Goal: Task Accomplishment & Management: Manage account settings

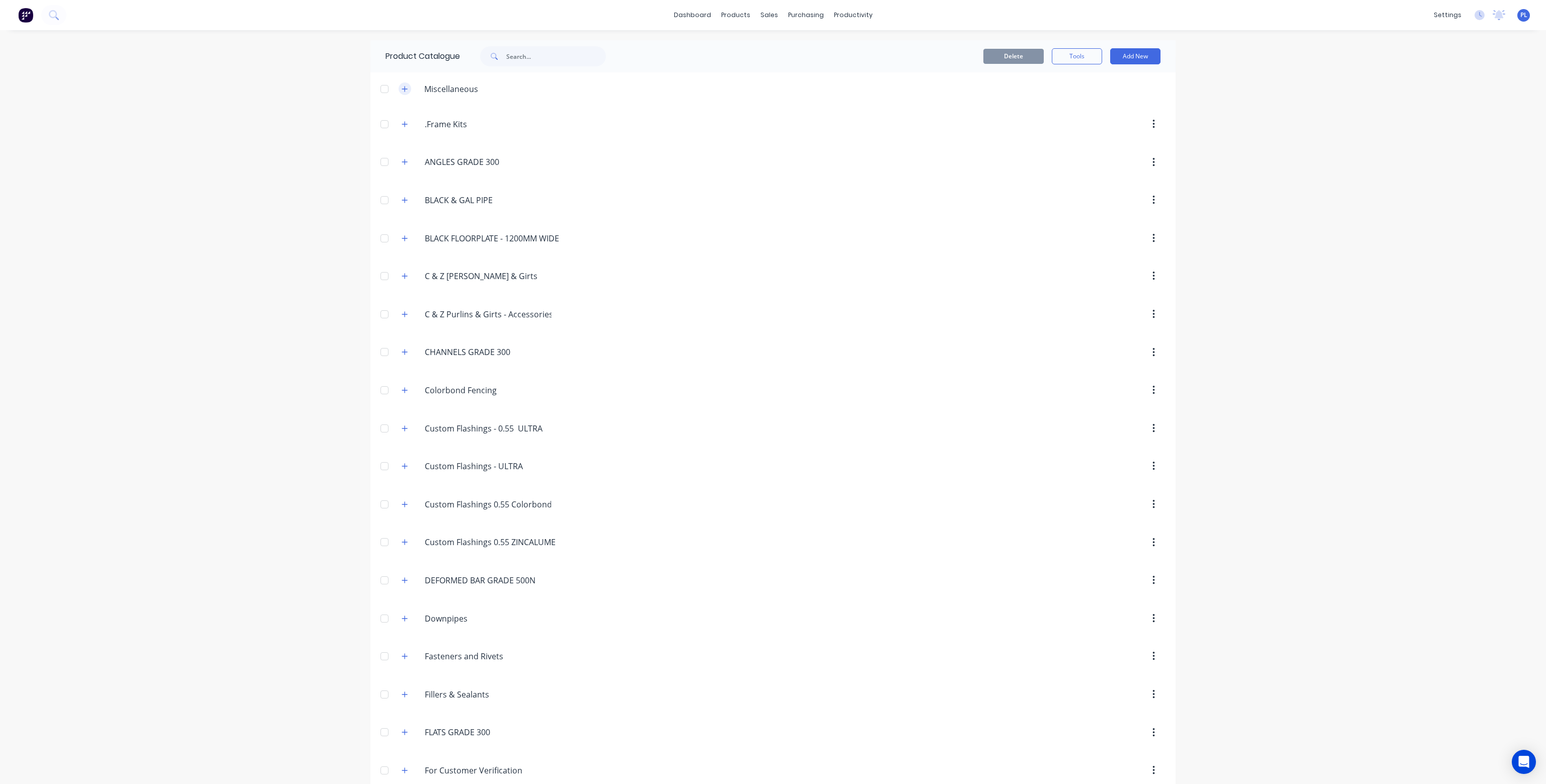
click at [403, 88] on icon "button" at bounding box center [405, 89] width 6 height 7
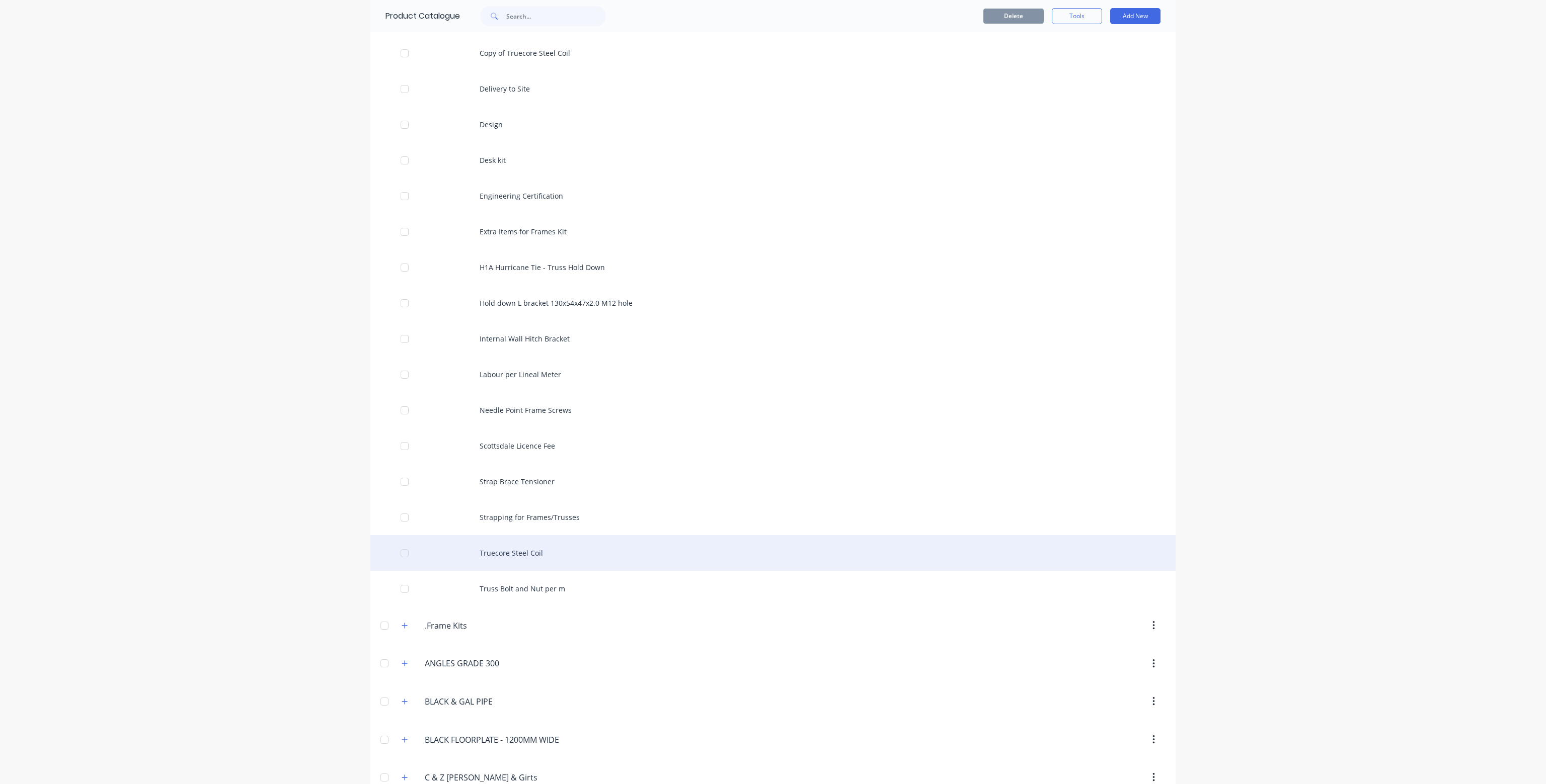
scroll to position [198, 0]
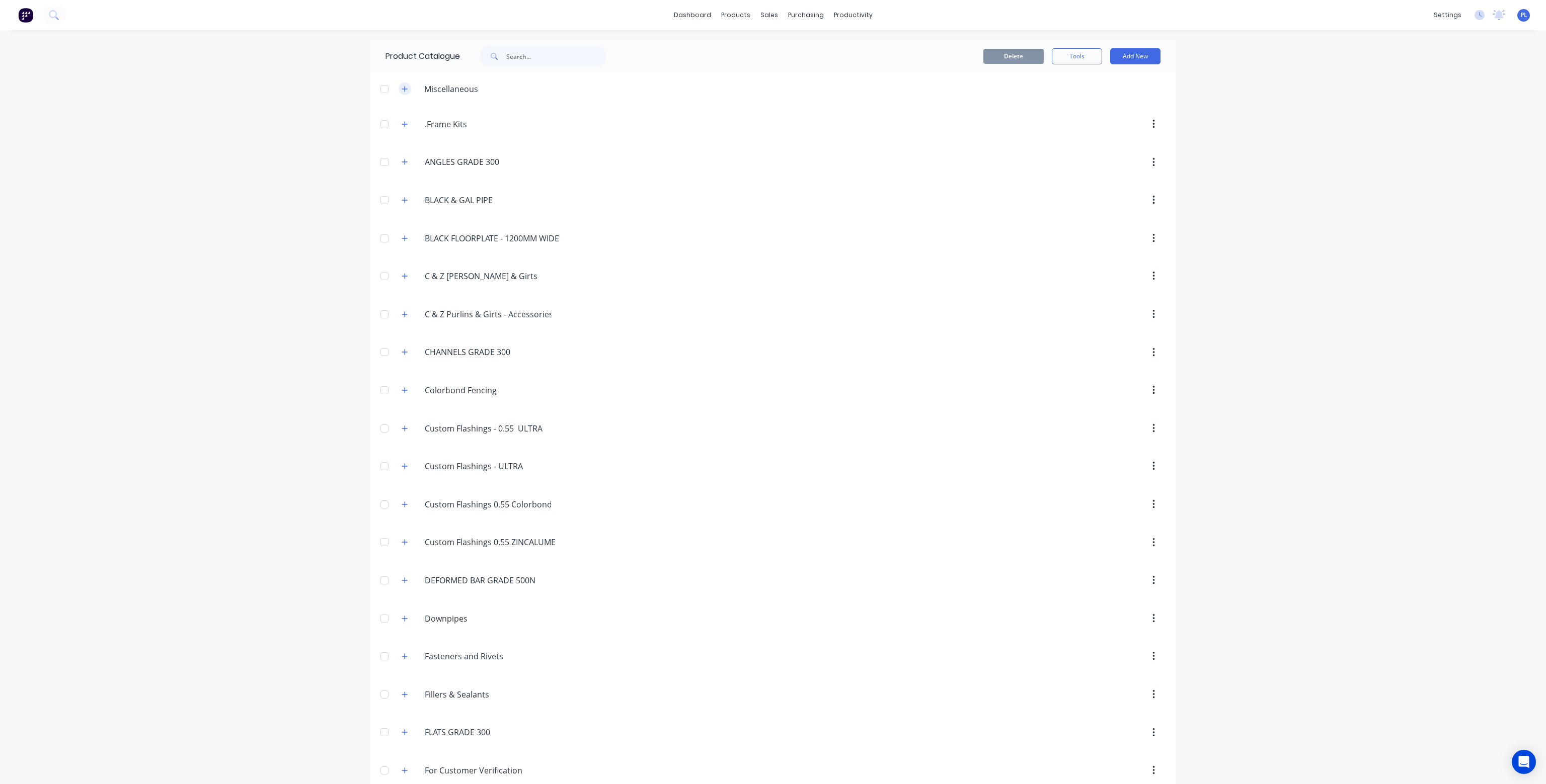
click at [402, 85] on button "button" at bounding box center [405, 89] width 13 height 13
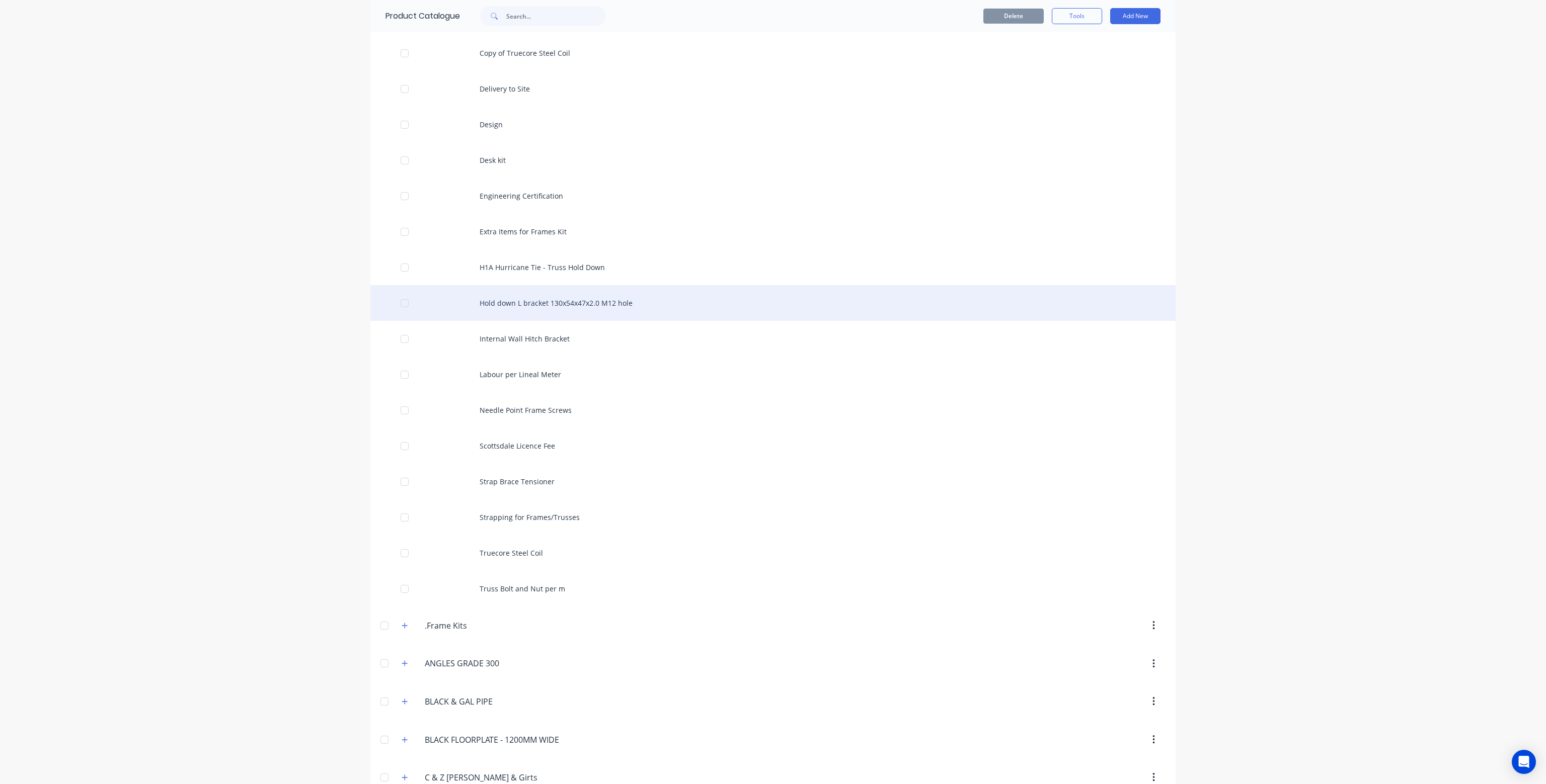
scroll to position [302, 0]
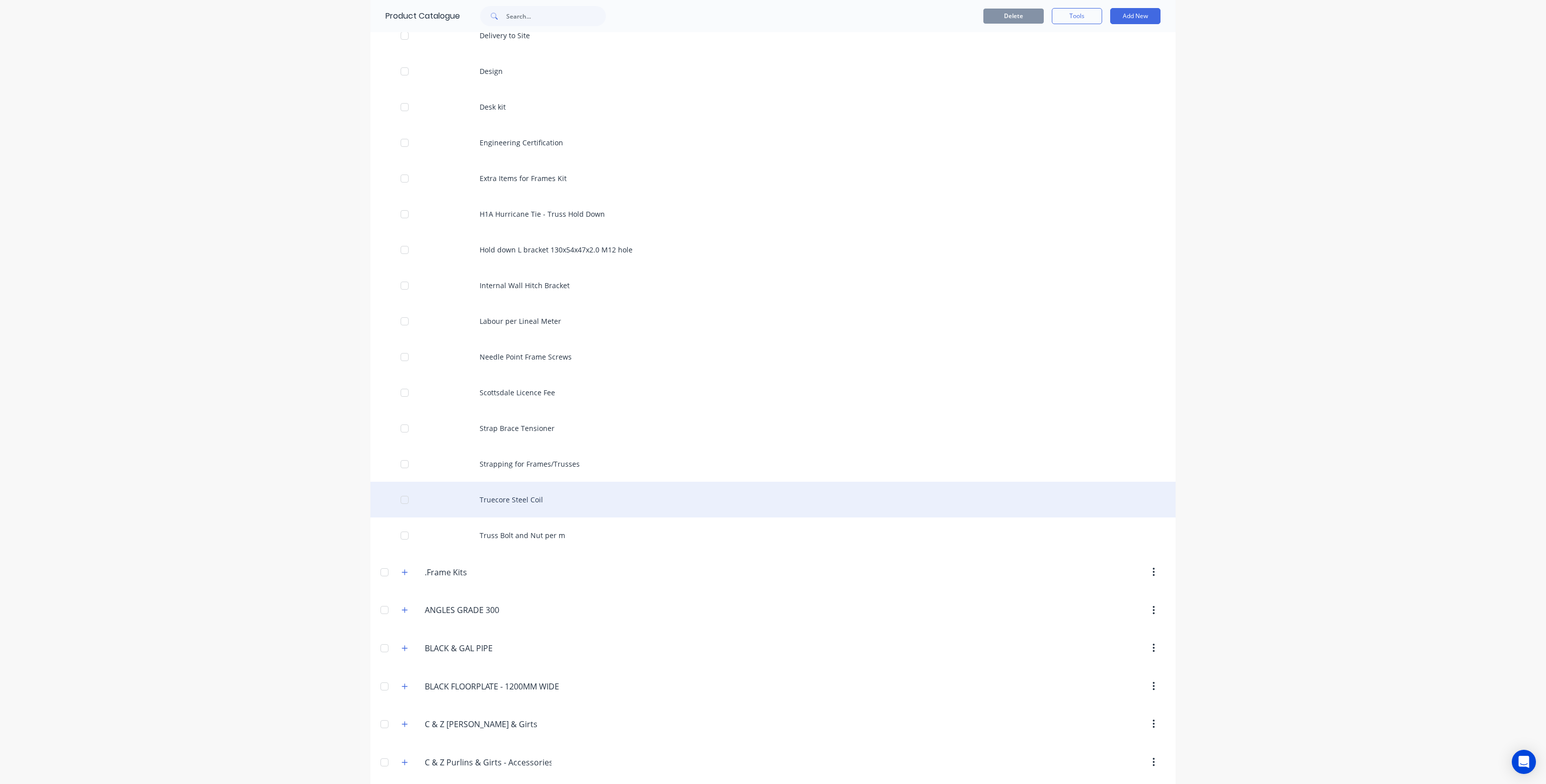
click at [544, 499] on div "Truecore Steel Coil" at bounding box center [773, 500] width 805 height 36
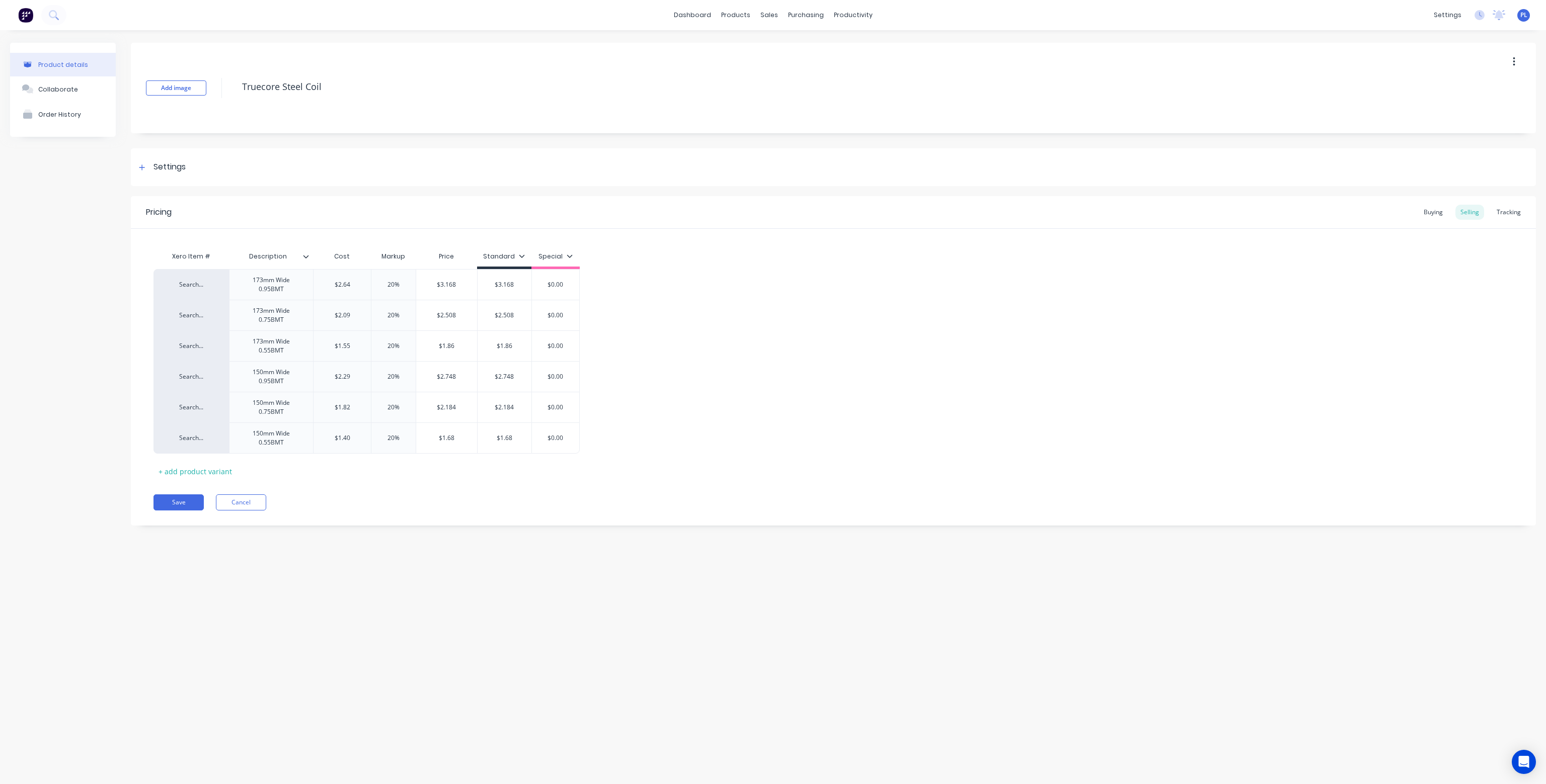
click at [1515, 61] on icon "button" at bounding box center [1514, 62] width 2 height 11
click at [1484, 85] on span "Duplicate" at bounding box center [1477, 88] width 76 height 11
type textarea "x"
click at [67, 764] on div "Product duplicated." at bounding box center [63, 765] width 67 height 11
click at [735, 8] on div "products" at bounding box center [735, 15] width 39 height 15
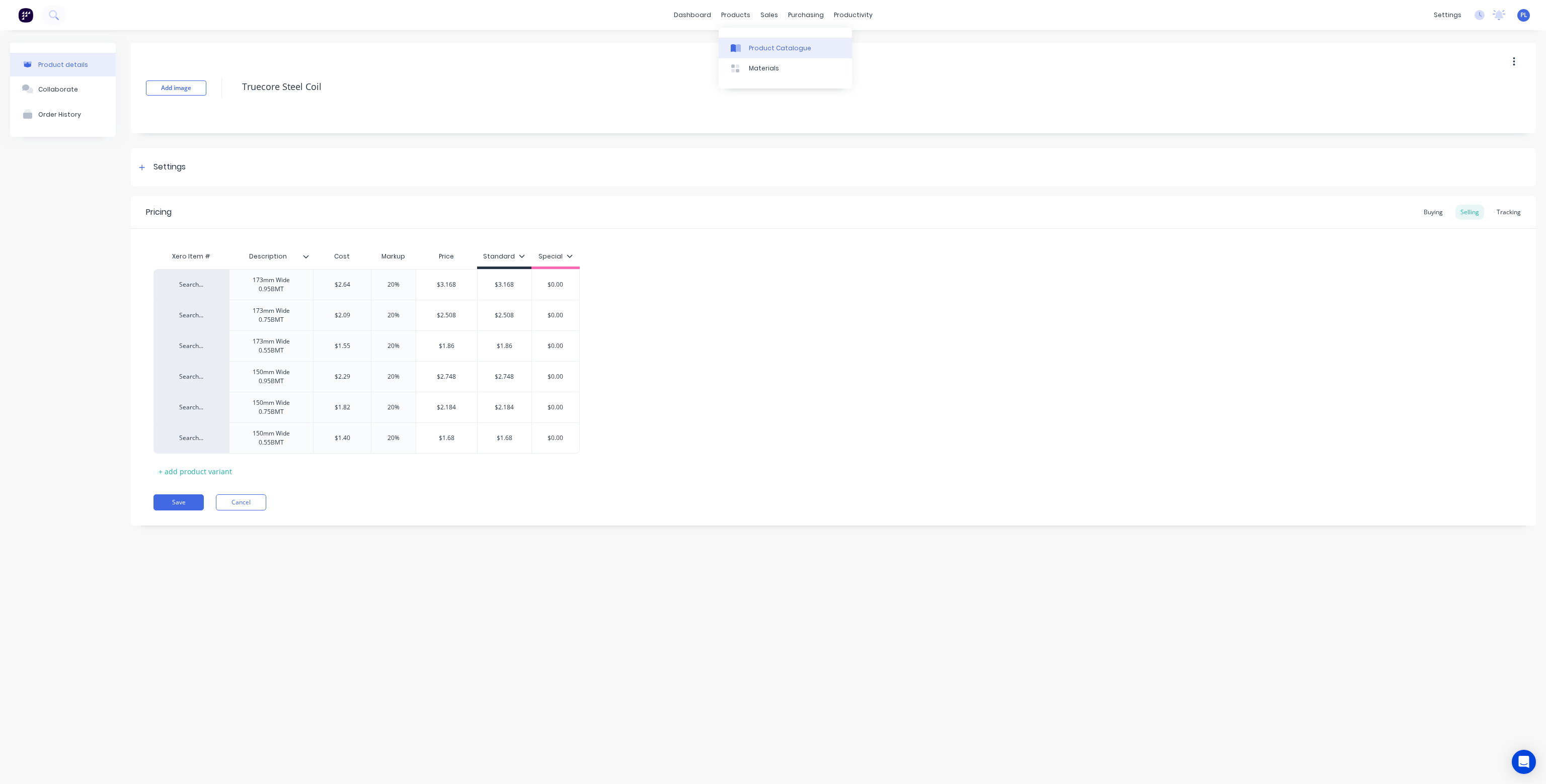
click at [762, 48] on div "Product Catalogue" at bounding box center [780, 48] width 62 height 9
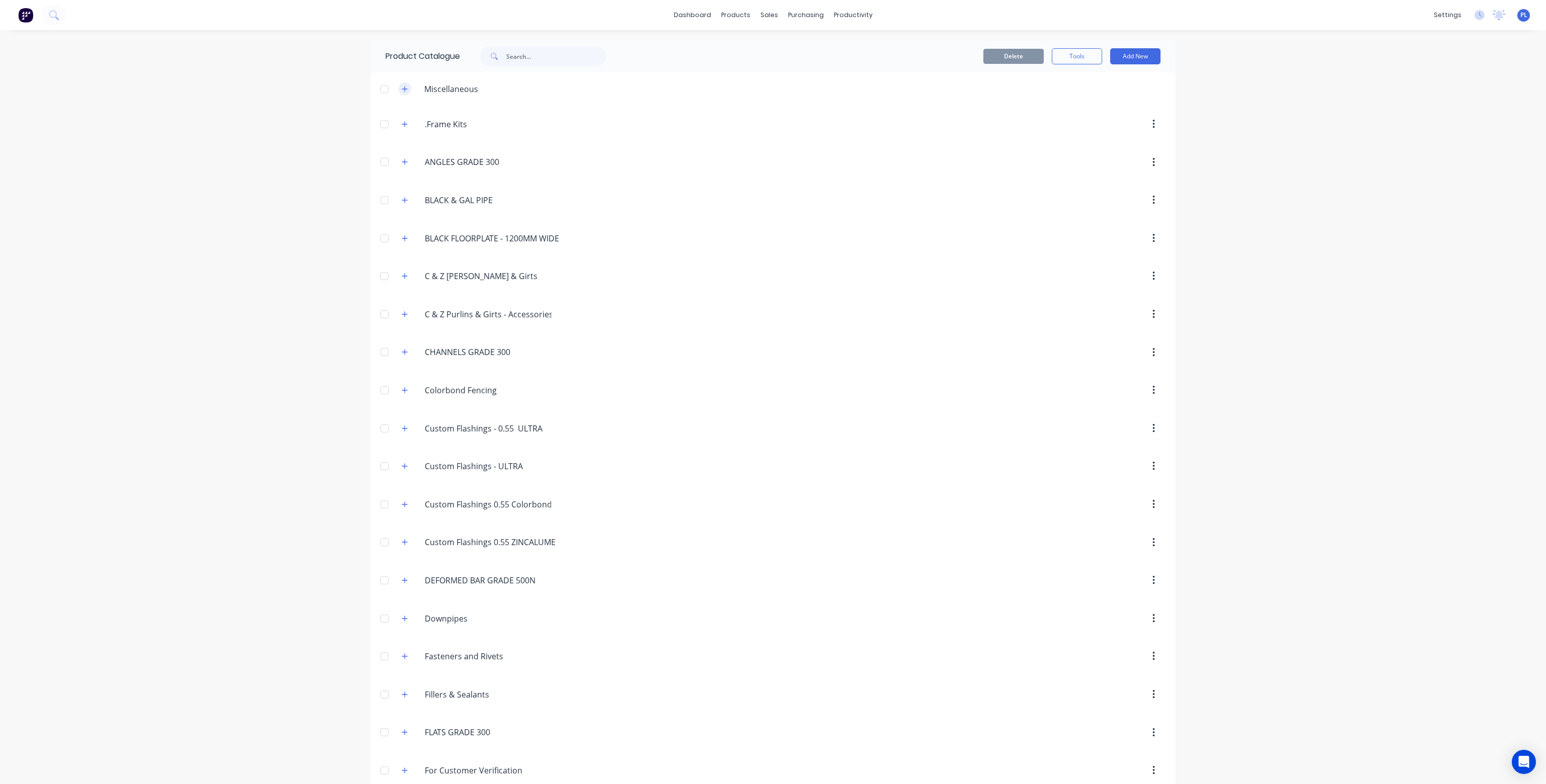
click at [402, 90] on icon "button" at bounding box center [405, 89] width 6 height 7
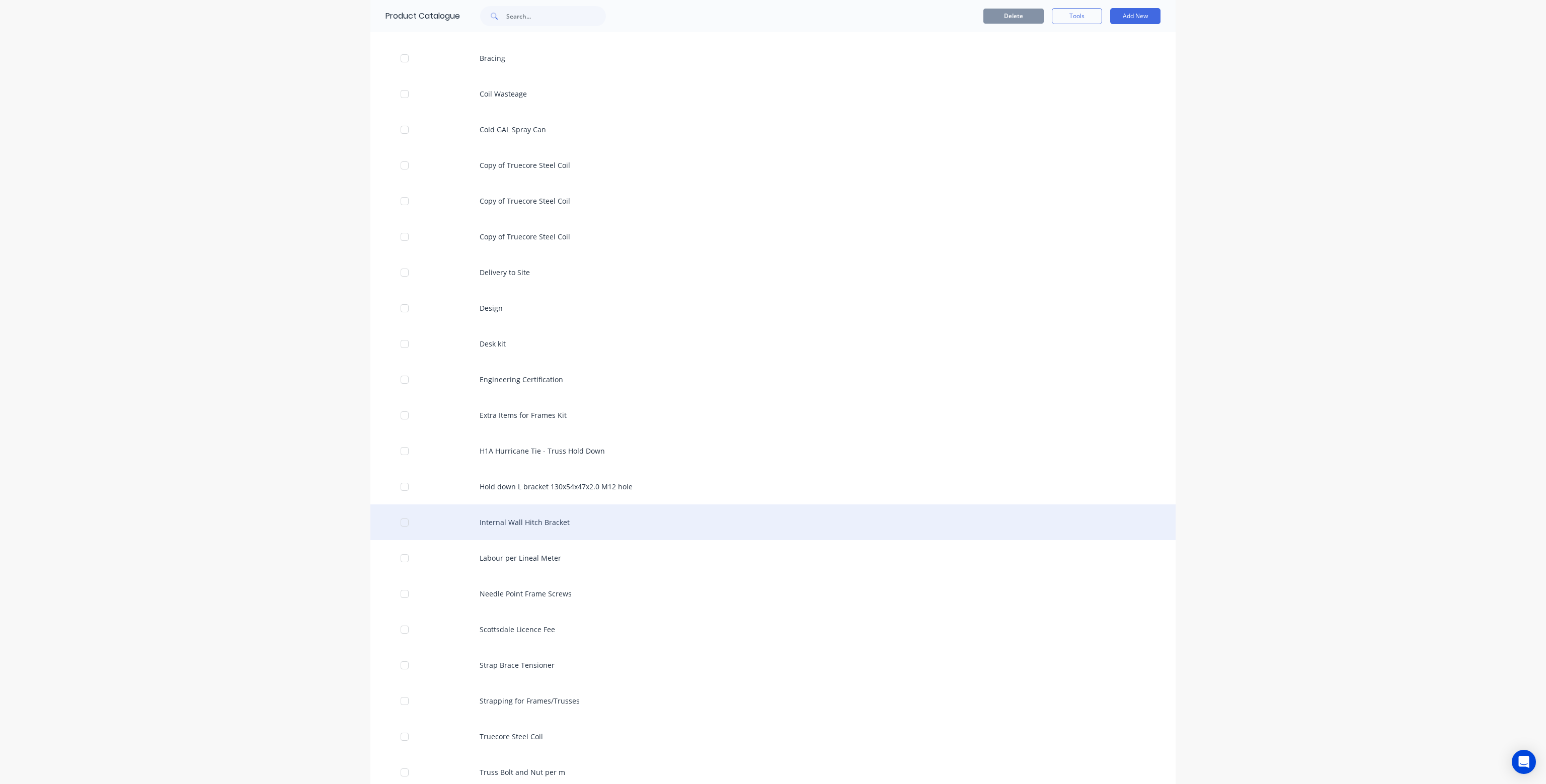
scroll to position [50, 0]
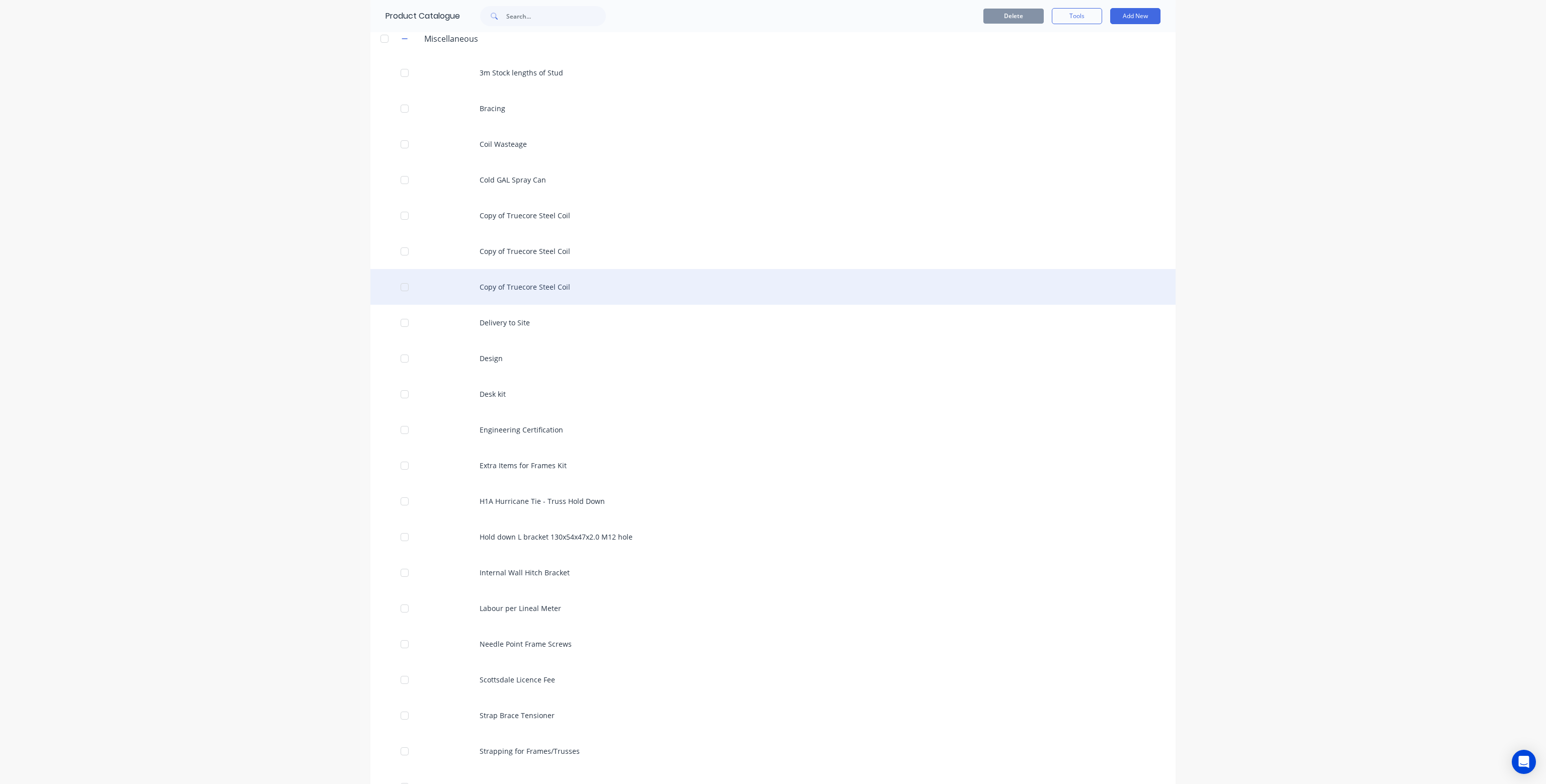
click at [400, 287] on div at bounding box center [405, 287] width 20 height 20
click at [403, 284] on div at bounding box center [405, 287] width 20 height 20
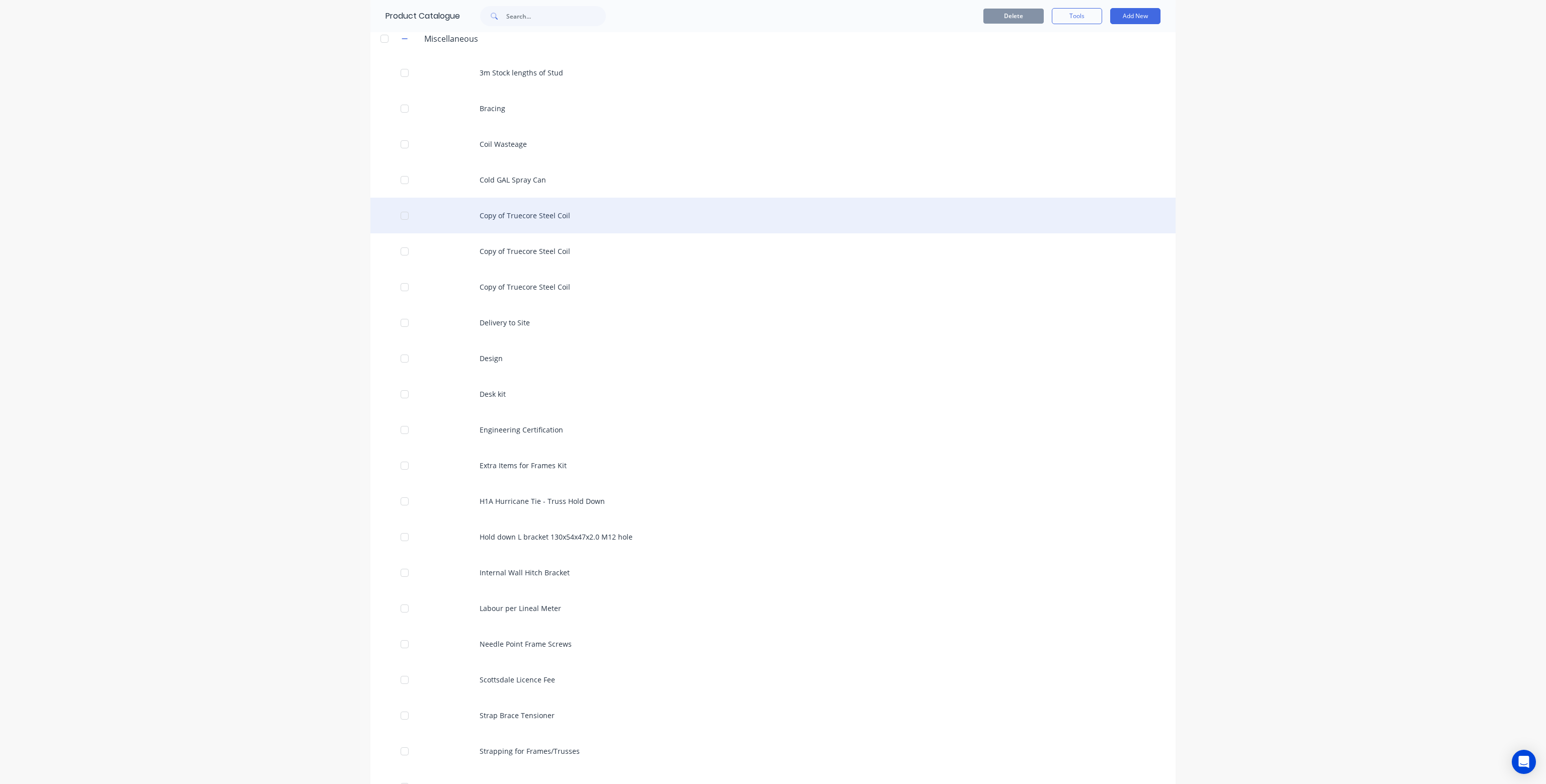
click at [510, 217] on div "Copy of Truecore Steel Coil" at bounding box center [773, 216] width 805 height 36
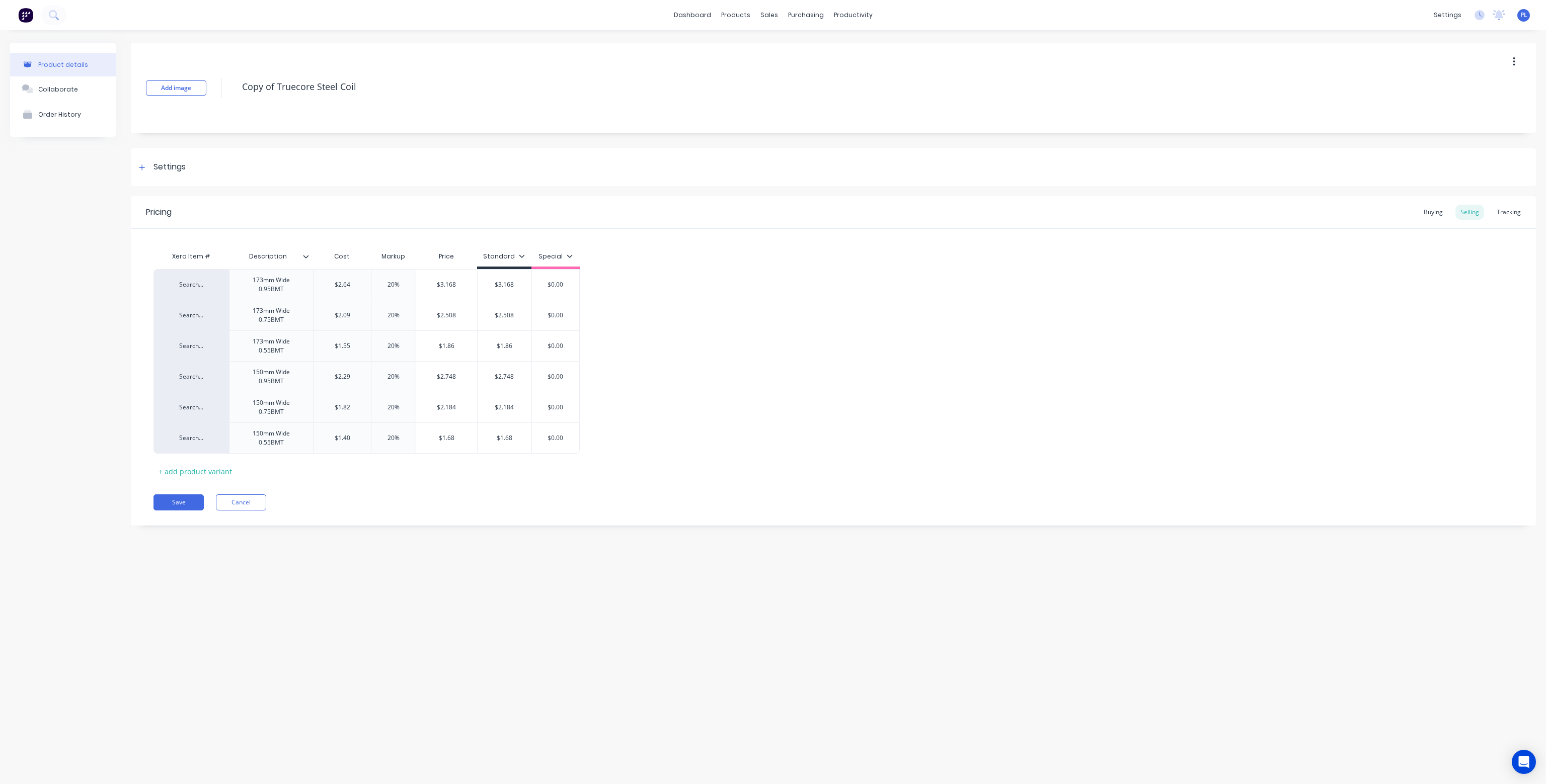
type textarea "x"
type input "$2.64"
drag, startPoint x: 352, startPoint y: 281, endPoint x: 326, endPoint y: 282, distance: 26.0
click at [326, 282] on input "$2.64" at bounding box center [342, 284] width 58 height 9
type textarea "x"
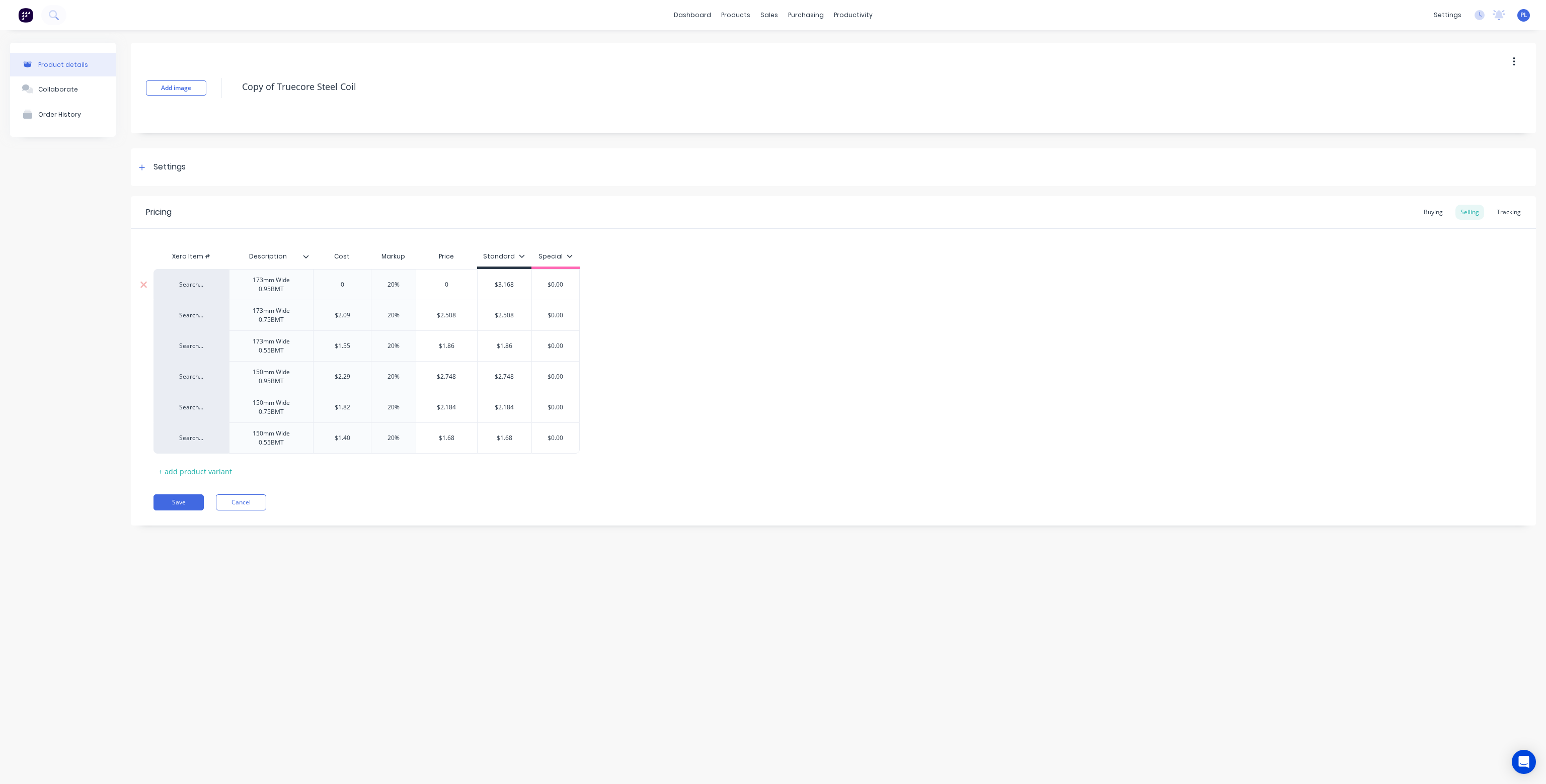
type input "0"
click at [451, 283] on input "0" at bounding box center [446, 284] width 61 height 9
type input "$2.508"
click at [465, 318] on input "$2.508" at bounding box center [446, 315] width 61 height 9
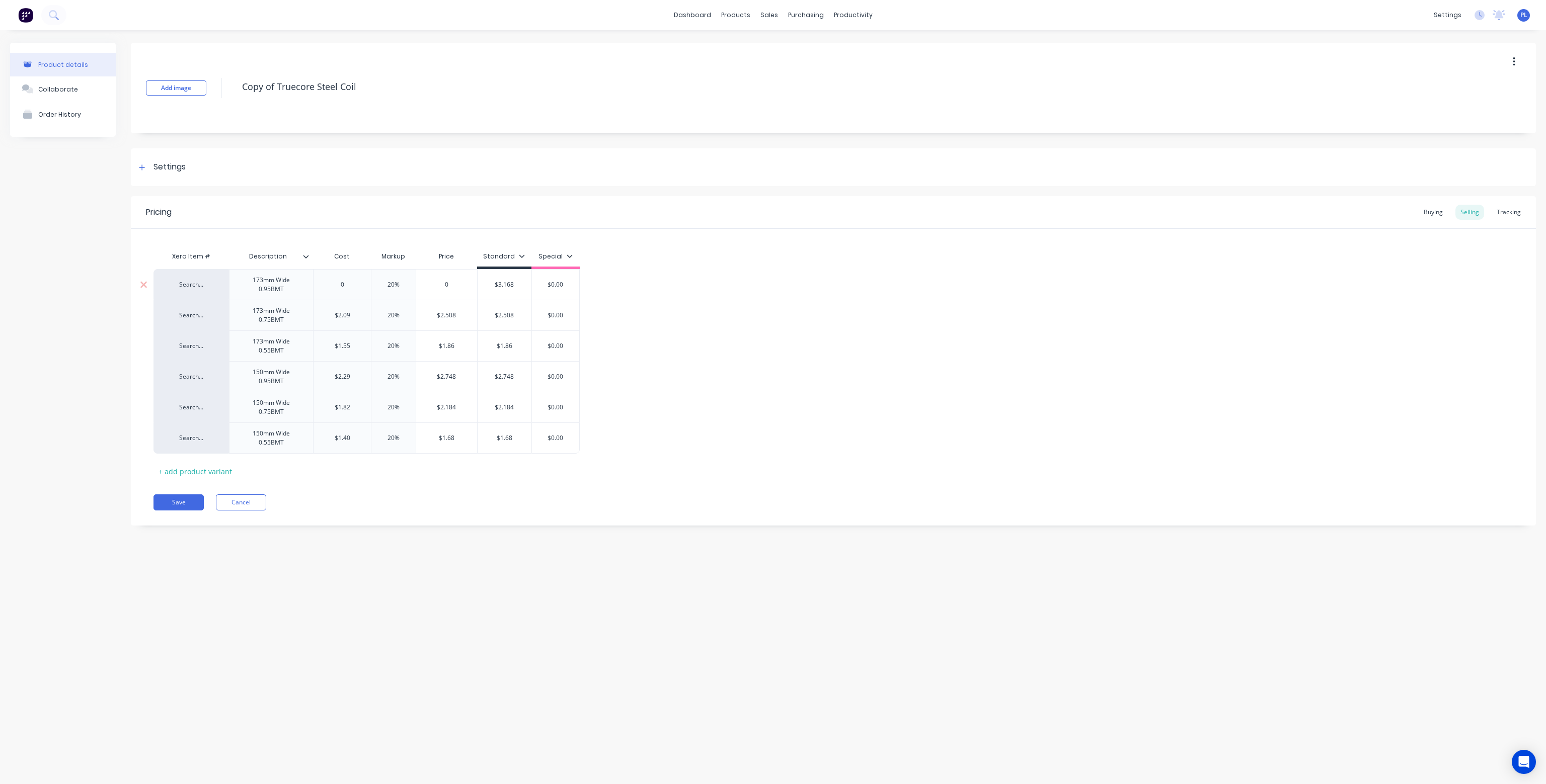
click at [350, 285] on input "0" at bounding box center [342, 284] width 58 height 9
type textarea "x"
type input "02."
type textarea "x"
type input "02.8"
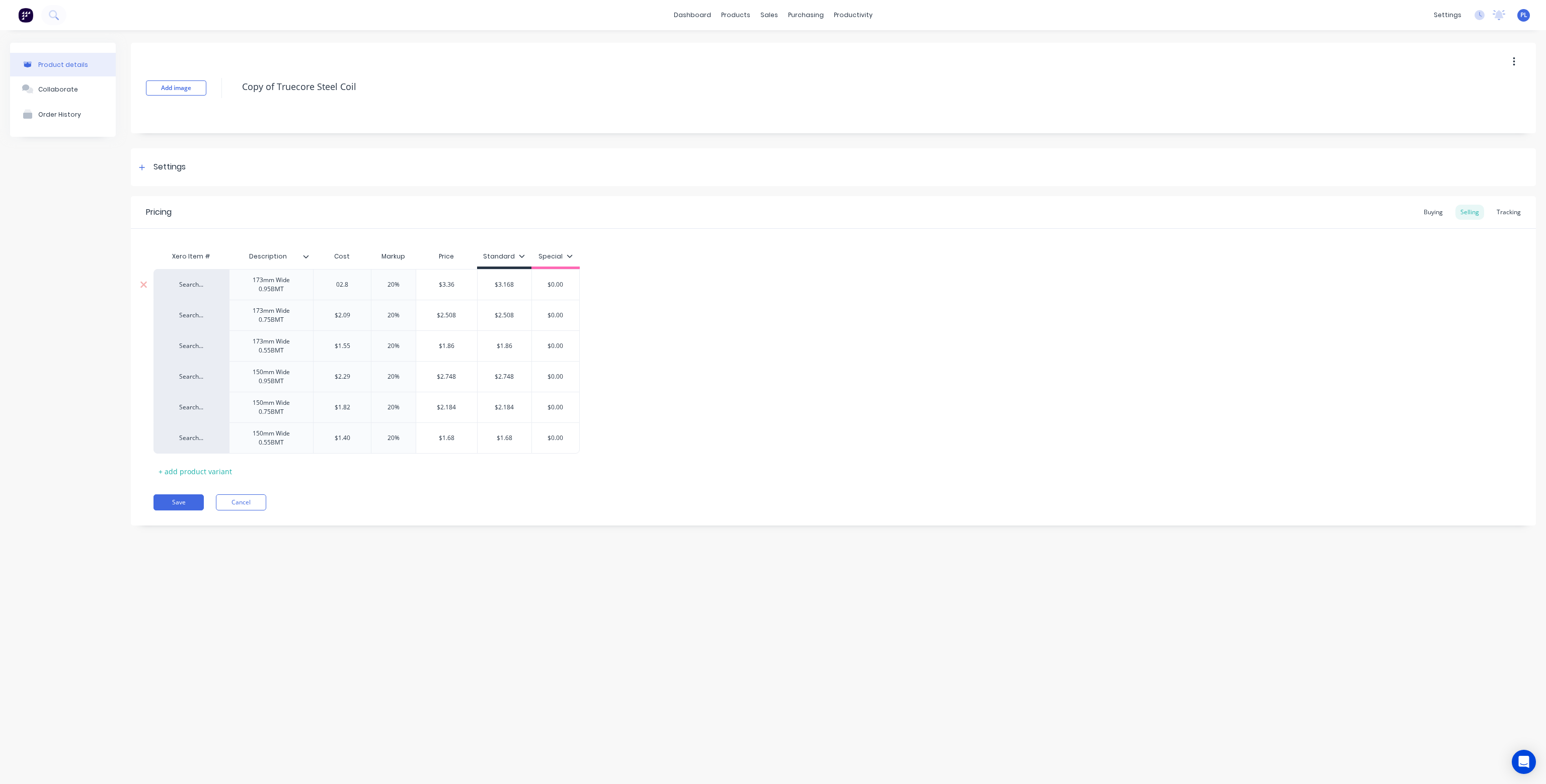
type textarea "x"
drag, startPoint x: 361, startPoint y: 279, endPoint x: 345, endPoint y: 282, distance: 16.3
click at [345, 282] on div "Search... 173mm Wide 0.95BMT $2.88 02.88 20% $3.456 0 $3.168 $0.00 Search... 17…" at bounding box center [834, 361] width 1360 height 184
click at [343, 284] on input "02.88" at bounding box center [342, 284] width 58 height 9
drag, startPoint x: 352, startPoint y: 287, endPoint x: 346, endPoint y: 285, distance: 6.3
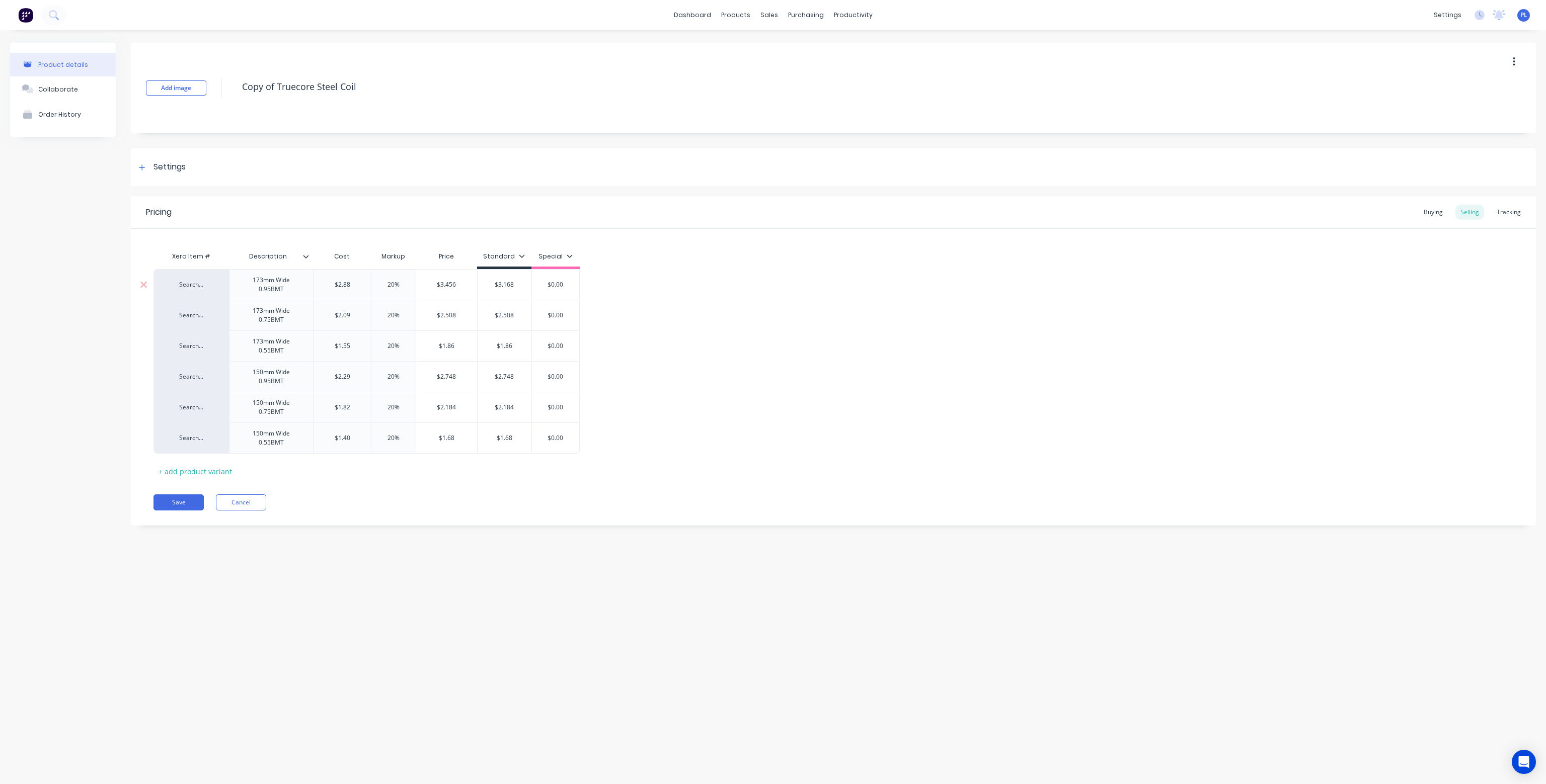
click at [346, 285] on input "02.88" at bounding box center [342, 284] width 58 height 9
click at [348, 284] on input "02.88" at bounding box center [342, 284] width 58 height 9
click at [350, 283] on input "02.88" at bounding box center [342, 284] width 58 height 9
click at [365, 283] on input "02.88" at bounding box center [342, 284] width 58 height 9
click at [362, 285] on input "02.88" at bounding box center [342, 284] width 58 height 9
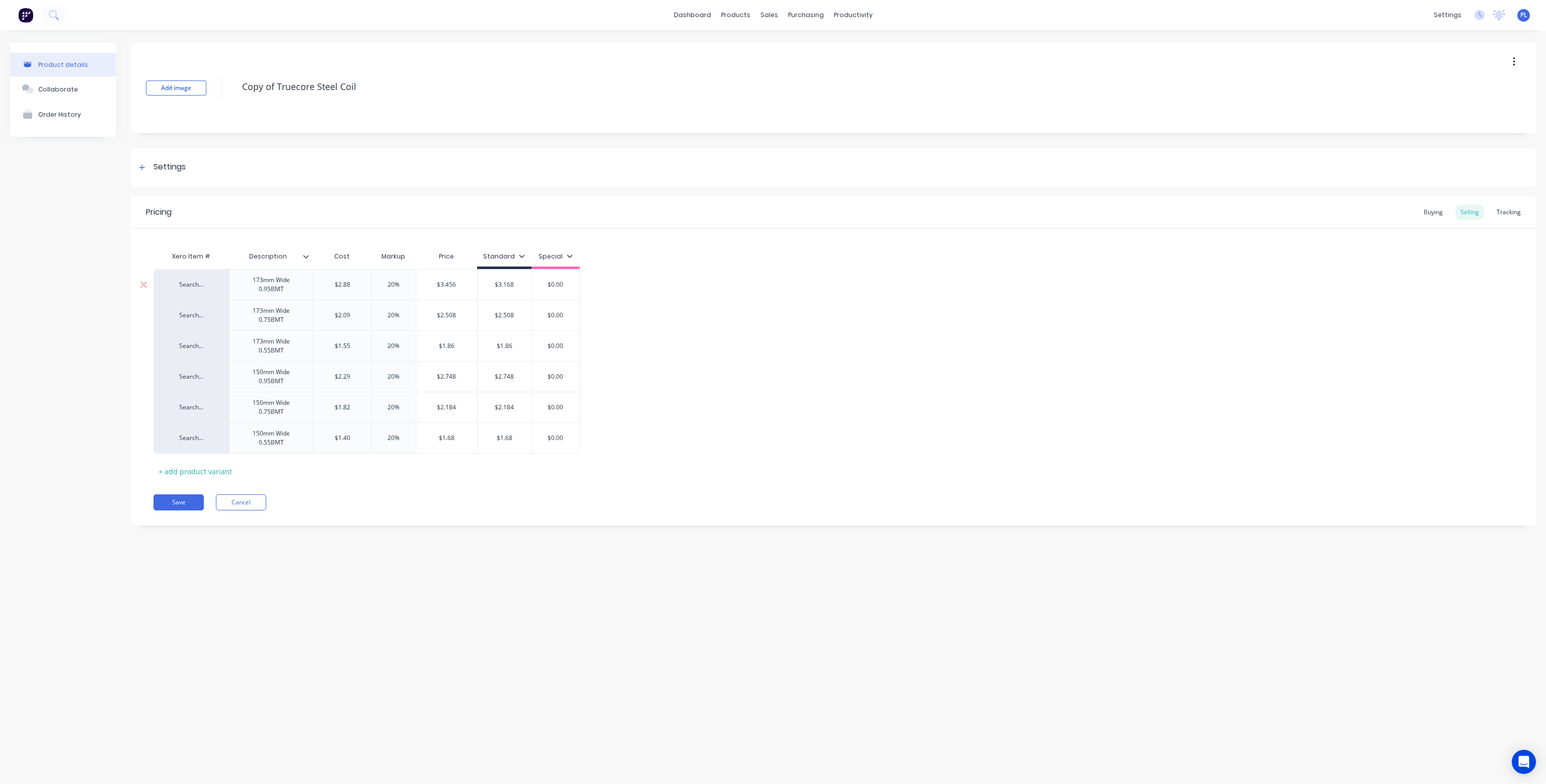
click at [362, 285] on input "02.88" at bounding box center [342, 284] width 58 height 9
type input "02.88"
type input "$2.09"
click at [360, 317] on input "$2.09" at bounding box center [342, 315] width 58 height 9
click at [358, 289] on div "$2.88" at bounding box center [342, 285] width 58 height 25
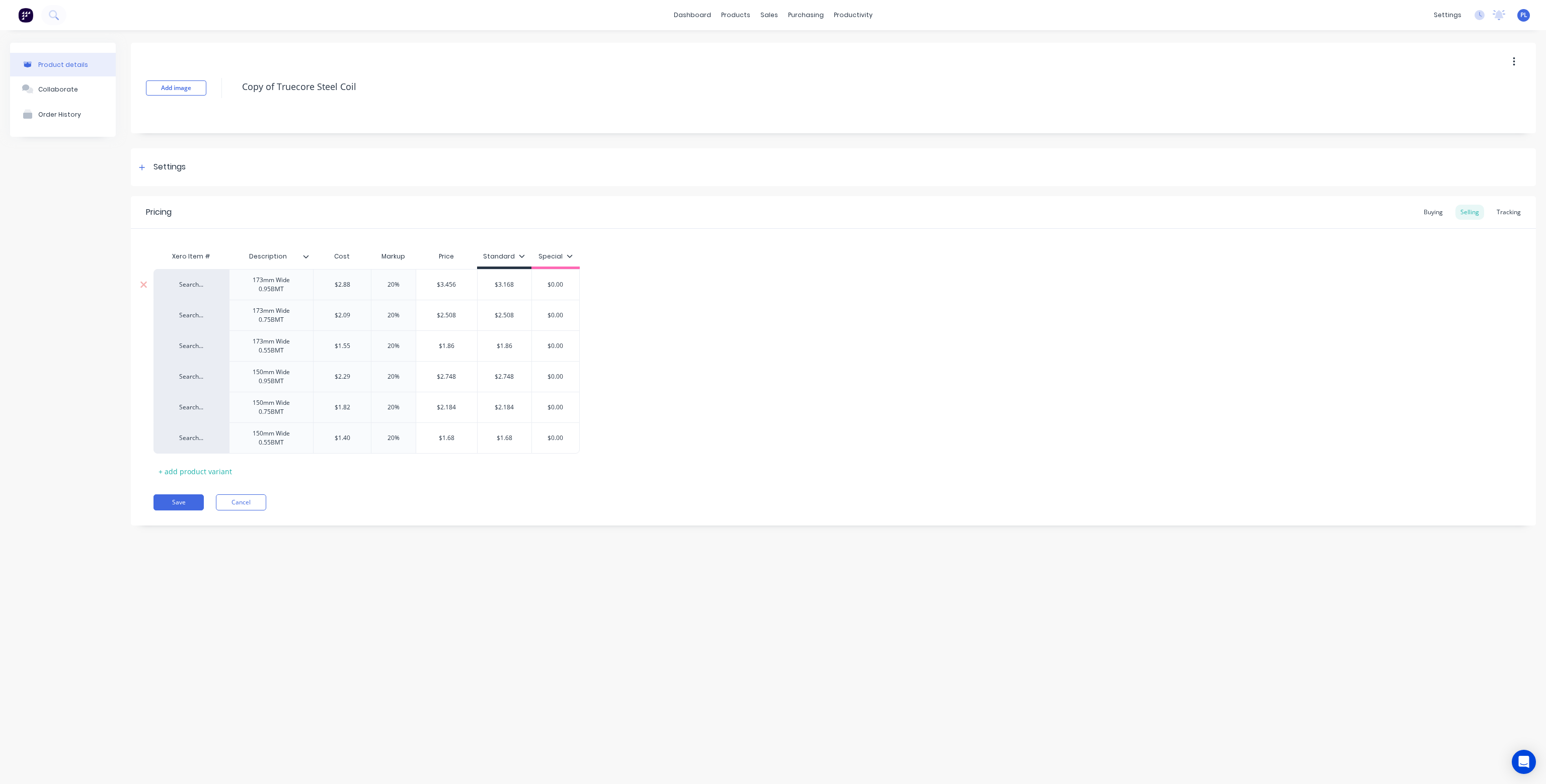
type input "$2.88"
type textarea "x"
type input "$2.8"
type textarea "x"
type input "$2.6"
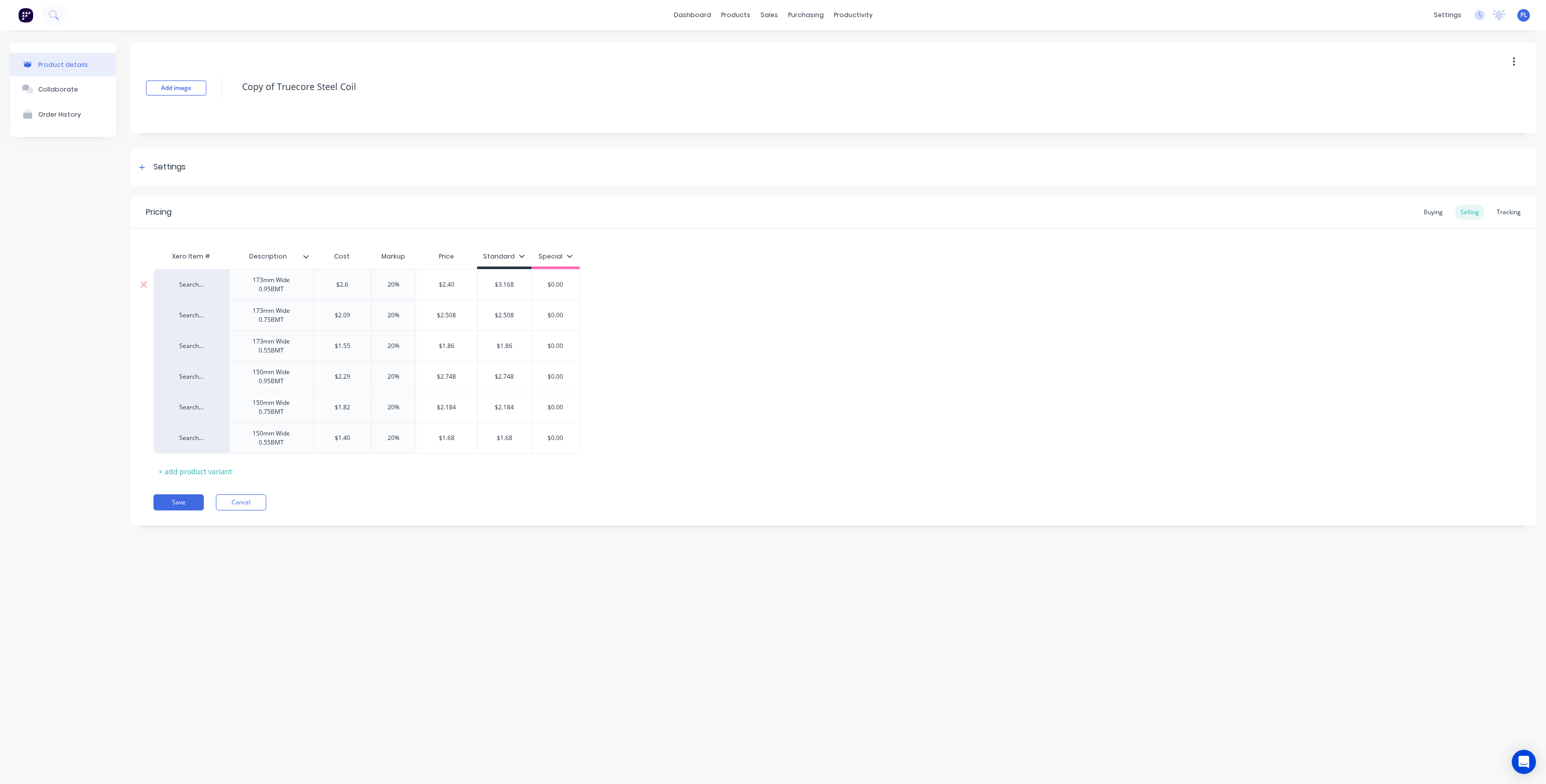
type textarea "x"
type input "$2.64"
click at [627, 301] on div "Search... 173mm Wide 0.95BMT $2.64 $2.64 20% $3.168 0 $3.168 $0.00 Search... 17…" at bounding box center [834, 362] width 1360 height 185
type input "$3.168"
drag, startPoint x: 461, startPoint y: 283, endPoint x: 432, endPoint y: 286, distance: 29.2
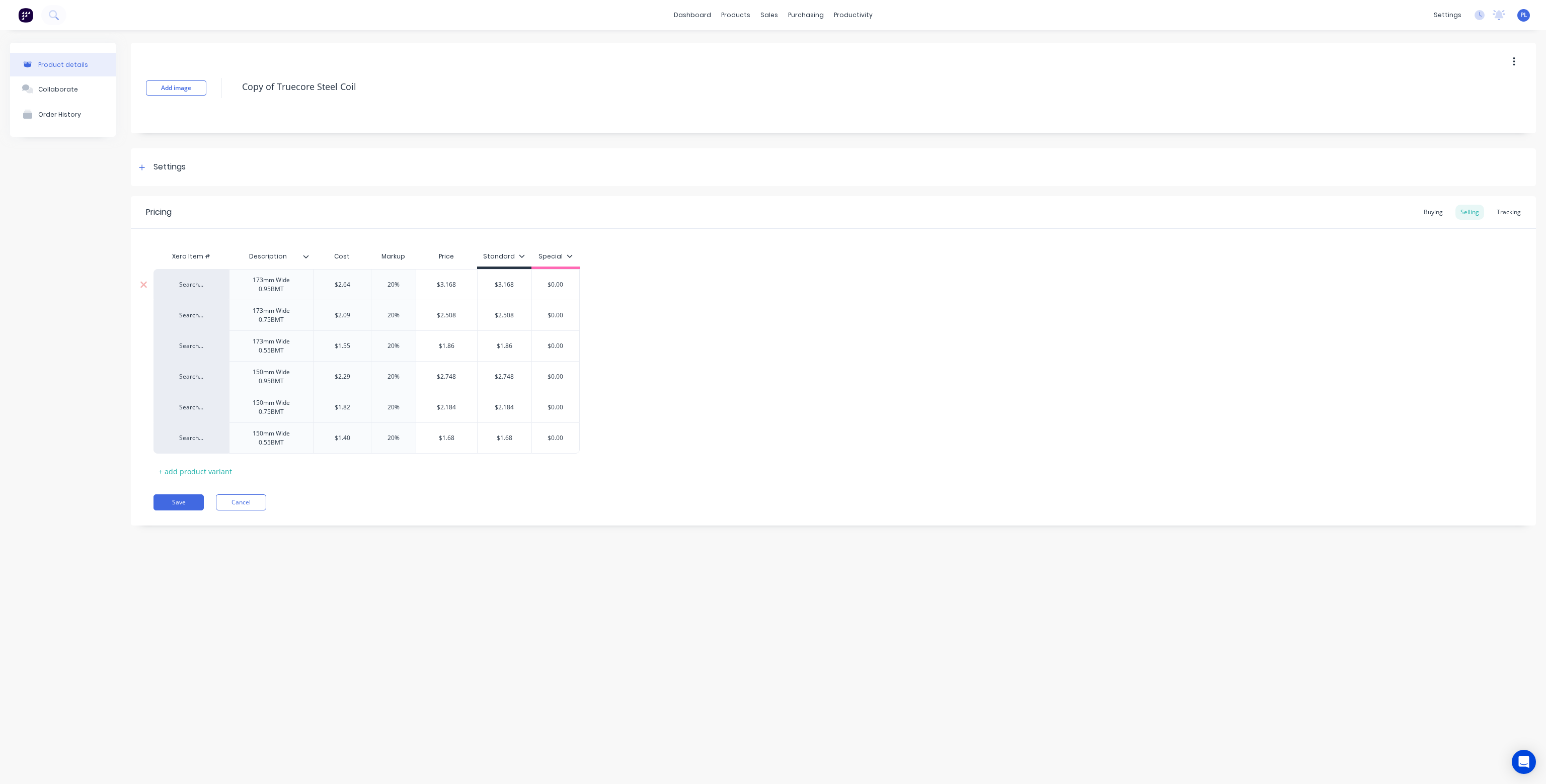
click at [432, 286] on input "$3.168" at bounding box center [446, 284] width 61 height 9
type textarea "x"
type input "0"
drag, startPoint x: 457, startPoint y: 317, endPoint x: 427, endPoint y: 317, distance: 30.0
click at [427, 317] on input "$2.508" at bounding box center [446, 315] width 61 height 9
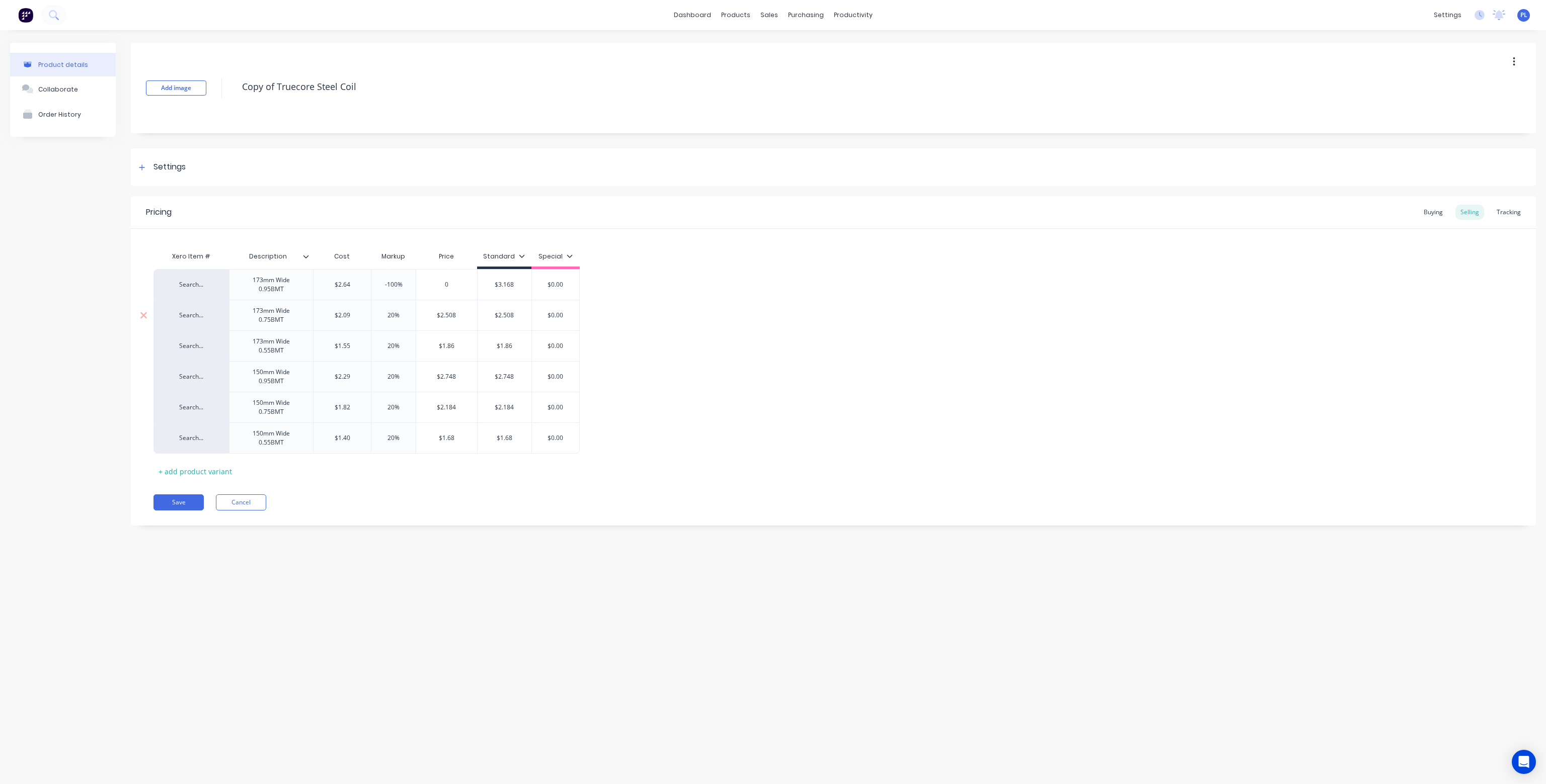
type textarea "x"
type input "0"
type input "$1.86"
drag, startPoint x: 457, startPoint y: 349, endPoint x: 436, endPoint y: 349, distance: 21.0
click at [436, 349] on input "$1.86" at bounding box center [446, 346] width 61 height 9
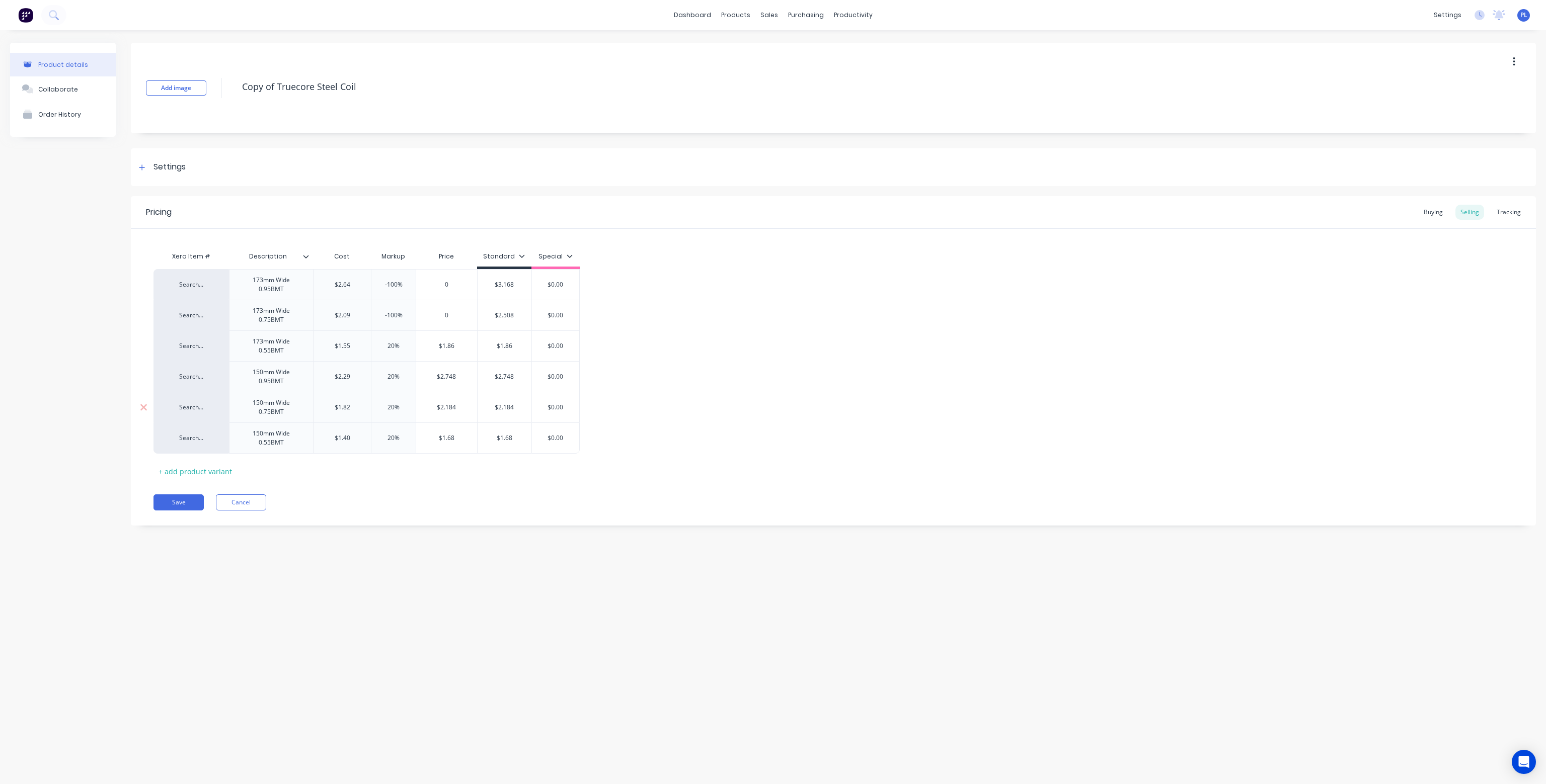
type textarea "x"
type input "0"
type input "$2.748"
drag, startPoint x: 460, startPoint y: 377, endPoint x: 425, endPoint y: 374, distance: 35.1
click at [425, 374] on input "$2.748" at bounding box center [446, 377] width 61 height 9
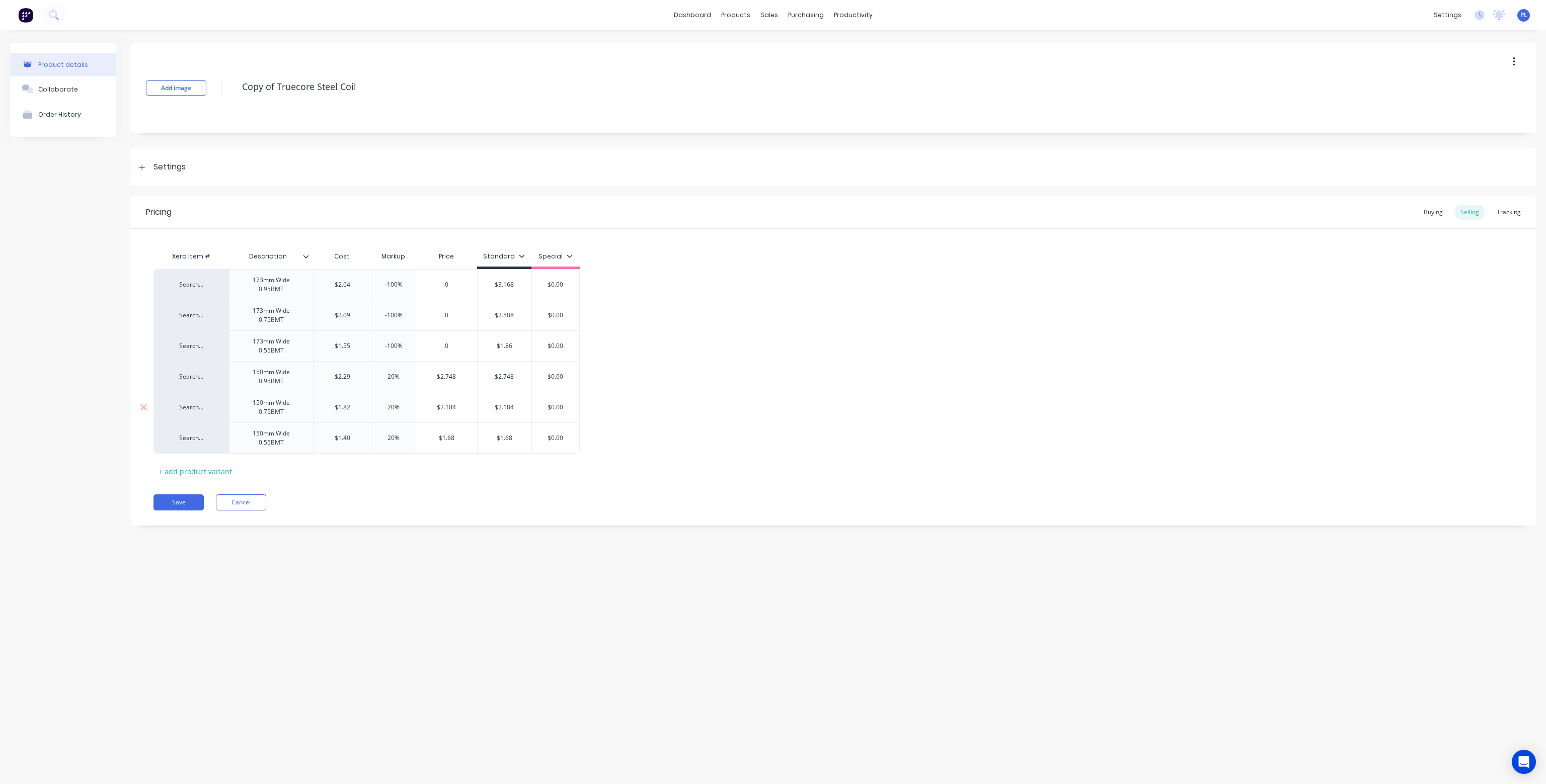
type textarea "x"
type input "0"
type input "$2.184"
drag, startPoint x: 459, startPoint y: 410, endPoint x: 435, endPoint y: 405, distance: 24.5
click at [435, 405] on input "$2.184" at bounding box center [446, 407] width 61 height 9
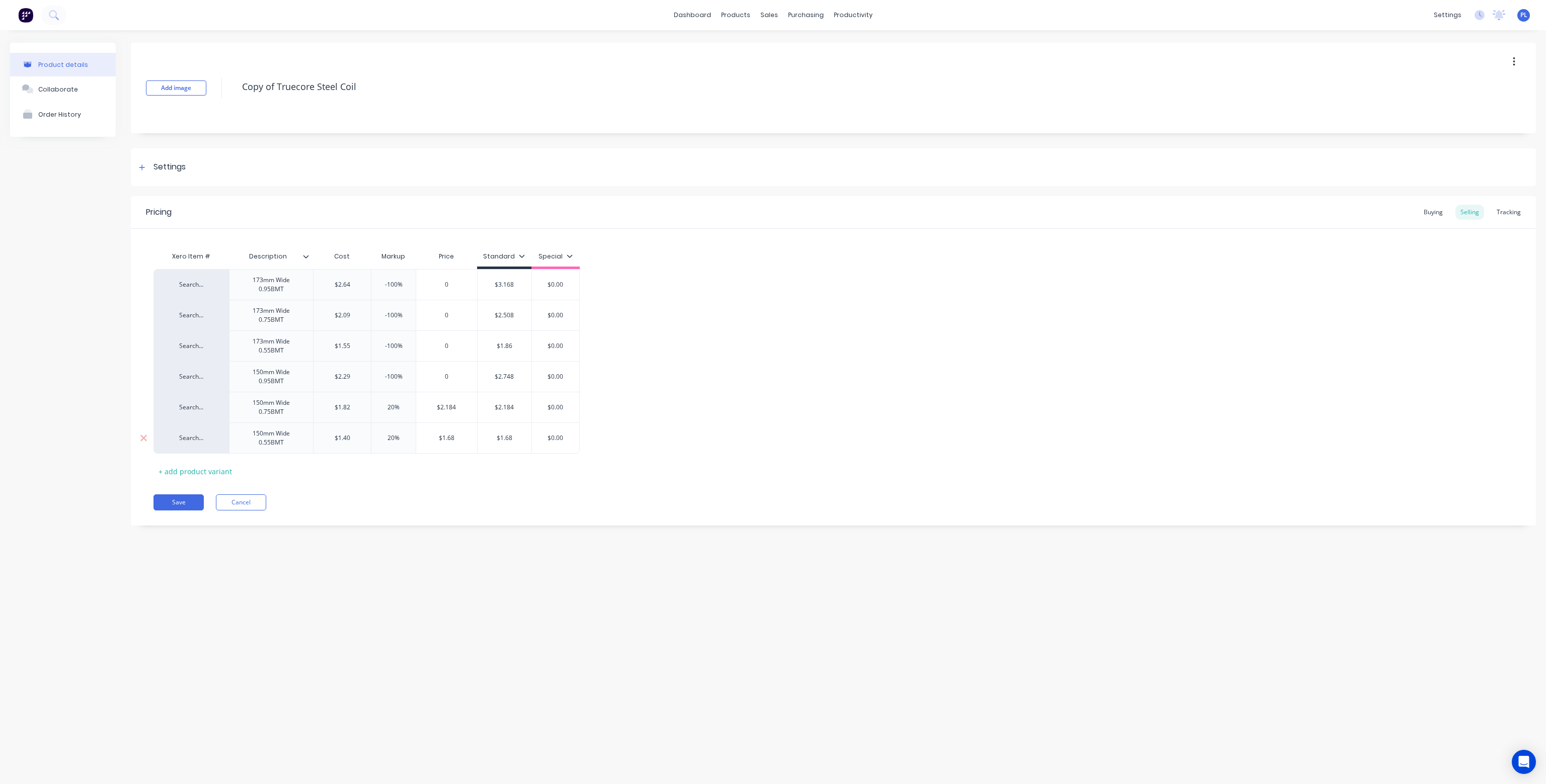
type textarea "x"
type input "0"
type input "$1.68"
drag, startPoint x: 459, startPoint y: 440, endPoint x: 434, endPoint y: 438, distance: 25.1
click at [434, 438] on input "$1.68" at bounding box center [445, 438] width 58 height 9
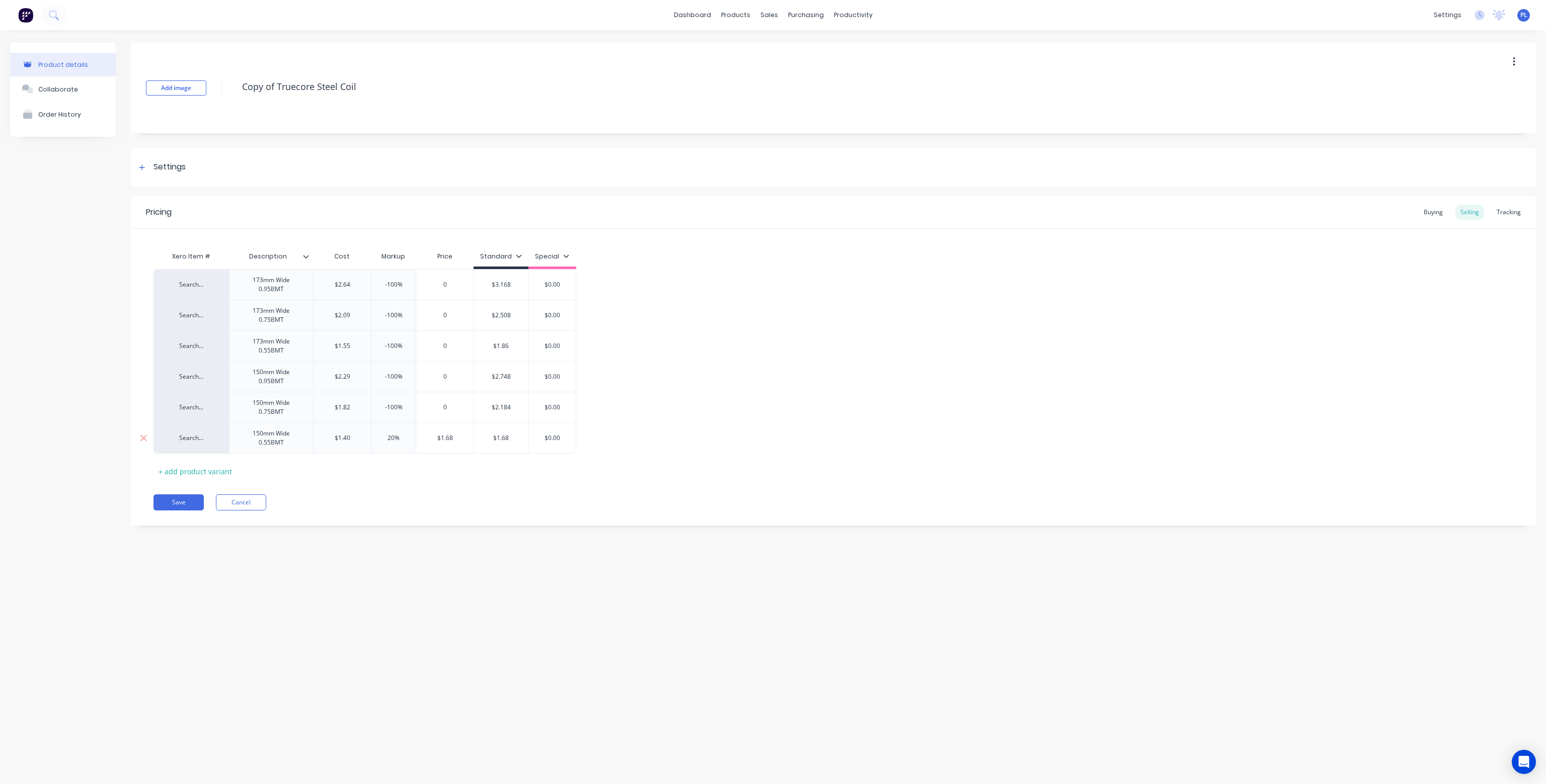
type textarea "x"
type input "0"
type input "$1.68"
drag, startPoint x: 504, startPoint y: 439, endPoint x: 481, endPoint y: 438, distance: 23.0
click at [481, 438] on input "$1.68" at bounding box center [492, 438] width 55 height 9
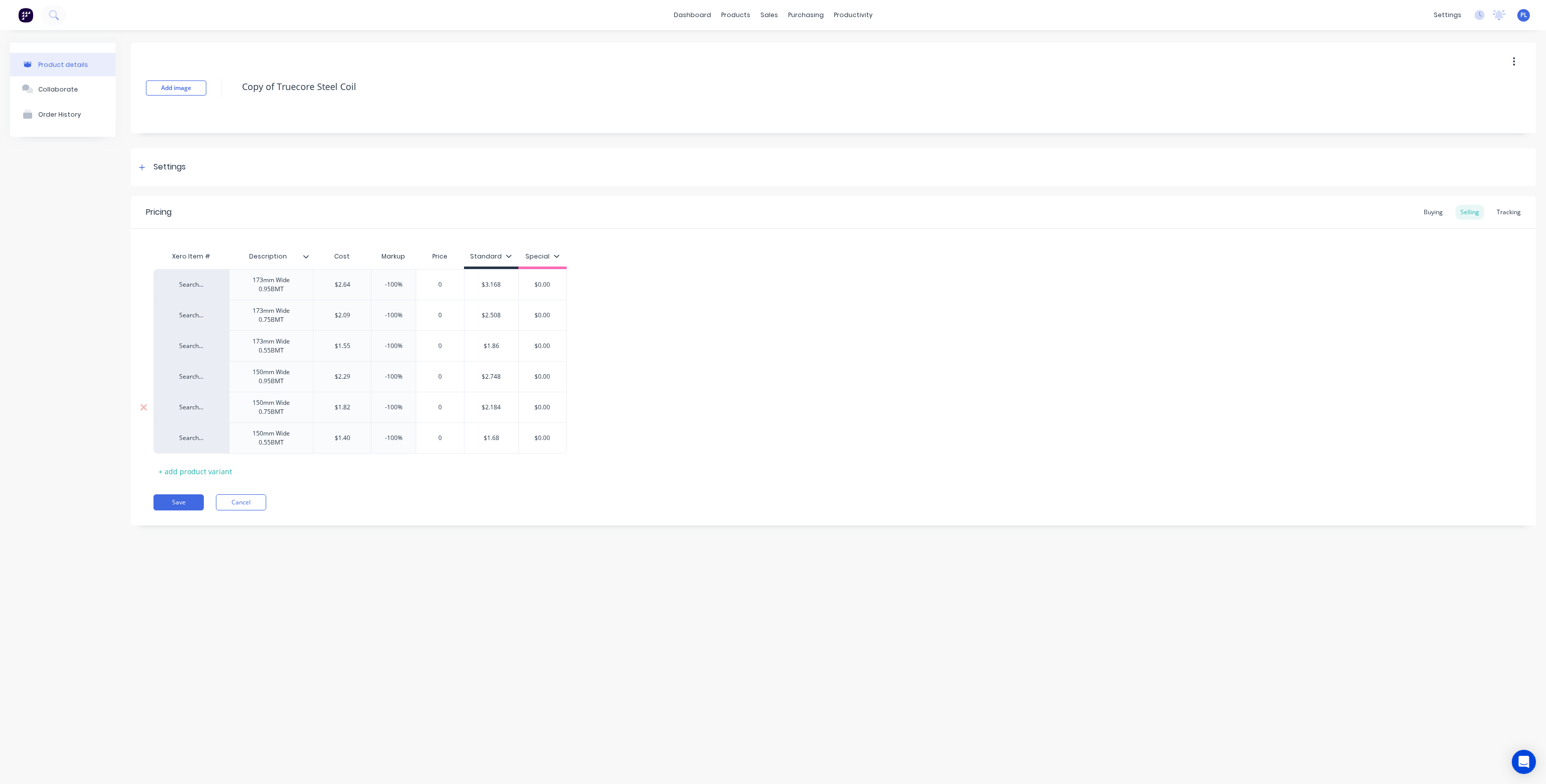
type textarea "x"
type input "0"
type input "$2.184"
drag, startPoint x: 500, startPoint y: 406, endPoint x: 475, endPoint y: 388, distance: 30.8
click at [468, 403] on input "$2.184" at bounding box center [492, 407] width 55 height 9
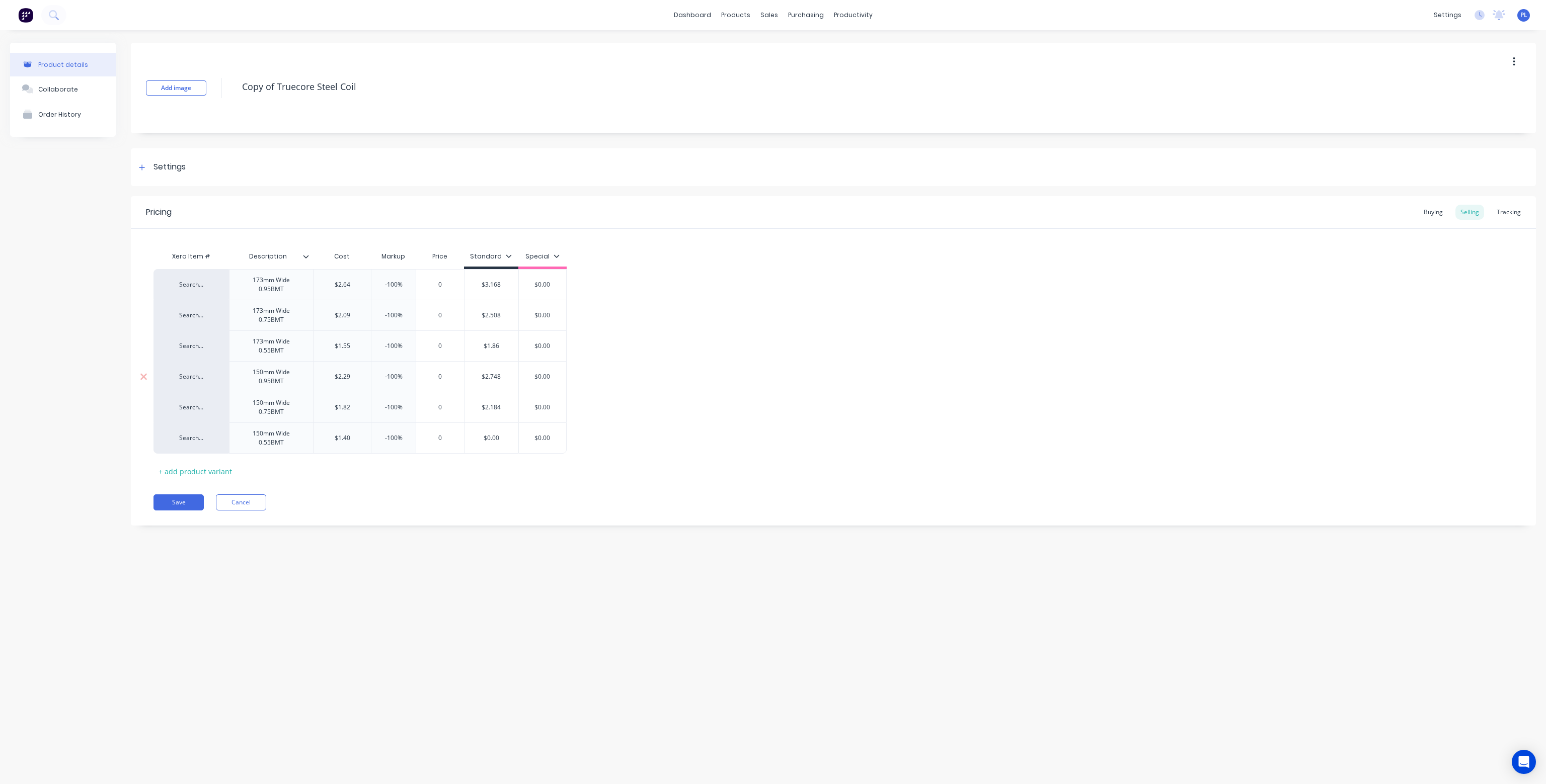
type textarea "x"
type input "0"
type input "$2.748"
drag, startPoint x: 503, startPoint y: 378, endPoint x: 477, endPoint y: 376, distance: 26.1
click at [477, 376] on input "$2.748" at bounding box center [492, 377] width 55 height 9
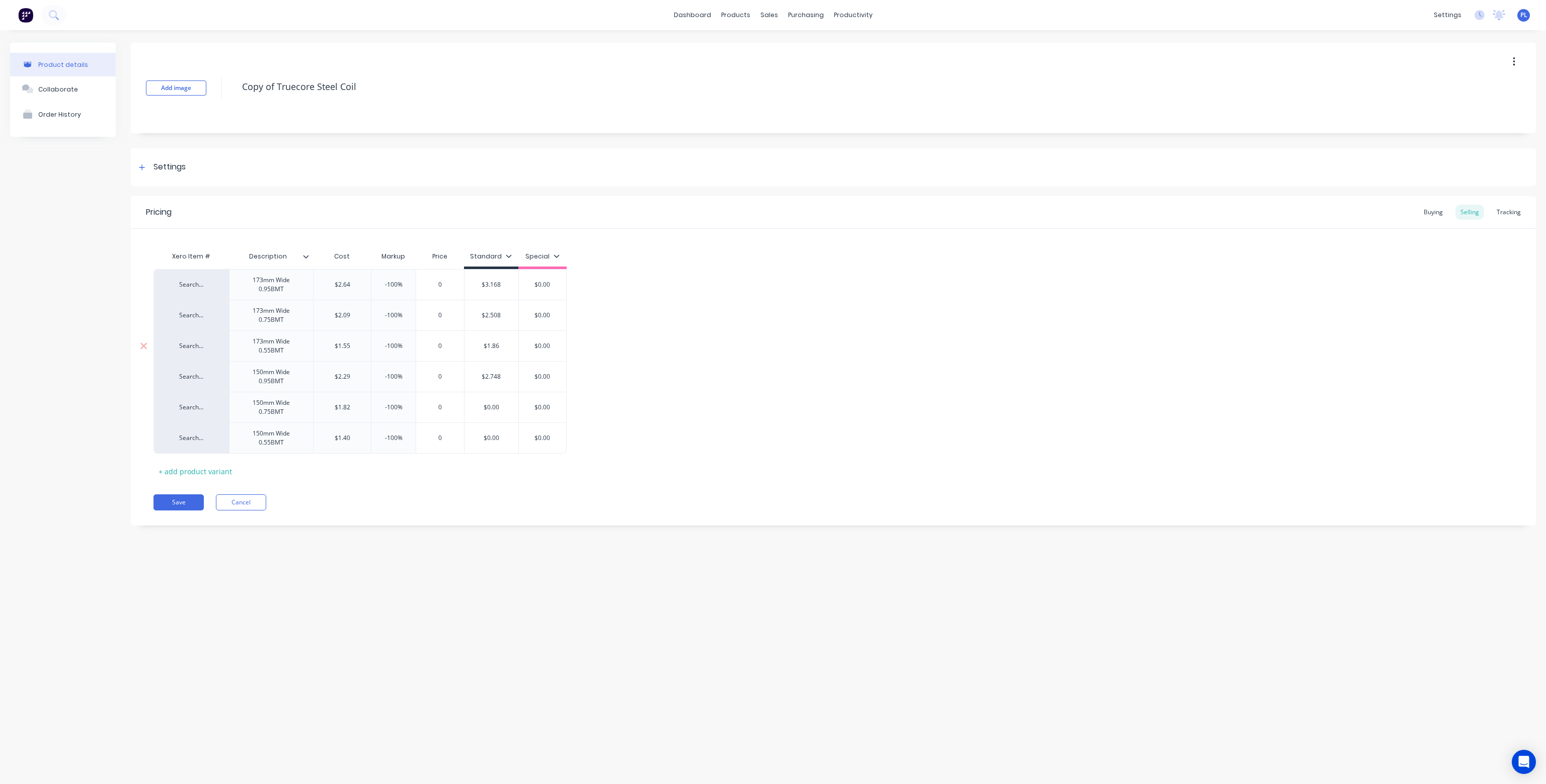
type textarea "x"
type input "0"
type input "$1.86"
drag, startPoint x: 500, startPoint y: 345, endPoint x: 481, endPoint y: 345, distance: 19.0
click at [481, 345] on input "$1.86" at bounding box center [492, 346] width 55 height 9
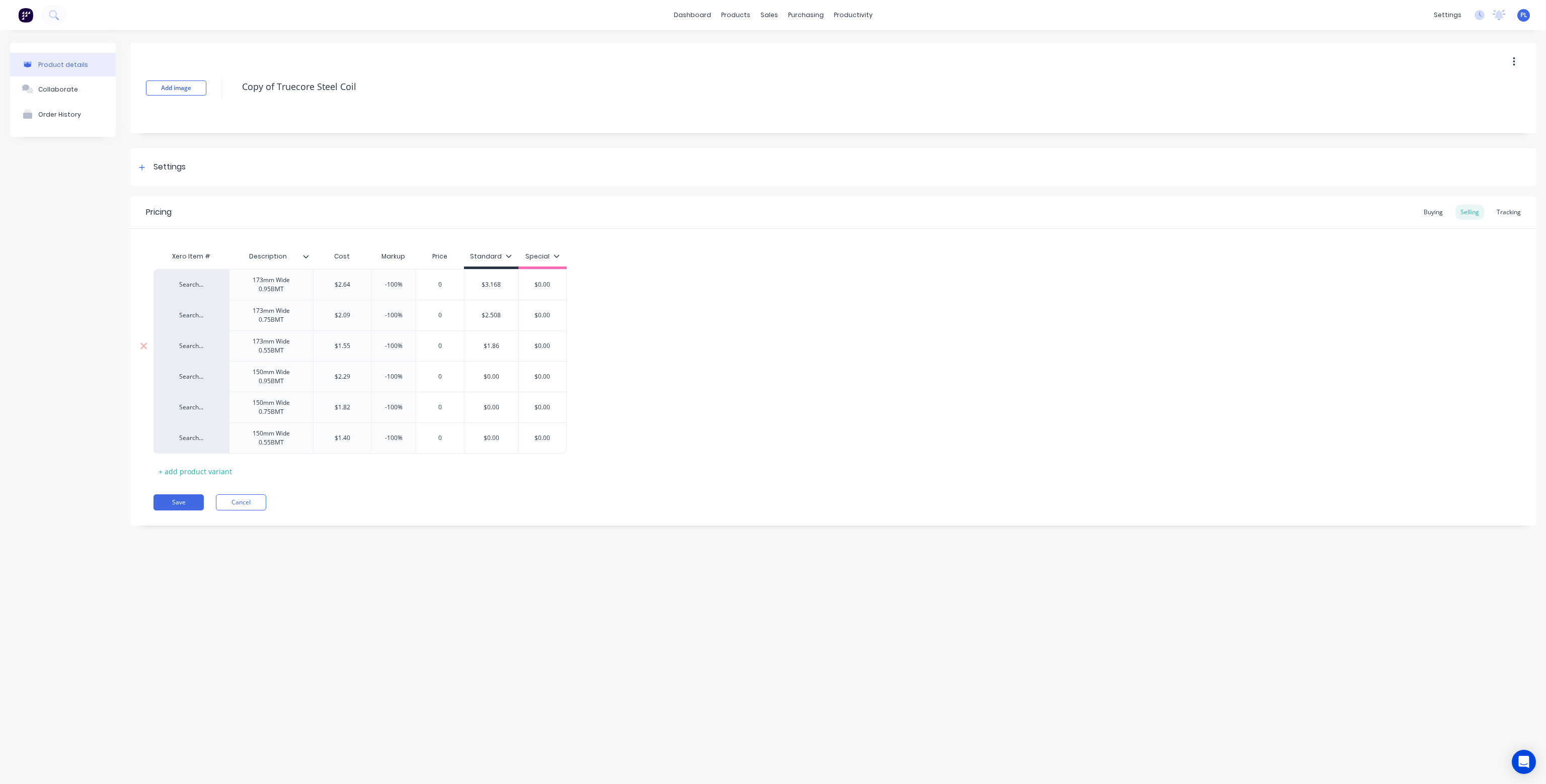
type textarea "x"
type input "0"
type input "$2.508"
drag, startPoint x: 504, startPoint y: 316, endPoint x: 469, endPoint y: 307, distance: 36.1
click at [469, 307] on div "$2.508 $2.508" at bounding box center [492, 316] width 55 height 25
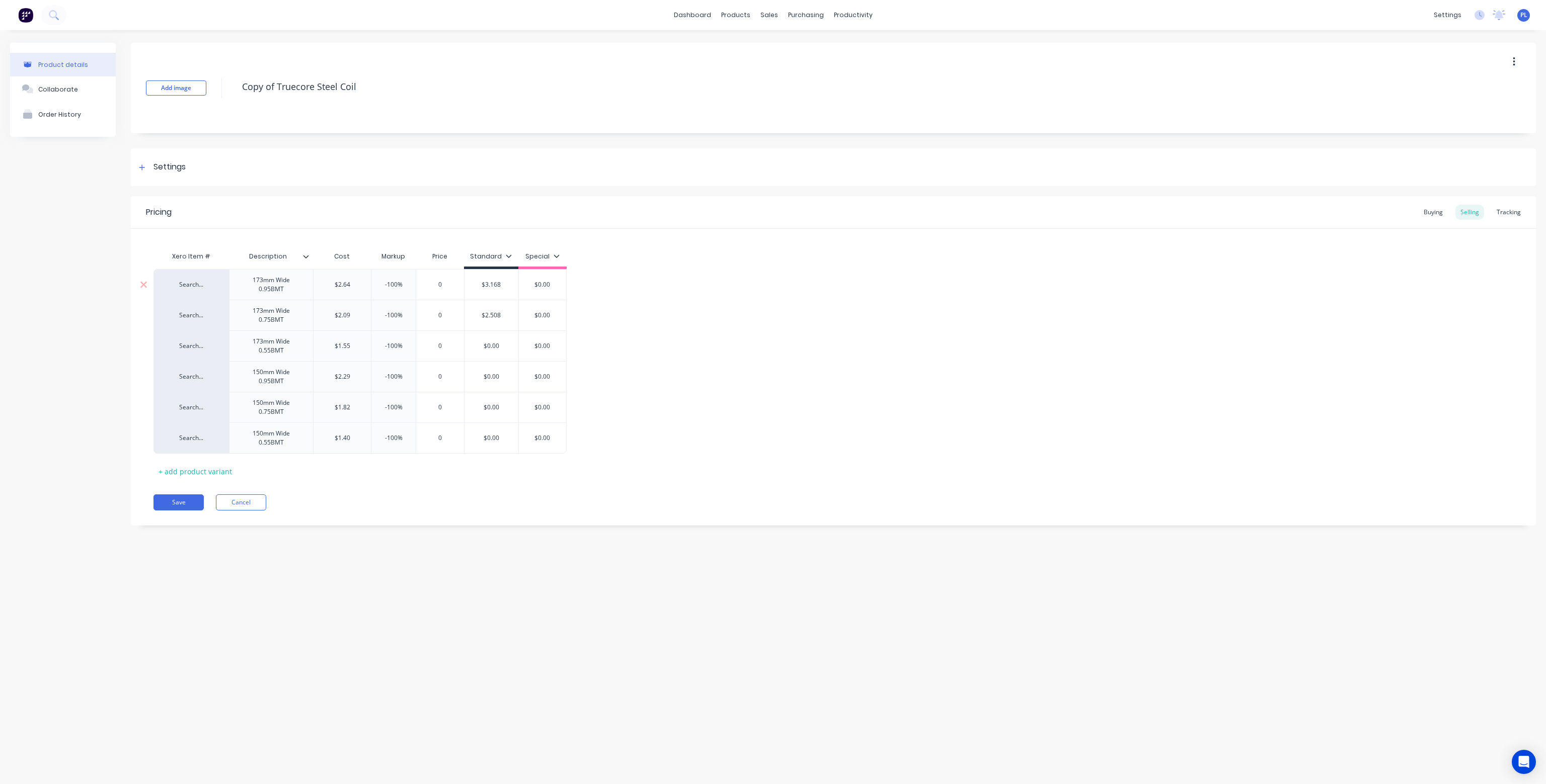
type textarea "x"
type input "0"
type input "$3.168"
drag, startPoint x: 505, startPoint y: 283, endPoint x: 474, endPoint y: 284, distance: 31.0
click at [474, 284] on input "$3.168" at bounding box center [492, 284] width 55 height 9
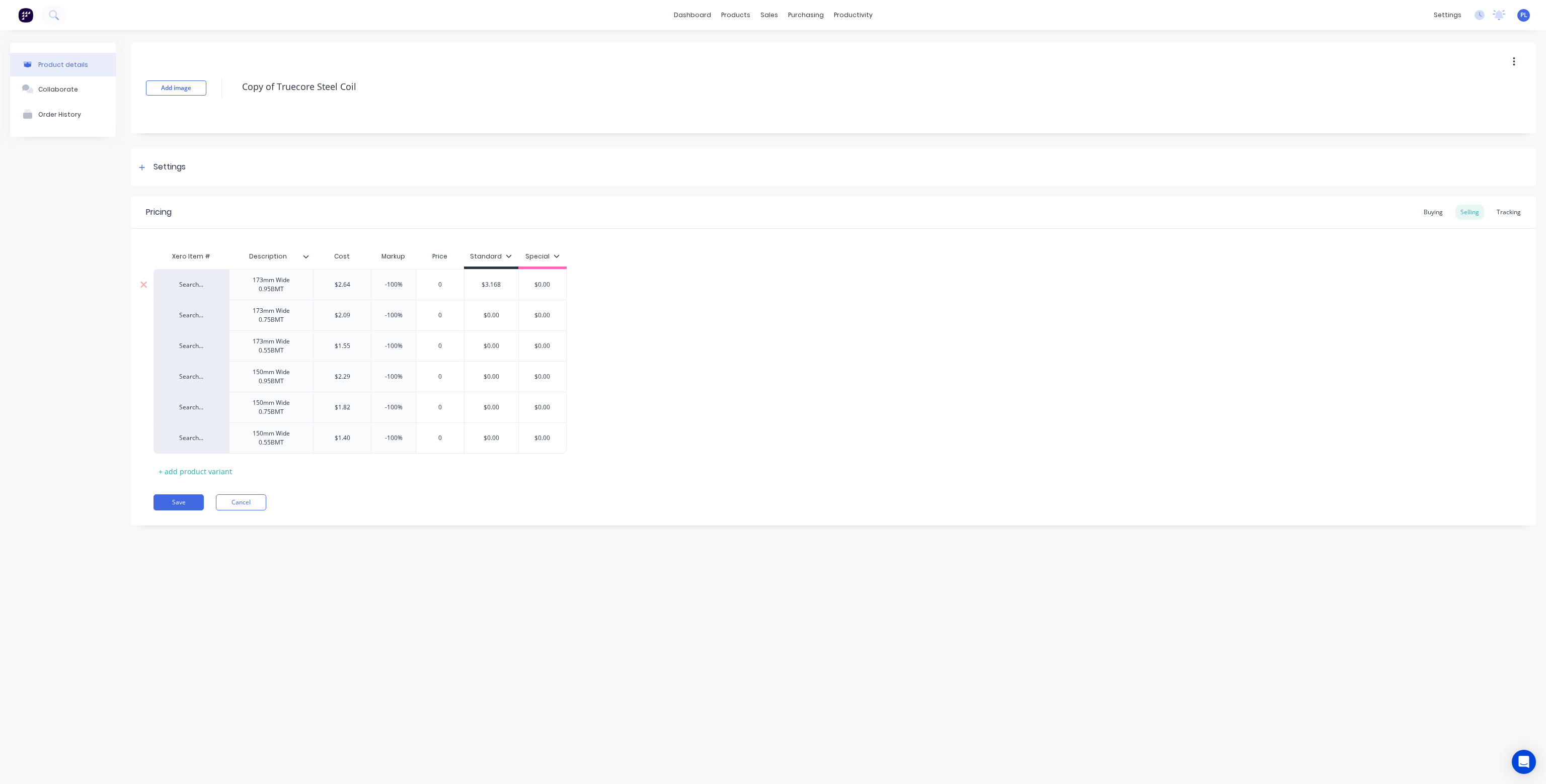
type textarea "x"
type input "0"
click at [275, 88] on textarea "Copy of Truecore Steel Coil" at bounding box center [787, 86] width 1100 height 23
type textarea "x"
type textarea "Copy ofTruecore Steel Coil"
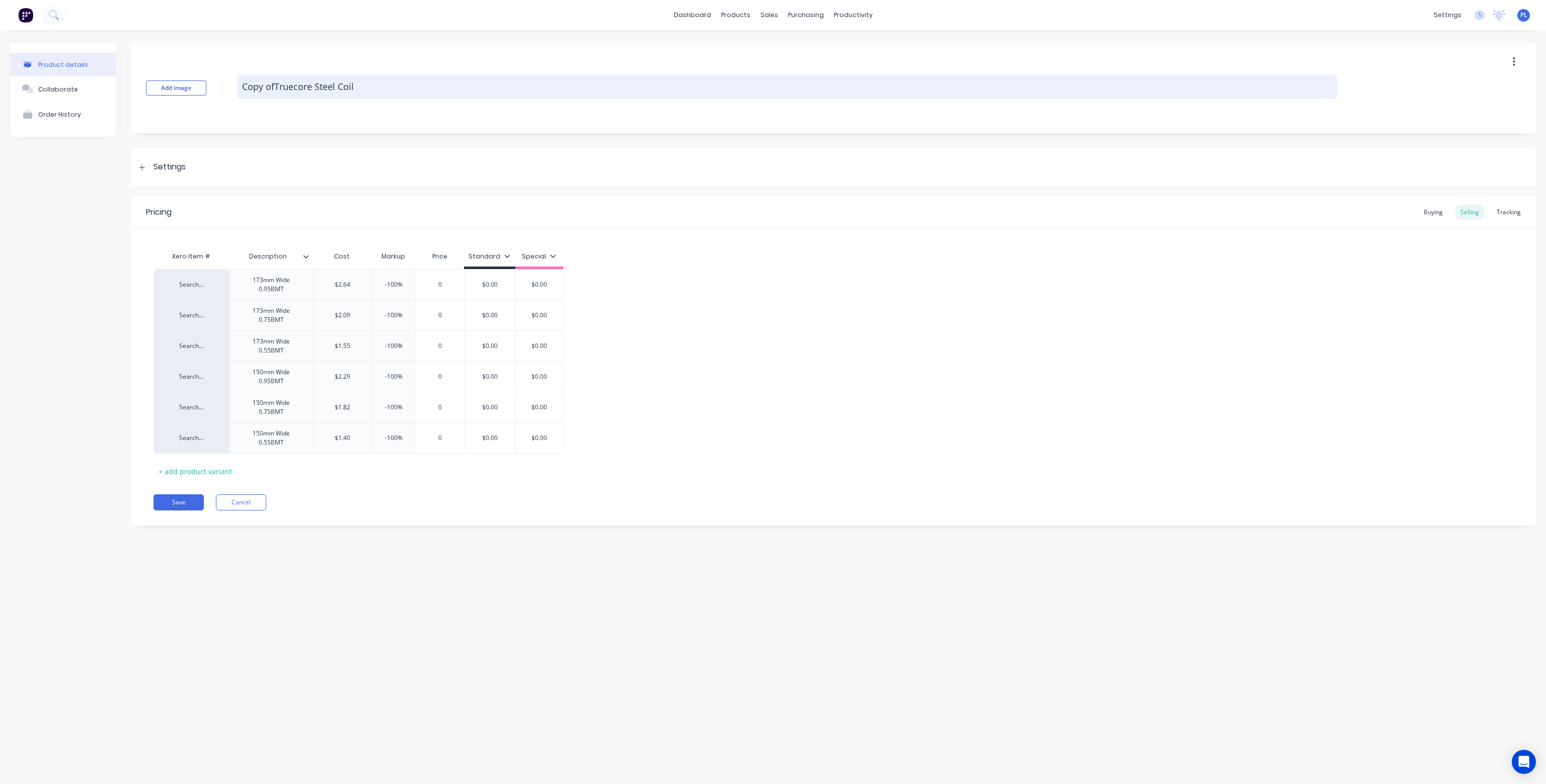
type textarea "x"
type textarea "Copy oTruecore Steel Coil"
type textarea "x"
type textarea "Copy Truecore Steel Coil"
type textarea "x"
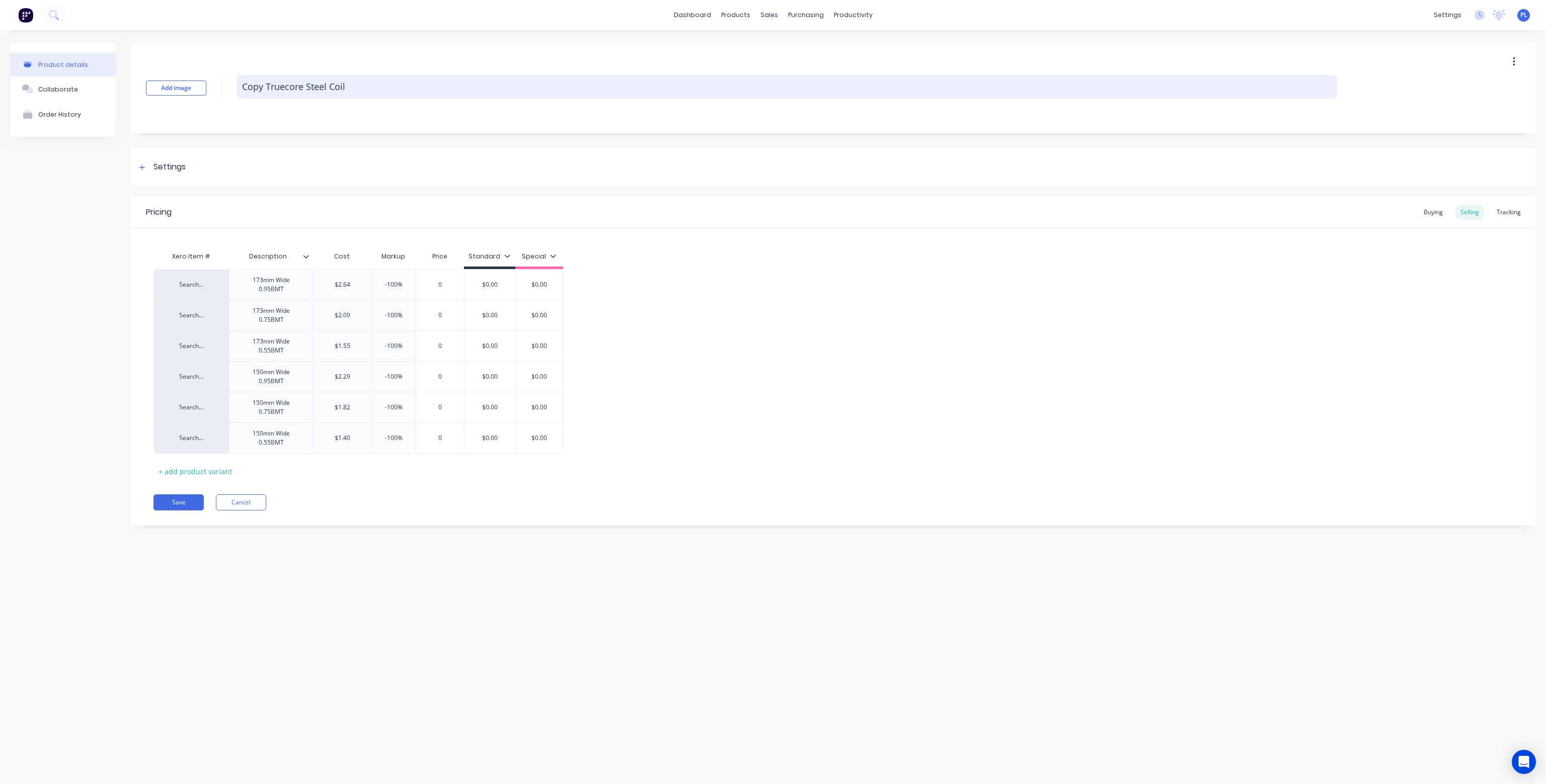
type textarea "CopyTruecore Steel Coil"
type textarea "x"
type textarea "CopTruecore Steel Coil"
type textarea "x"
type textarea "CoTruecore Steel Coil"
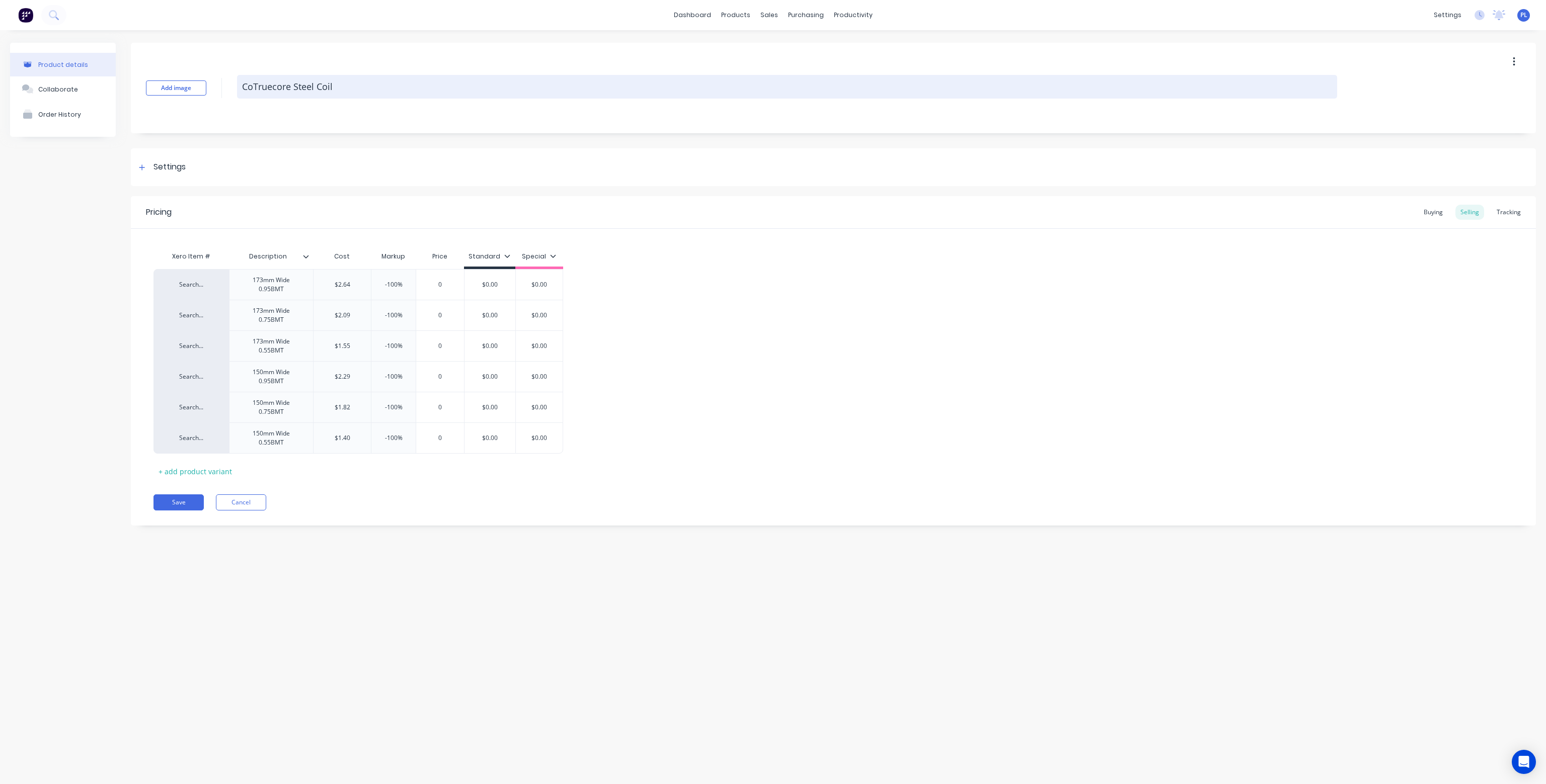
type textarea "x"
type textarea "CTruecore Steel Coil"
type textarea "x"
type textarea "Truecore Steel Coil"
click at [343, 87] on textarea "Truecore Steel Coil" at bounding box center [787, 86] width 1100 height 23
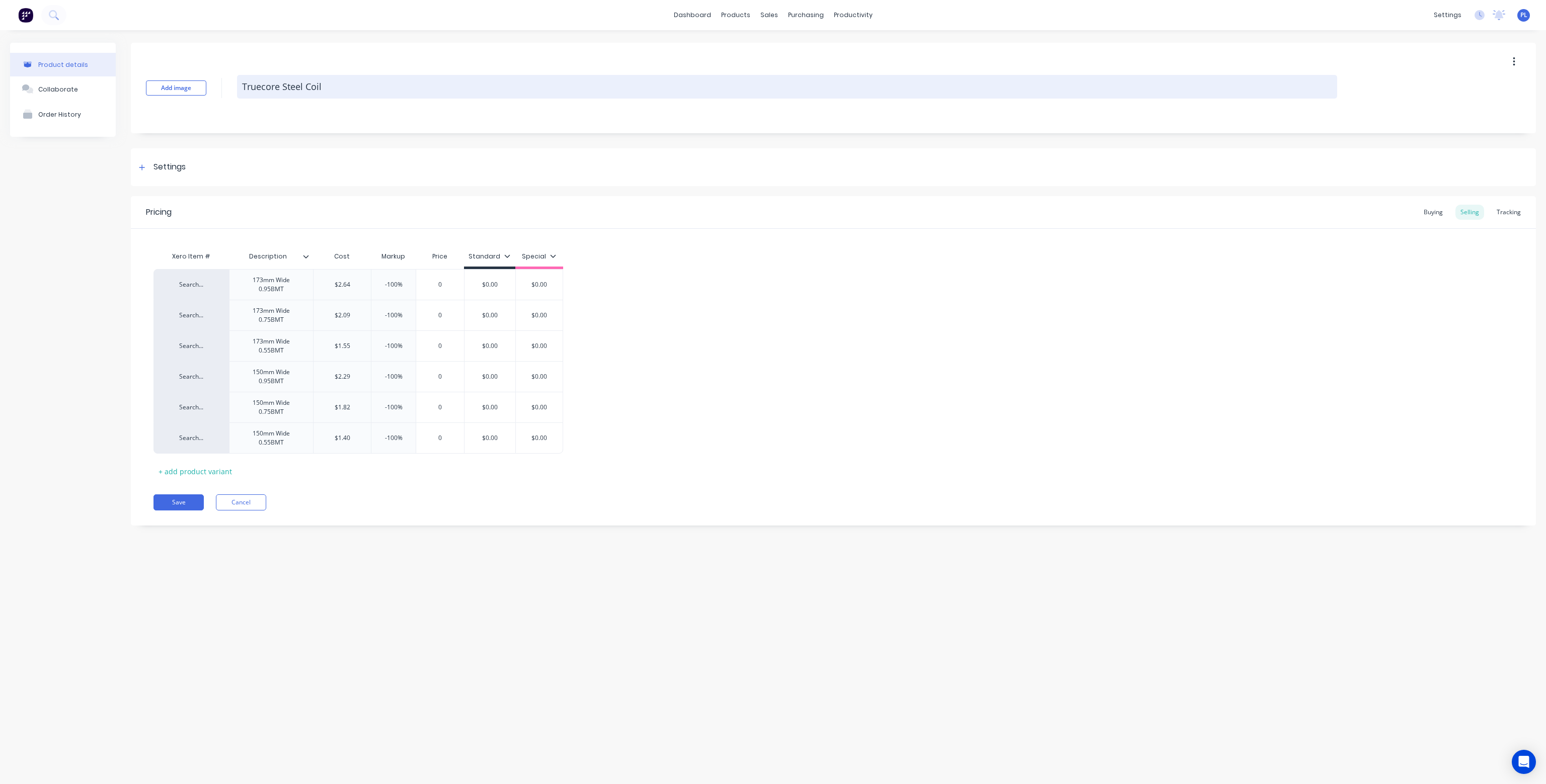
type textarea "x"
type textarea "Truecore Steel Coil"
type textarea "x"
type textarea "Truecore Steel Coil -"
type textarea "x"
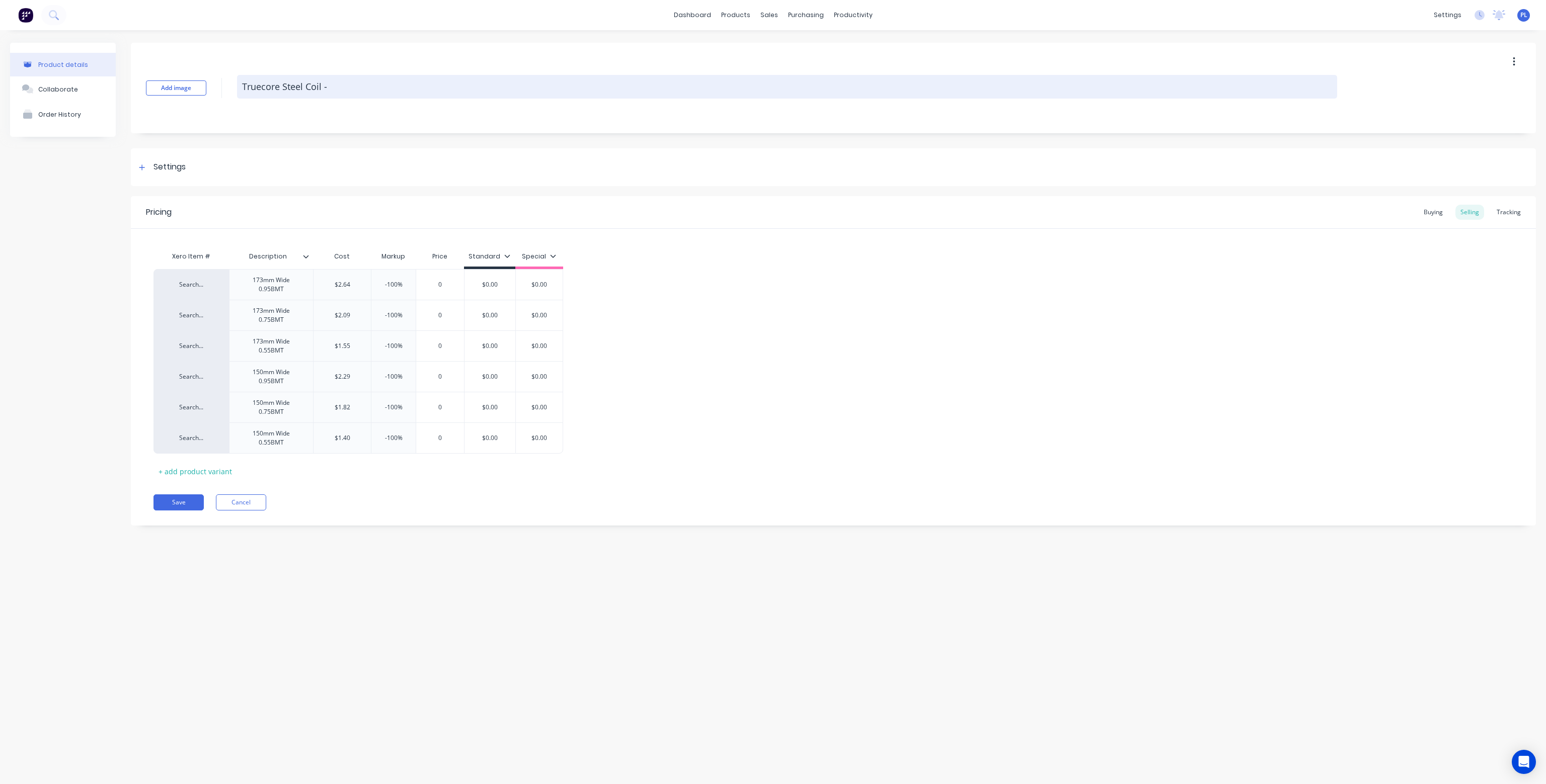
type textarea "Truecore Steel Coil -"
type textarea "x"
type textarea "Truecore Steel Coil - A"
type textarea "x"
type textarea "Truecore Steel Coil - Ac"
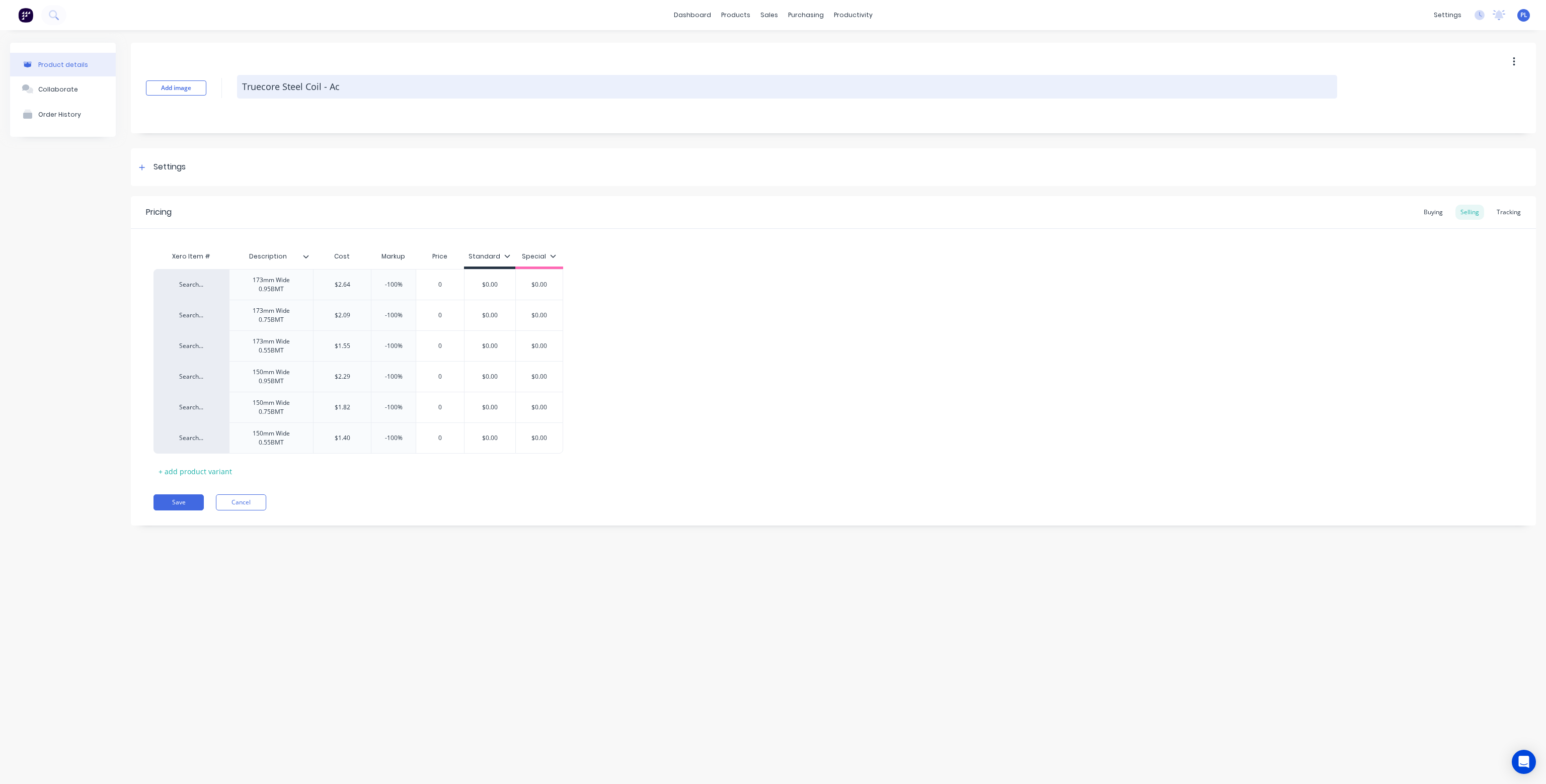
type textarea "x"
type textarea "Truecore Steel Coil - Acu"
type textarea "x"
type textarea "Truecore Steel Coil - Acur"
type textarea "x"
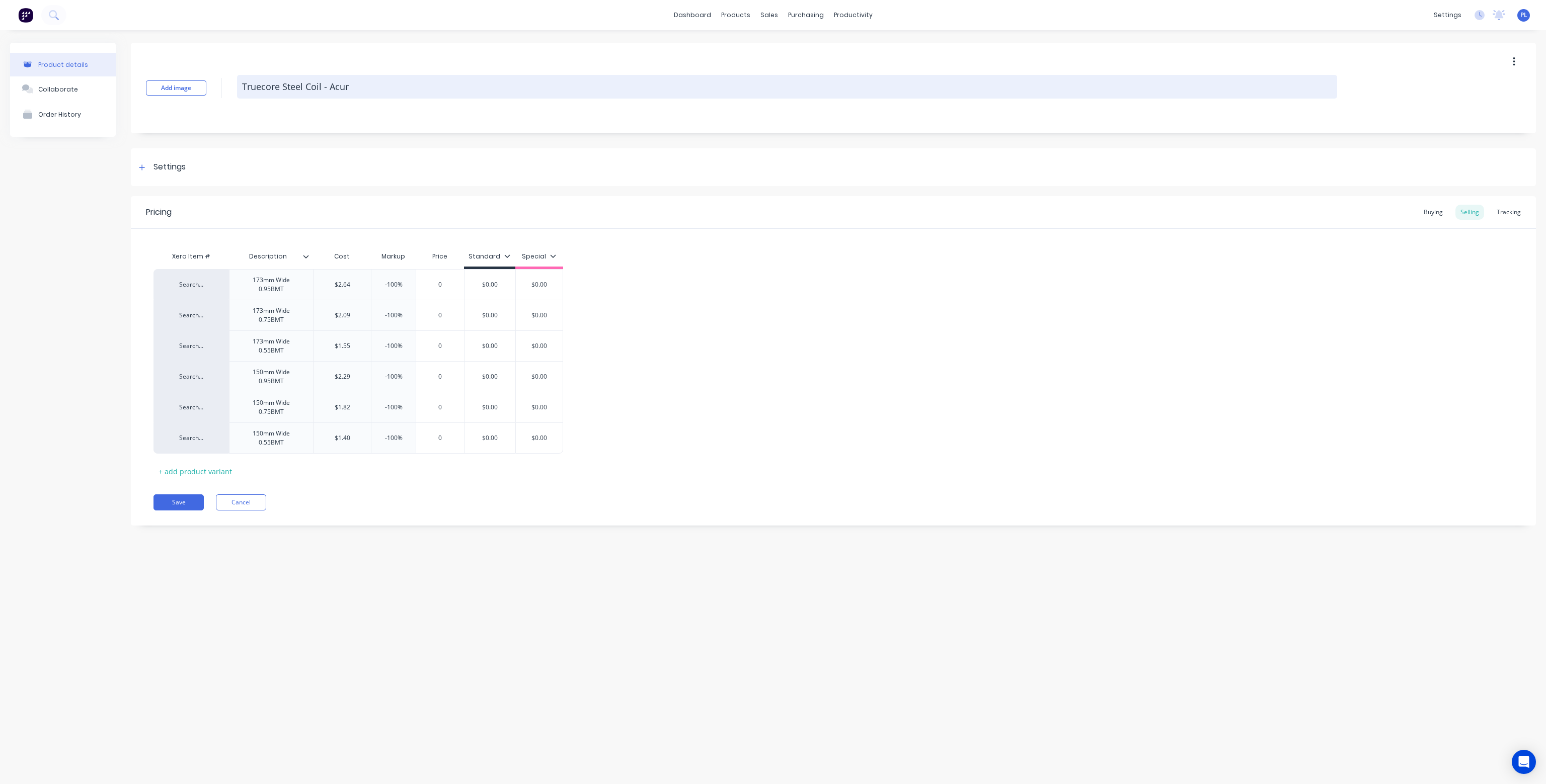
type textarea "Truecore Steel Coil - Acu"
type textarea "x"
type textarea "Truecore Steel Coil - Ac"
type textarea "x"
type textarea "Truecore Steel Coil - Act"
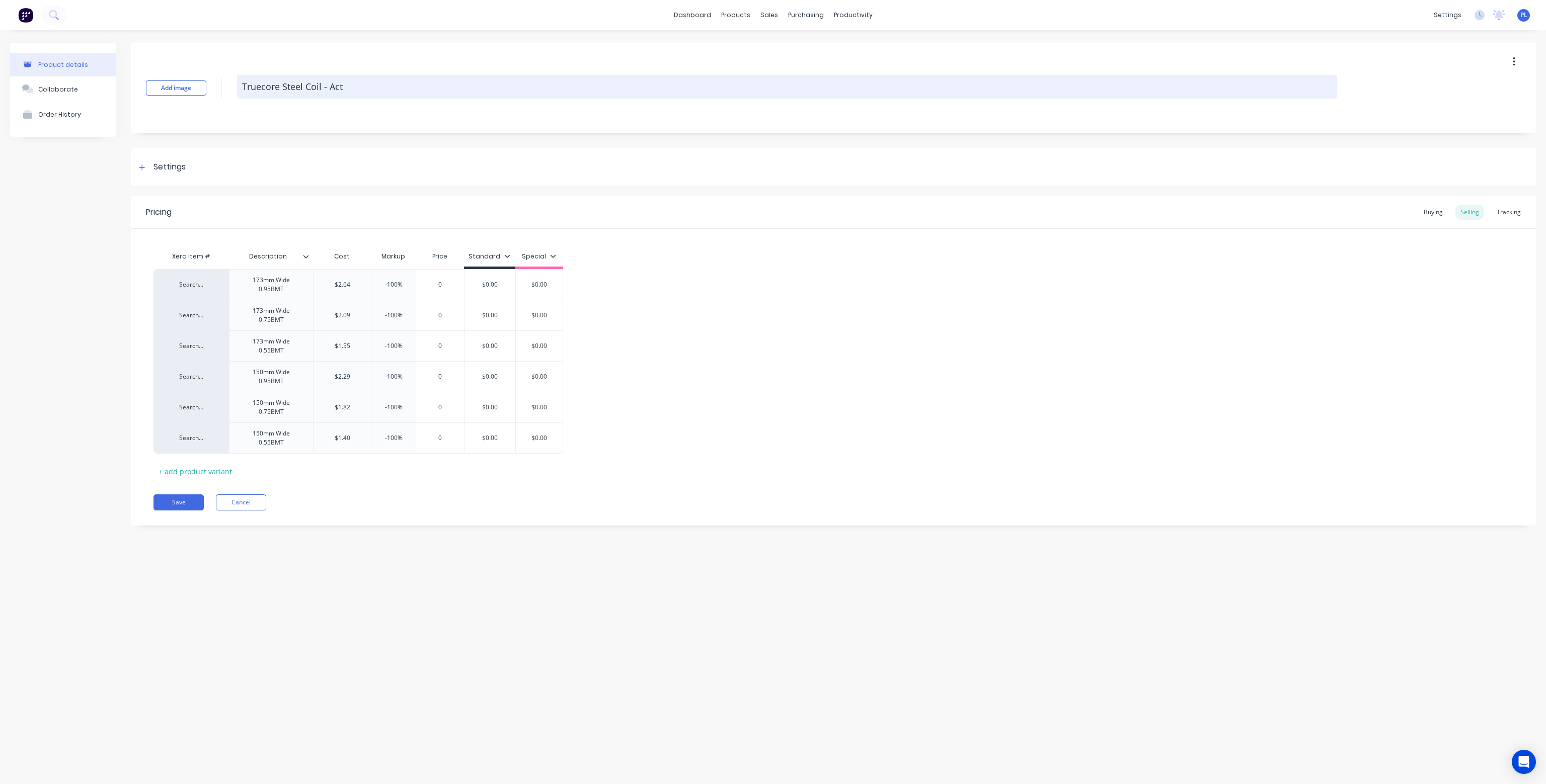
type textarea "x"
type textarea "Truecore Steel Coil - Actu"
type textarea "x"
type textarea "Truecore Steel Coil - Actua"
type textarea "x"
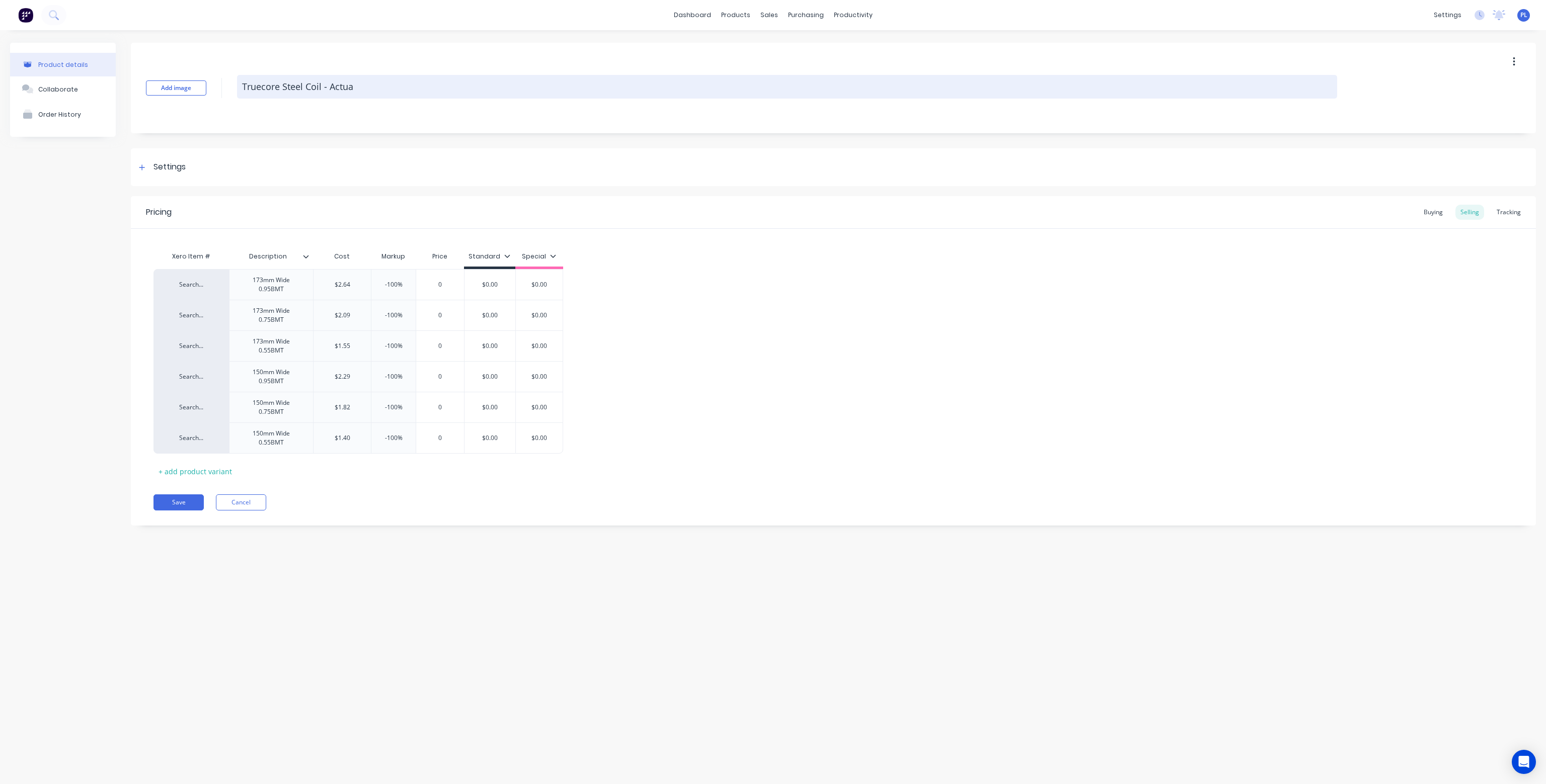
type textarea "Truecore Steel Coil - Actual"
type textarea "x"
type textarea "Truecore Steel Coil - Actual"
type textarea "x"
type textarea "Truecore Steel Coil - Actual U"
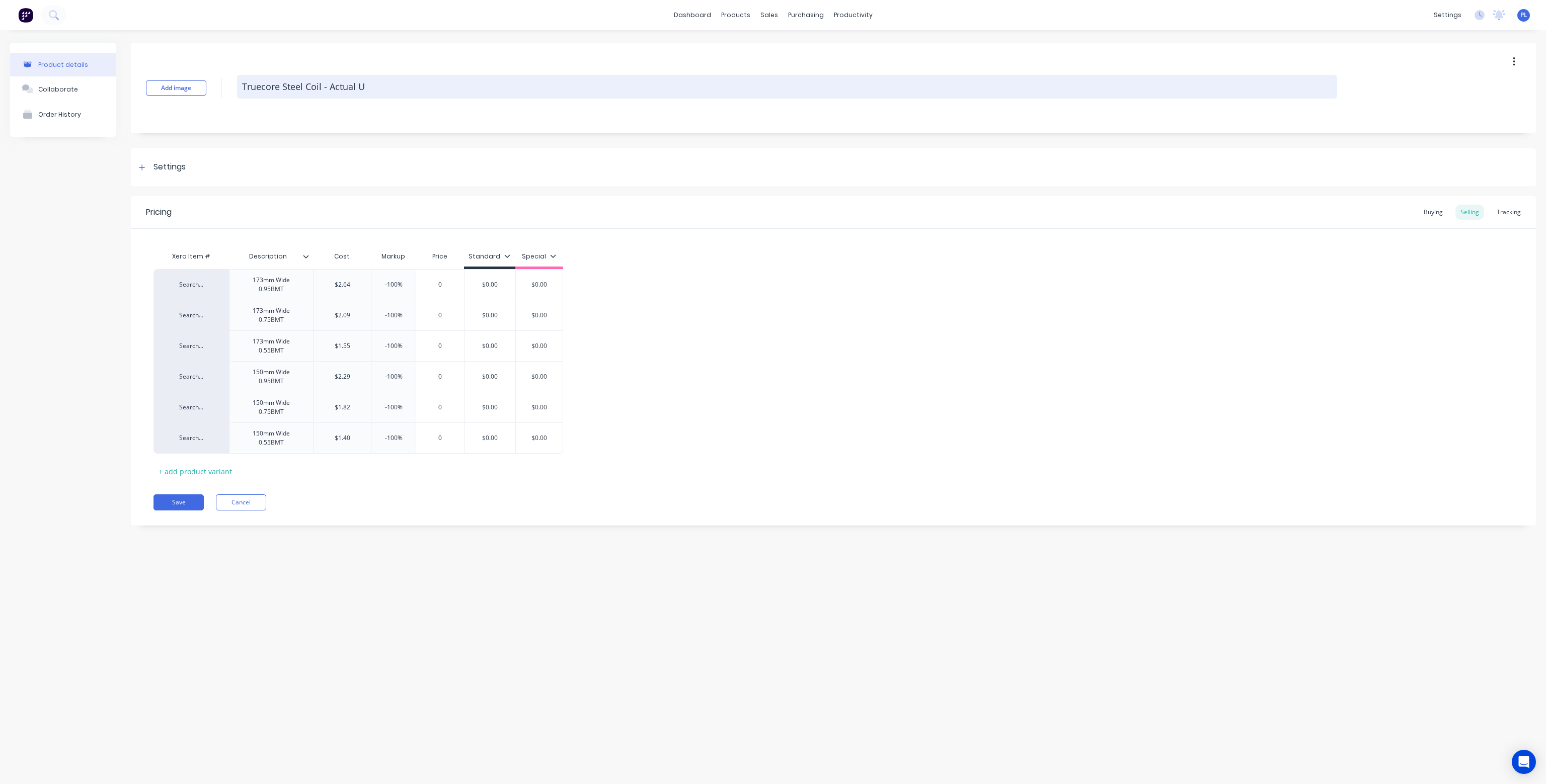
type textarea "x"
type textarea "Truecore Steel Coil - Actual Us"
type textarea "x"
type textarea "Truecore Steel Coil - Actual Usa"
type textarea "x"
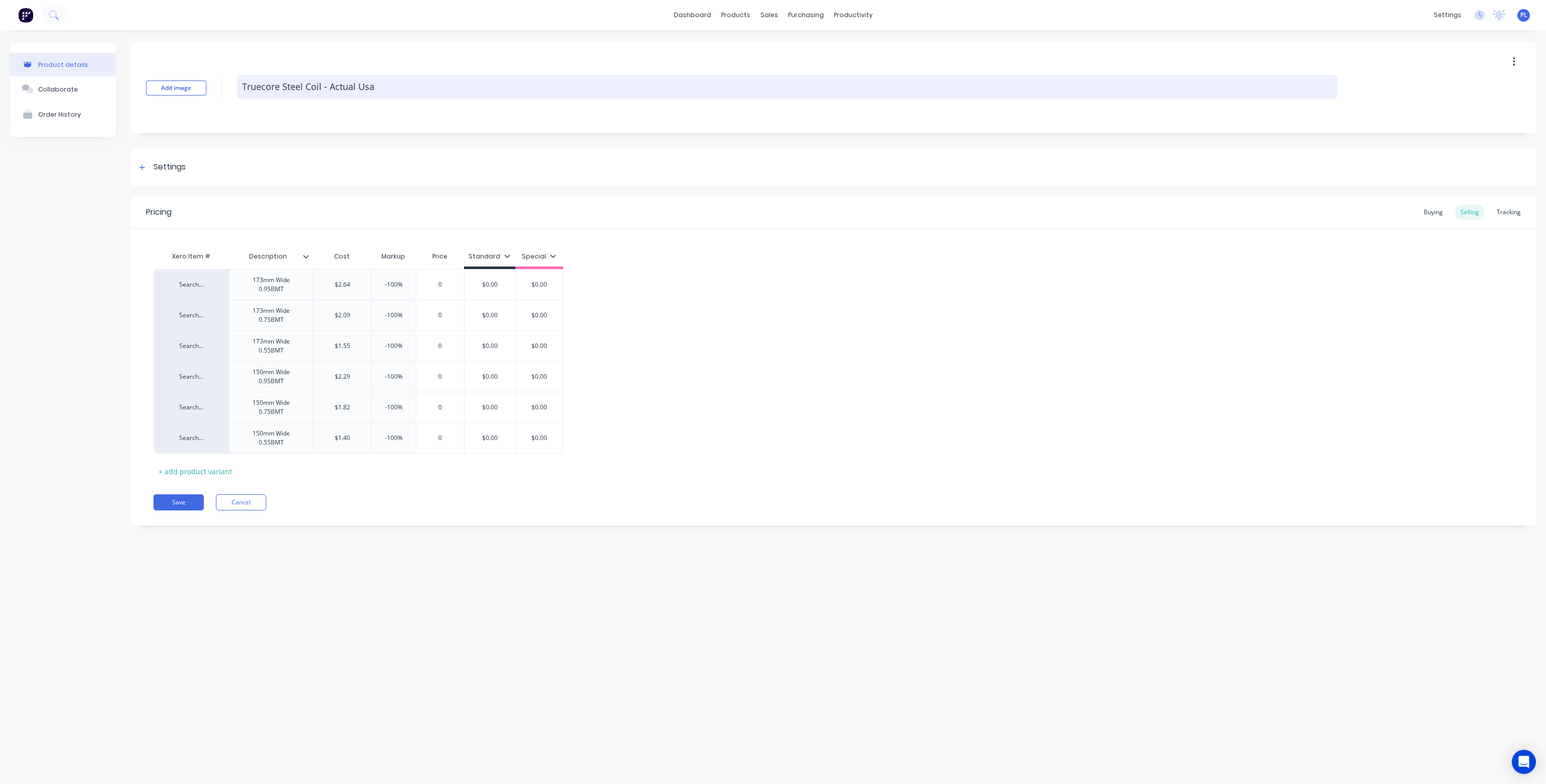
type textarea "Truecore Steel Coil - Actual Usag"
type textarea "x"
type textarea "Truecore Steel Coil - Actual Usage"
type textarea "x"
type textarea "Truecore Steel Coil - Actual Usage/"
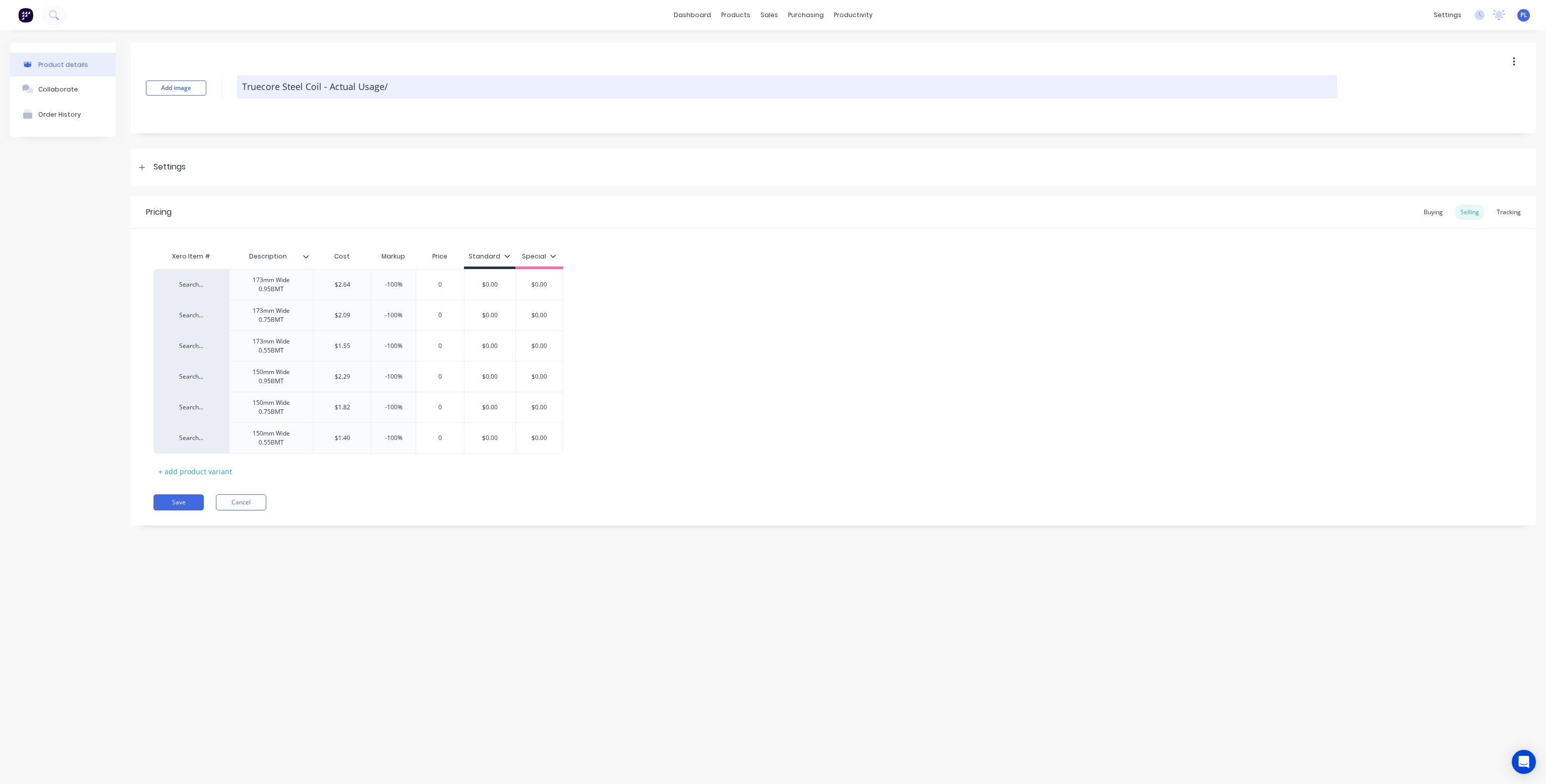
type textarea "x"
type textarea "Truecore Steel Coil - Actual Usage/a"
type textarea "x"
type textarea "Truecore Steel Coil - Actual Usage/al"
type textarea "x"
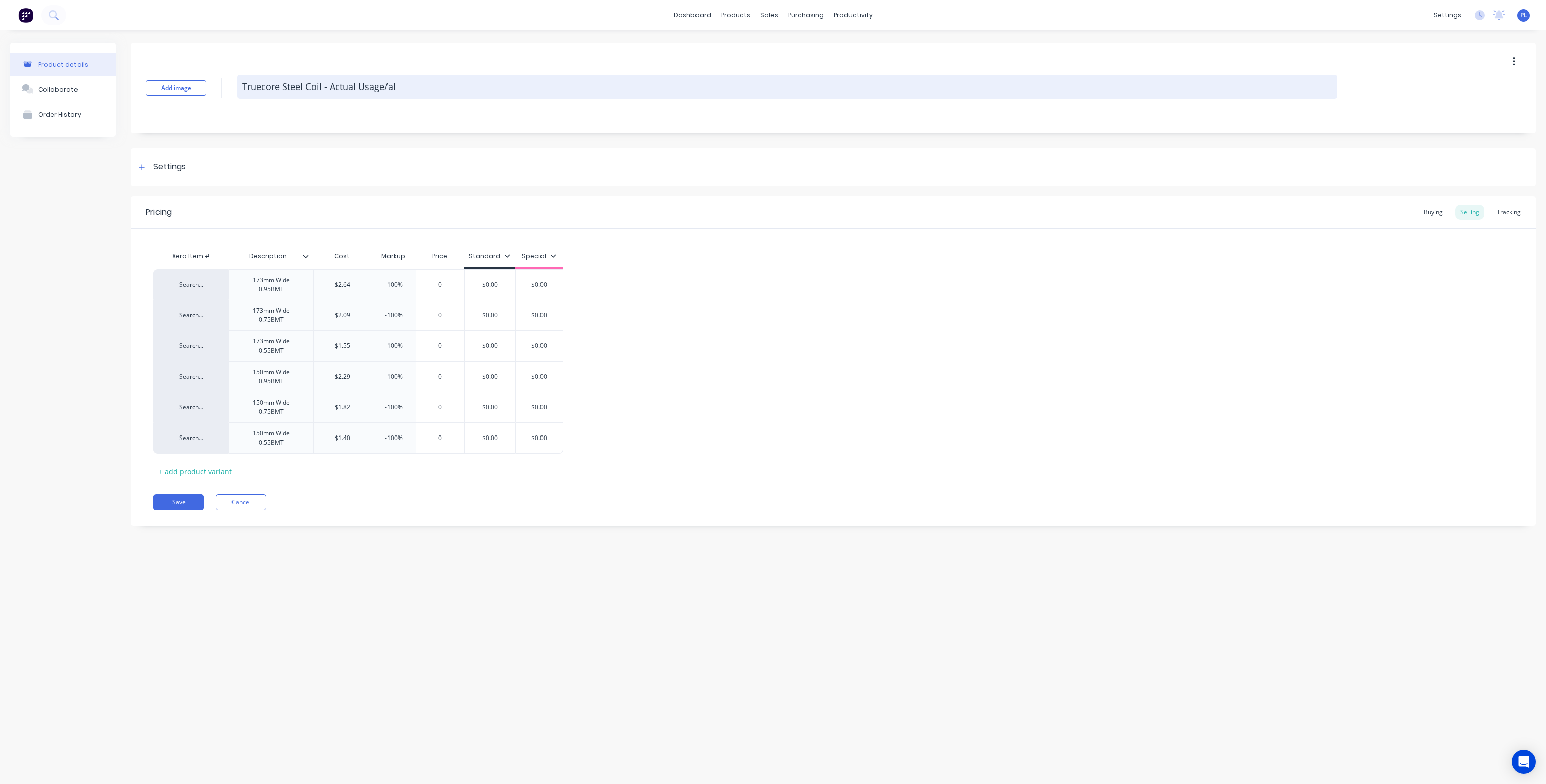
type textarea "Truecore Steel Coil - Actual Usage/all"
type textarea "x"
type textarea "Truecore Steel Coil - Actual Usage/allo"
type textarea "x"
type textarea "Truecore Steel Coil - Actual Usage/allow"
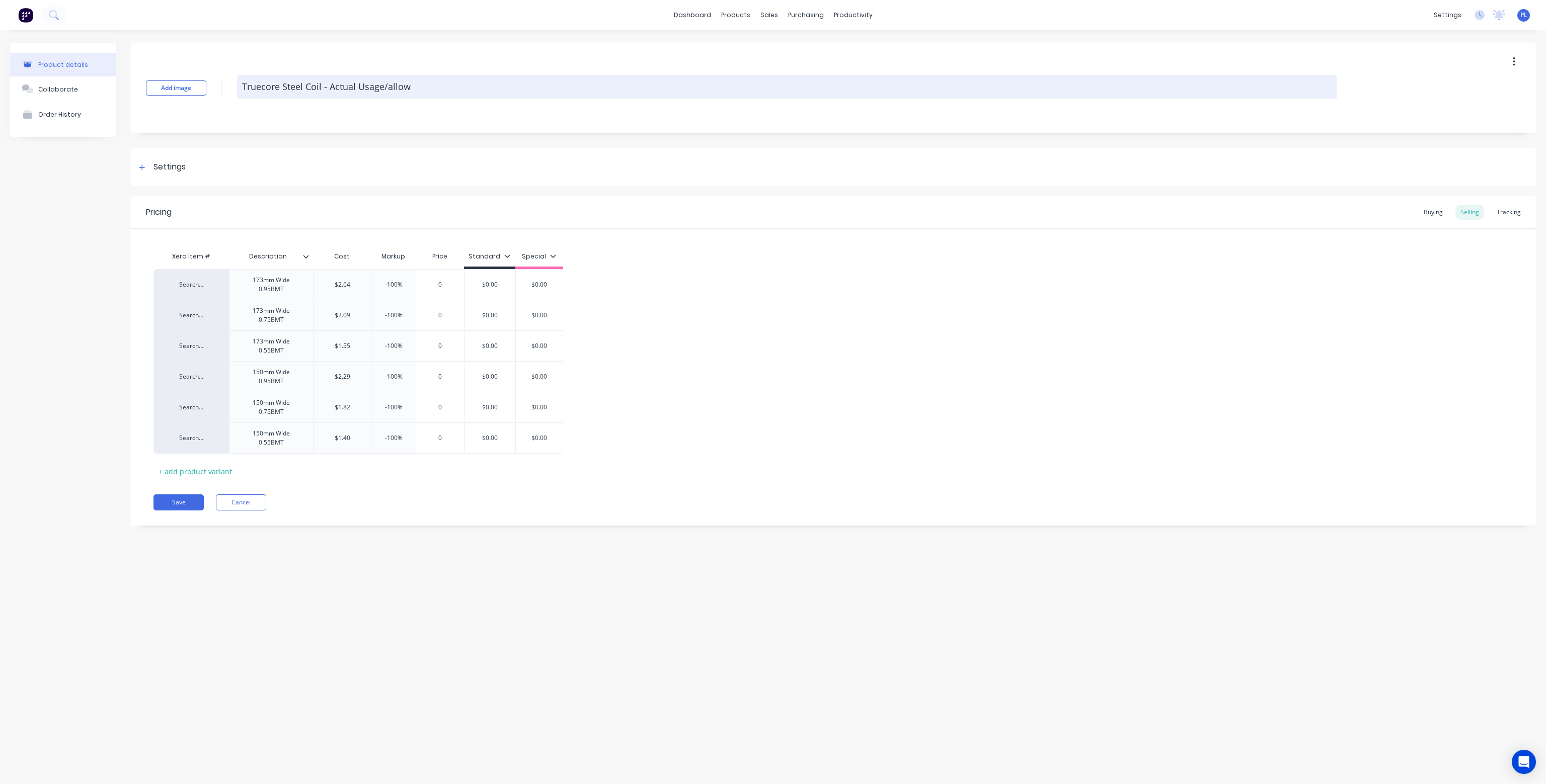
type textarea "x"
type textarea "Truecore Steel Coil - Actual Usage/allowan"
type textarea "x"
type textarea "Truecore Steel Coil - Actual Usage/allowanc"
type textarea "x"
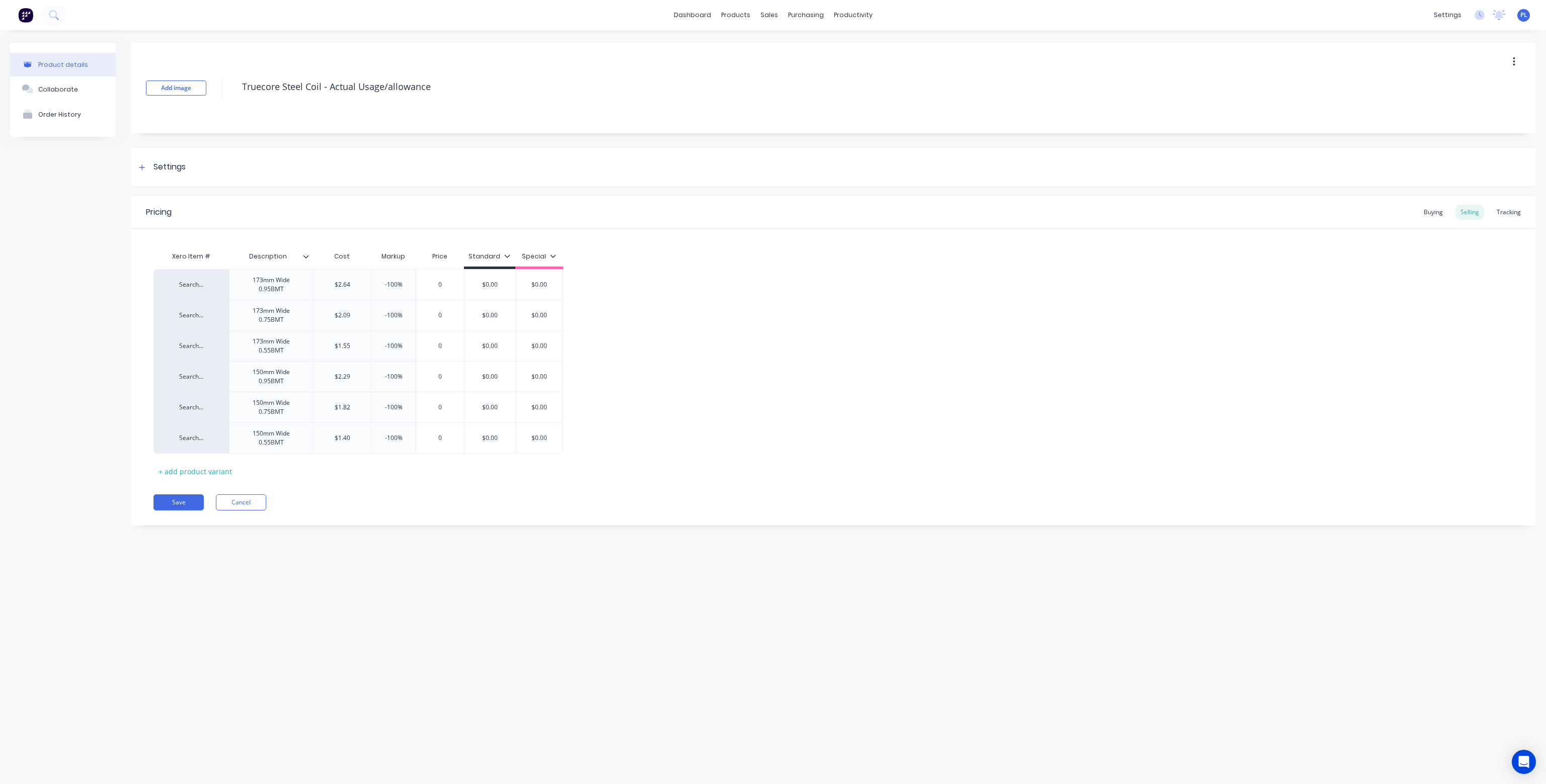
type textarea "Truecore Steel Coil - Actual Usage/allowance"
type textarea "x"
type textarea "Truecore Steel Coil - Actual Usage/allowance"
click at [606, 312] on div "Search... 173mm Wide 0.95BMT $2.64 $2.64 -100% 0 0 $0.00 0 $0.00 Search... 173m…" at bounding box center [834, 362] width 1360 height 185
click at [178, 503] on button "Save" at bounding box center [179, 502] width 50 height 16
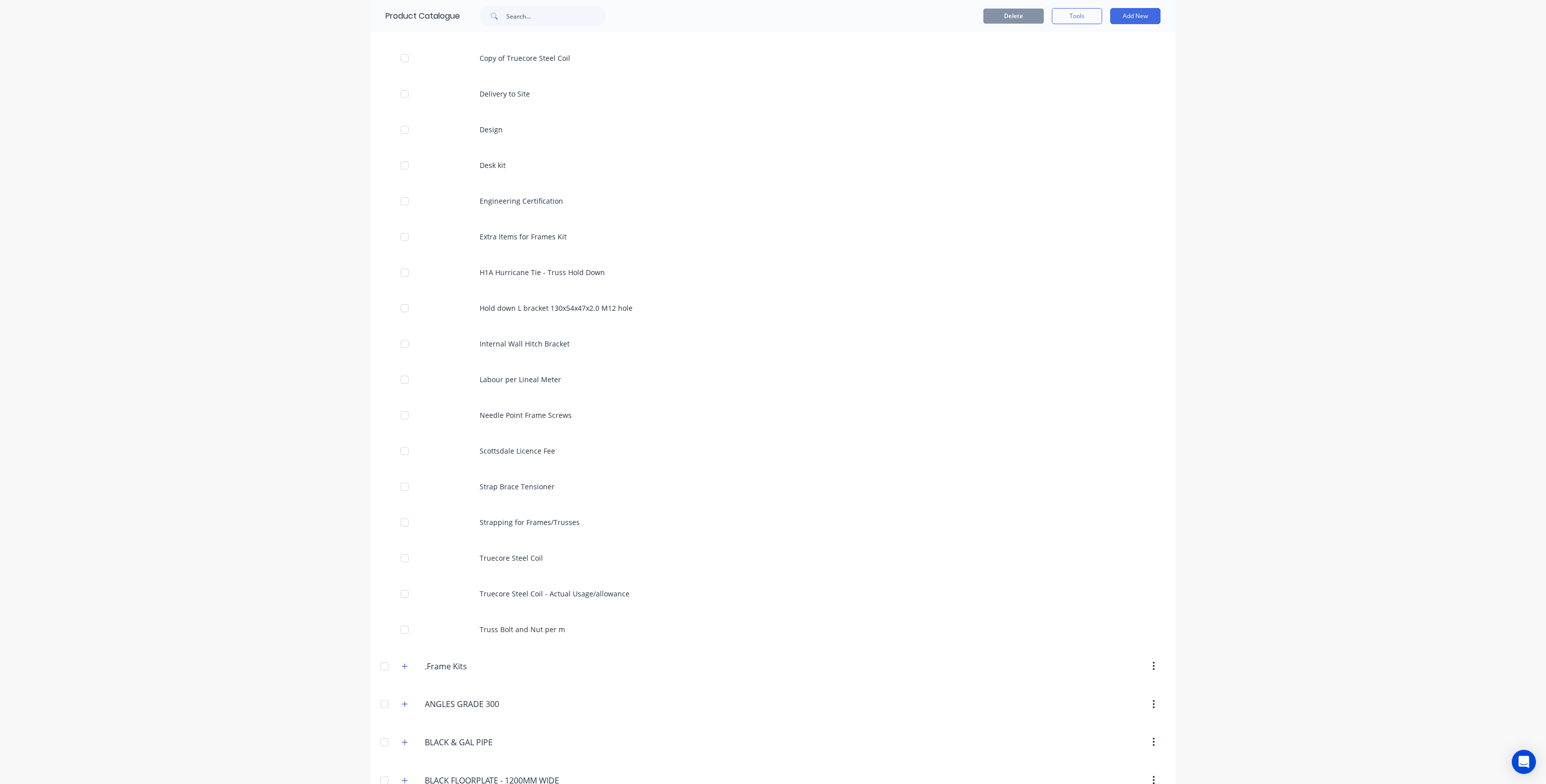
scroll to position [302, 0]
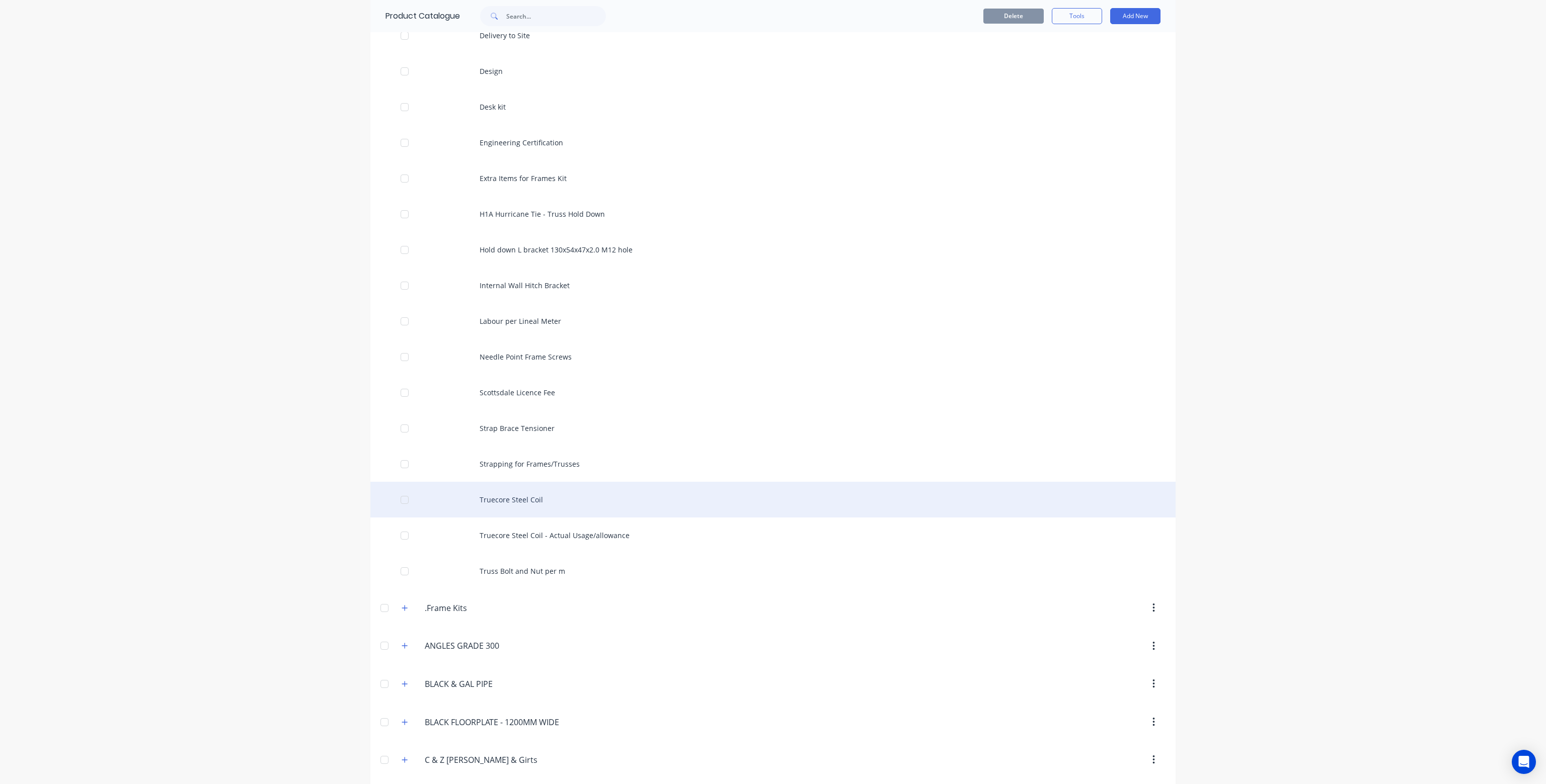
click at [556, 498] on div "Truecore Steel Coil" at bounding box center [773, 500] width 805 height 36
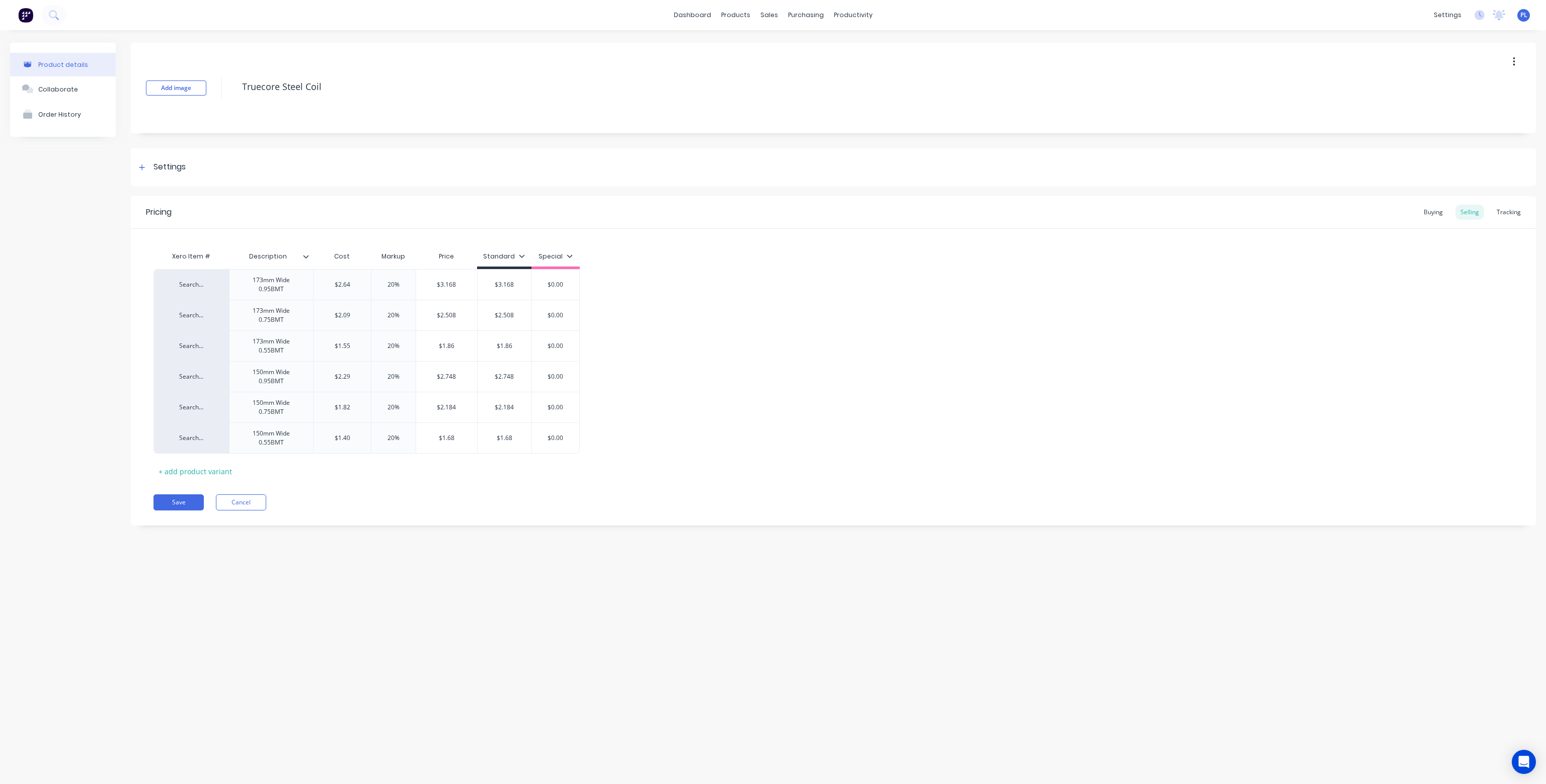
click at [1514, 58] on icon "button" at bounding box center [1514, 62] width 2 height 11
click at [1514, 58] on icon "button" at bounding box center [1514, 62] width 2 height 9
click at [375, 90] on textarea "Truecore Steel Coil" at bounding box center [787, 86] width 1100 height 23
type textarea "x"
type textarea "Truecore Steel Coil"
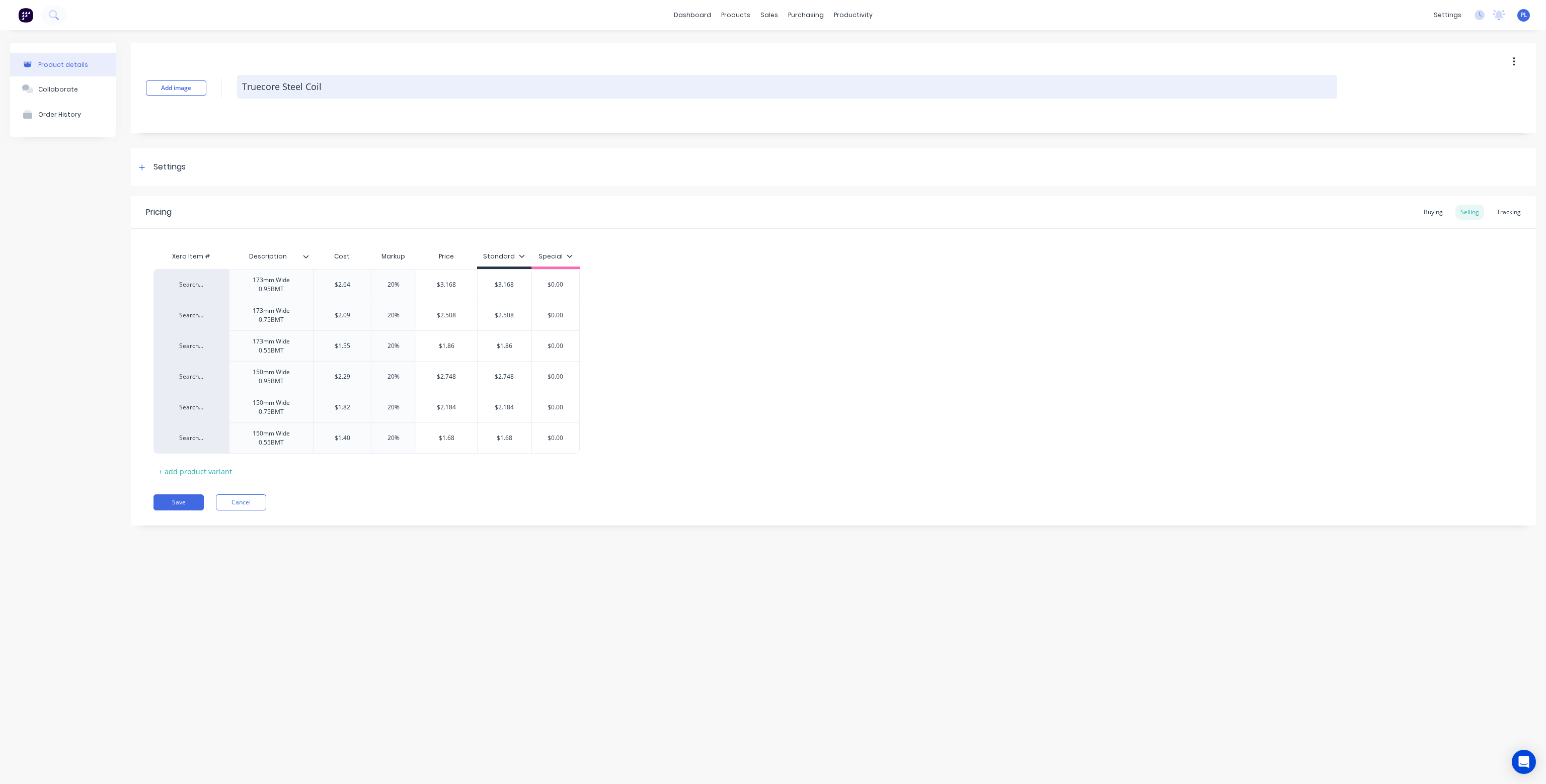
type textarea "x"
type textarea "Truecore Steel Coil -"
type textarea "x"
type textarea "Truecore Steel Coil - F"
type textarea "x"
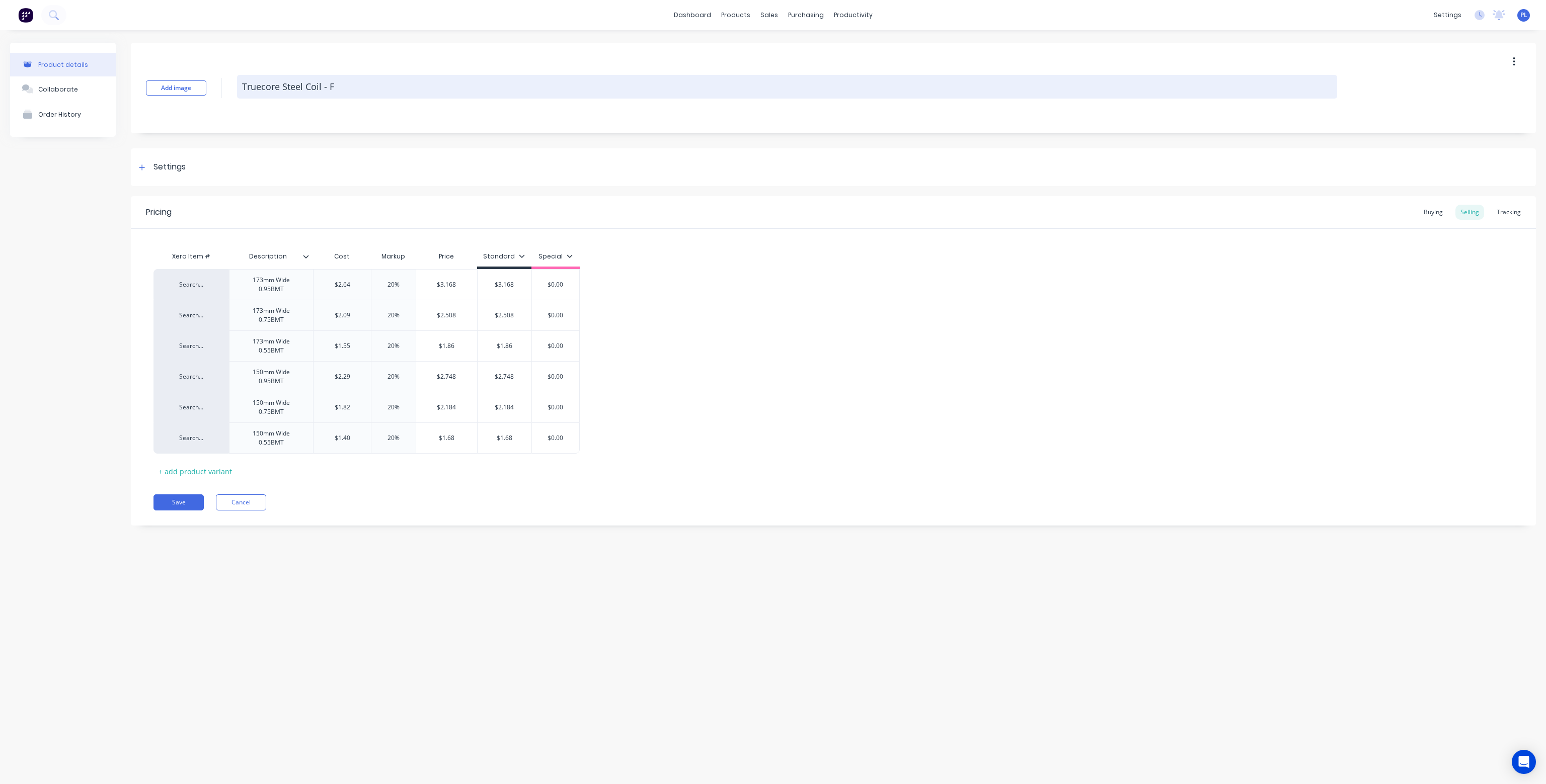
type textarea "Truecore Steel Coil - Fo"
type textarea "x"
type textarea "Truecore Steel Coil - For"
type textarea "x"
type textarea "Truecore Steel Coil - For"
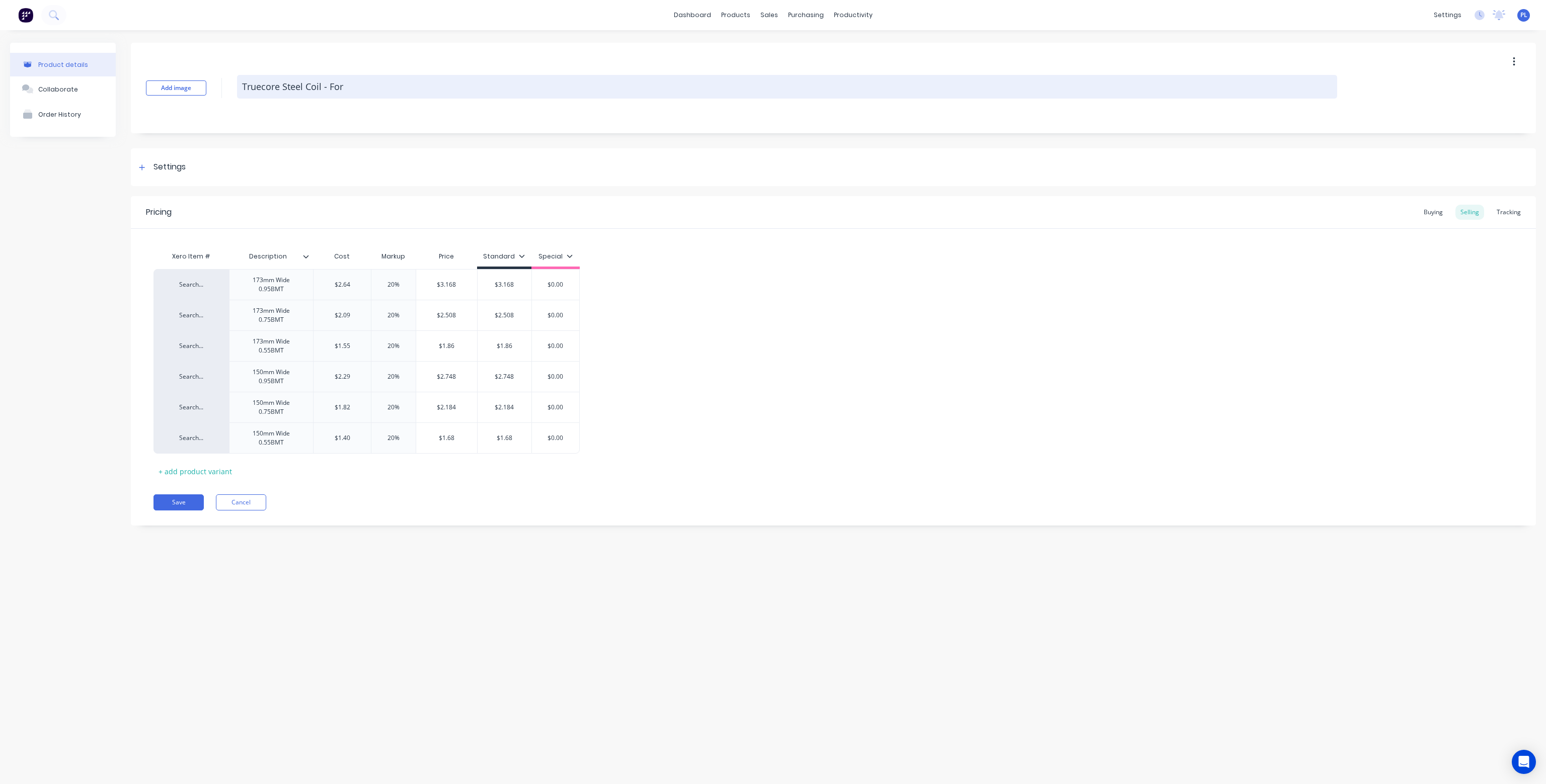
type textarea "x"
type textarea "Truecore Steel Coil - For"
type textarea "x"
type textarea "Truecore Steel Coil - Fo"
type textarea "x"
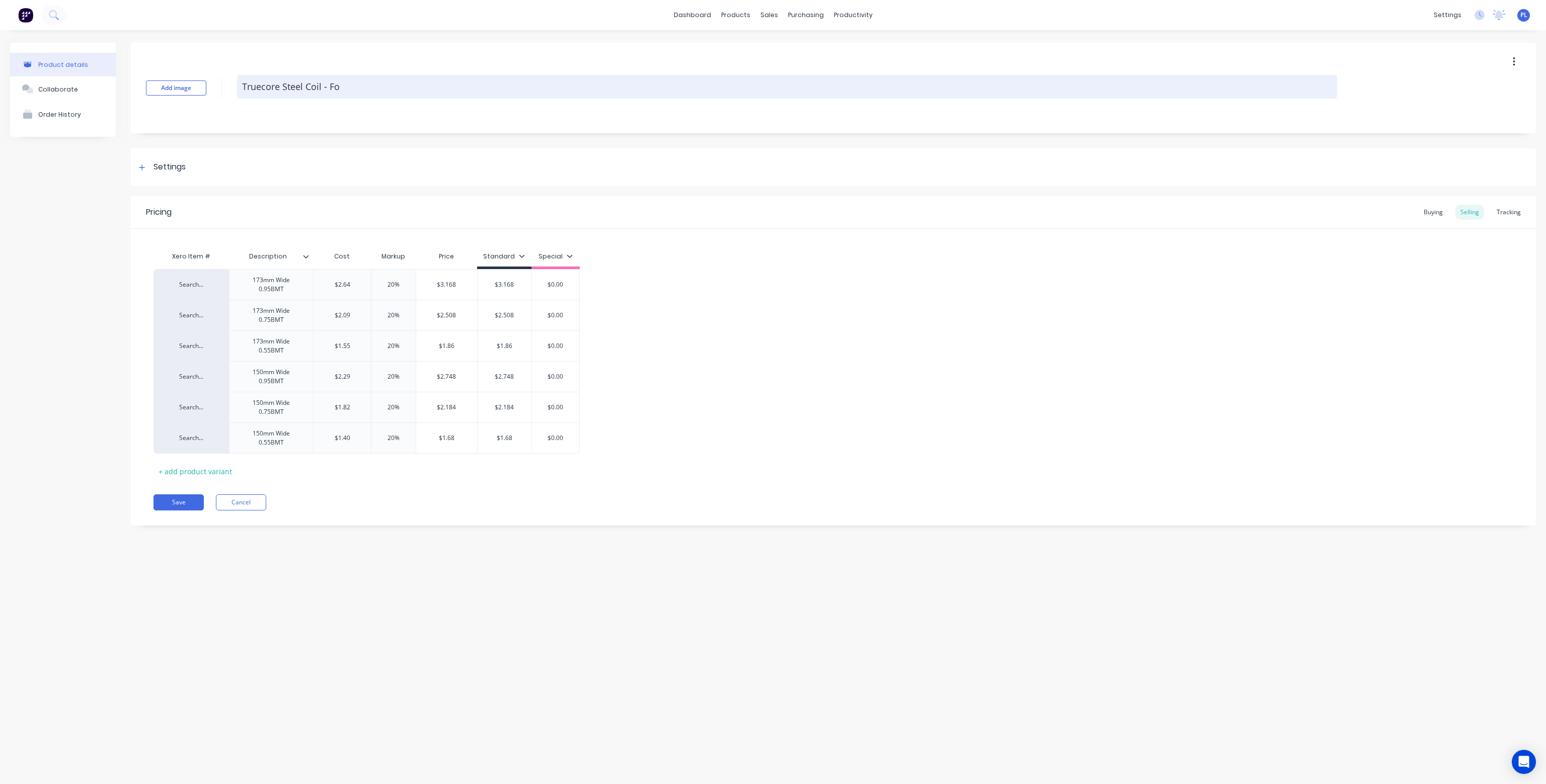
type textarea "Truecore Steel Coil - F"
type textarea "x"
type textarea "Truecore Steel Coil -"
type textarea "x"
type textarea "Truecore Steel Coil - q"
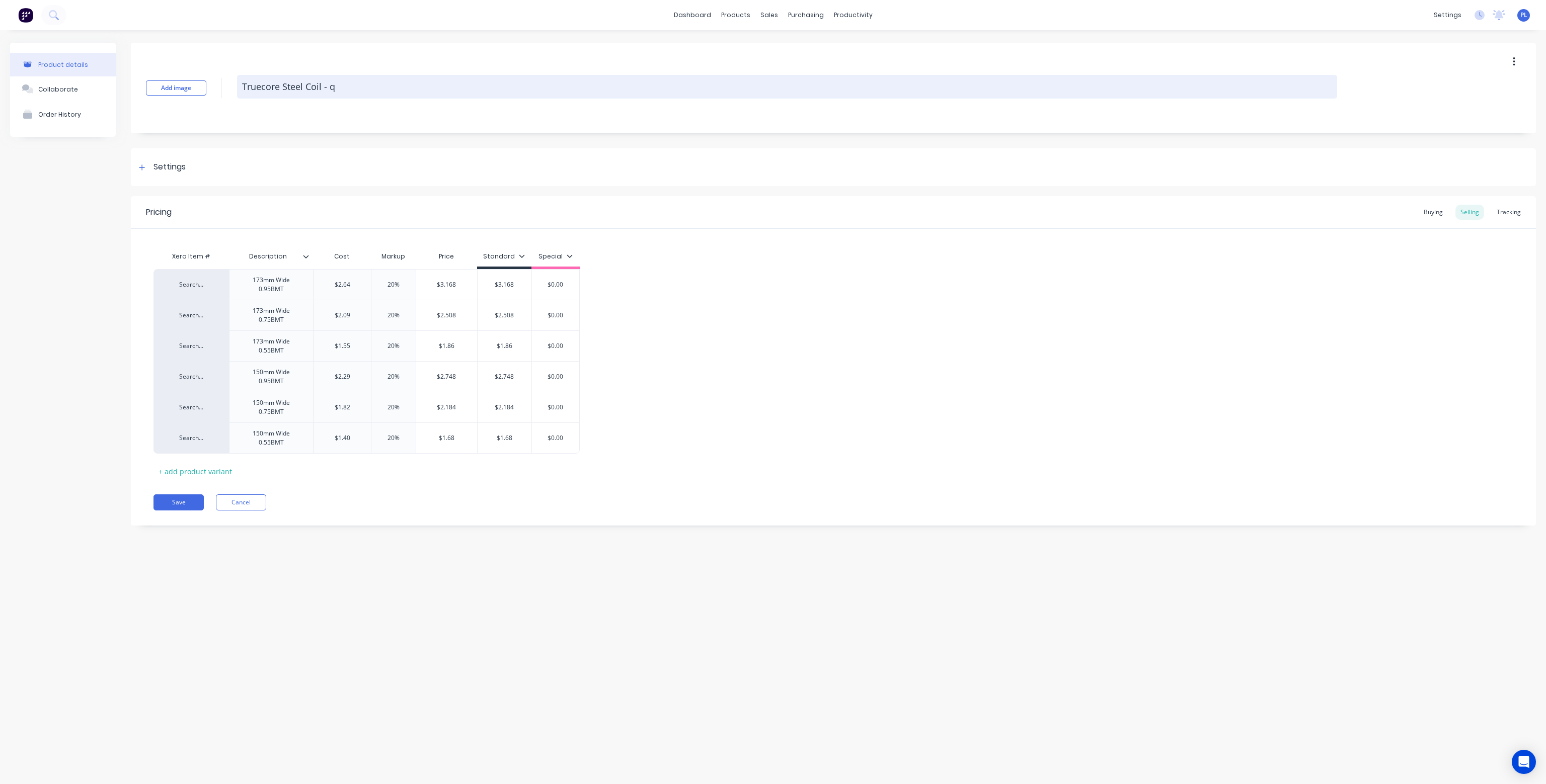
type textarea "x"
type textarea "Truecore Steel Coil - qu"
type textarea "x"
type textarea "Truecore Steel Coil - quo"
type textarea "x"
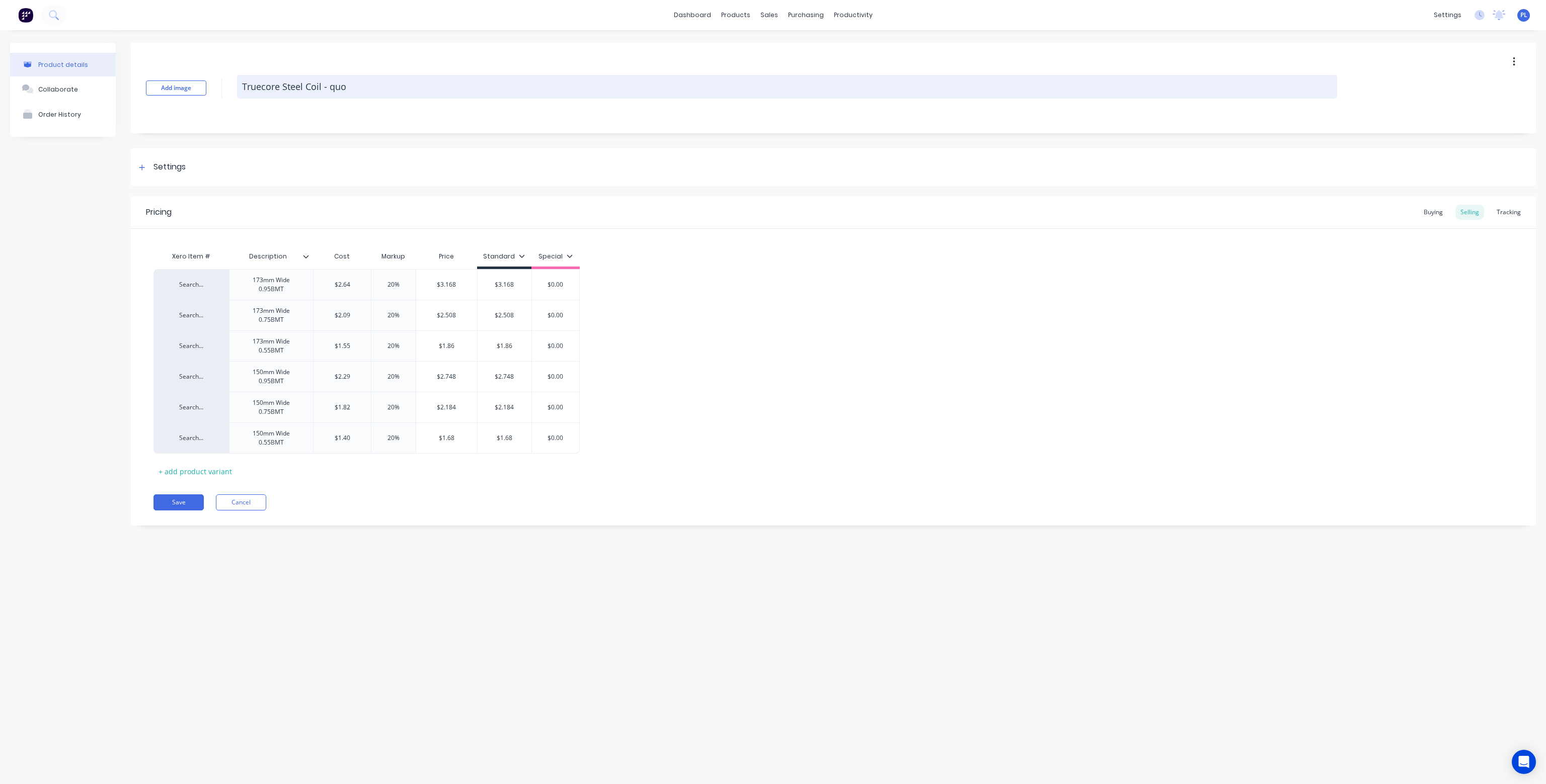
type textarea "Truecore Steel Coil - quot"
type textarea "x"
type textarea "Truecore Steel Coil - quoti"
type textarea "x"
type textarea "Truecore Steel Coil - quotin"
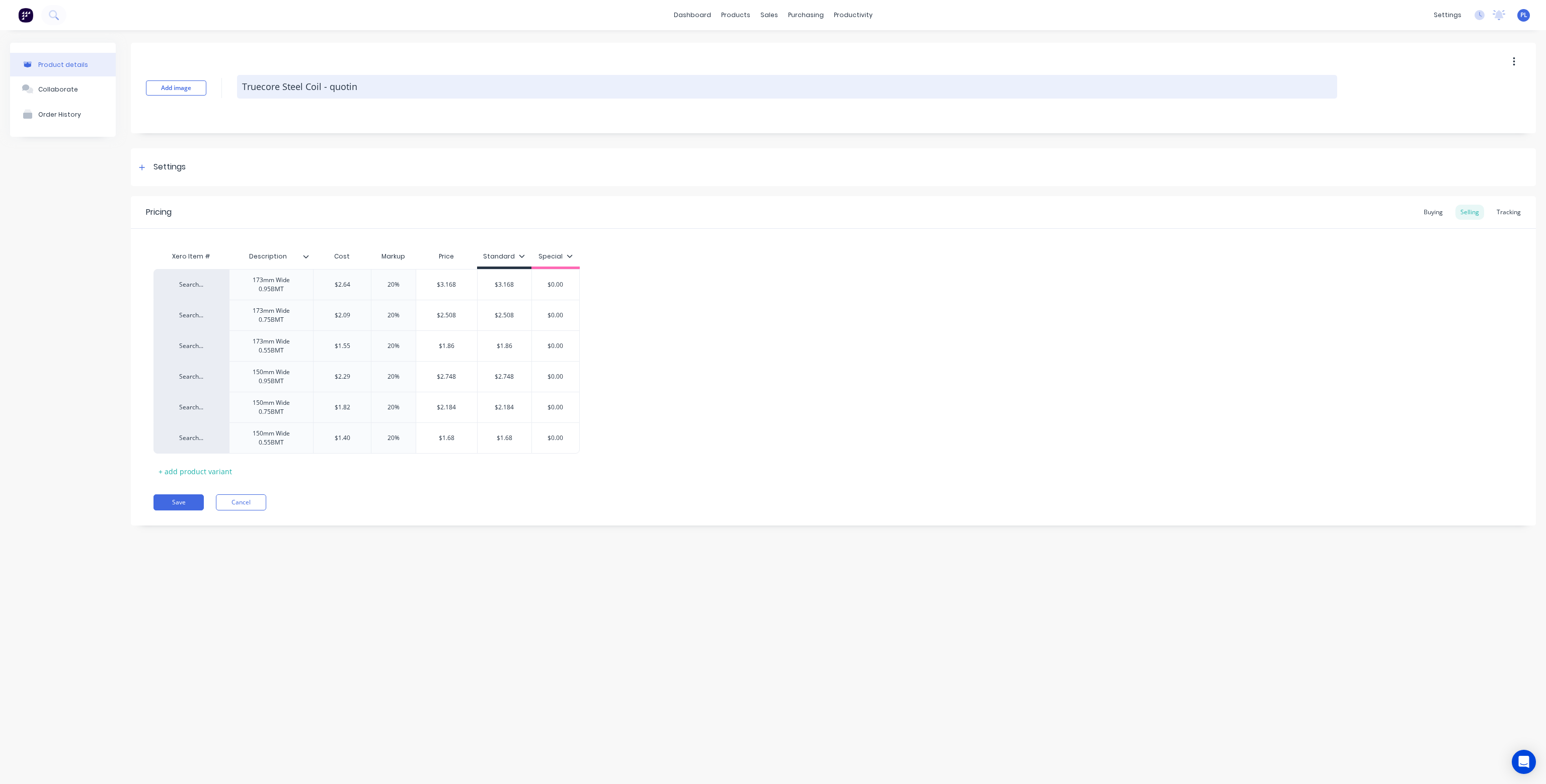
type textarea "x"
type textarea "Truecore Steel Coil - quoting"
drag, startPoint x: 331, startPoint y: 86, endPoint x: 338, endPoint y: 88, distance: 7.3
click at [331, 87] on textarea "Truecore Steel Coil - quoting" at bounding box center [787, 86] width 1100 height 23
drag, startPoint x: 326, startPoint y: 85, endPoint x: 343, endPoint y: 85, distance: 17.0
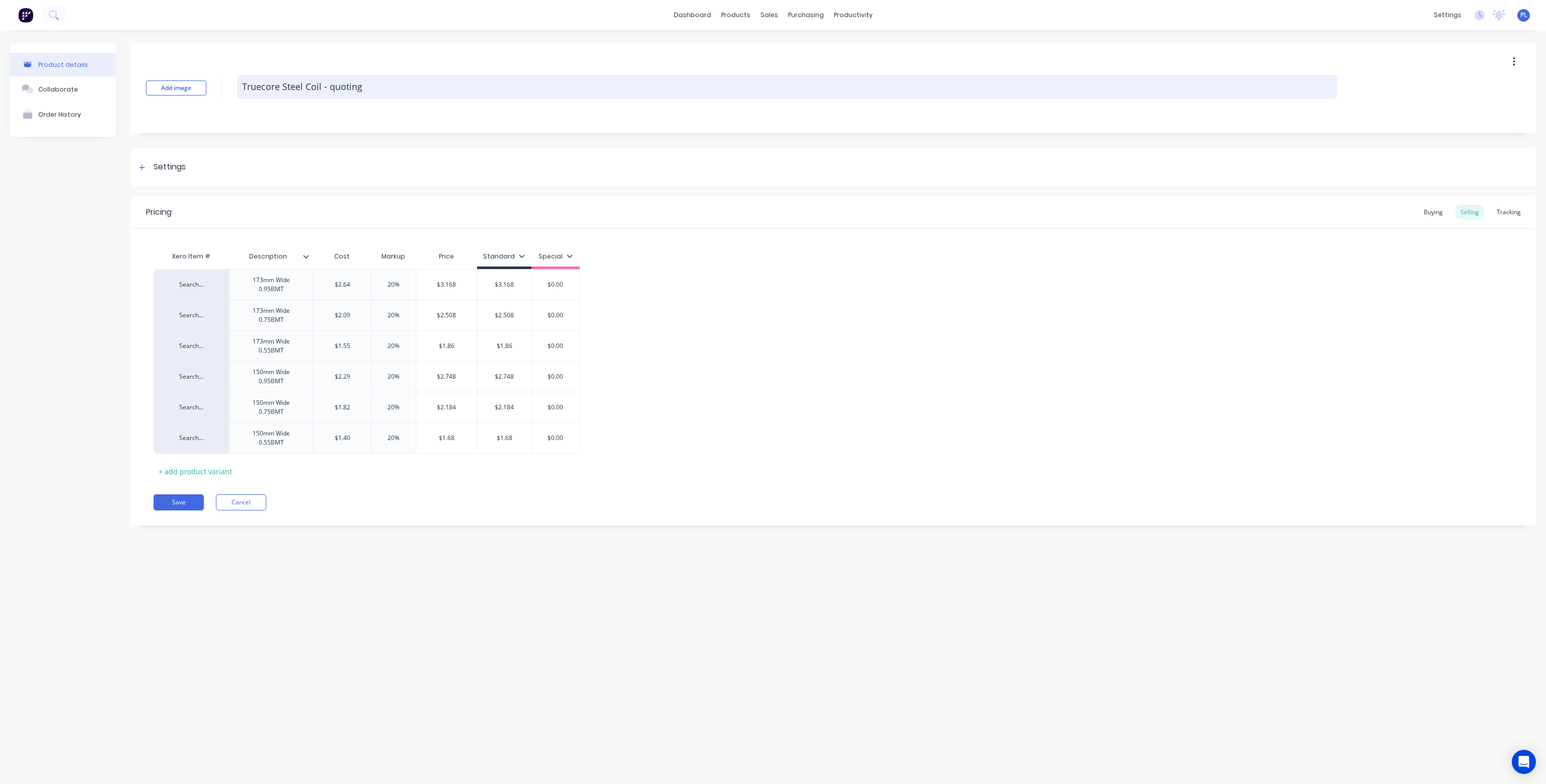
click at [327, 85] on textarea "Truecore Steel Coil - quoting" at bounding box center [787, 86] width 1100 height 23
type textarea "x"
type textarea "Truecore Steel Coil - Fquoting"
type textarea "x"
type textarea "Truecore Steel Coil - Foquoting"
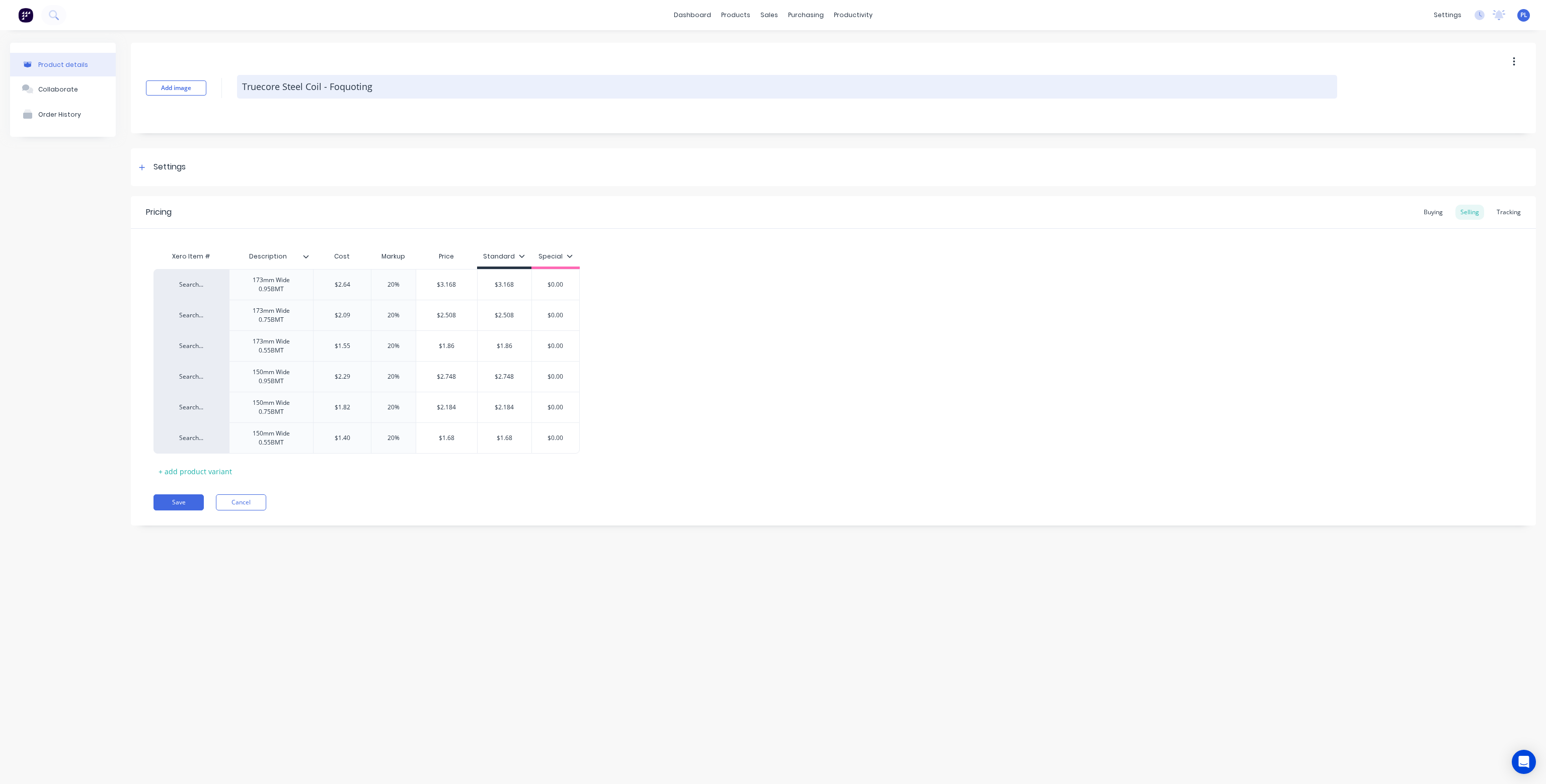
type textarea "x"
type textarea "Truecore Steel Coil - Forquoting"
type textarea "x"
type textarea "Truecore Steel Coil - For quoting"
type textarea "x"
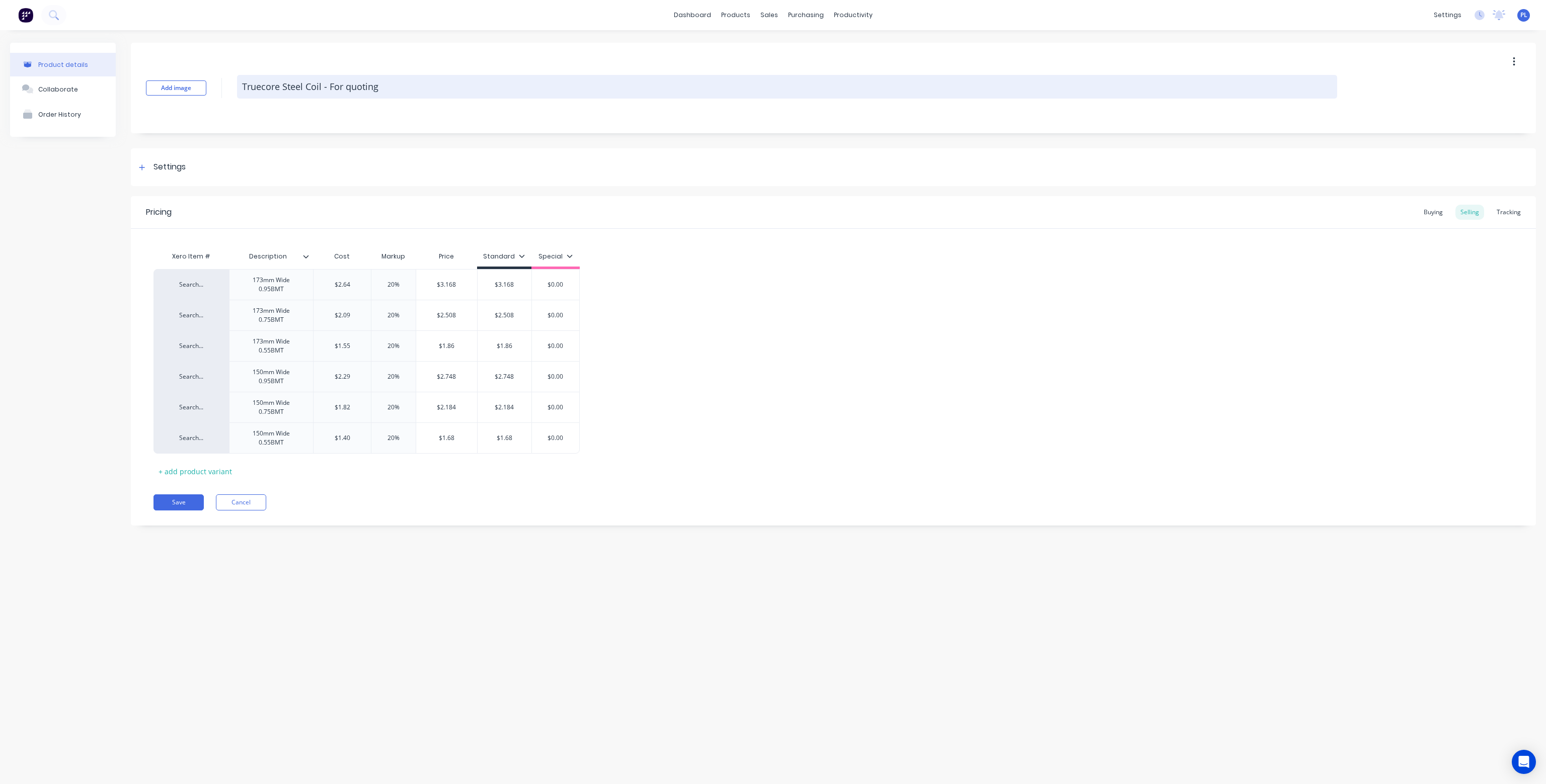
type textarea "Truecore Steel Coil - For Qquoting"
type textarea "x"
type textarea "Truecore Steel Coil - For Ququoting"
type textarea "x"
type textarea "Truecore Steel Coil - For Quoquoting"
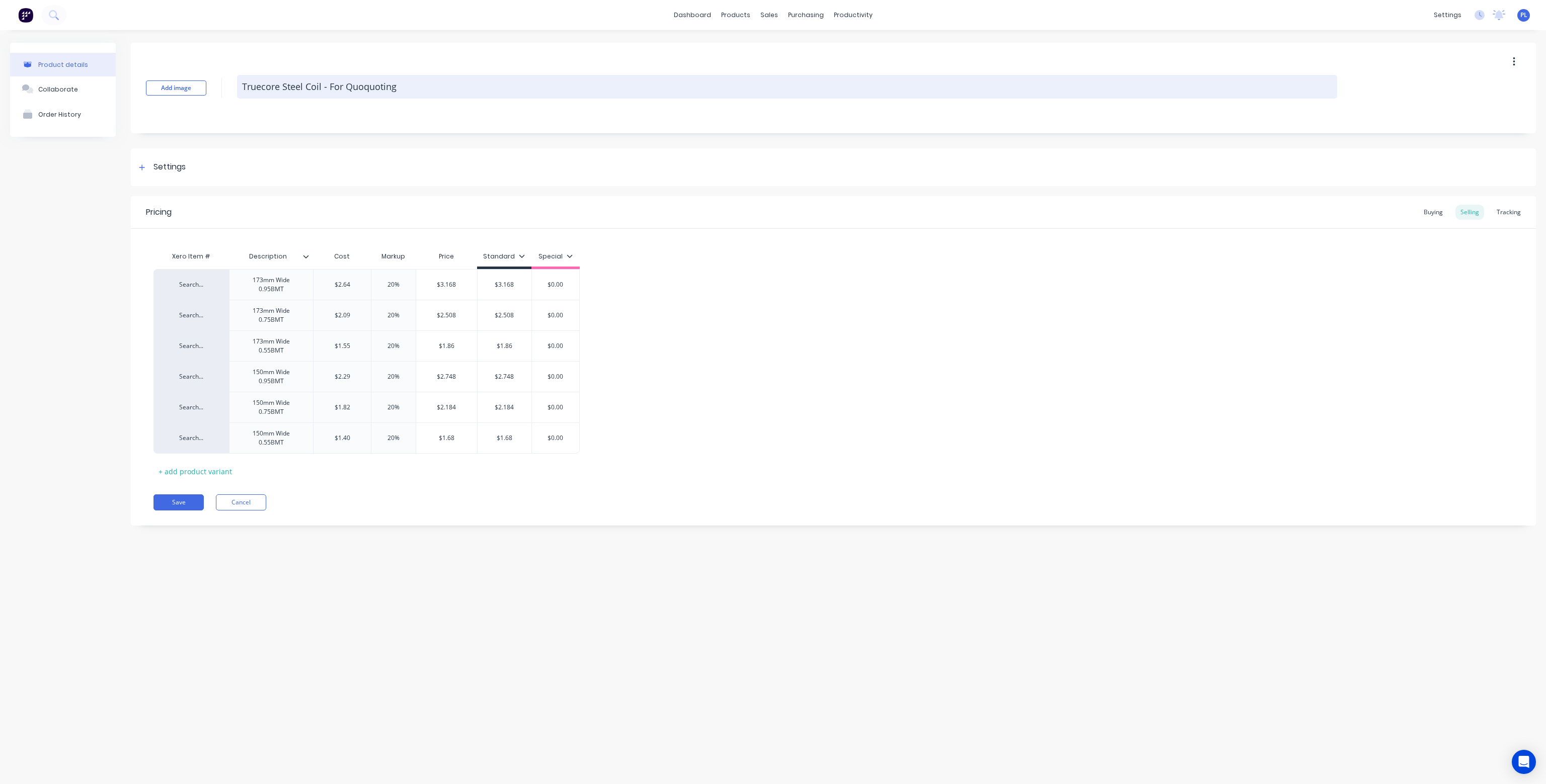
type textarea "x"
type textarea "Truecore Steel Coil - For Quotquoting"
type textarea "x"
type textarea "Truecore Steel Coil - For Quotequoting"
type textarea "x"
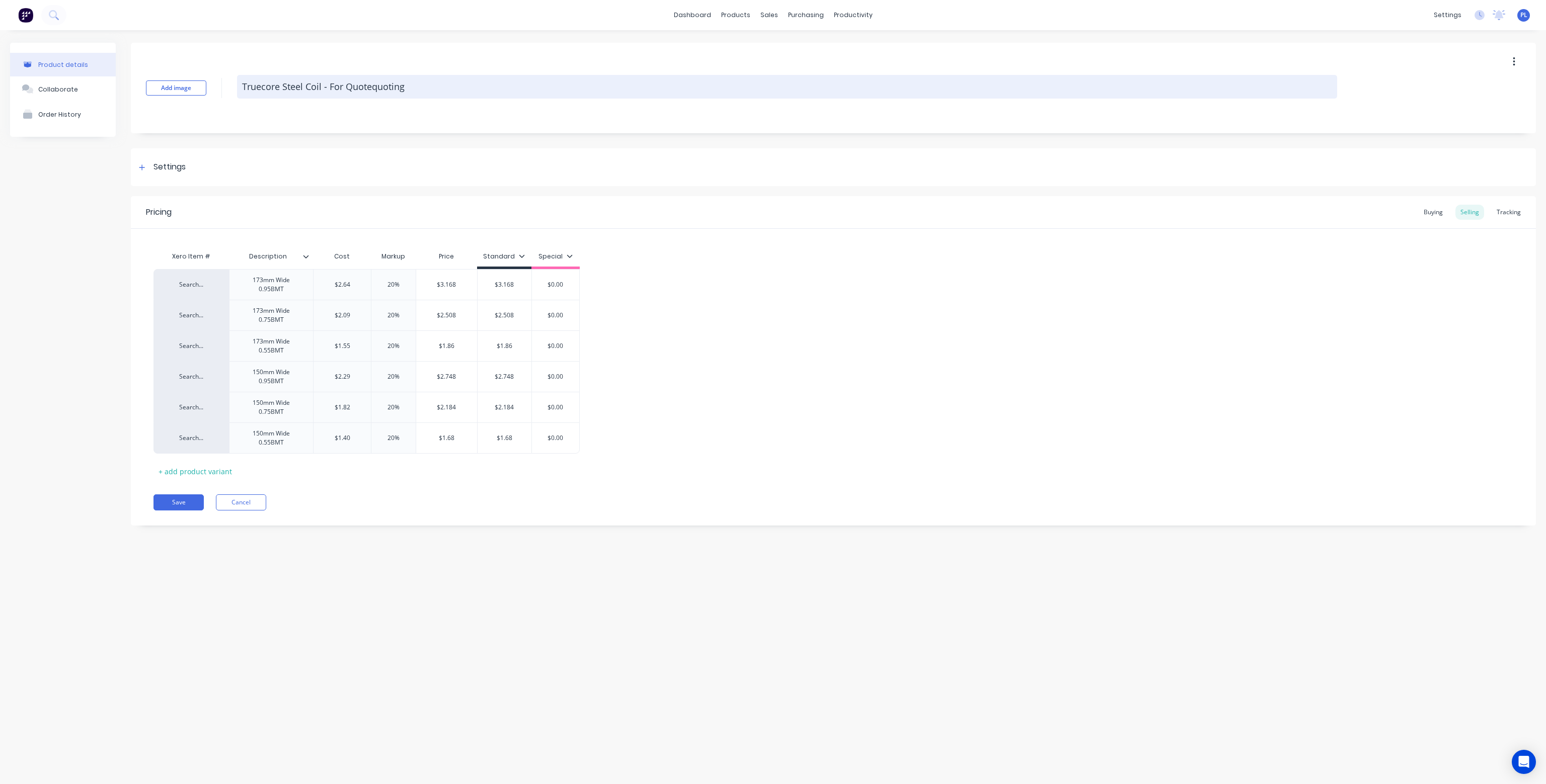
type textarea "Truecore Steel Coil - For Quotesquoting"
type textarea "x"
click at [453, 299] on div "$3.168" at bounding box center [447, 284] width 61 height 31
type textarea "Truecore Steel Coil - For Quotes quoting"
type textarea "x"
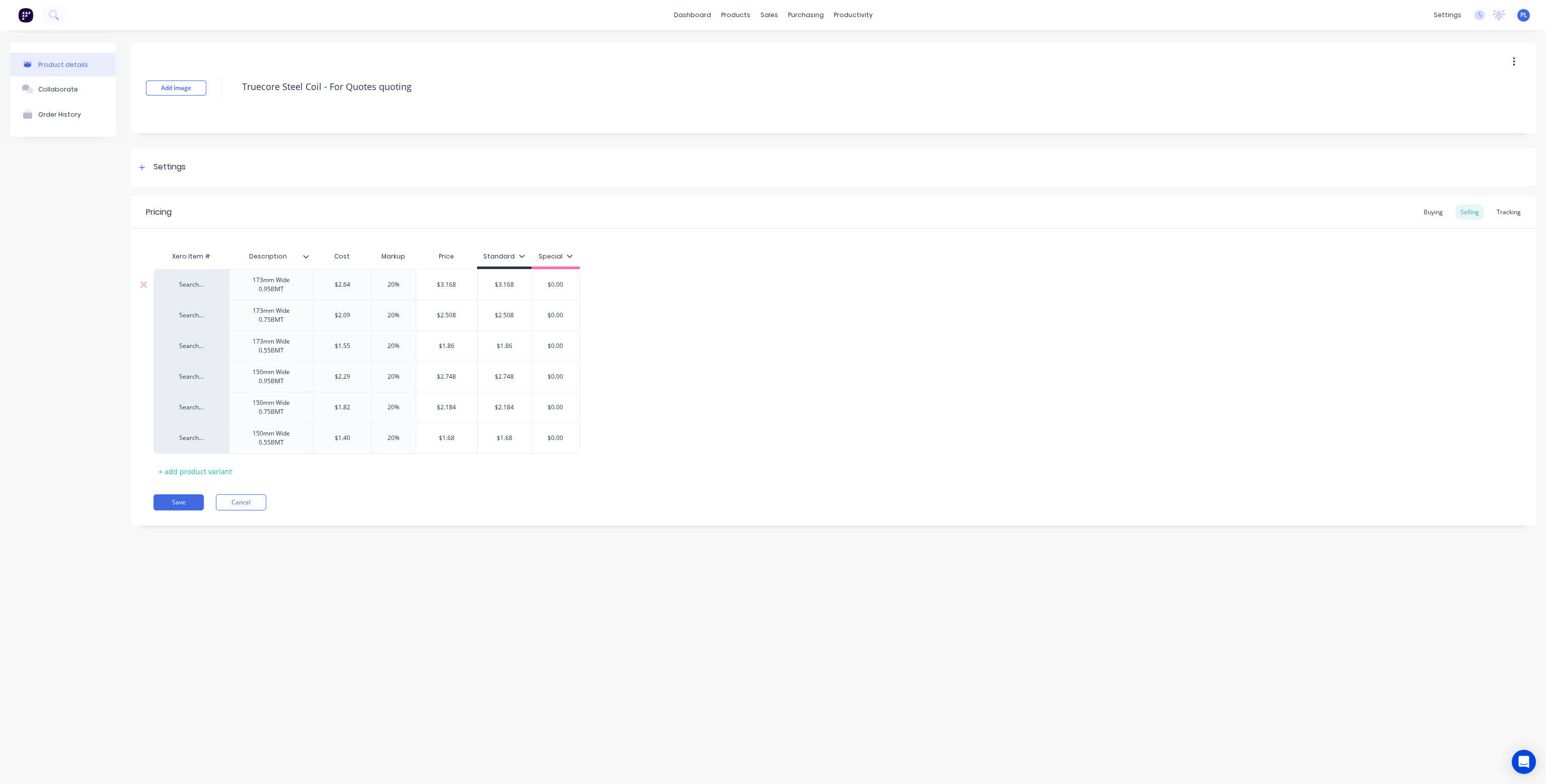
type textarea "Truecore Steel Coil - For Quotes quoting"
type input "$2.64"
drag, startPoint x: 355, startPoint y: 282, endPoint x: 328, endPoint y: 283, distance: 27.0
click at [328, 283] on input "$2.64" at bounding box center [342, 284] width 58 height 9
type textarea "x"
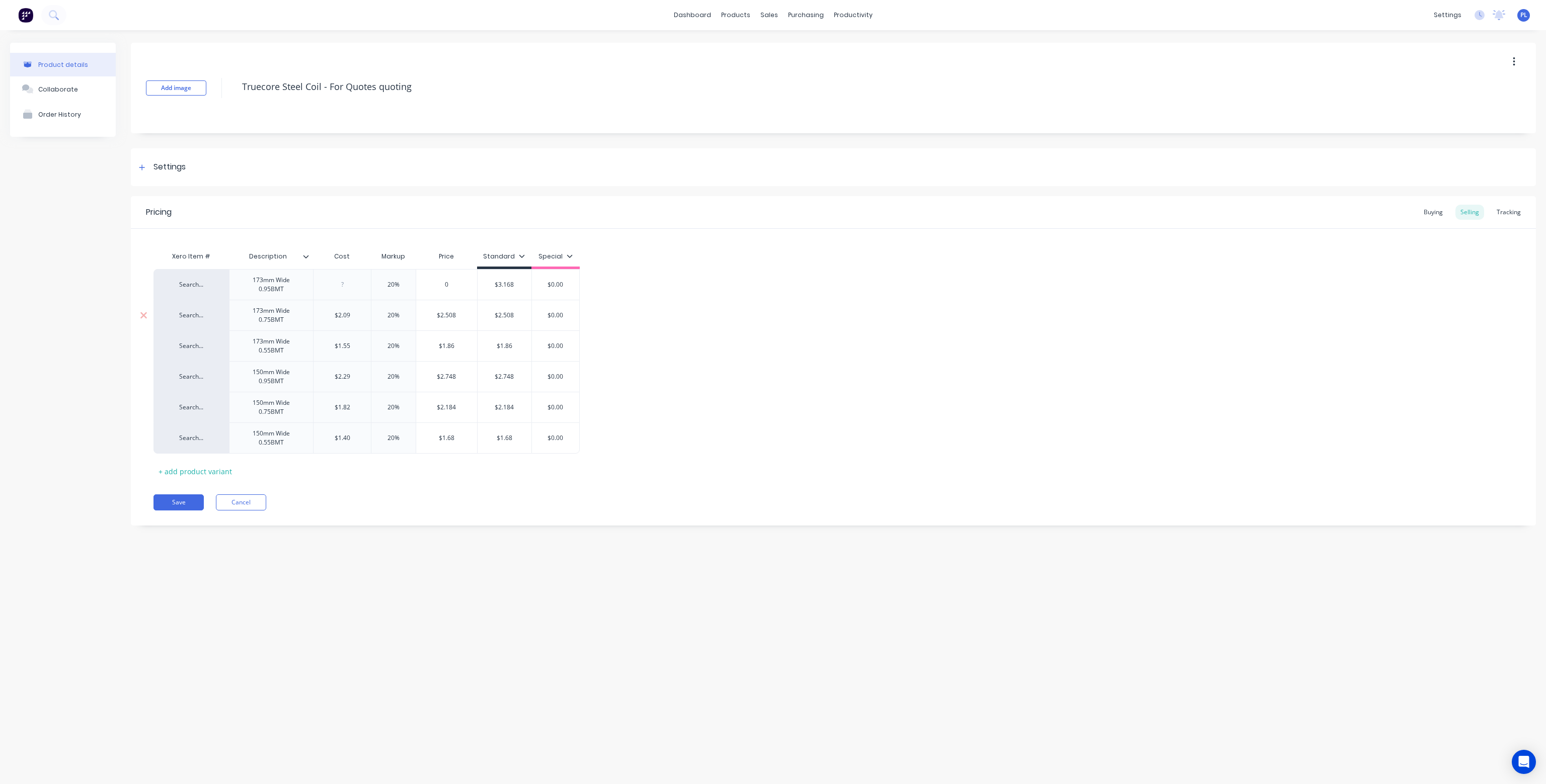
type input "$2.09"
drag, startPoint x: 350, startPoint y: 316, endPoint x: 326, endPoint y: 313, distance: 24.2
click at [326, 313] on input "$2.09" at bounding box center [342, 315] width 58 height 9
type textarea "x"
type input "$1.55"
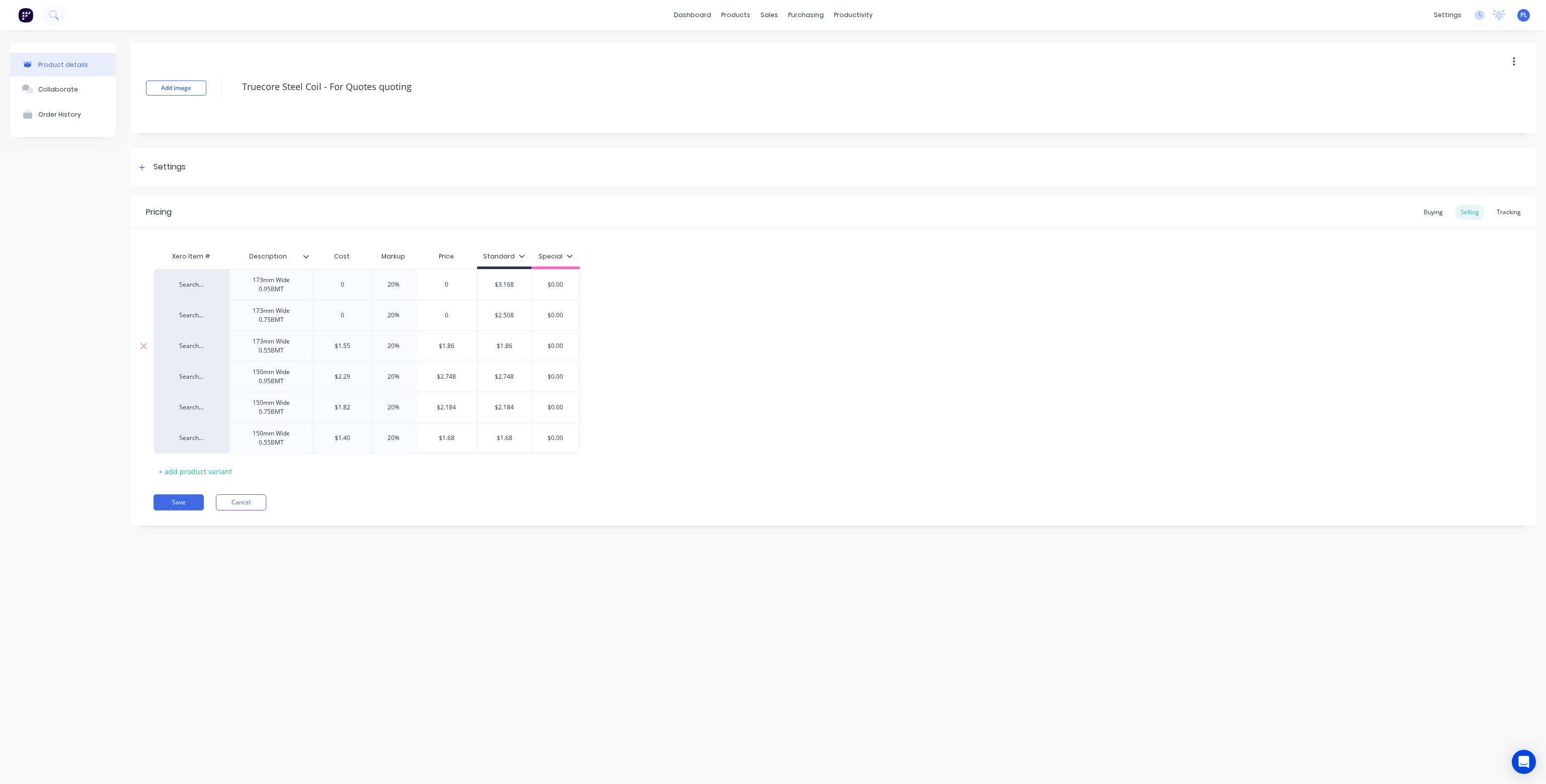
drag, startPoint x: 360, startPoint y: 345, endPoint x: 320, endPoint y: 340, distance: 40.3
click at [320, 340] on div "$1.55 $1.55" at bounding box center [342, 346] width 58 height 25
type textarea "x"
type input "$2.29"
drag, startPoint x: 352, startPoint y: 378, endPoint x: 331, endPoint y: 373, distance: 21.6
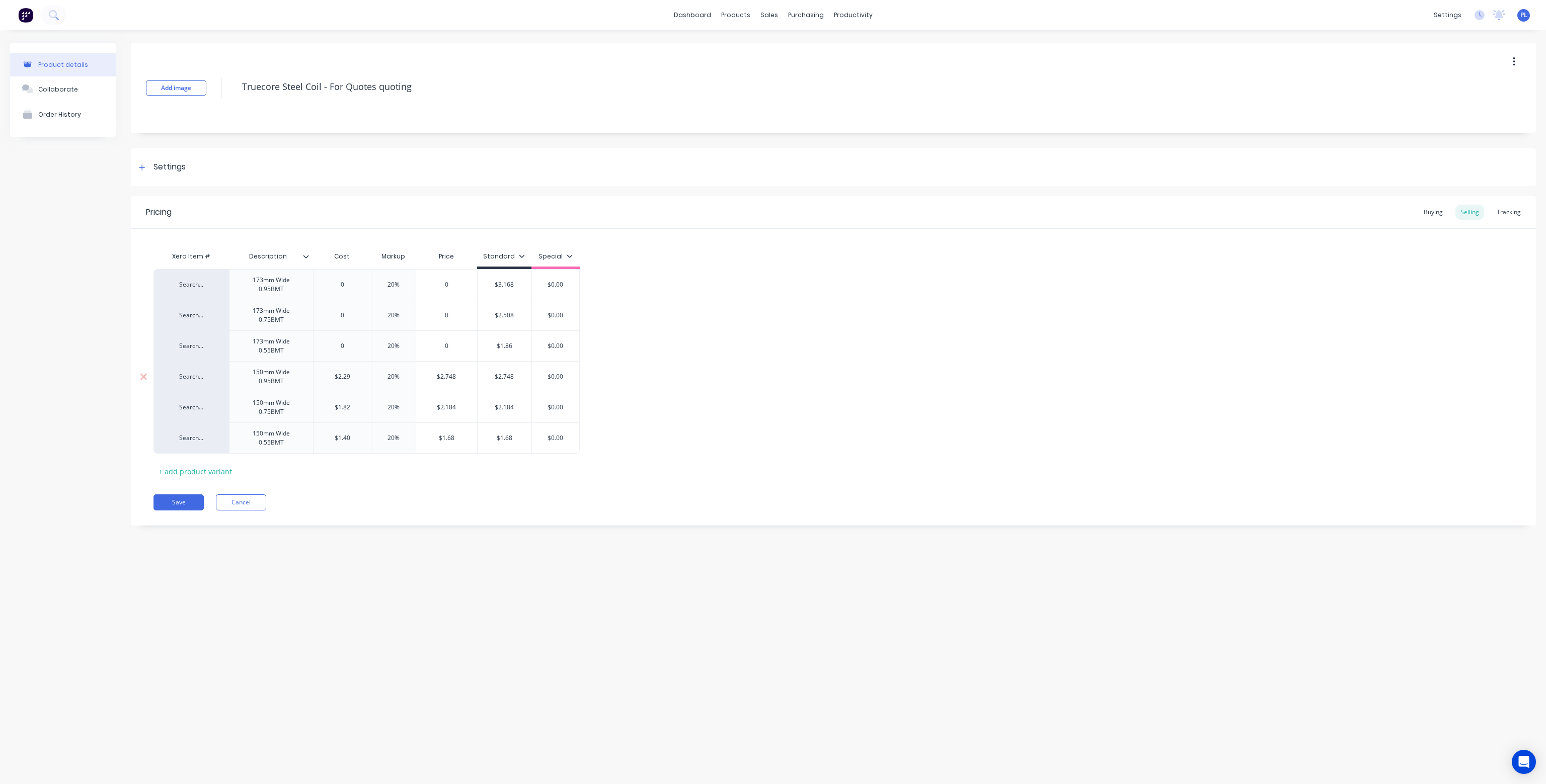
click at [331, 373] on input "$2.29" at bounding box center [342, 377] width 58 height 9
type textarea "x"
type input "$1.82"
drag, startPoint x: 356, startPoint y: 406, endPoint x: 316, endPoint y: 397, distance: 41.0
click at [316, 397] on div "$1.82 $1.82" at bounding box center [342, 407] width 58 height 25
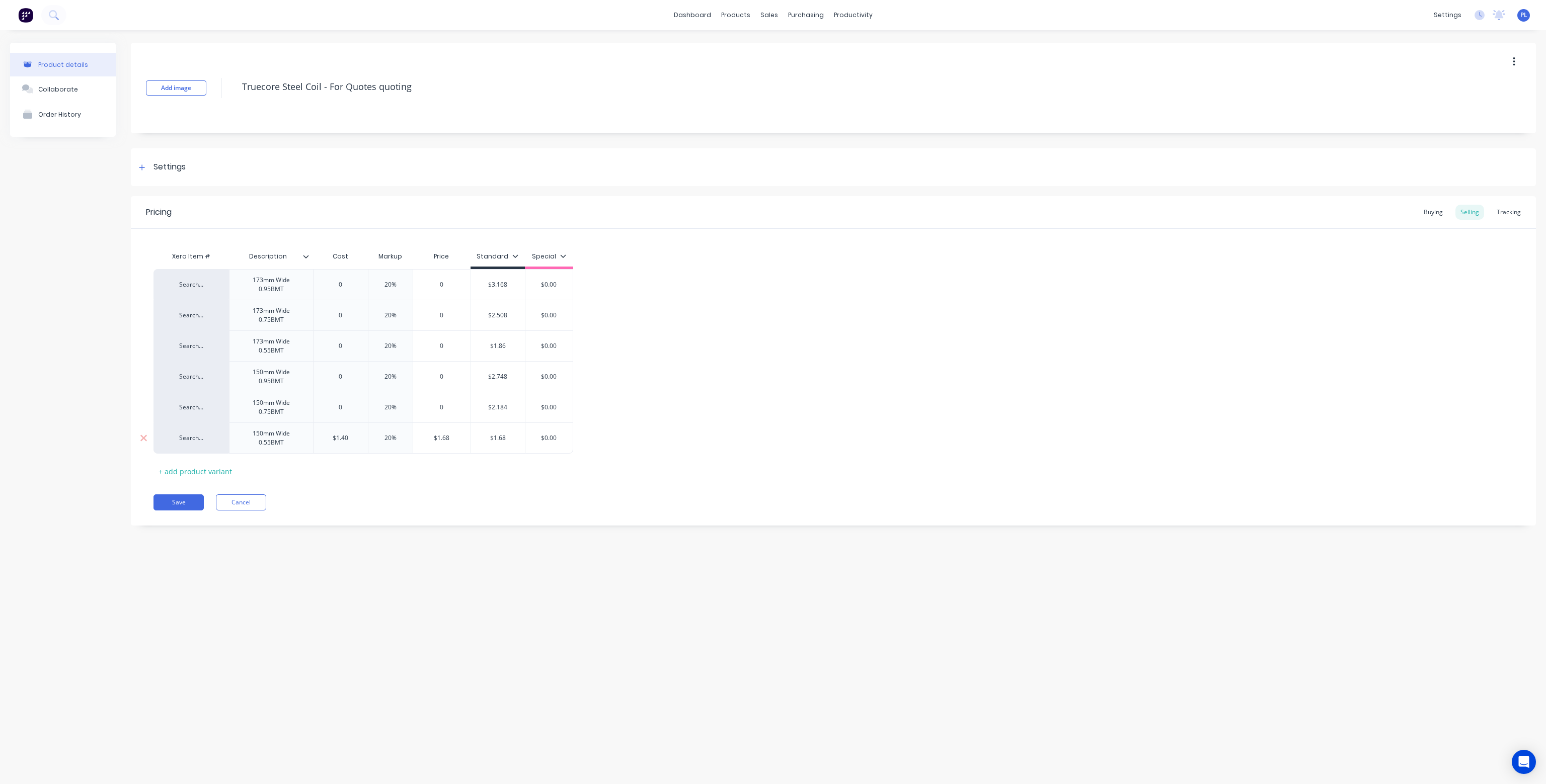
drag, startPoint x: 349, startPoint y: 437, endPoint x: 325, endPoint y: 428, distance: 25.6
click at [325, 428] on div "$1.40 $1.40" at bounding box center [340, 438] width 55 height 25
click at [178, 500] on button "Save" at bounding box center [179, 502] width 50 height 16
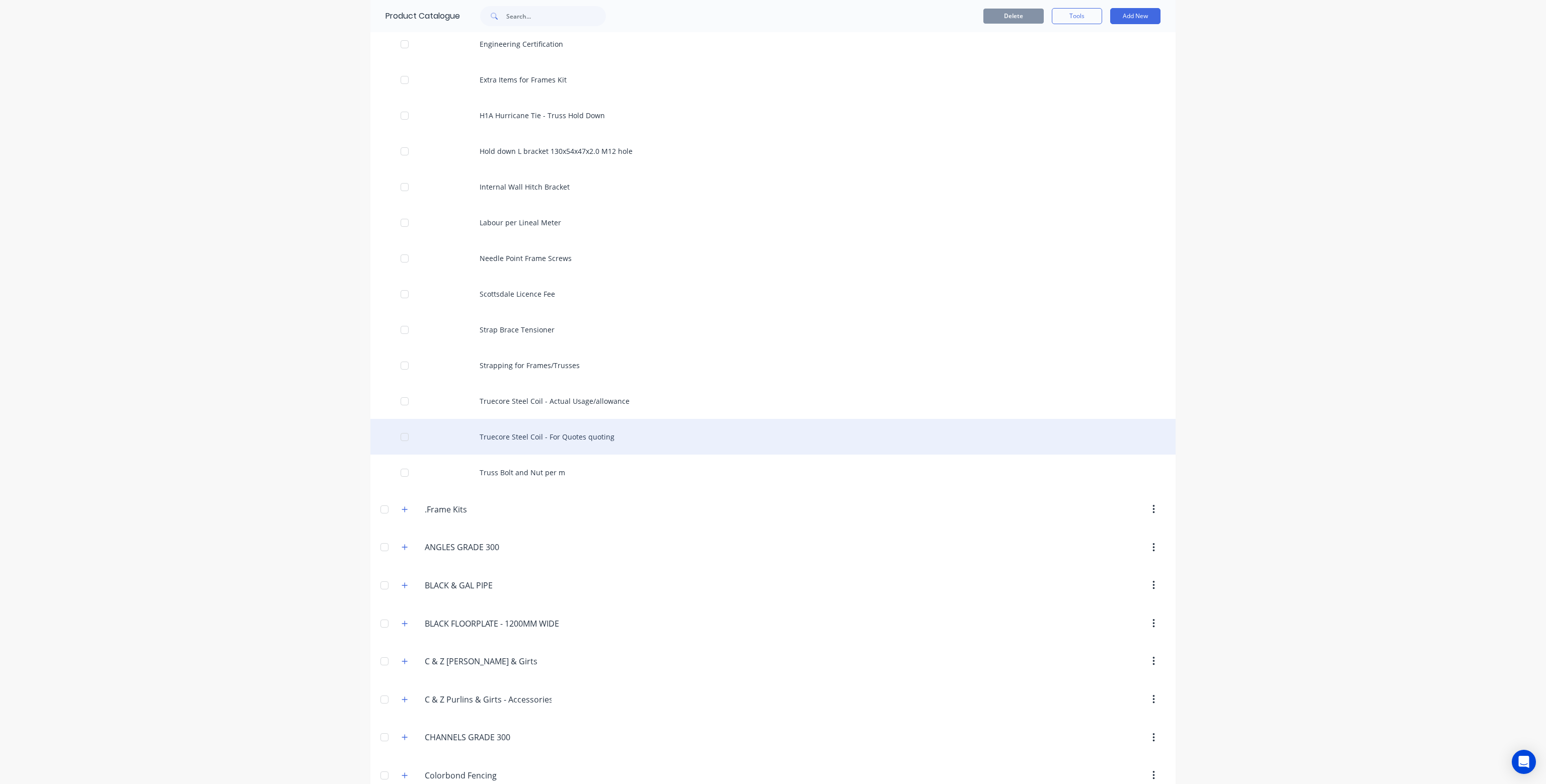
scroll to position [402, 0]
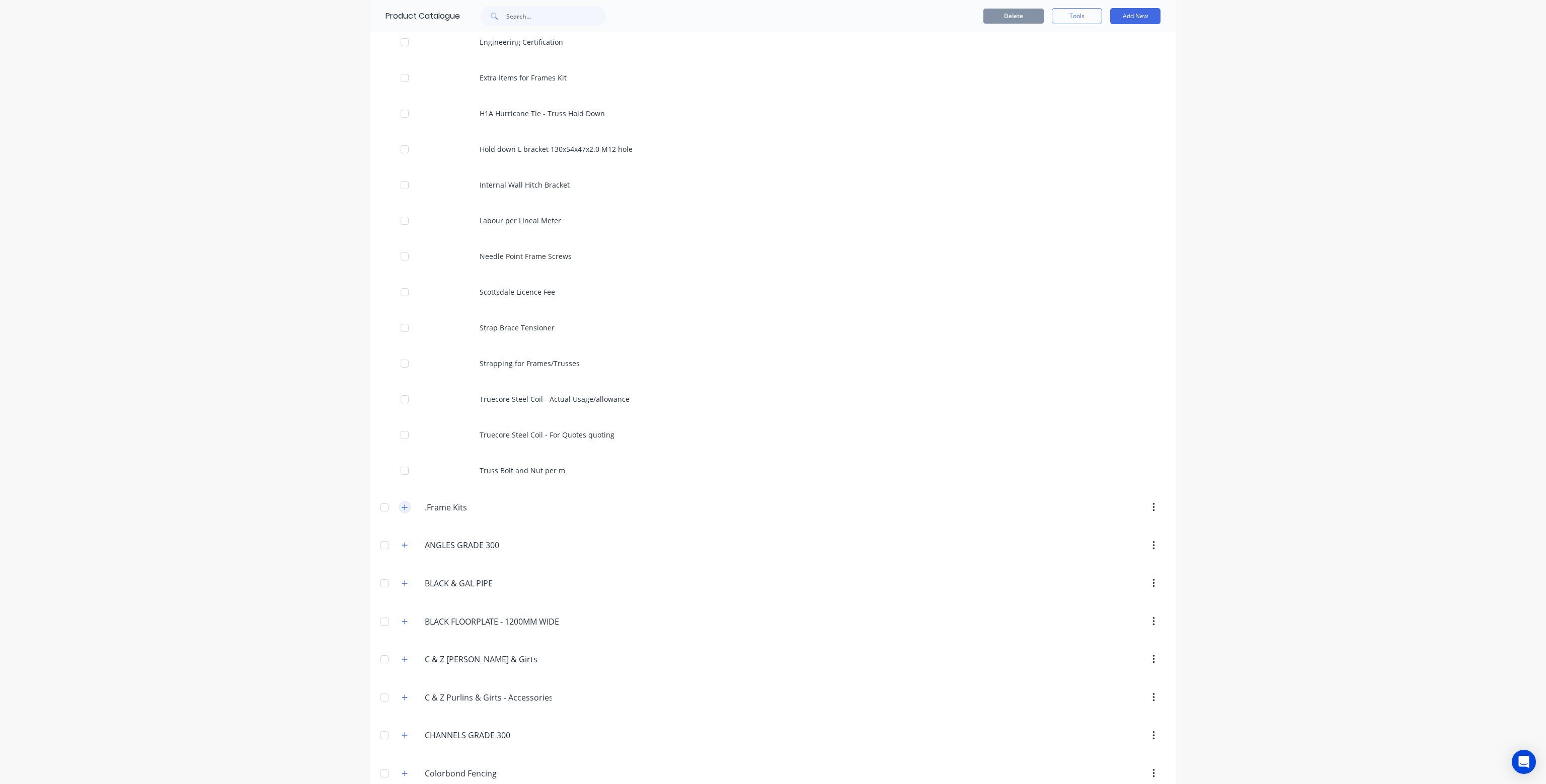
click at [402, 508] on icon "button" at bounding box center [405, 507] width 6 height 7
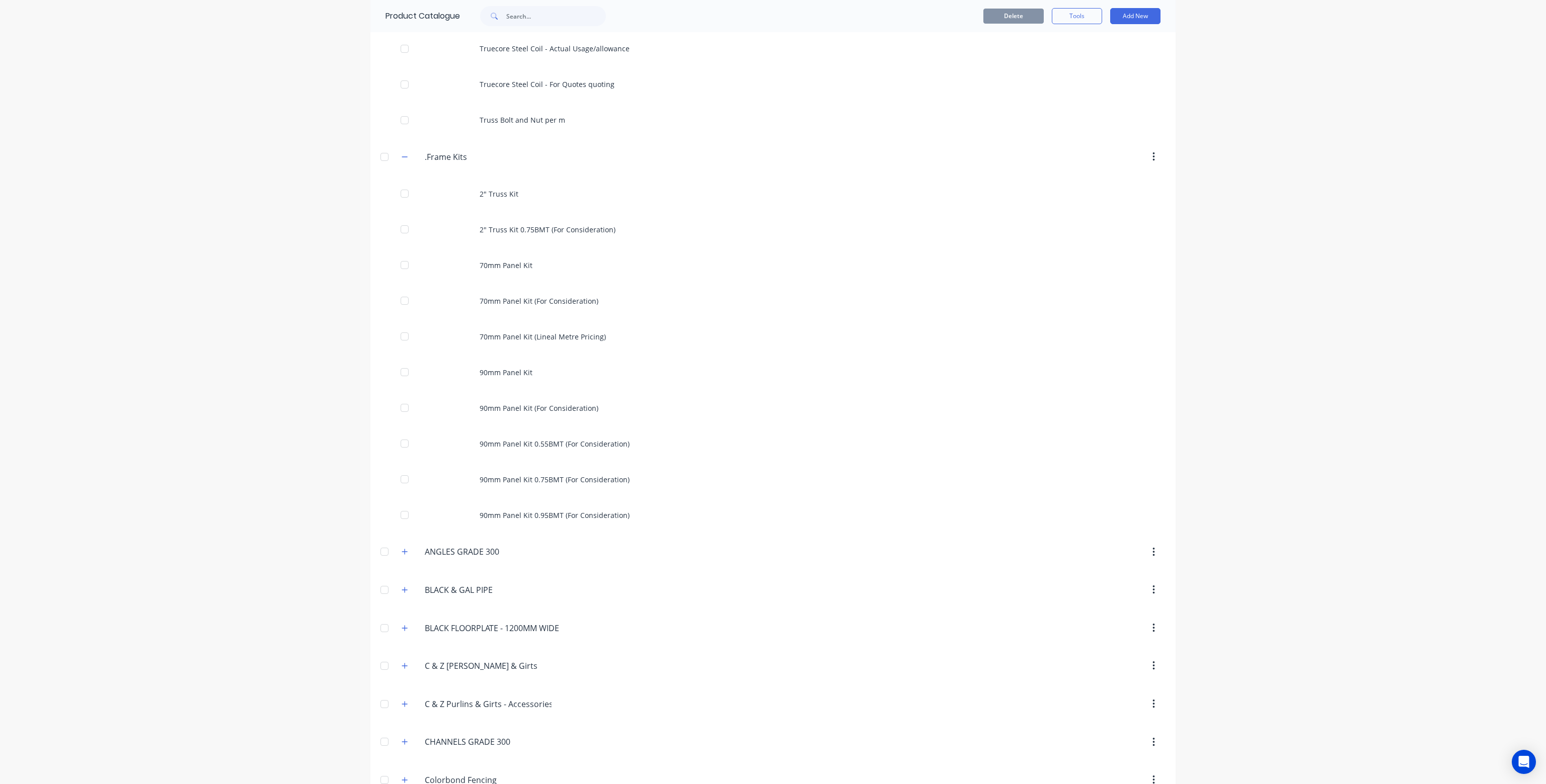
scroll to position [755, 0]
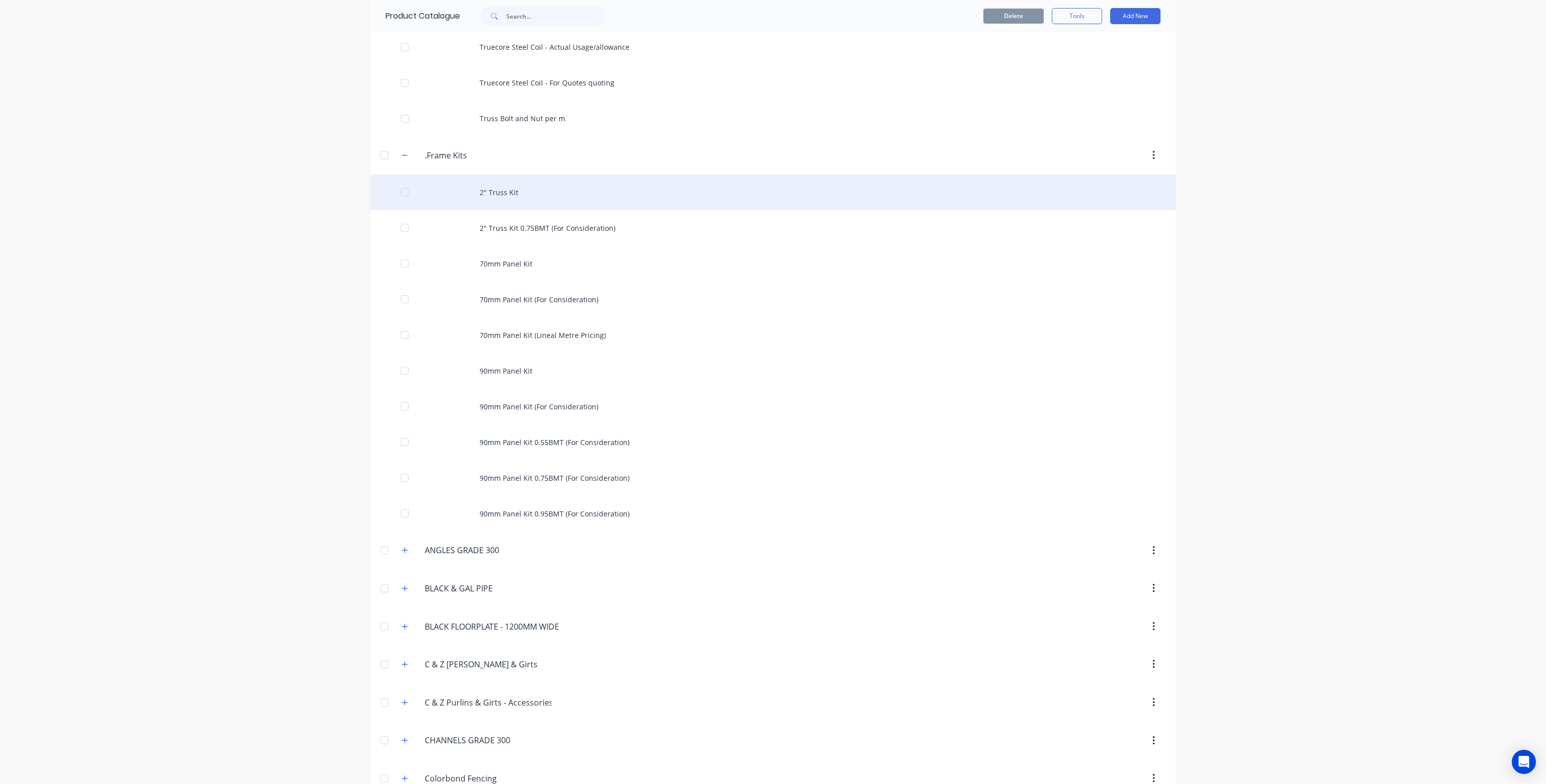
click at [540, 196] on div "2" Truss Kit" at bounding box center [773, 193] width 805 height 36
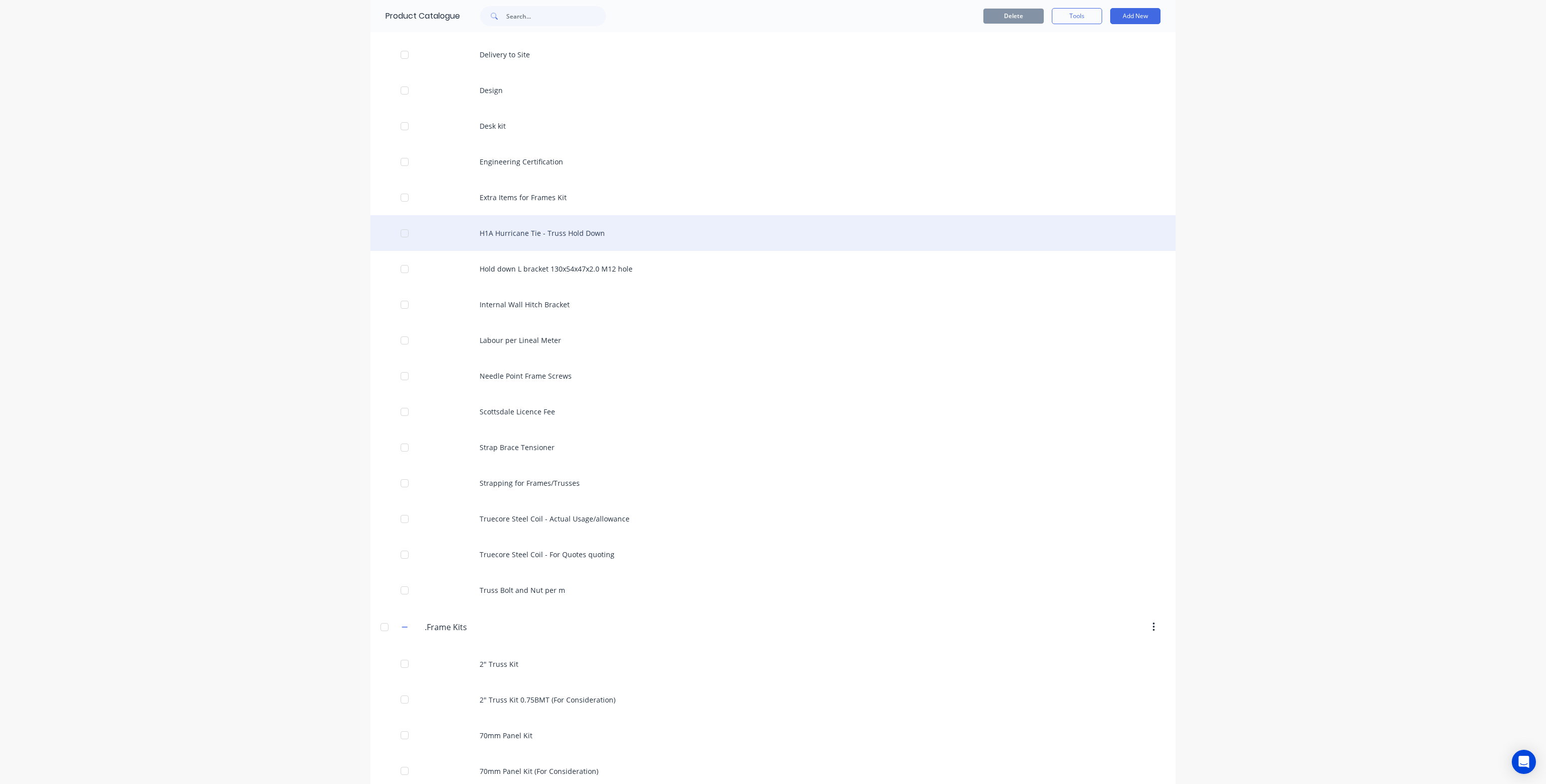
scroll to position [402, 0]
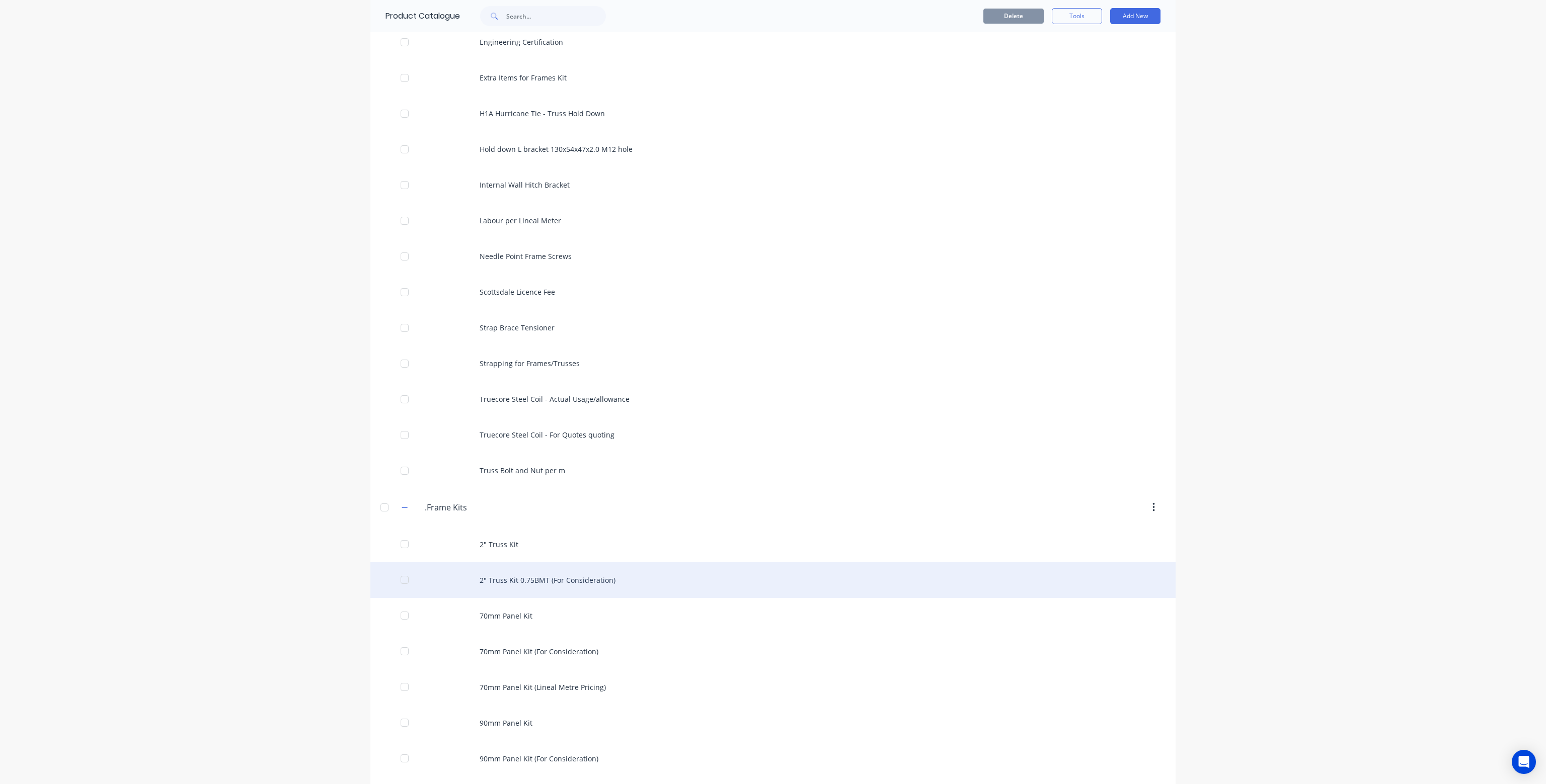
click at [544, 581] on div "2" Truss Kit 0.75BMT (For Consideration)" at bounding box center [773, 580] width 805 height 36
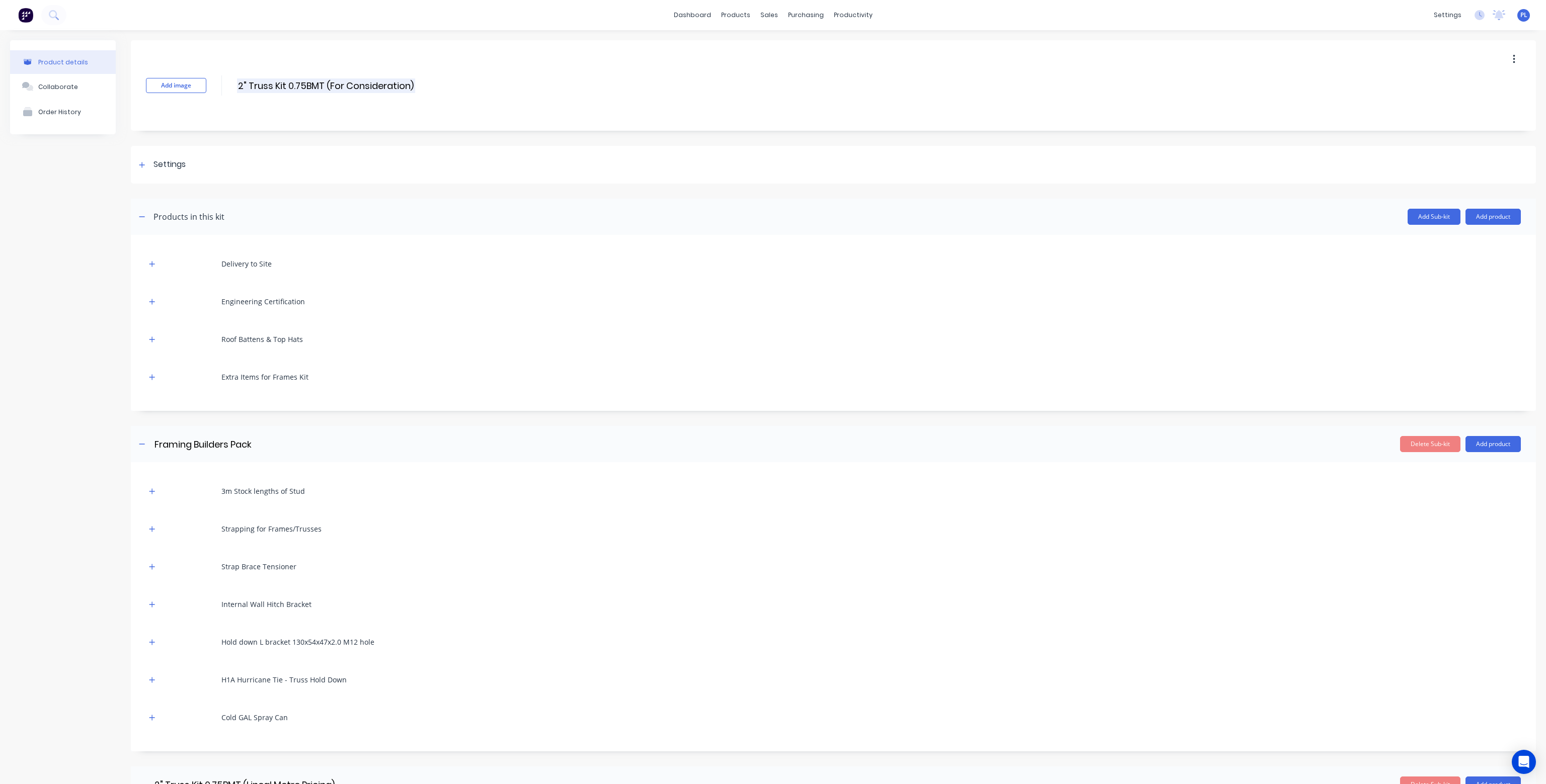
click at [415, 79] on input "2" Truss Kit 0.75BMT (For Consideration)" at bounding box center [326, 86] width 178 height 14
drag, startPoint x: 416, startPoint y: 82, endPoint x: 349, endPoint y: 86, distance: 67.1
click at [349, 86] on div "Add image 2" Truss Kit 0.75BMT (For Consideration) 2" Truss Kit 0.75BMT (For Co…" at bounding box center [833, 85] width 1405 height 91
click at [318, 83] on input "2" Truss Kit 0.75BMT (For Consideration)" at bounding box center [326, 86] width 178 height 14
drag, startPoint x: 323, startPoint y: 84, endPoint x: 468, endPoint y: 92, distance: 145.2
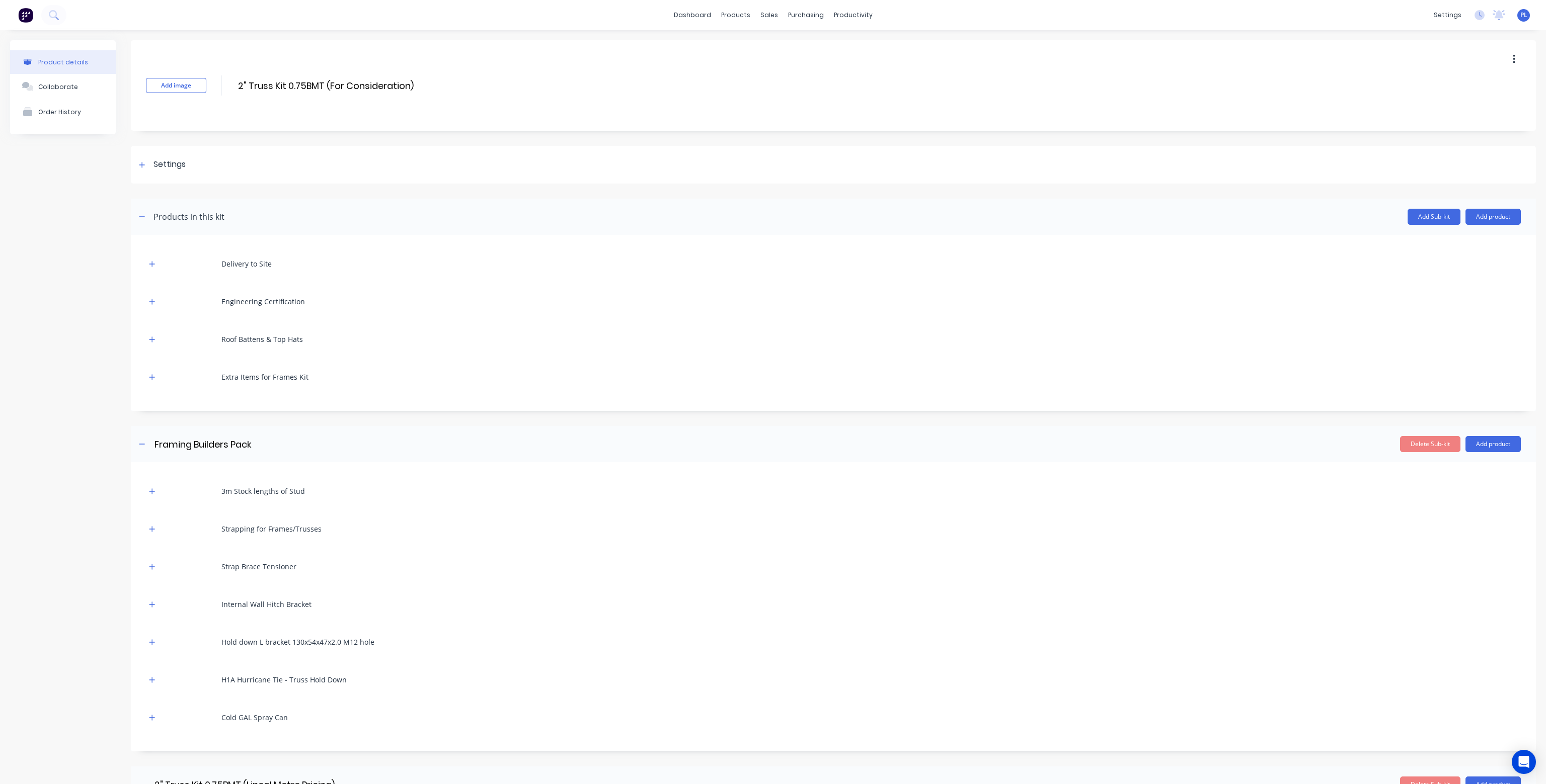
click at [468, 92] on div "Add image 2" Truss Kit 0.75BMT (For Consideration) 2" Truss Kit 0.75BMT (For Co…" at bounding box center [833, 85] width 1405 height 91
click at [500, 221] on div "Add Sub-kit Add product" at bounding box center [873, 217] width 1296 height 16
click at [344, 87] on input "2" Truss Kit 0.75BMT" at bounding box center [326, 86] width 178 height 14
click at [427, 263] on div "Delivery to Site" at bounding box center [833, 264] width 1375 height 28
click at [148, 261] on div at bounding box center [152, 263] width 13 height 13
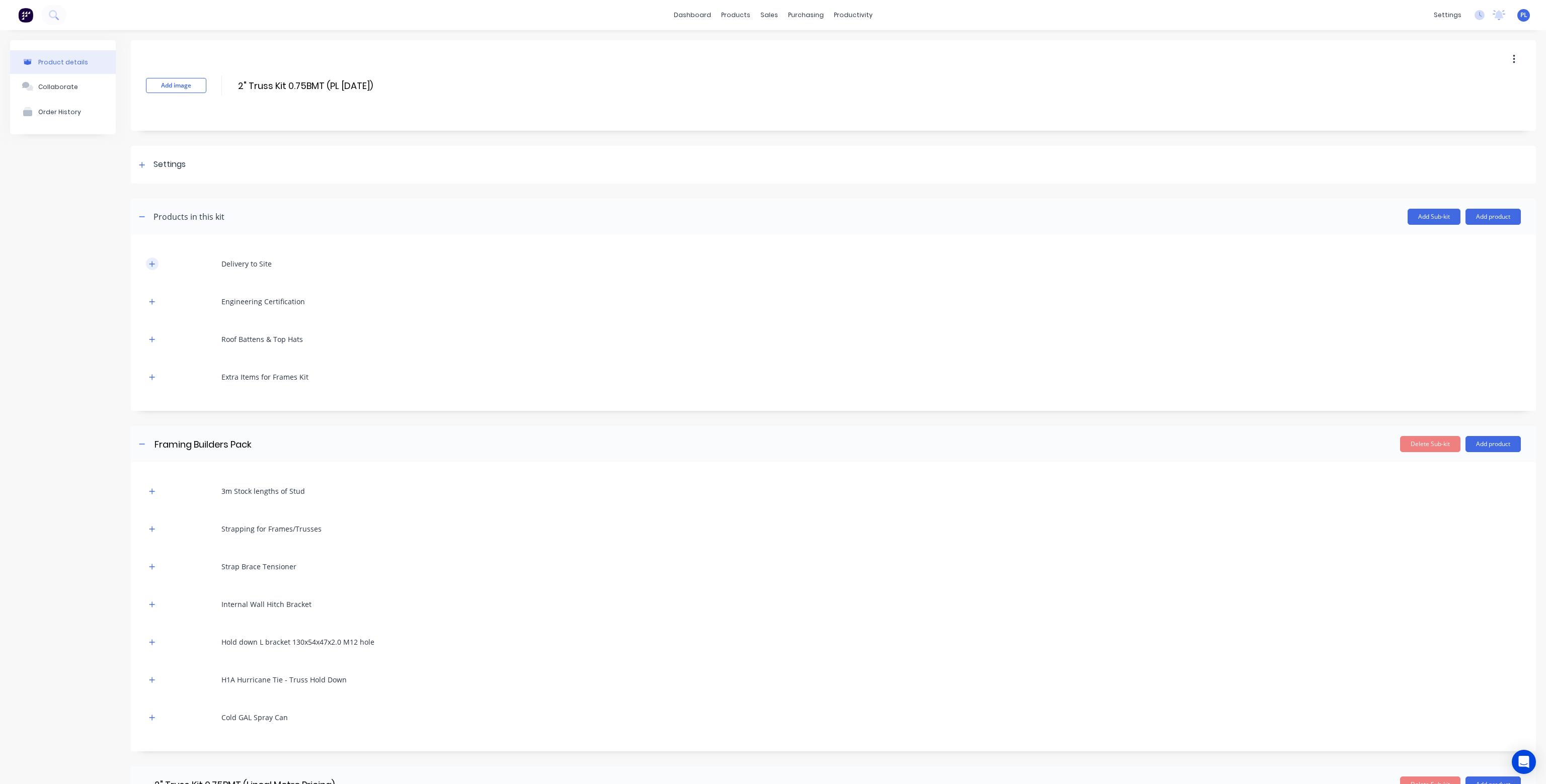
click at [154, 263] on icon "button" at bounding box center [152, 263] width 5 height 5
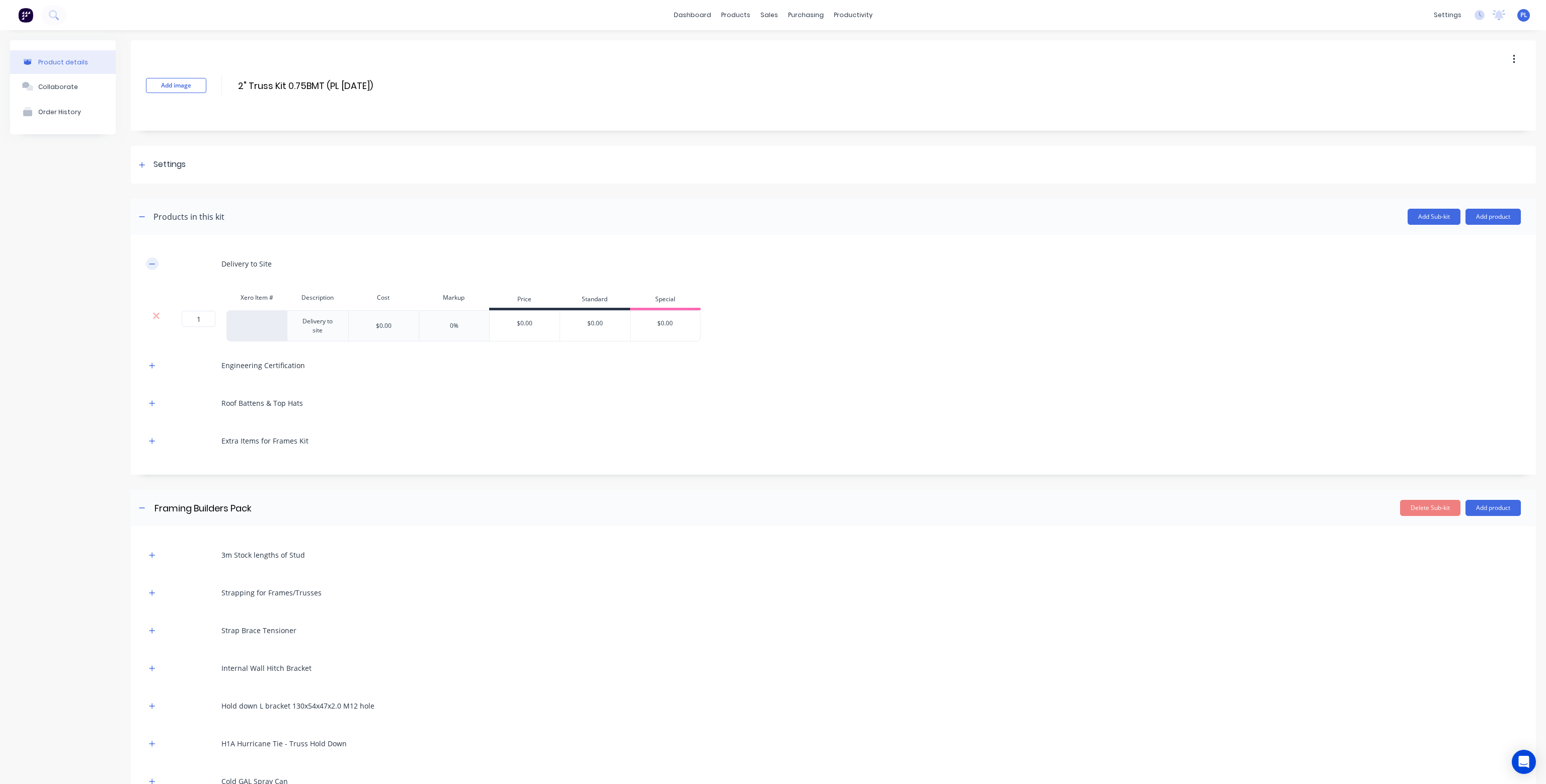
click at [153, 263] on icon "button" at bounding box center [152, 263] width 5 height 1
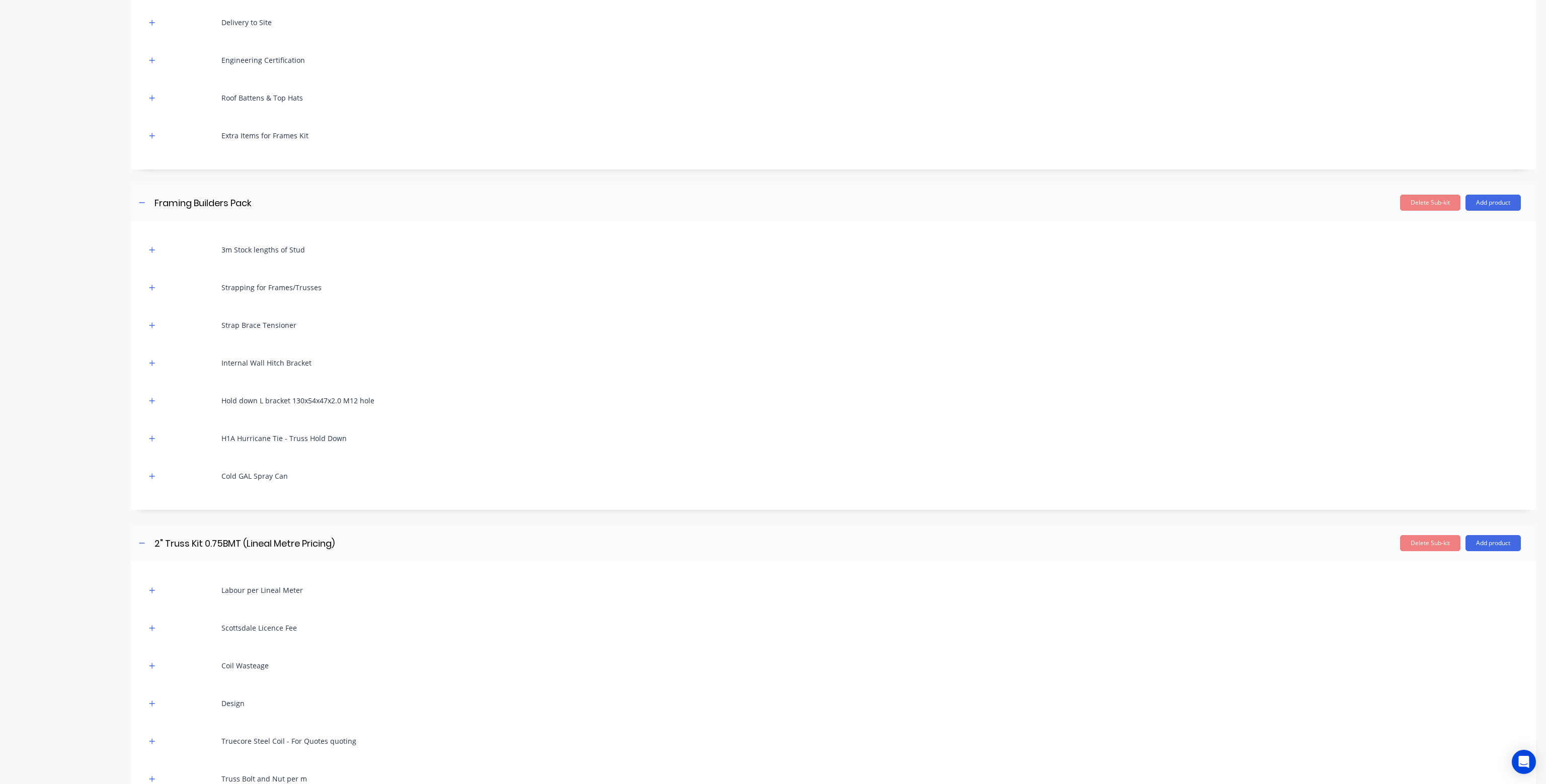
scroll to position [251, 0]
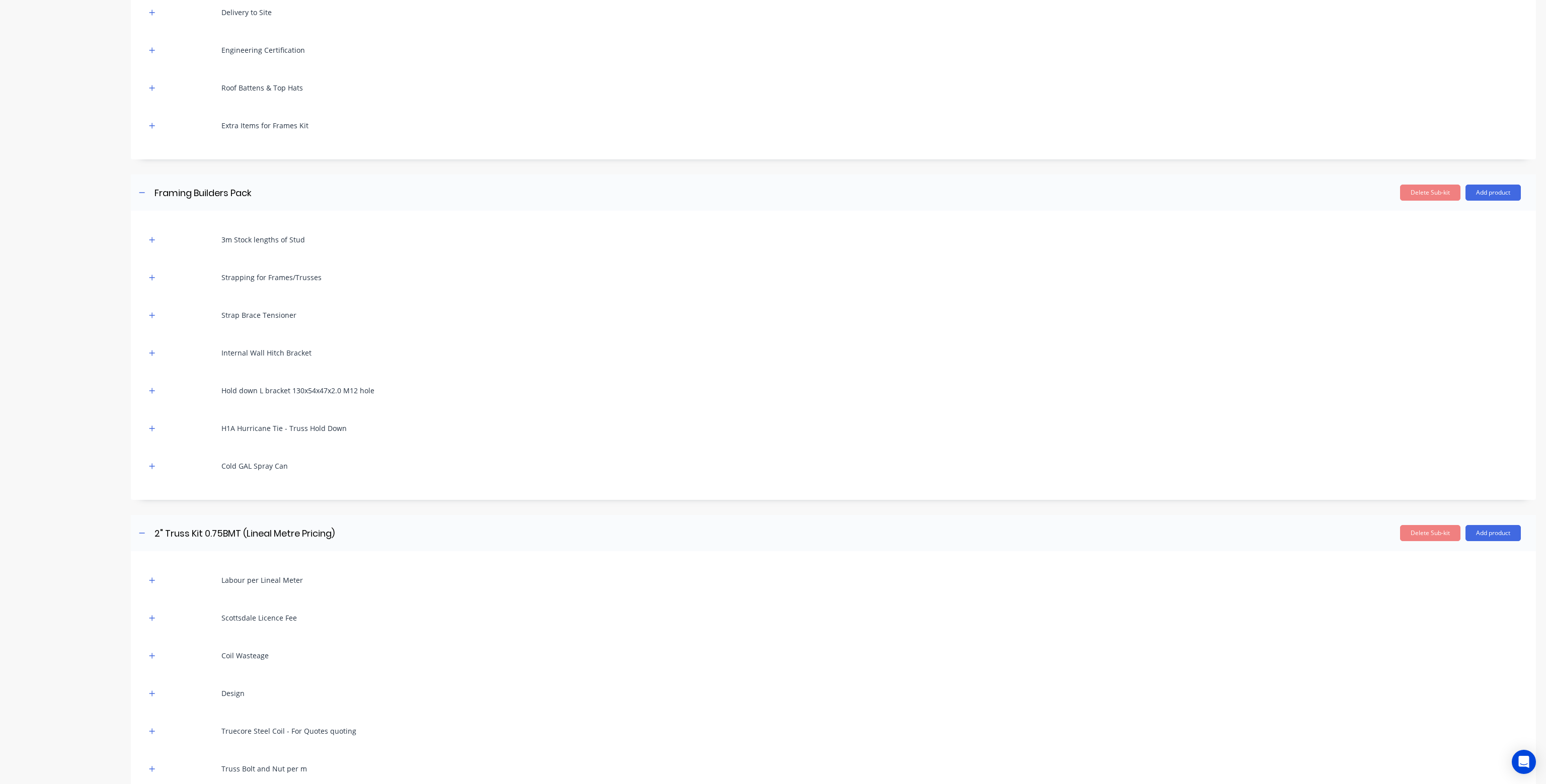
click at [368, 536] on div "Delete Sub-kit Add product" at bounding box center [928, 533] width 1185 height 16
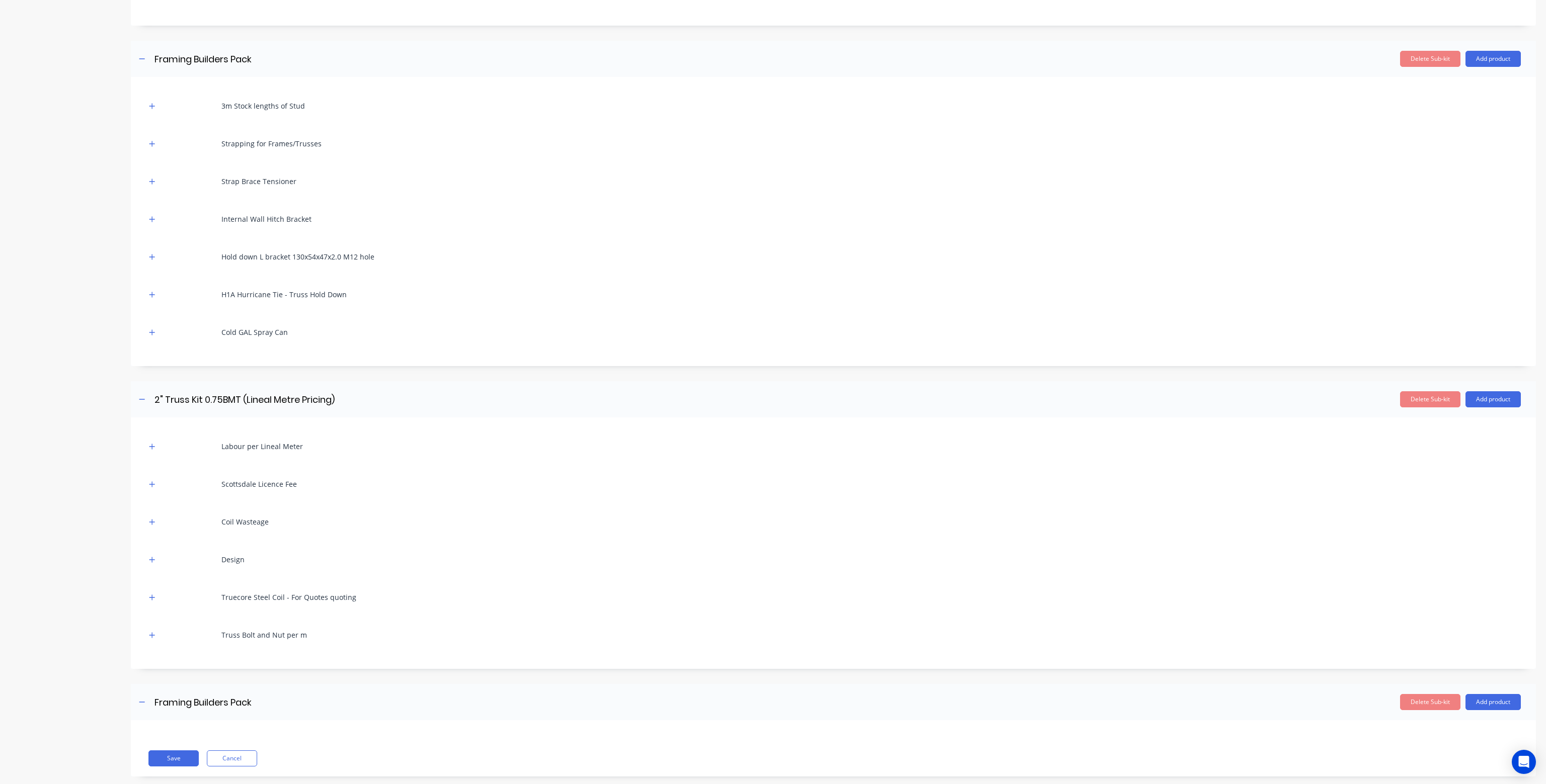
scroll to position [402, 0]
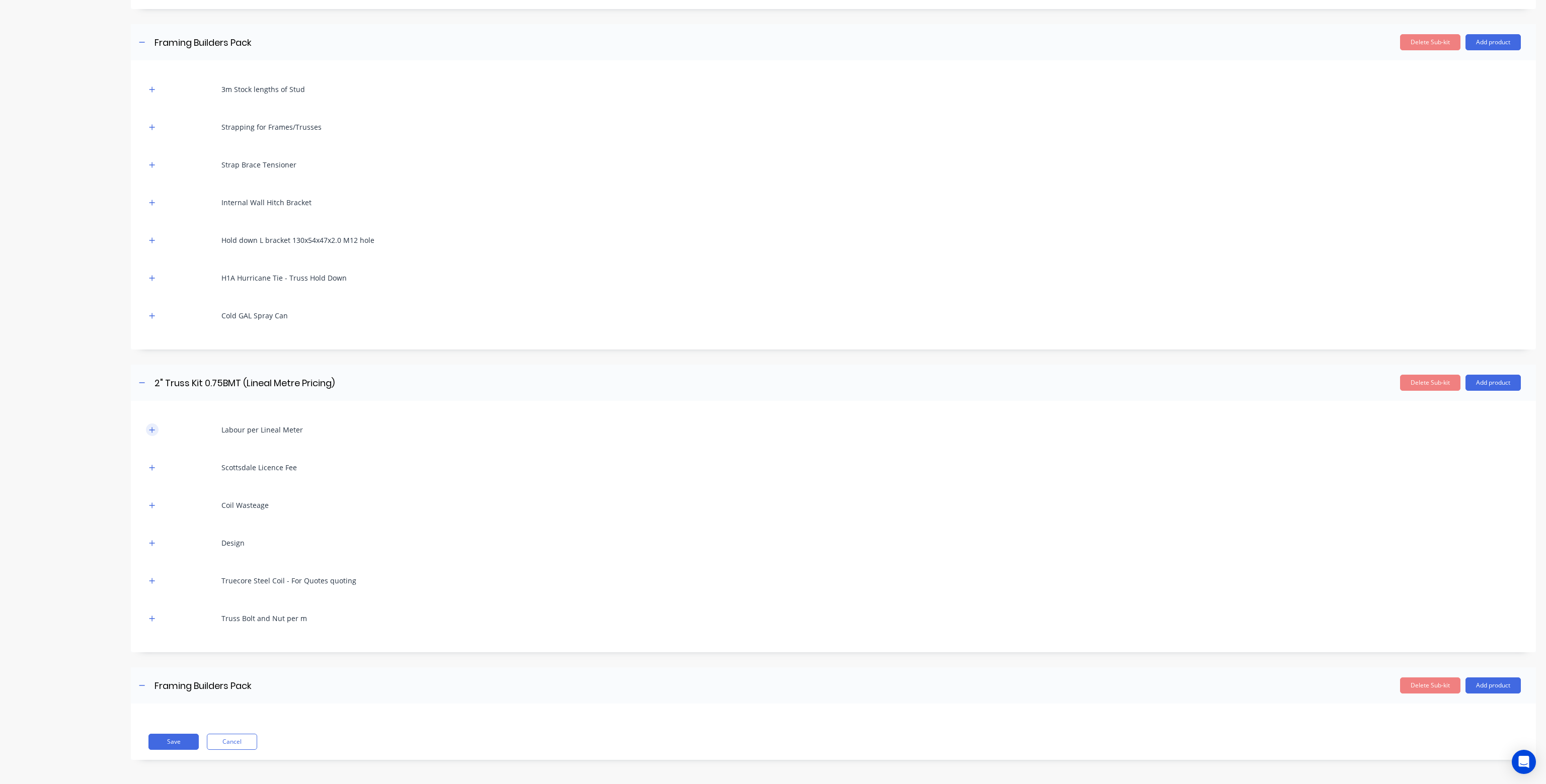
click at [150, 428] on icon "button" at bounding box center [152, 430] width 6 height 7
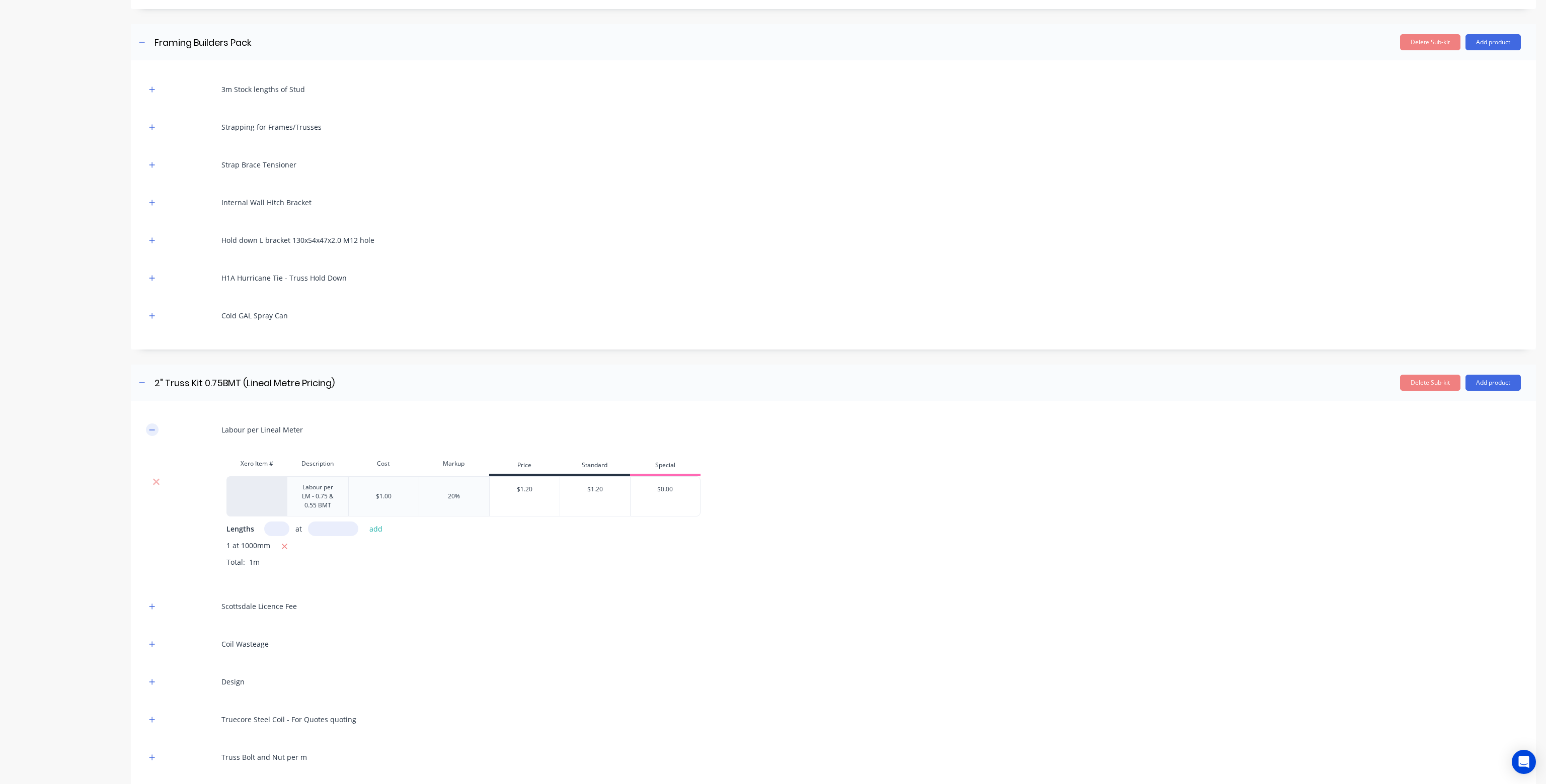
click at [150, 428] on icon "button" at bounding box center [152, 430] width 6 height 7
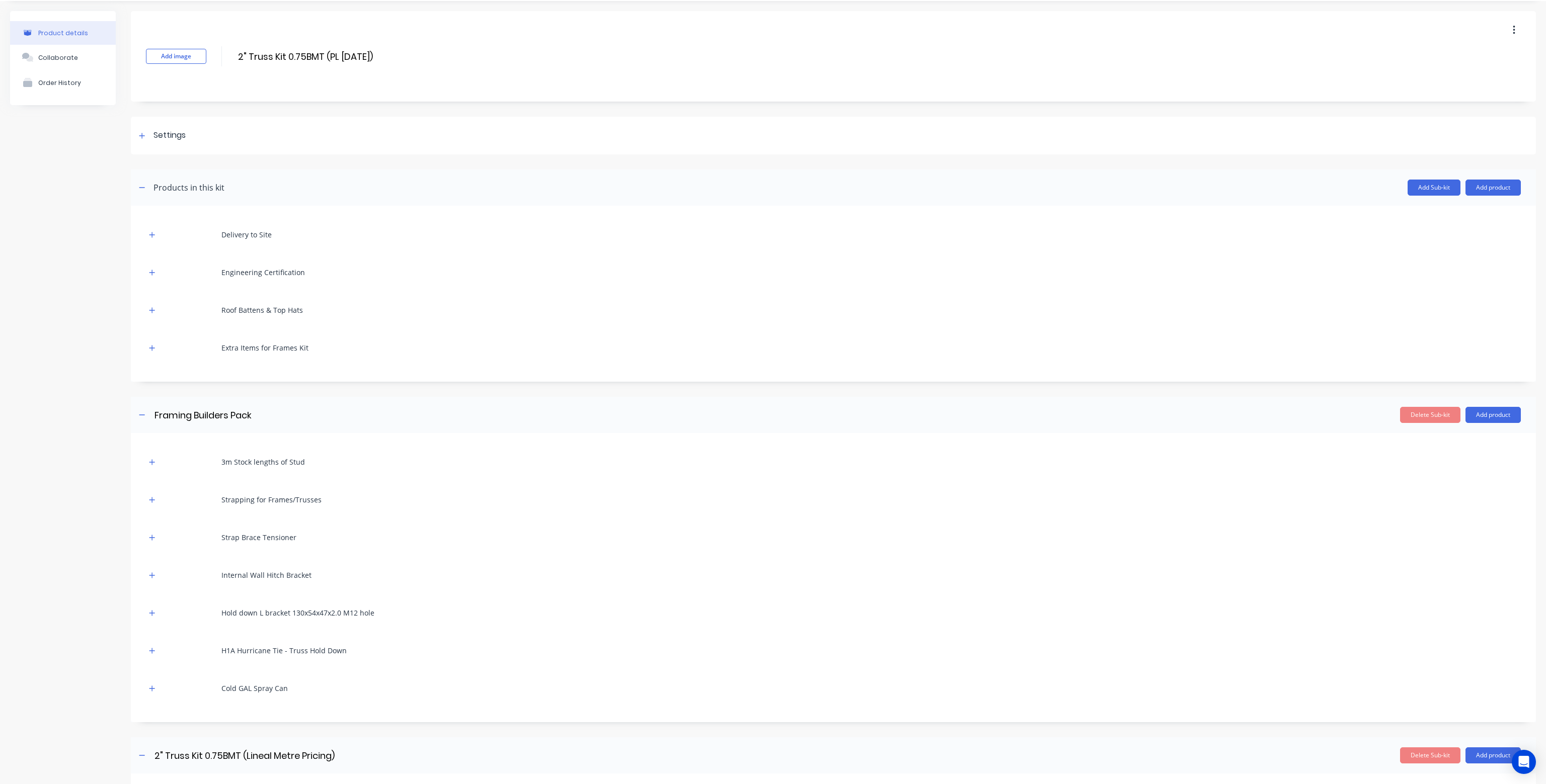
scroll to position [0, 0]
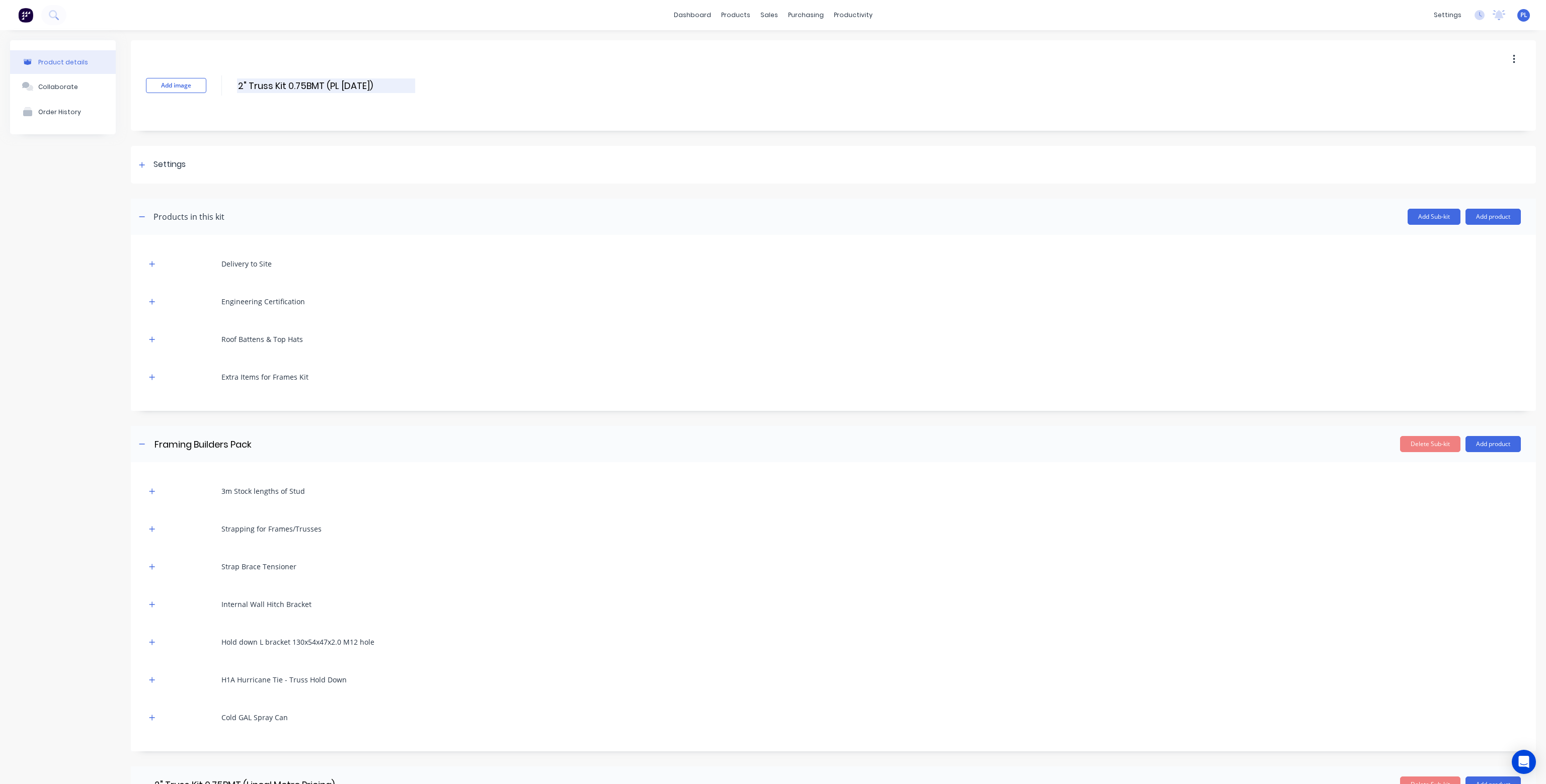
click at [388, 83] on input "2" Truss Kit 0.75BMT (PL 31/8/25)" at bounding box center [326, 86] width 178 height 14
click at [733, 20] on div "products" at bounding box center [735, 15] width 39 height 15
click at [750, 50] on div "Product Catalogue" at bounding box center [777, 48] width 62 height 9
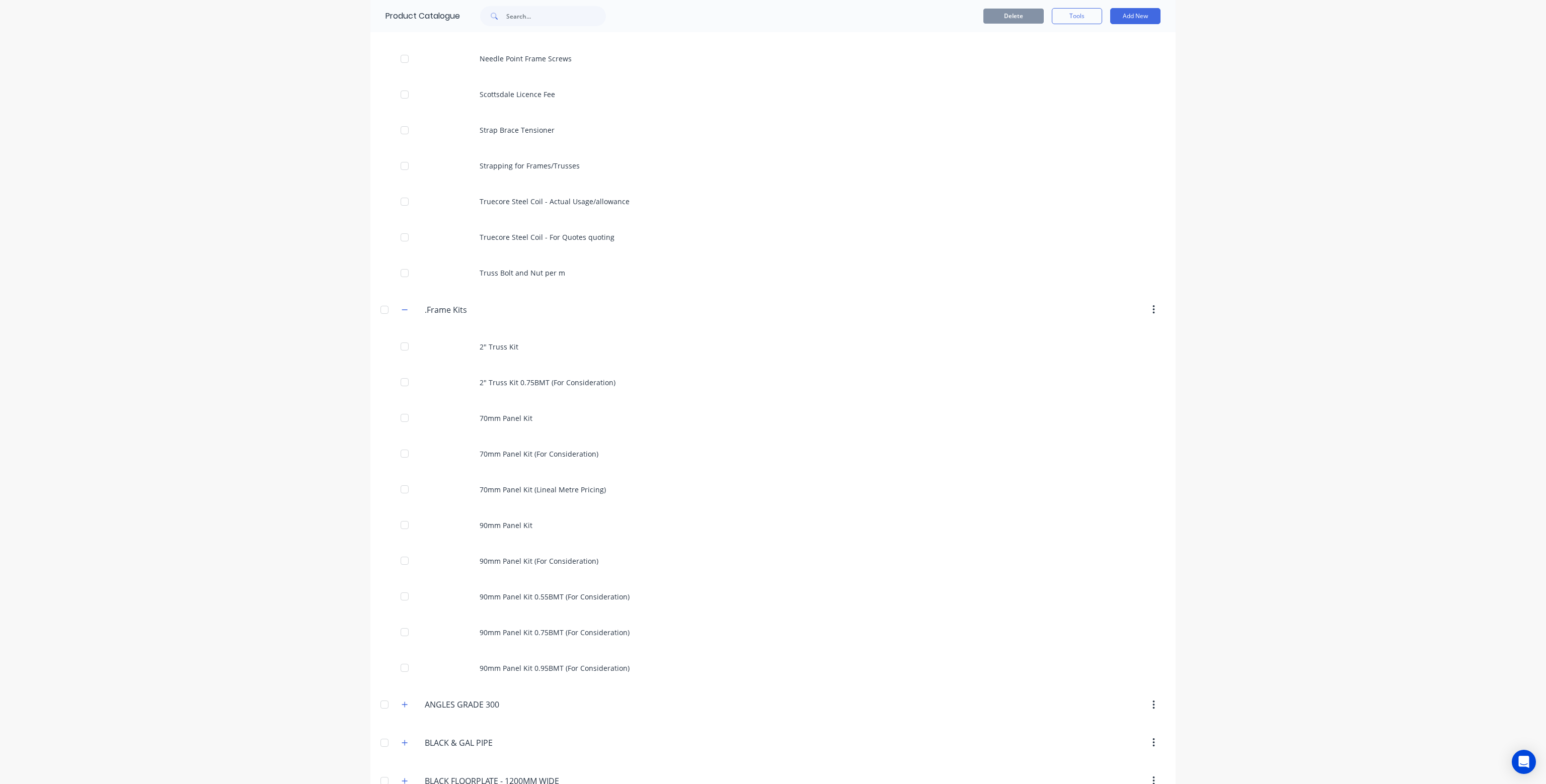
scroll to position [603, 0]
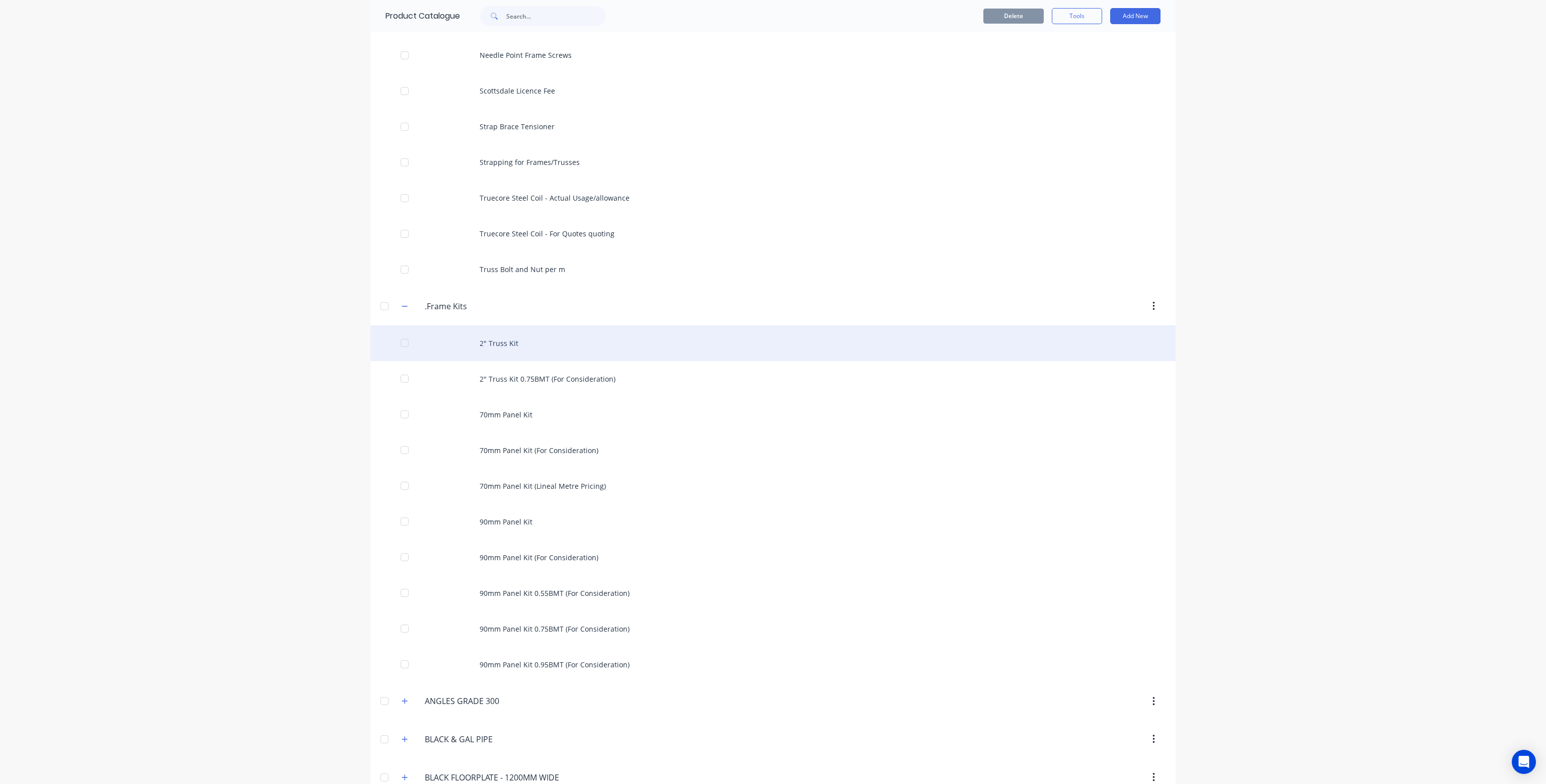
click at [540, 349] on div "2" Truss Kit" at bounding box center [773, 344] width 805 height 36
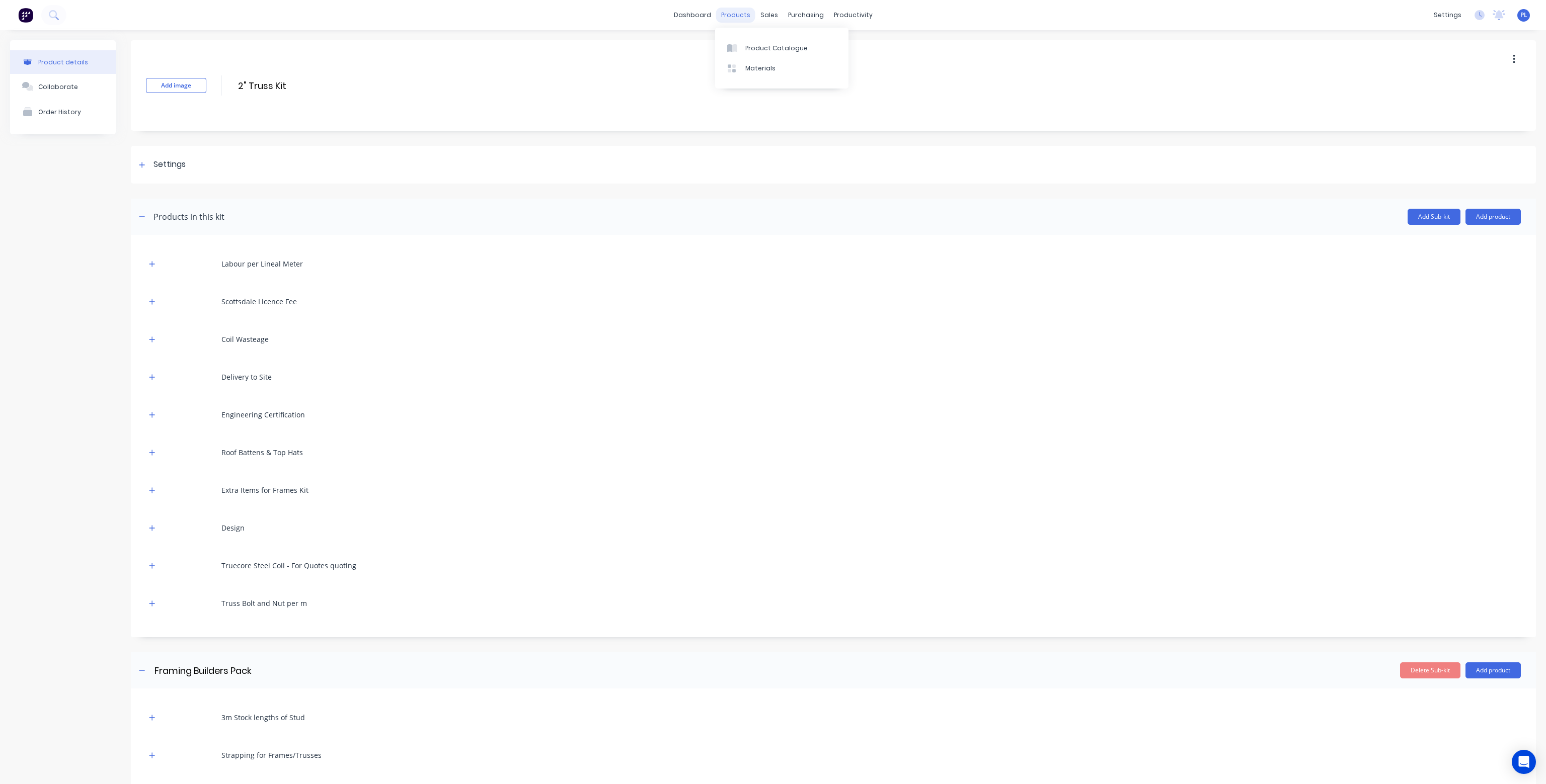
click at [733, 14] on div "products" at bounding box center [735, 15] width 39 height 15
click at [1513, 58] on icon "button" at bounding box center [1514, 59] width 2 height 11
click at [1449, 108] on div "Delete" at bounding box center [1478, 106] width 77 height 14
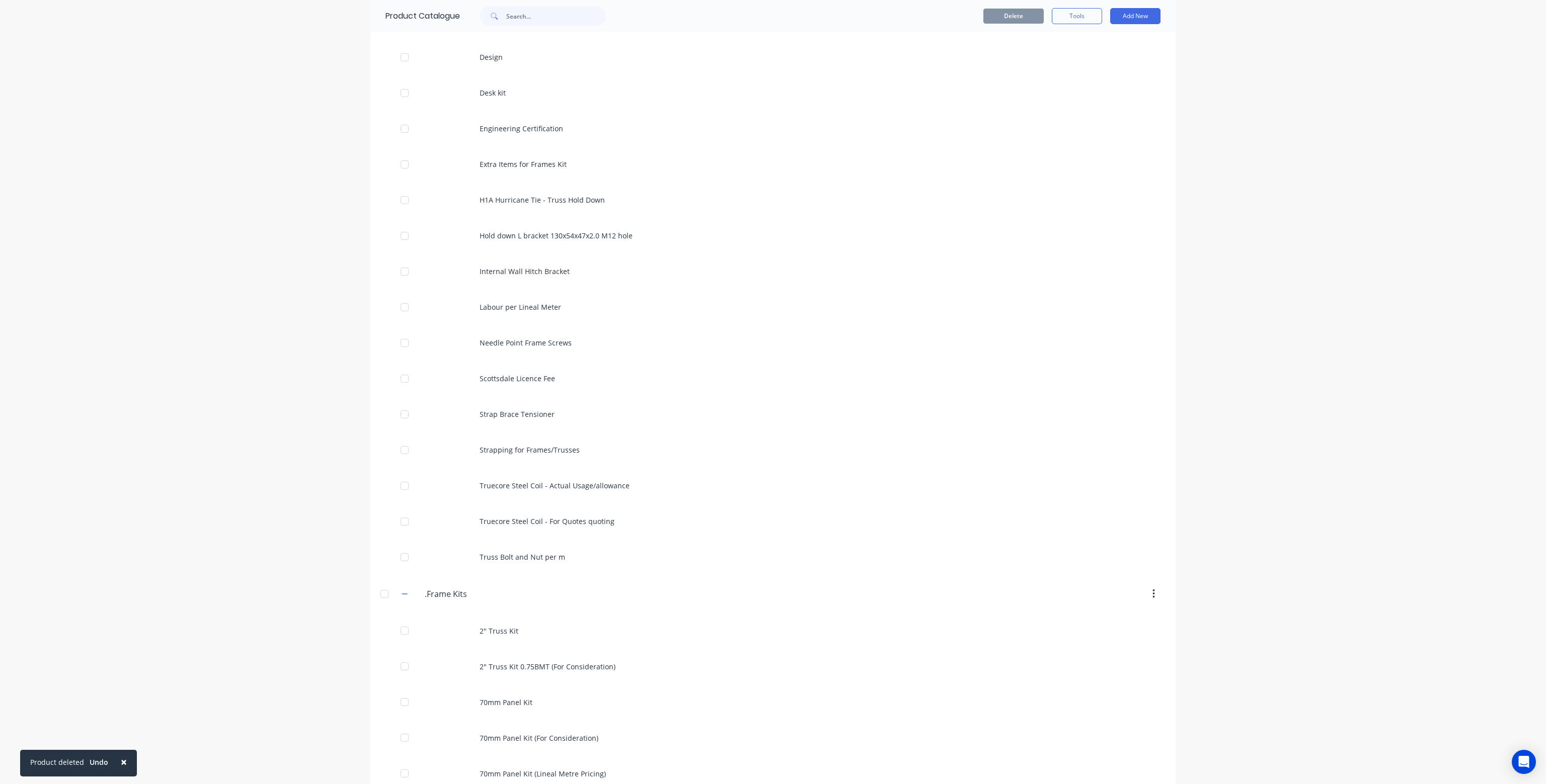
scroll to position [352, 0]
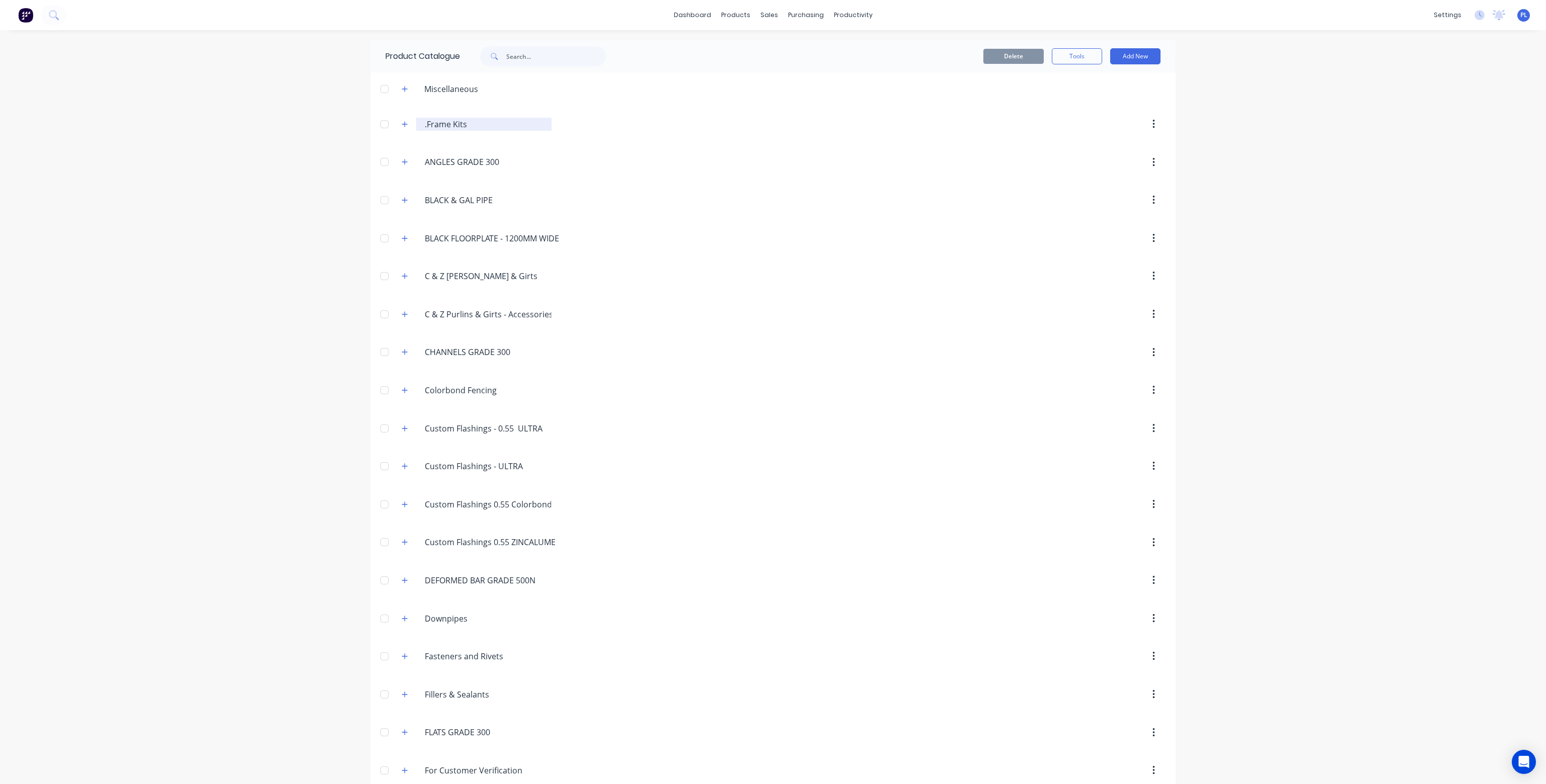
click at [459, 118] on div ".Frame.Kits .Frame Kits" at bounding box center [484, 124] width 136 height 13
click at [404, 122] on icon "button" at bounding box center [405, 124] width 6 height 7
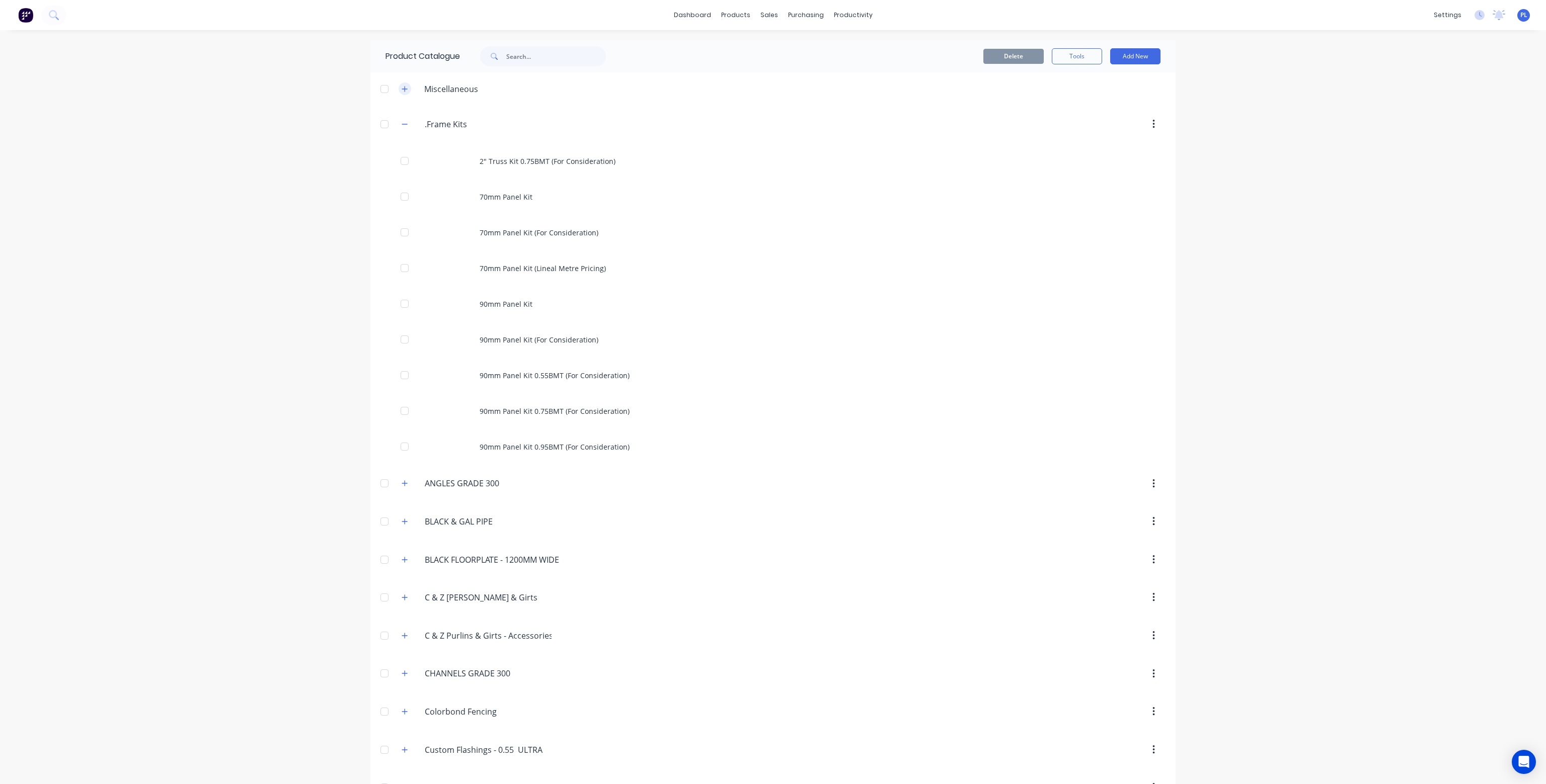
click at [402, 88] on icon "button" at bounding box center [405, 89] width 6 height 7
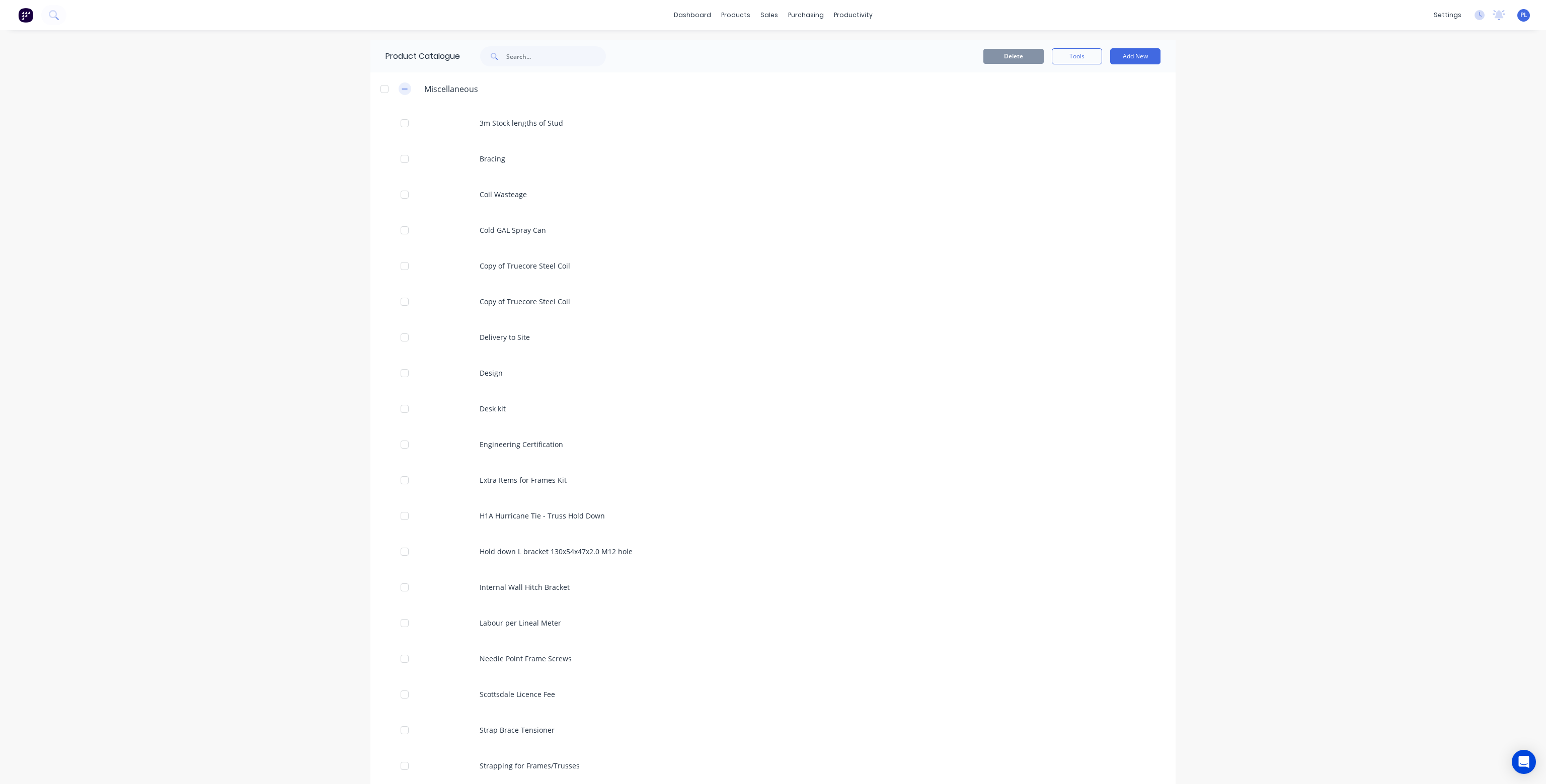
click at [402, 89] on icon "button" at bounding box center [405, 89] width 6 height 7
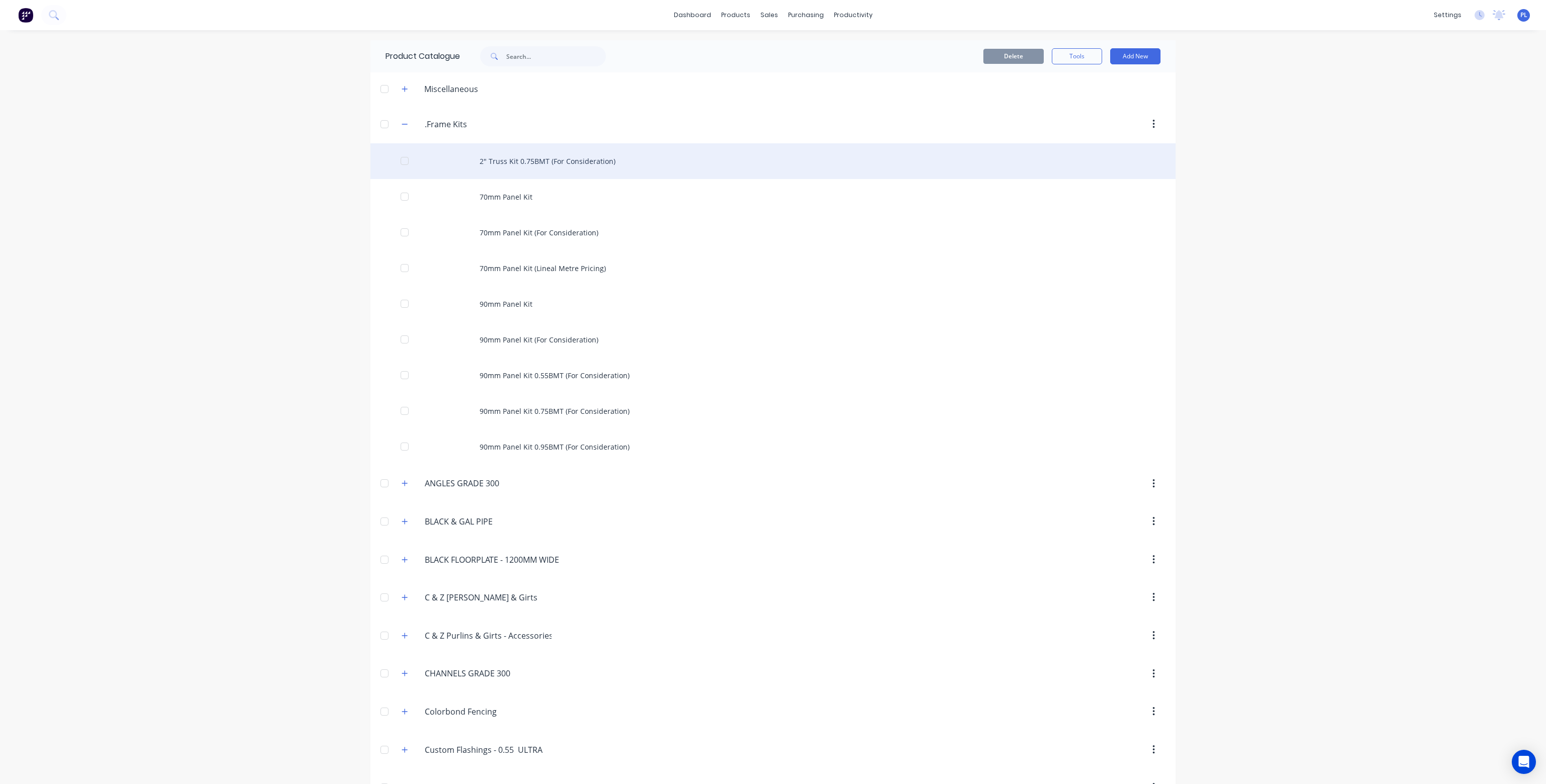
click at [522, 159] on div "2" Truss Kit 0.75BMT (For Consideration)" at bounding box center [773, 161] width 805 height 36
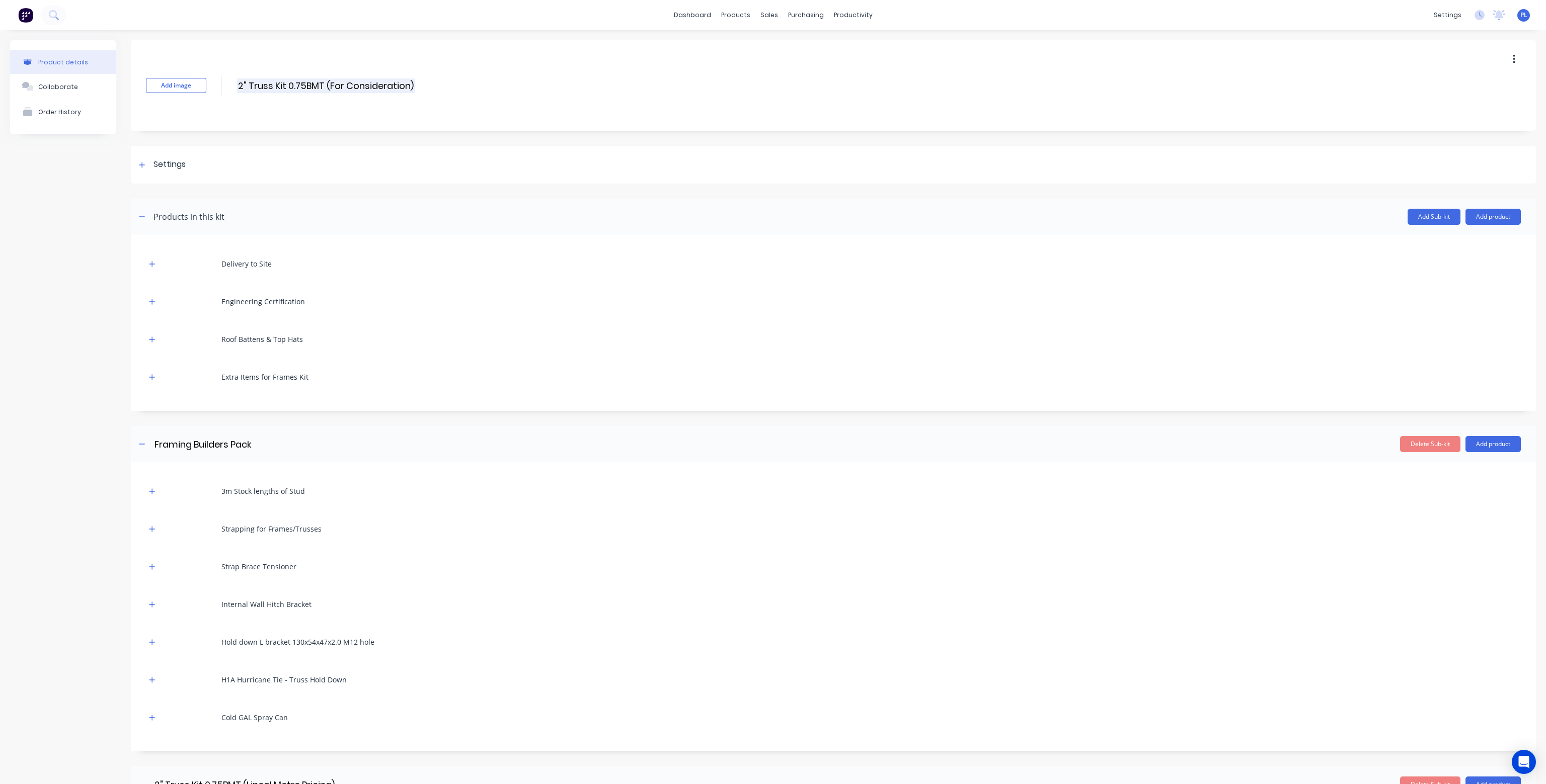
click at [408, 84] on input "2" Truss Kit 0.75BMT (For Consideration)" at bounding box center [326, 86] width 178 height 14
click at [1513, 57] on icon "button" at bounding box center [1514, 59] width 2 height 11
click at [1462, 86] on span "Duplicate" at bounding box center [1477, 86] width 76 height 11
click at [766, 44] on div "Product Catalogue" at bounding box center [777, 48] width 62 height 9
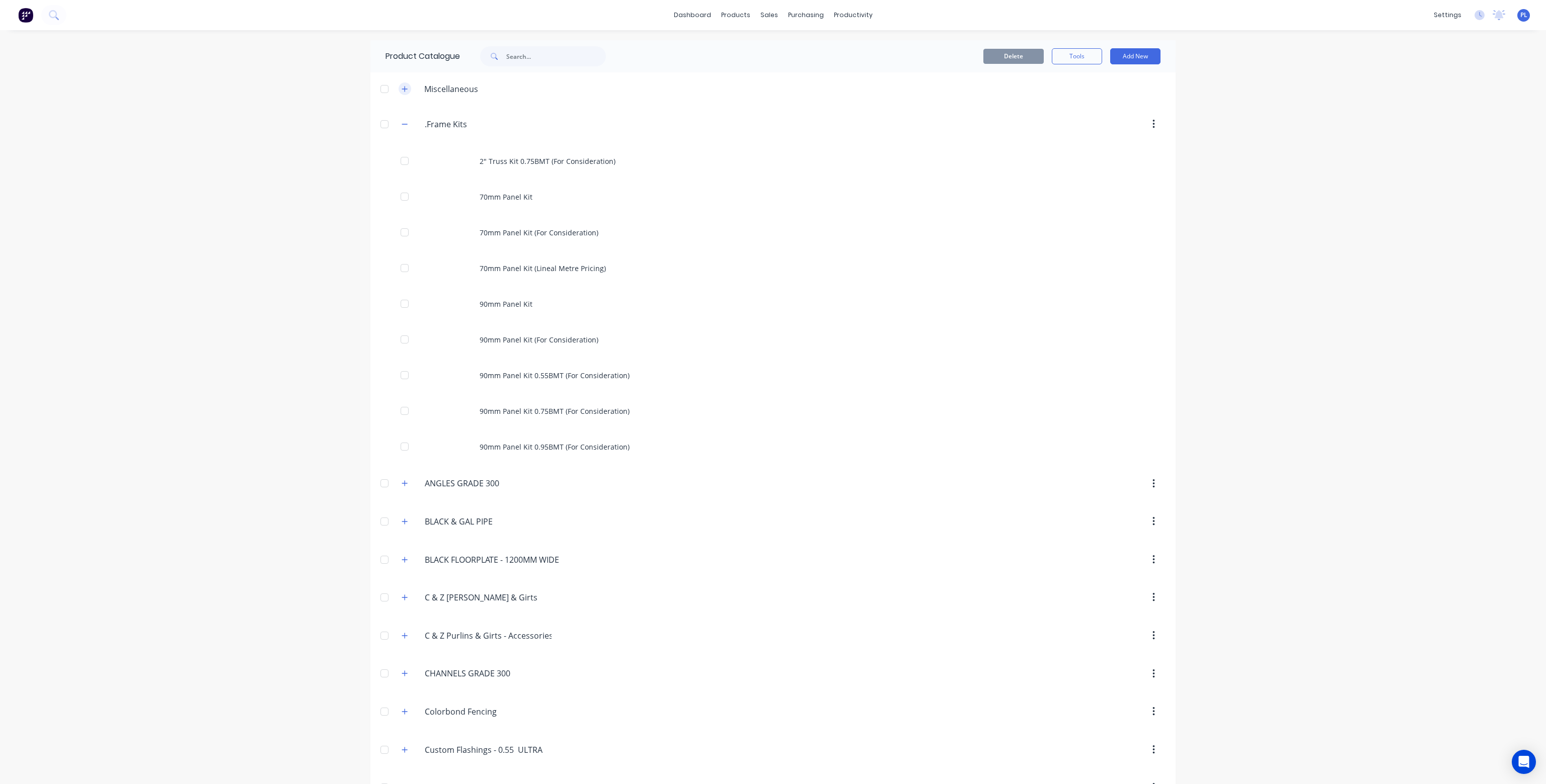
click at [402, 86] on icon "button" at bounding box center [405, 89] width 6 height 7
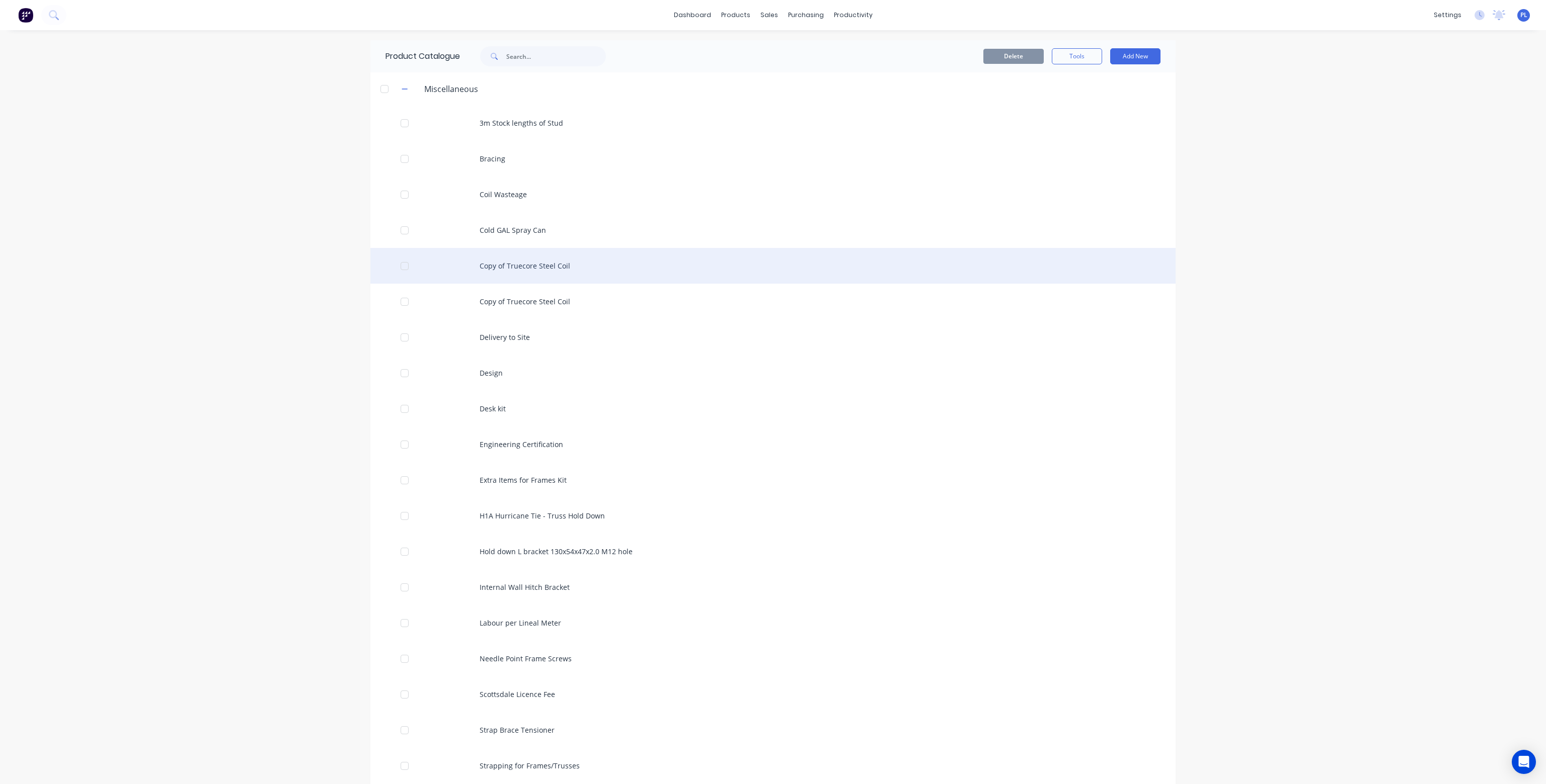
click at [501, 262] on div "Copy of Truecore Steel Coil" at bounding box center [773, 266] width 805 height 36
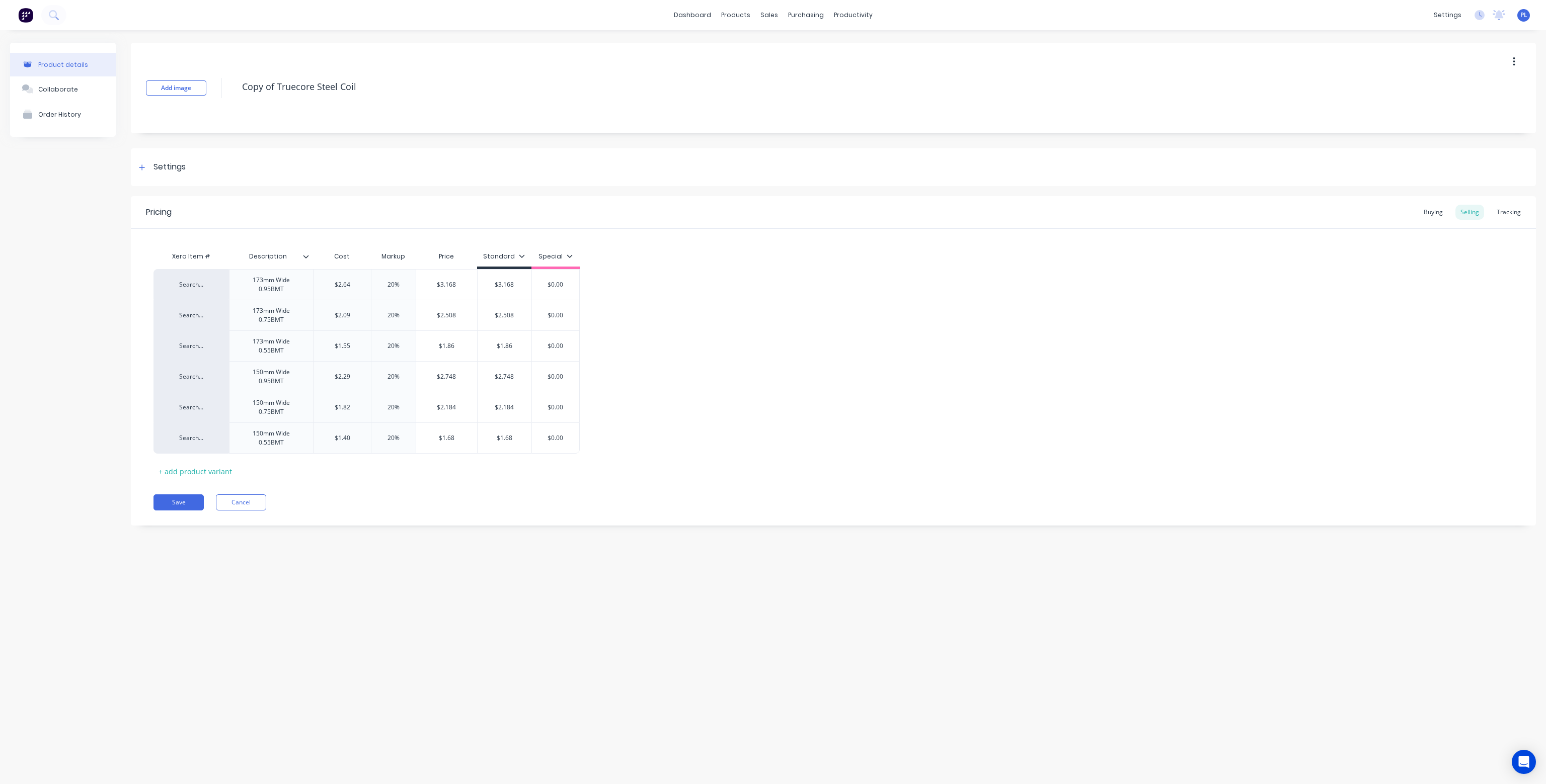
type textarea "x"
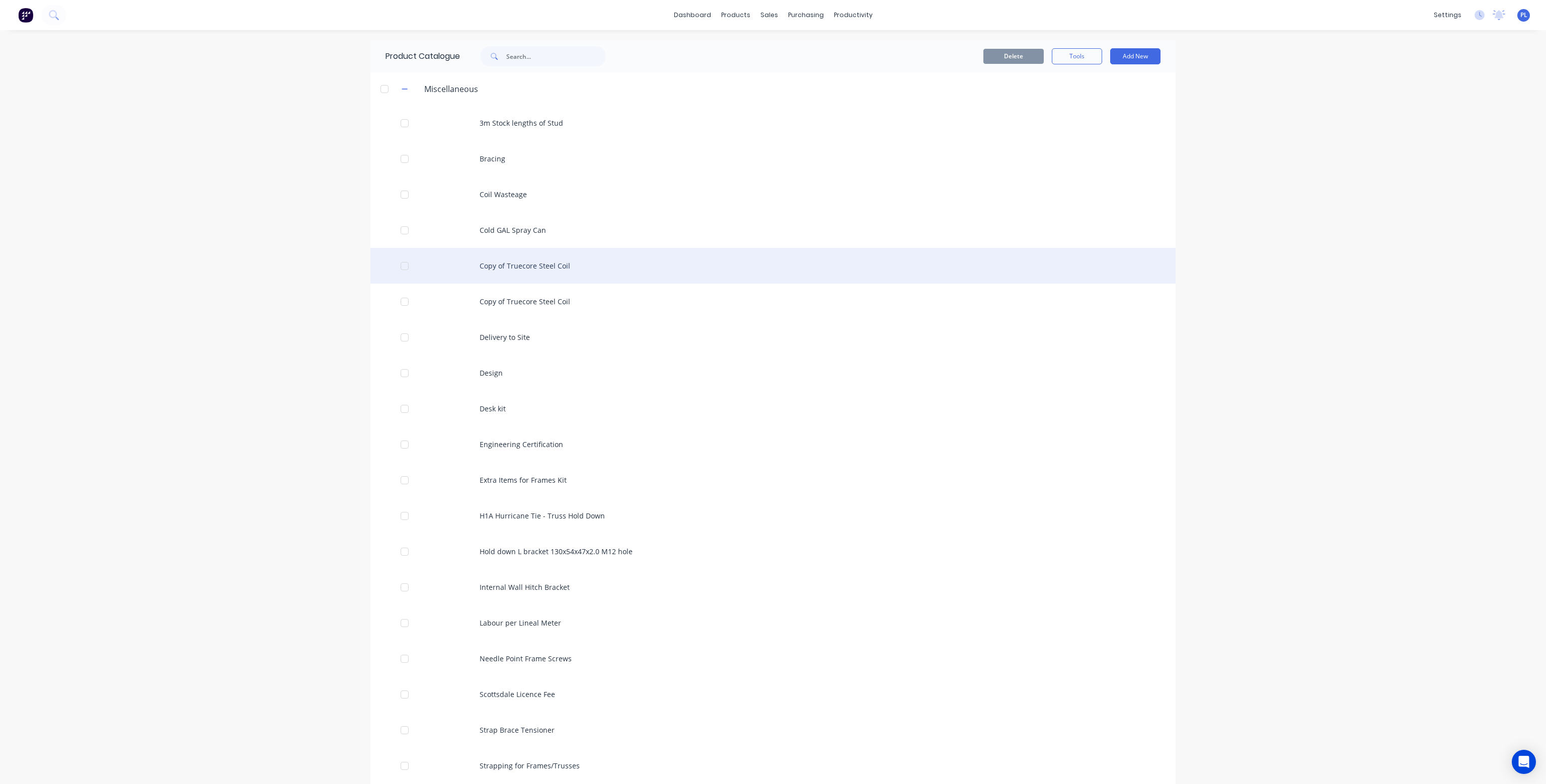
click at [397, 265] on div at bounding box center [405, 266] width 20 height 20
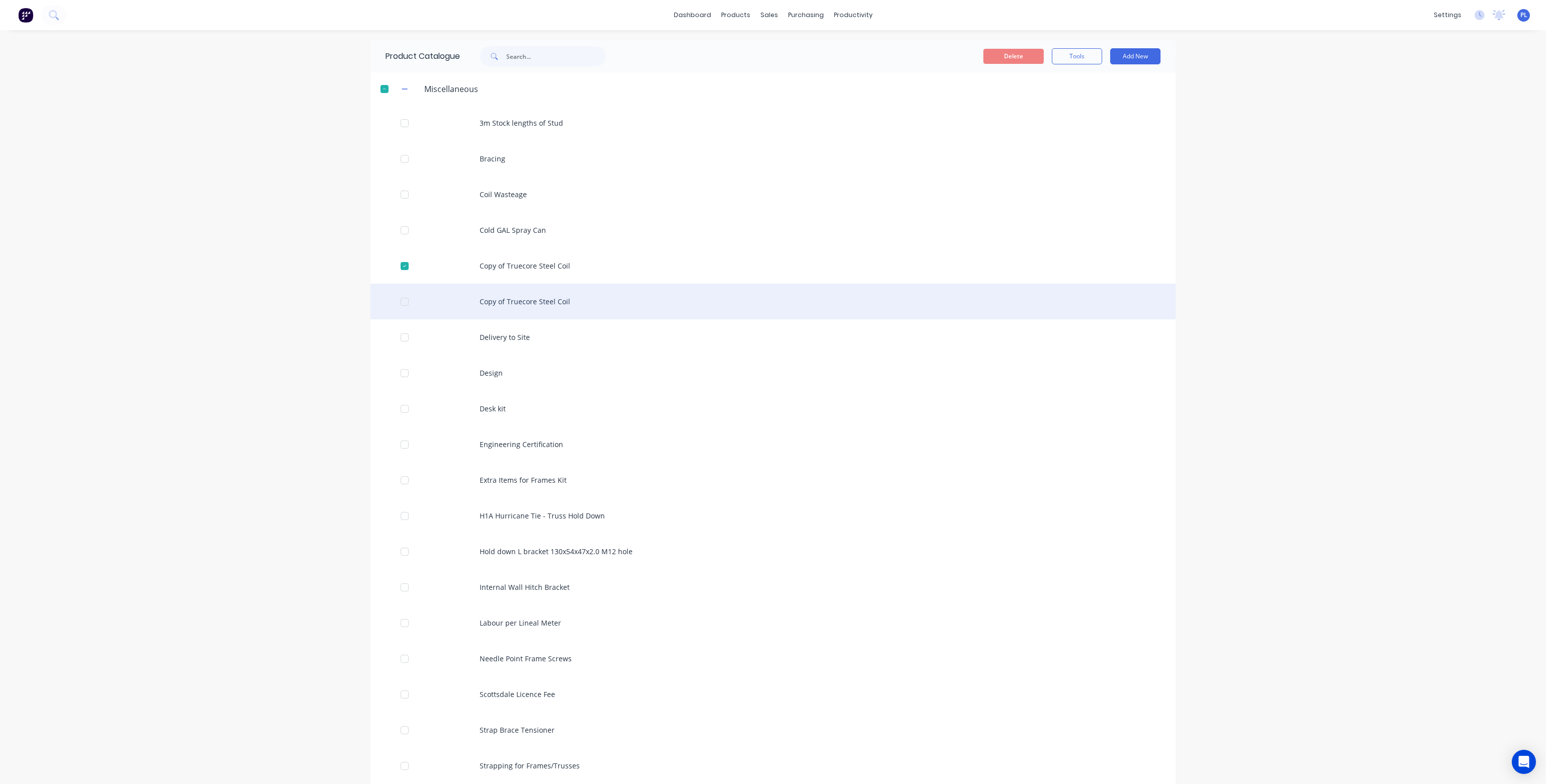
click at [400, 298] on div at bounding box center [405, 302] width 20 height 20
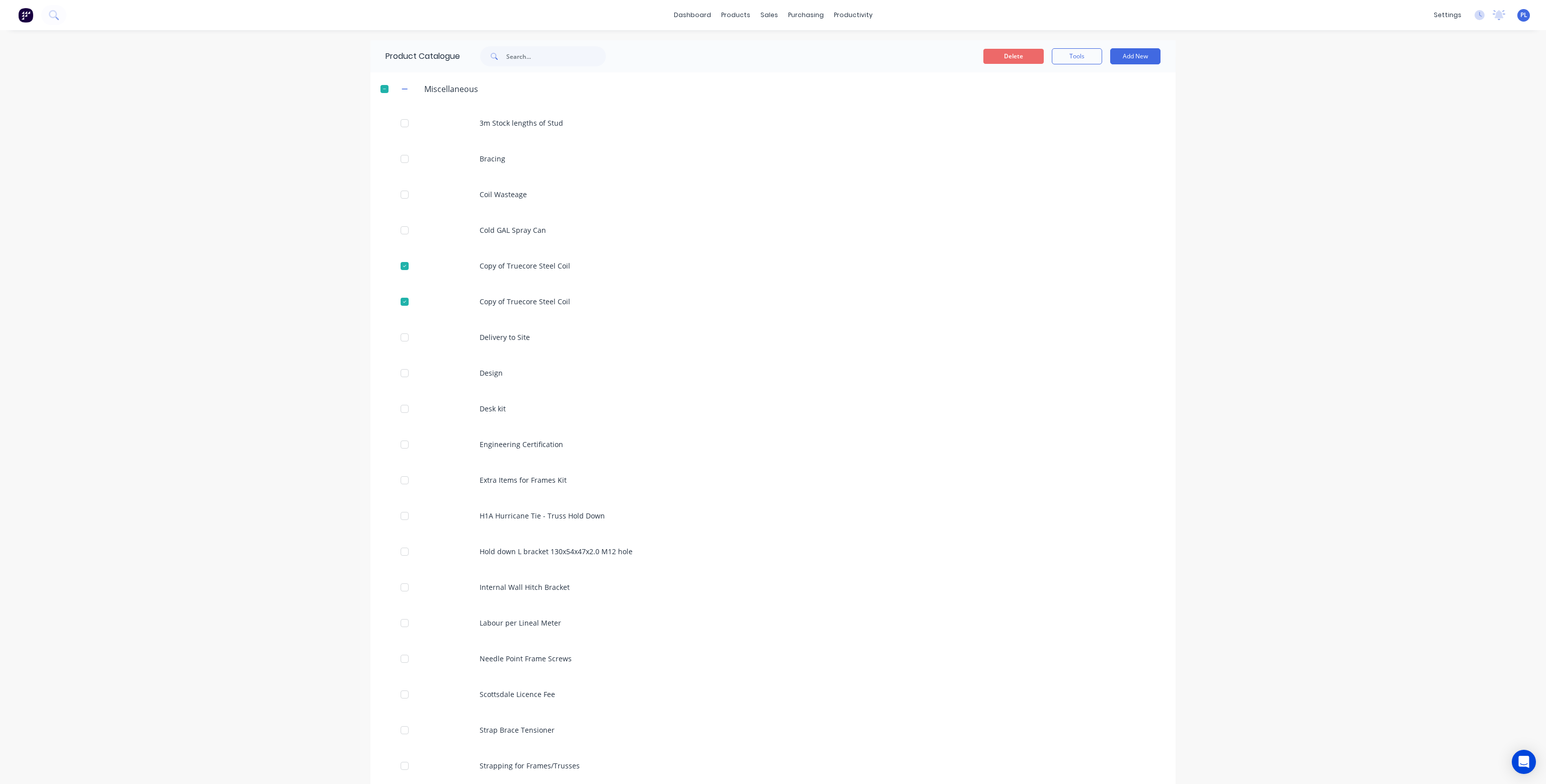
click at [999, 52] on button "Delete" at bounding box center [1014, 56] width 61 height 15
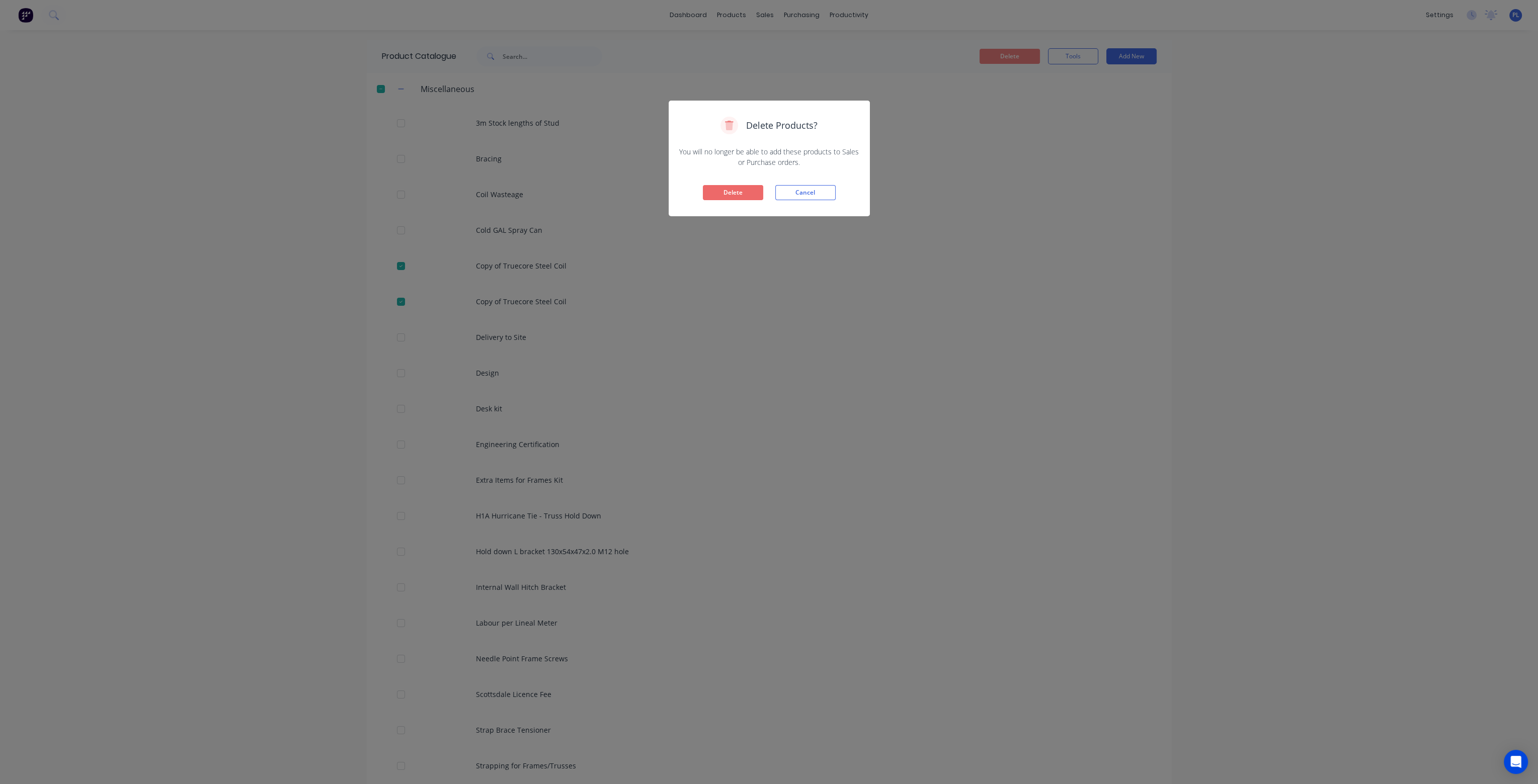
click at [742, 197] on button "Delete" at bounding box center [733, 193] width 61 height 15
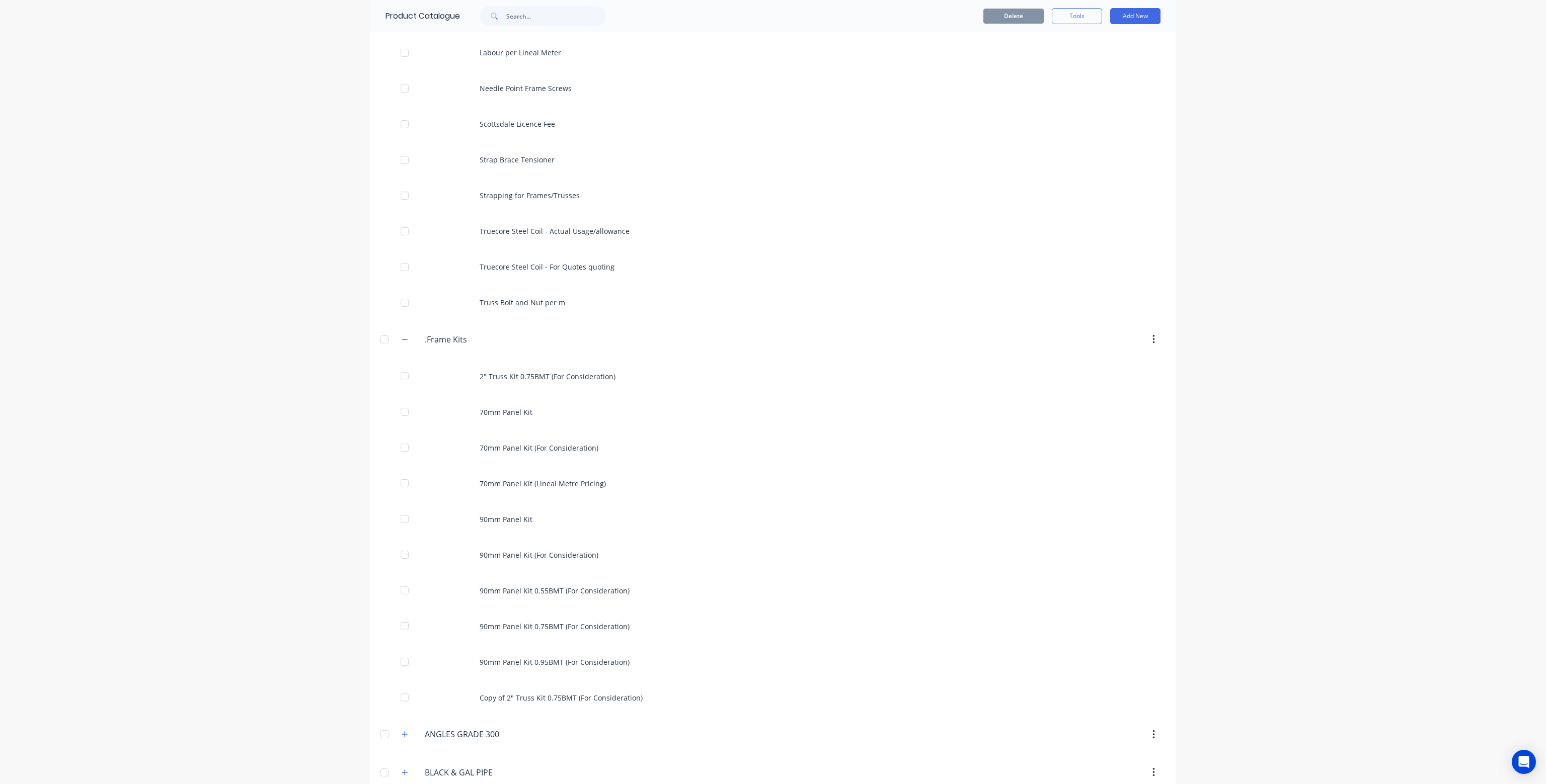
scroll to position [503, 0]
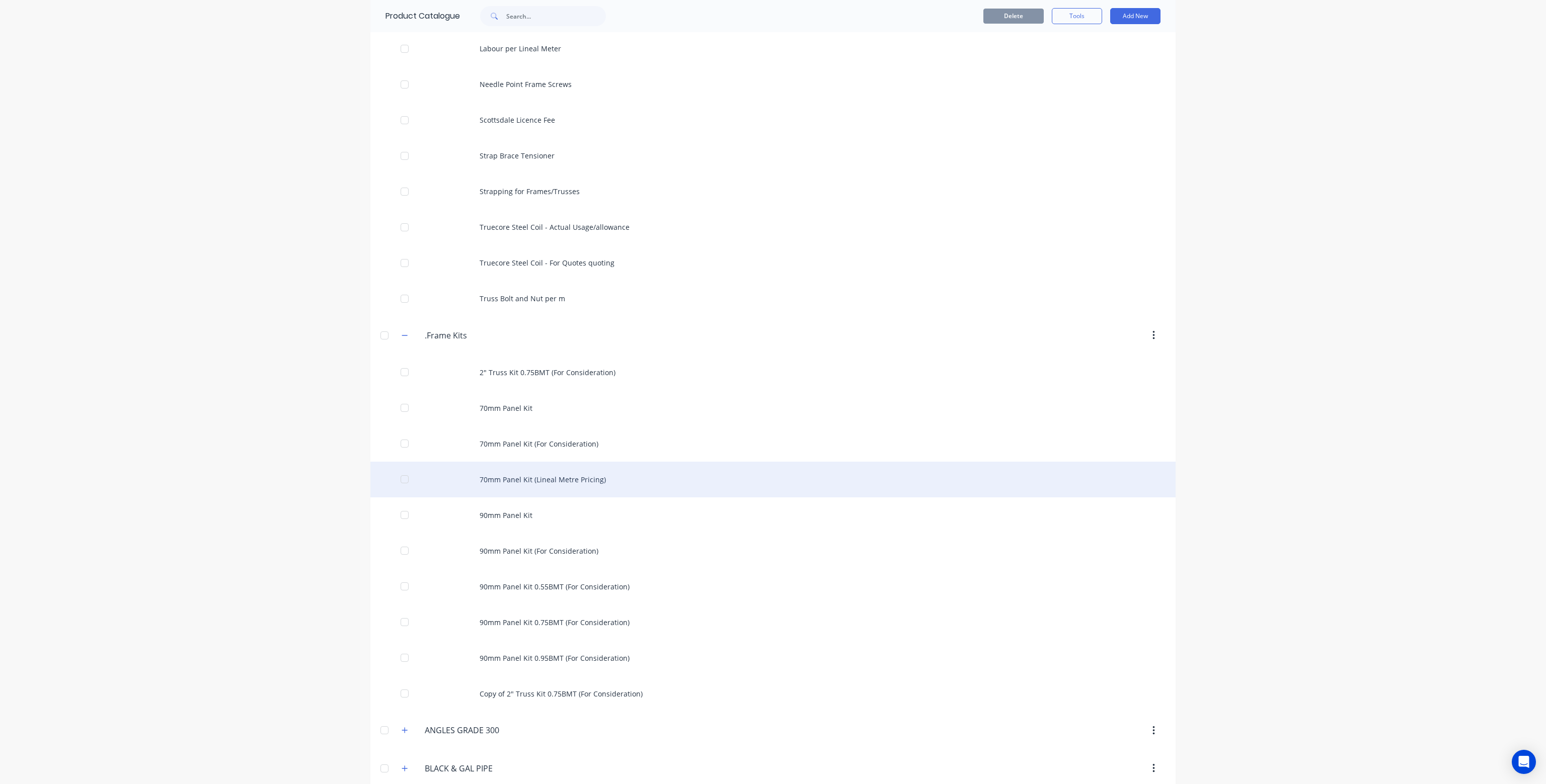
click at [514, 477] on div "70mm Panel Kit (Lineal Metre Pricing)" at bounding box center [773, 480] width 805 height 36
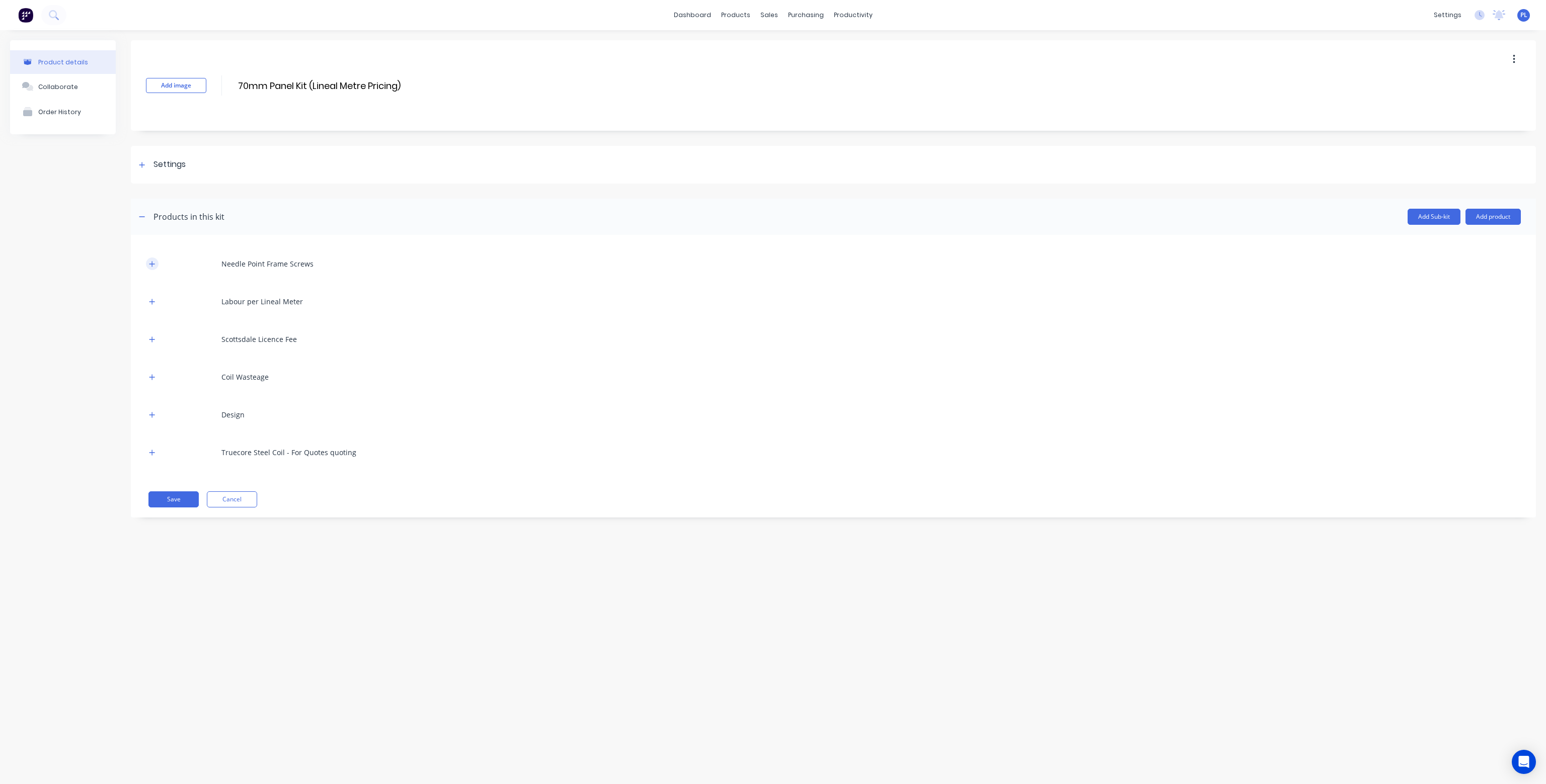
click at [154, 260] on icon "button" at bounding box center [152, 264] width 6 height 7
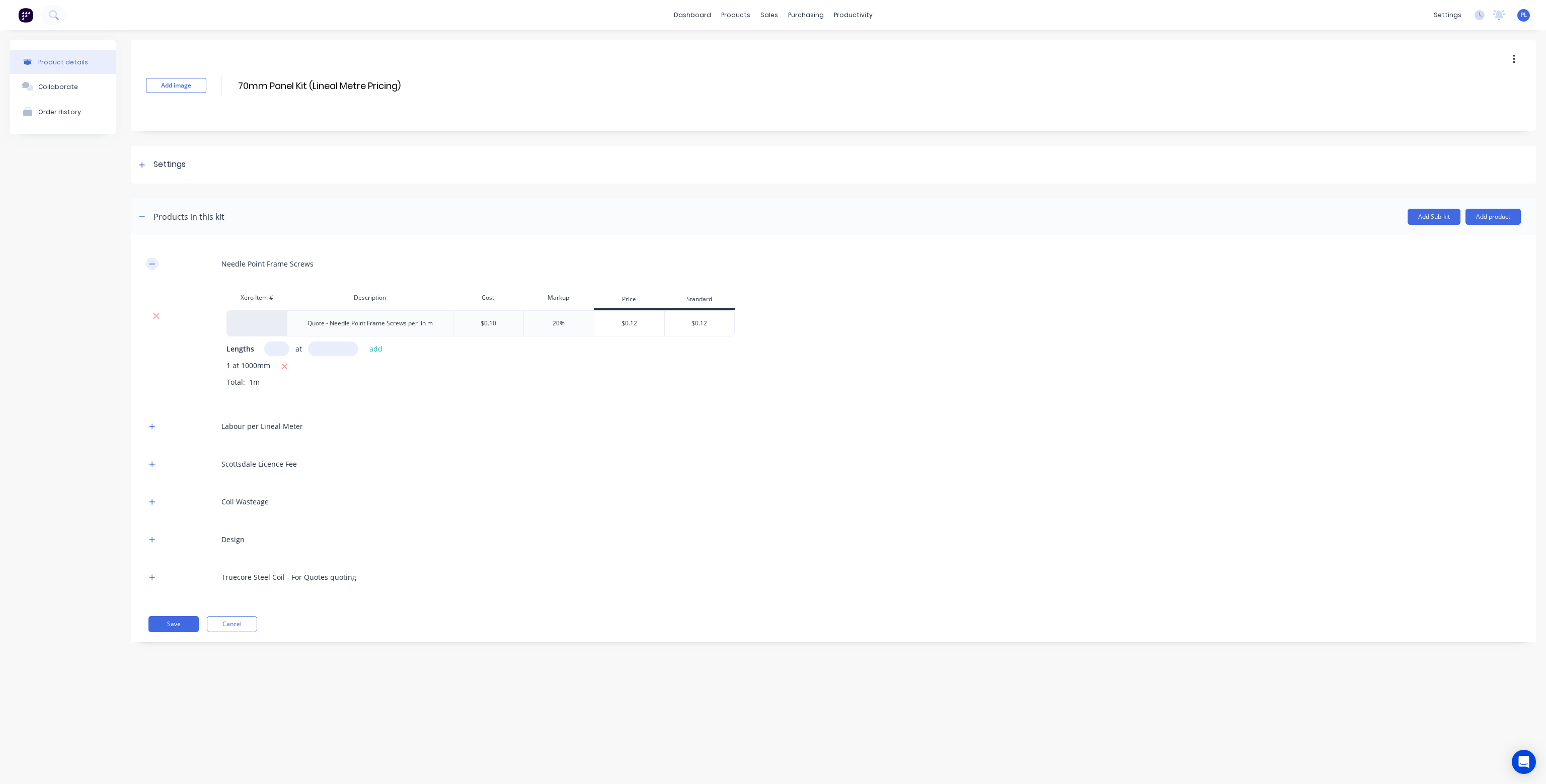
click at [154, 260] on icon "button" at bounding box center [152, 264] width 6 height 7
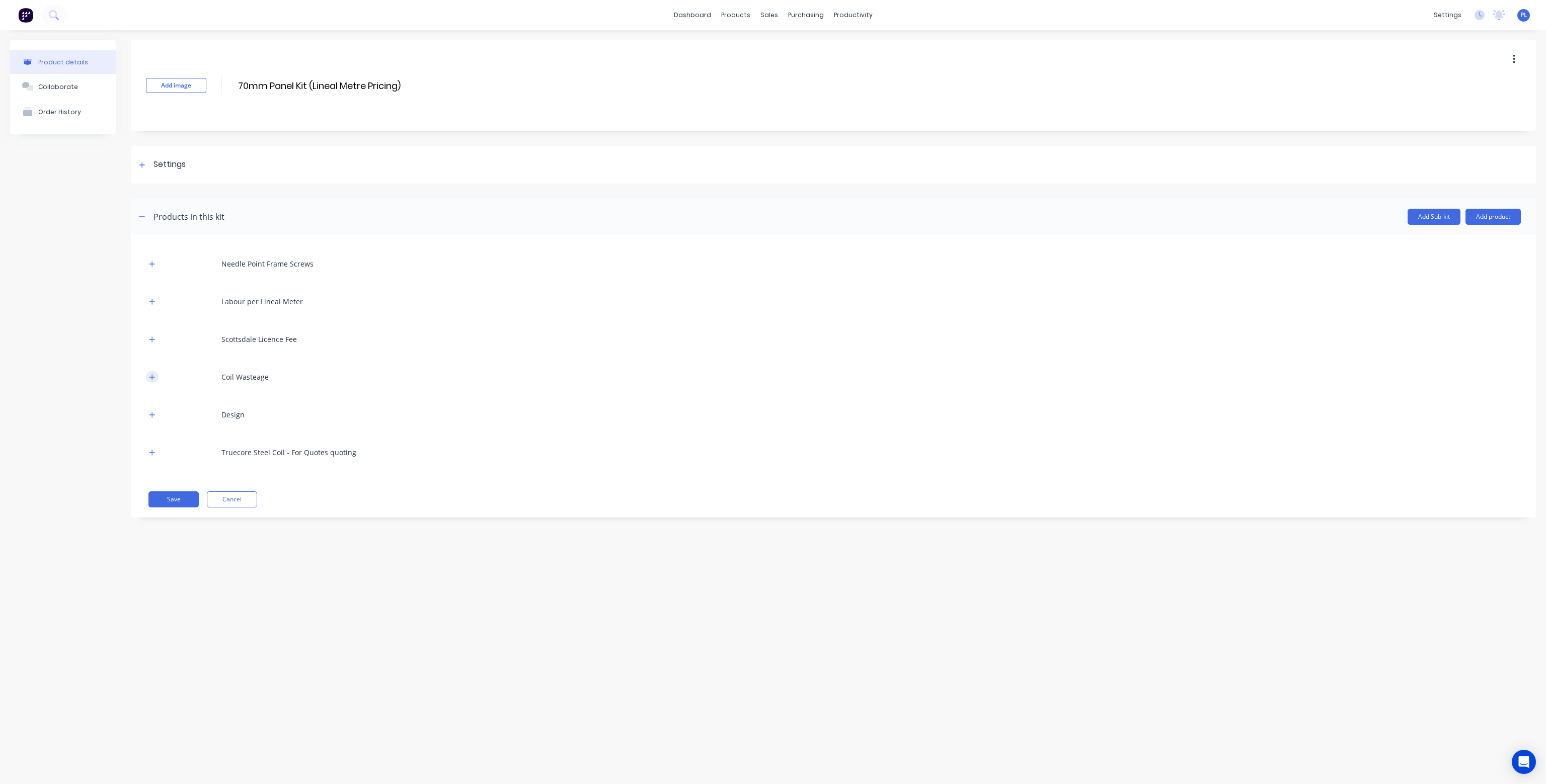
click at [153, 376] on icon "button" at bounding box center [152, 377] width 6 height 7
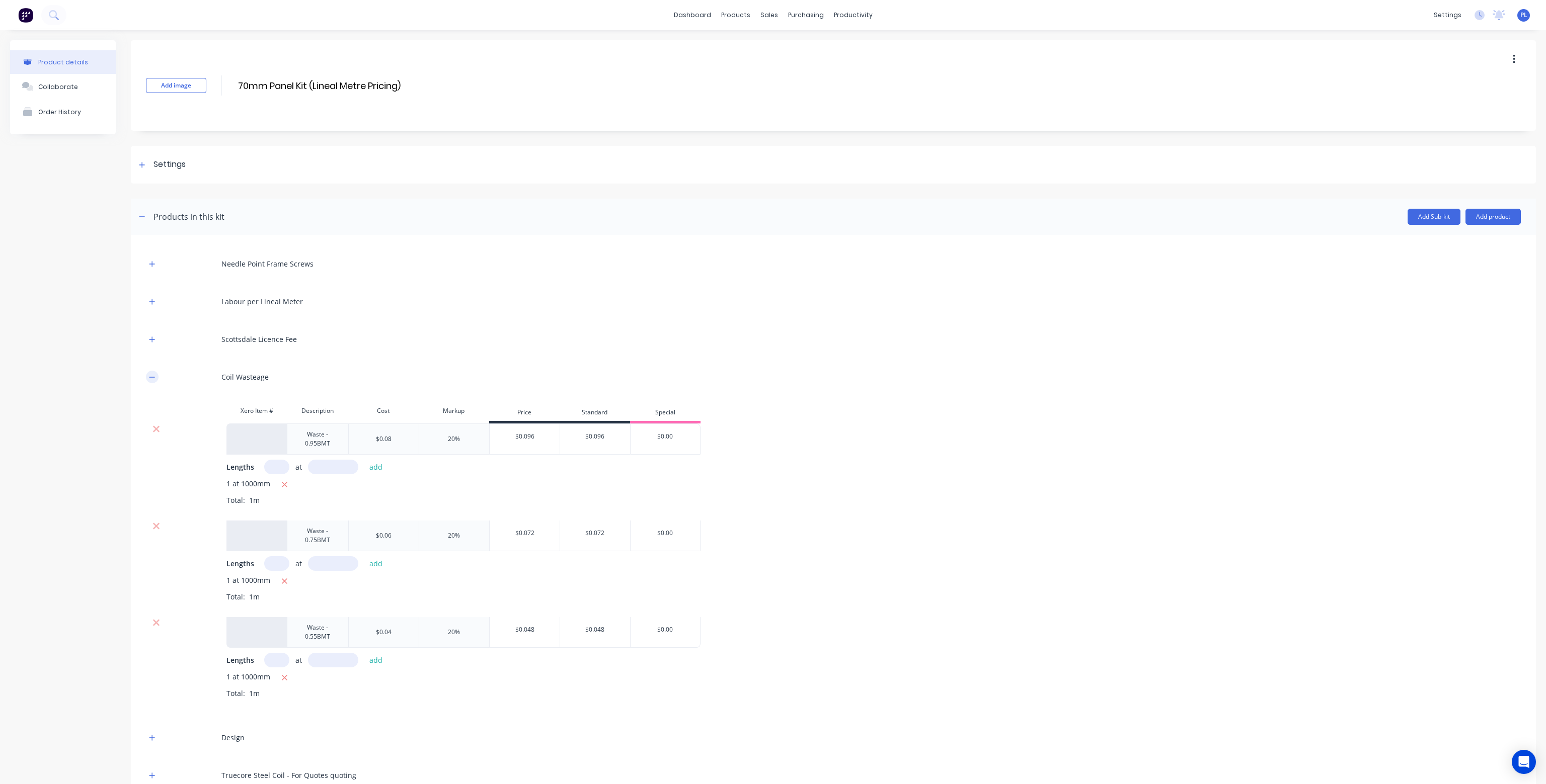
click at [153, 376] on icon "button" at bounding box center [152, 377] width 6 height 7
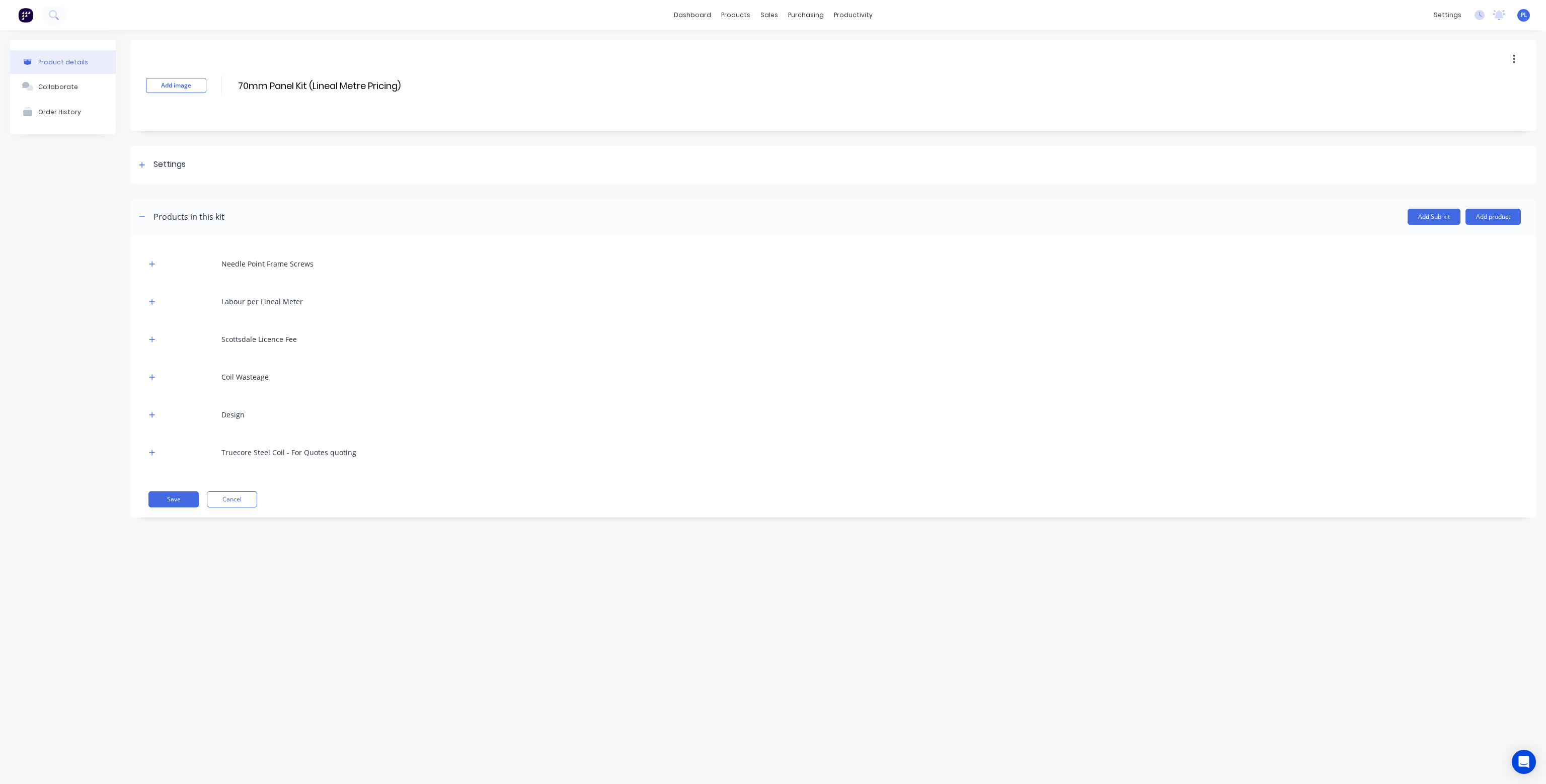
click at [1516, 55] on button "button" at bounding box center [1514, 59] width 23 height 18
click at [1473, 88] on span "Duplicate" at bounding box center [1477, 86] width 76 height 11
click at [1472, 82] on span "Duplicate" at bounding box center [1477, 86] width 76 height 11
click at [742, 14] on div "products" at bounding box center [735, 15] width 39 height 15
click at [768, 45] on div "Product Catalogue" at bounding box center [780, 48] width 62 height 9
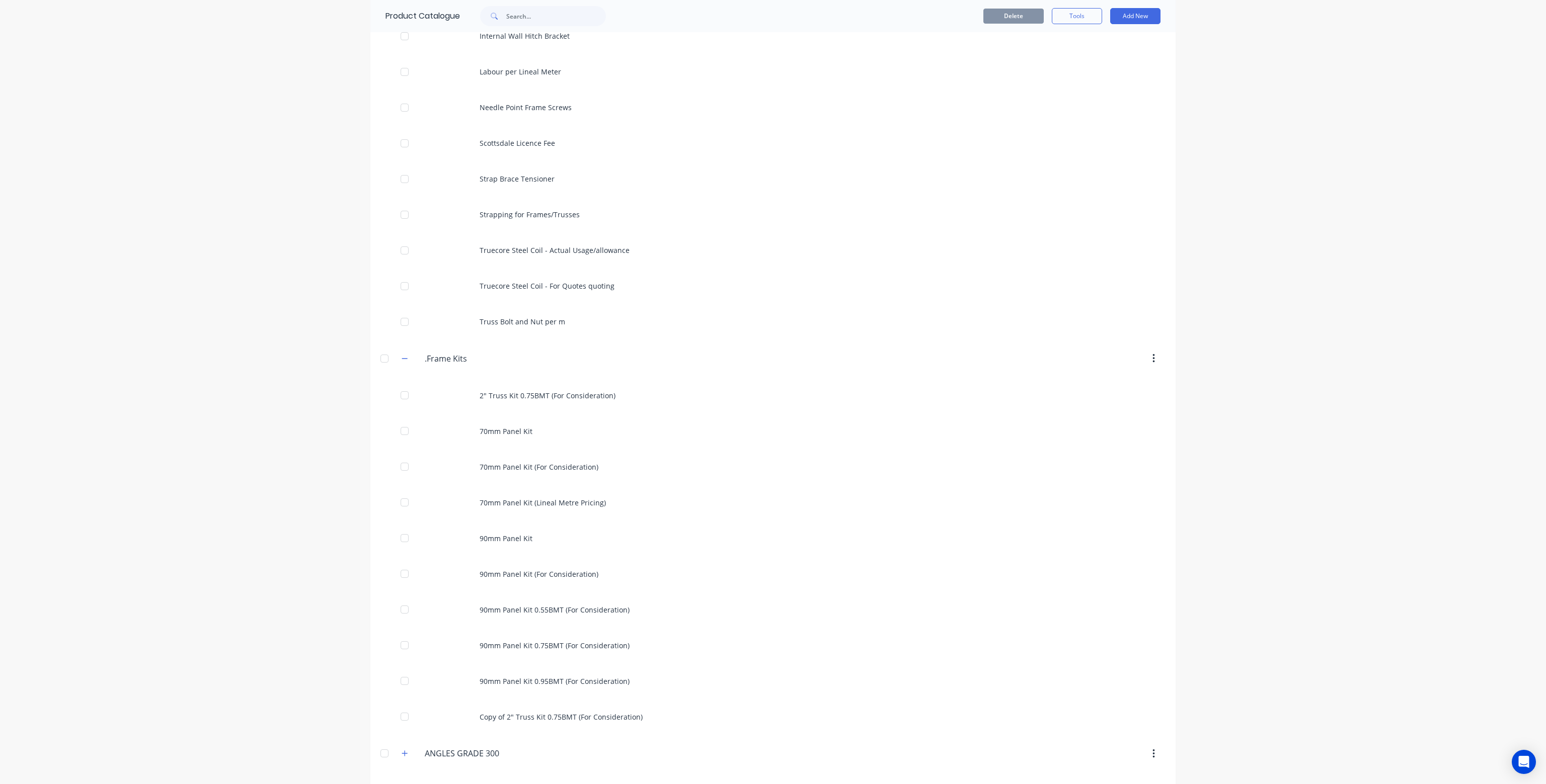
scroll to position [503, 0]
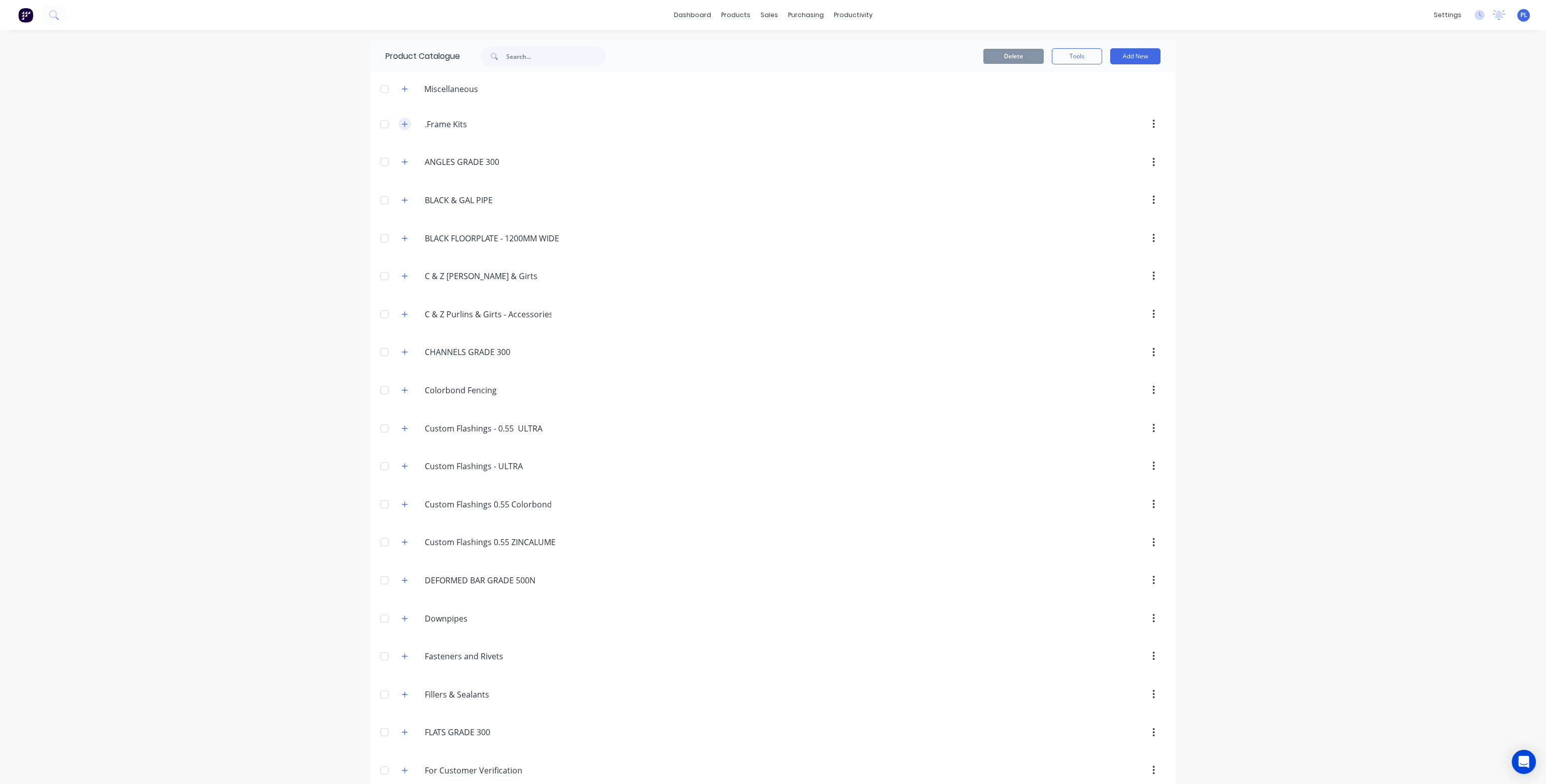
click at [402, 124] on icon "button" at bounding box center [405, 124] width 5 height 5
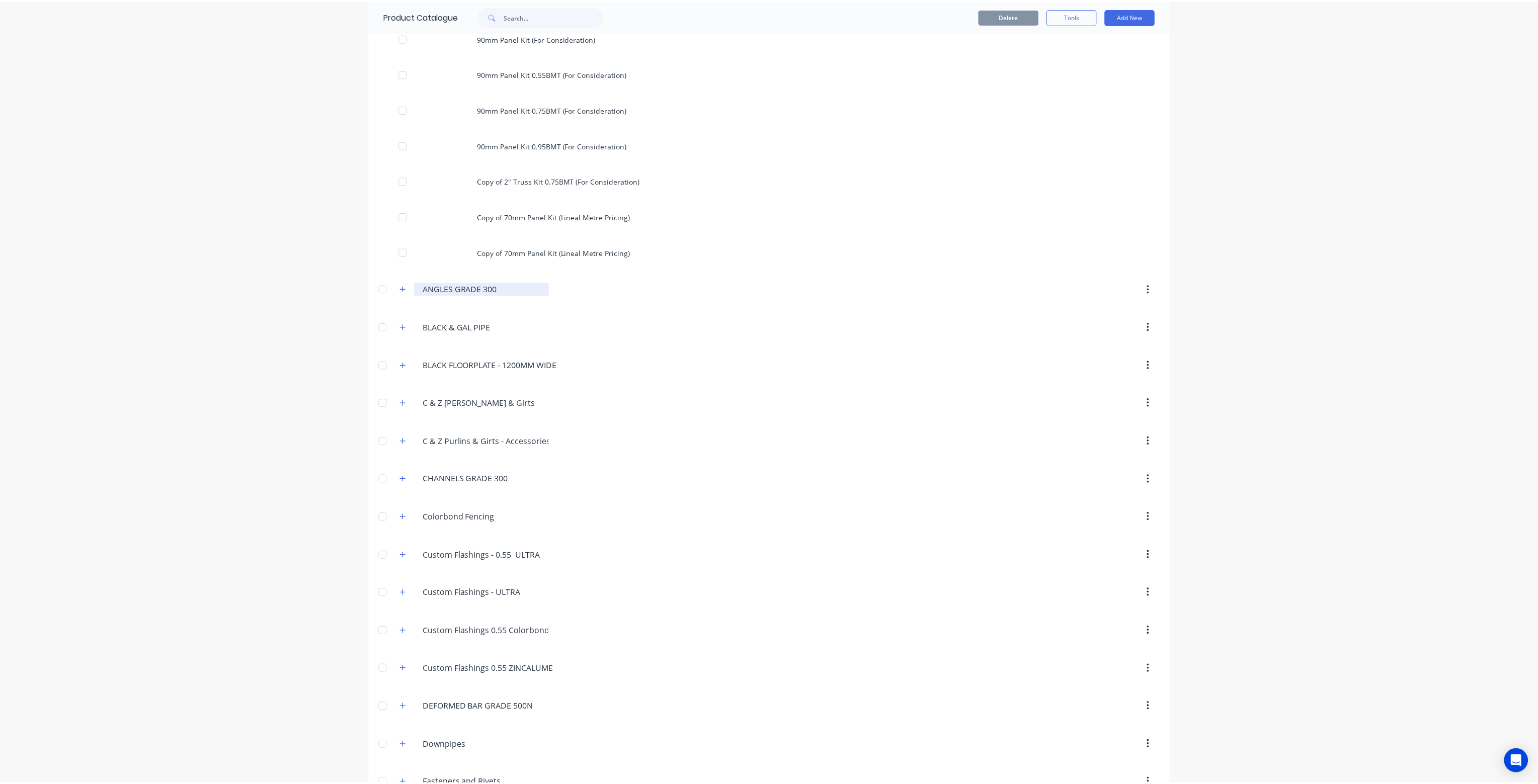
scroll to position [251, 0]
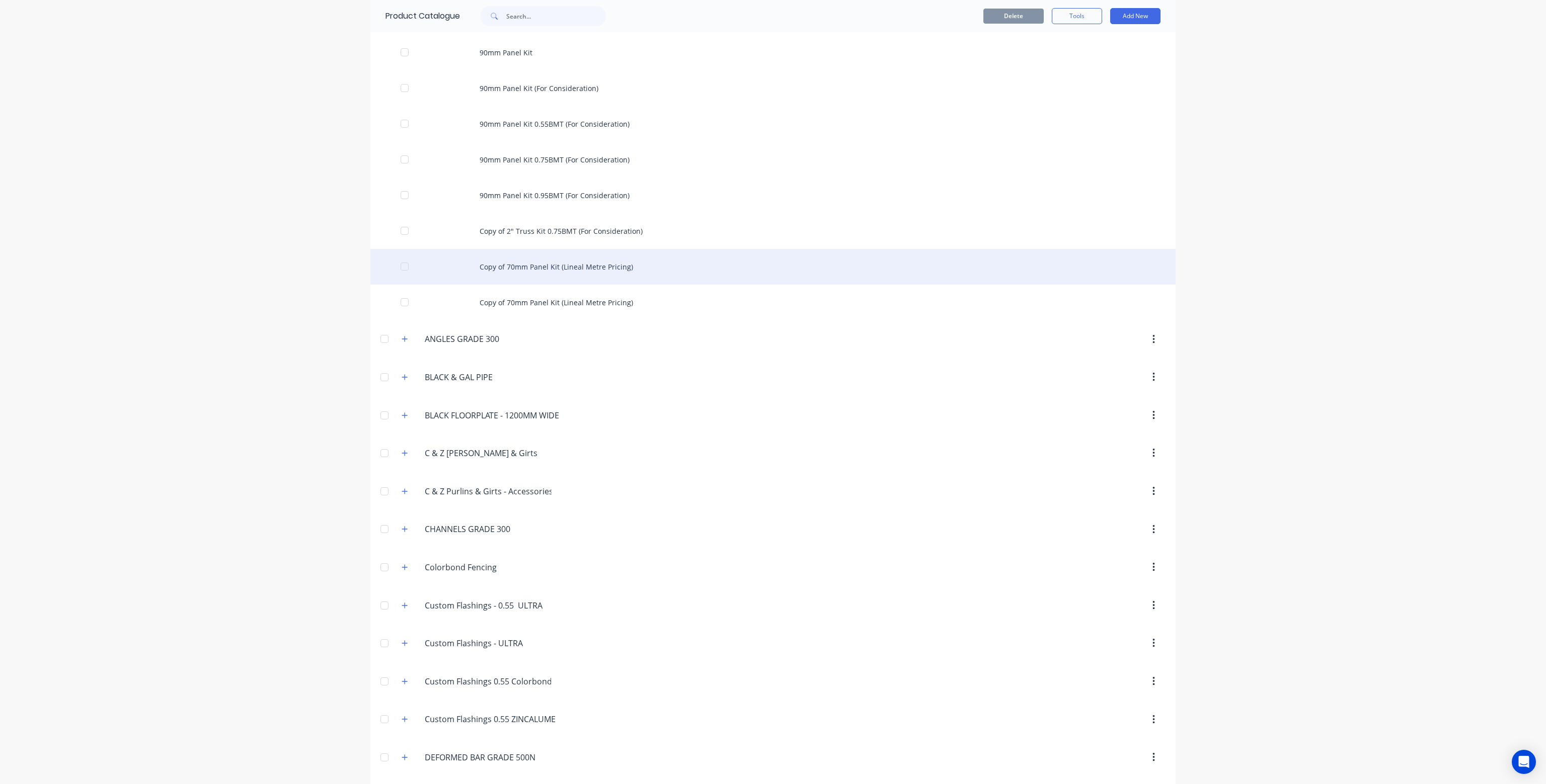
click at [504, 266] on div "Copy of 70mm Panel Kit (Lineal Metre Pricing)" at bounding box center [773, 267] width 805 height 36
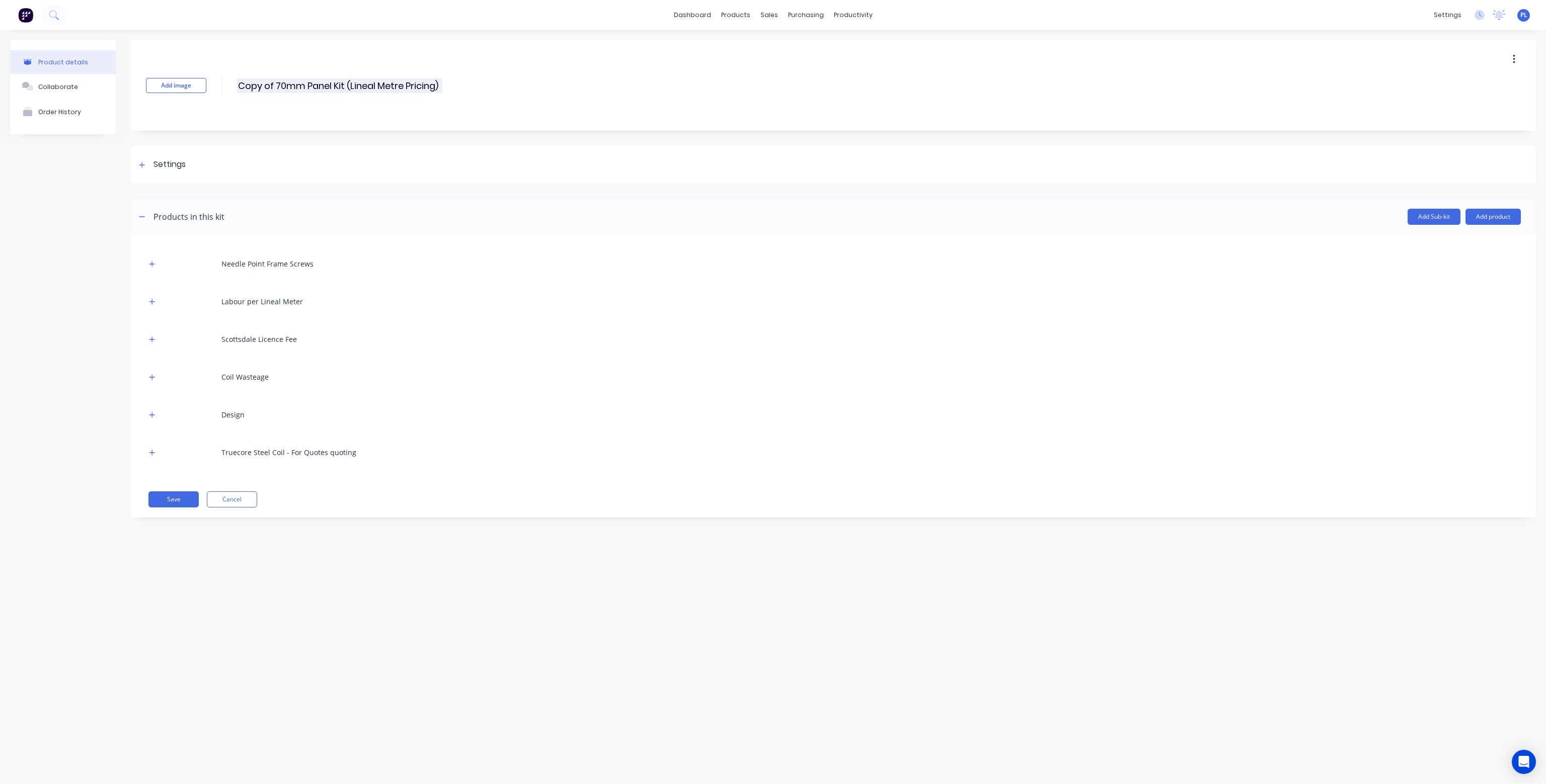
click at [344, 87] on input "Copy of 70mm Panel Kit (Lineal Metre Pricing)" at bounding box center [340, 86] width 205 height 14
drag, startPoint x: 275, startPoint y: 86, endPoint x: 238, endPoint y: 88, distance: 37.1
click at [238, 88] on input "Copy of 70mm Panel Kit 0.55 BMT (Lineal Metre Pricing)" at bounding box center [360, 86] width 246 height 14
type input "70mm Panel Kit 0.55 BMT (Lineal Metre Pricing)"
click at [324, 118] on div "Add image 70mm Panel Kit 0.55 BMT (Lineal Metre Pricing) 70mm Panel Kit 0.55 BM…" at bounding box center [833, 85] width 1405 height 91
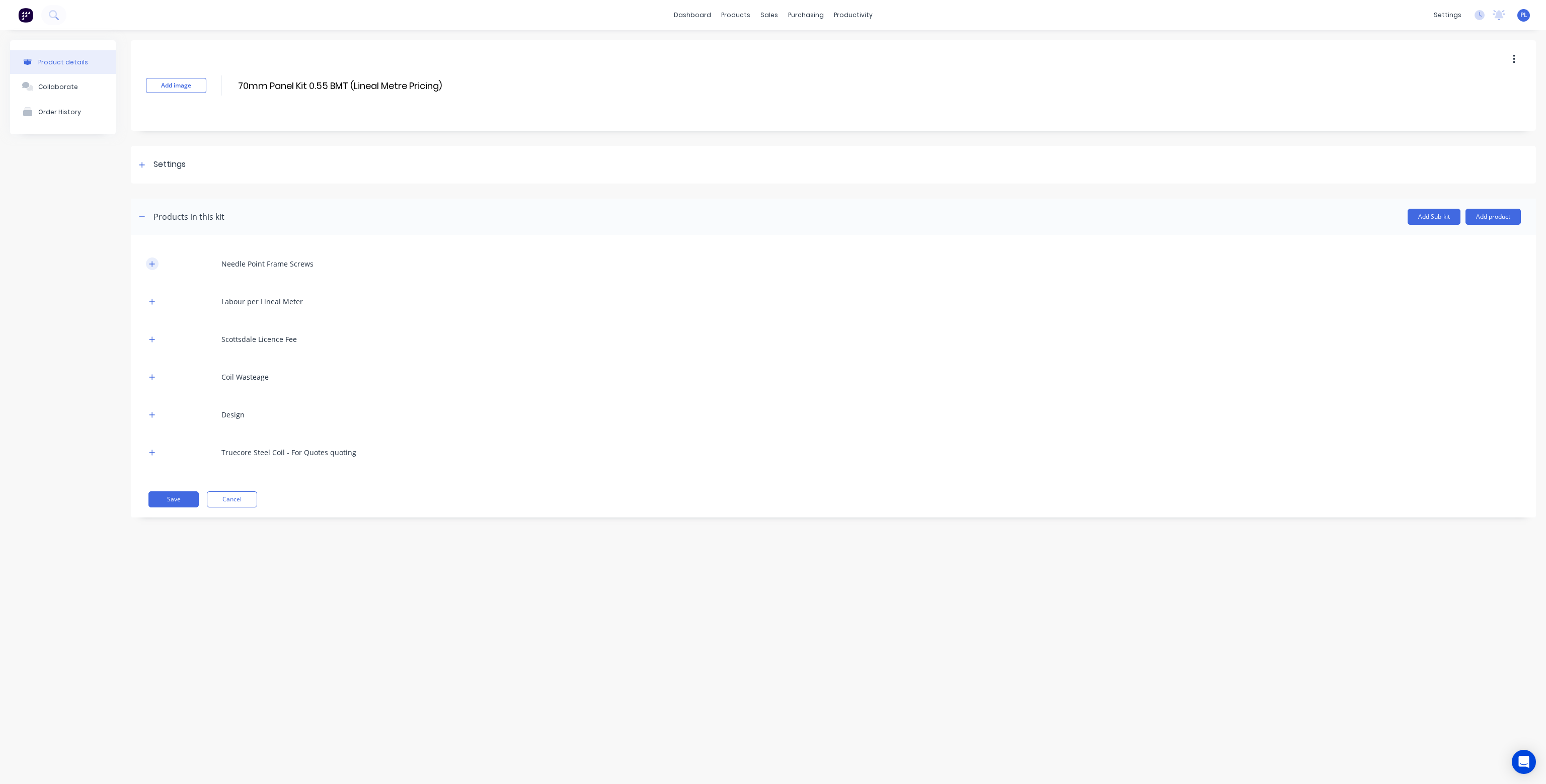
click at [152, 263] on icon "button" at bounding box center [152, 264] width 6 height 7
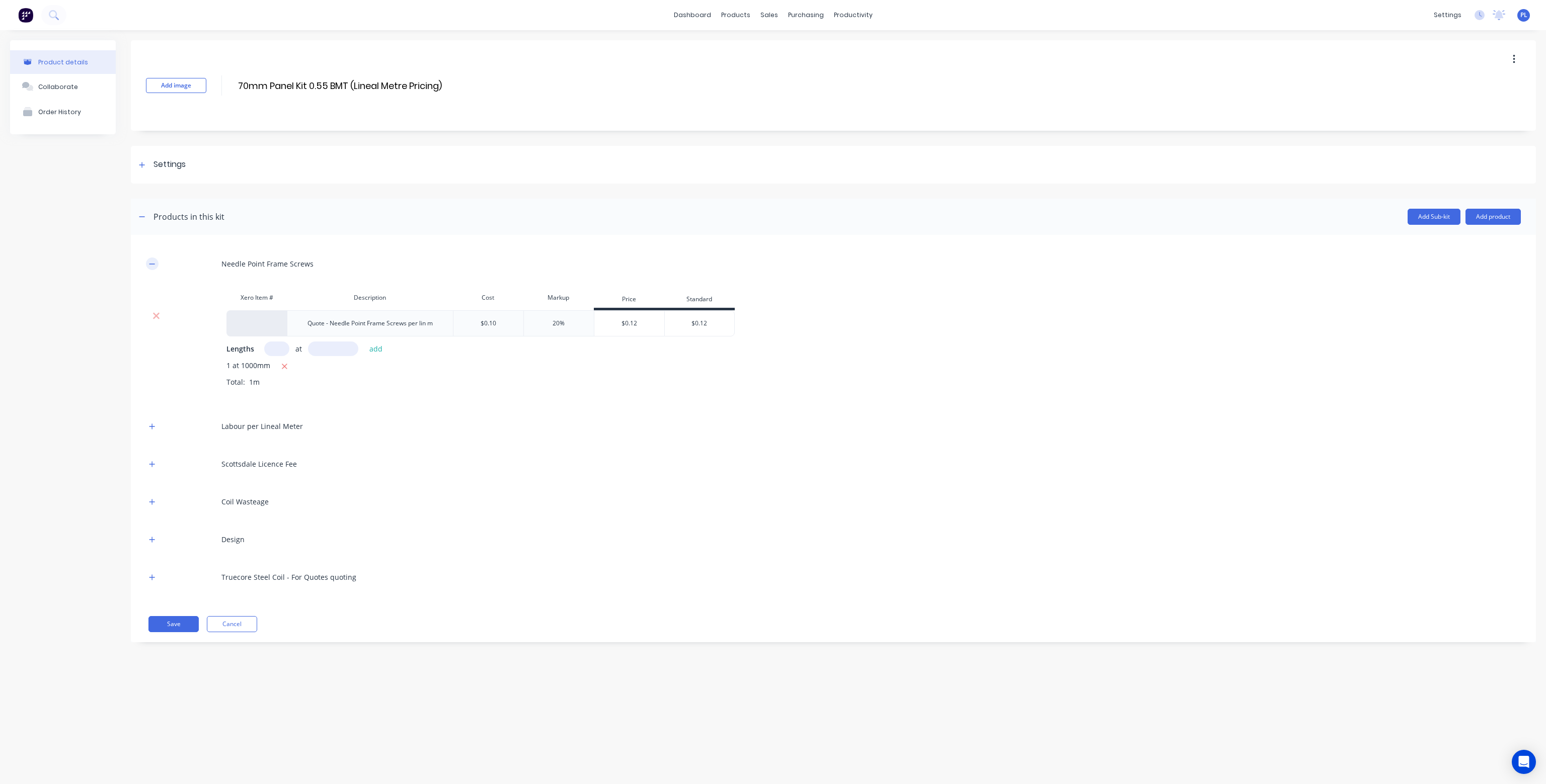
click at [152, 263] on icon "button" at bounding box center [152, 264] width 6 height 7
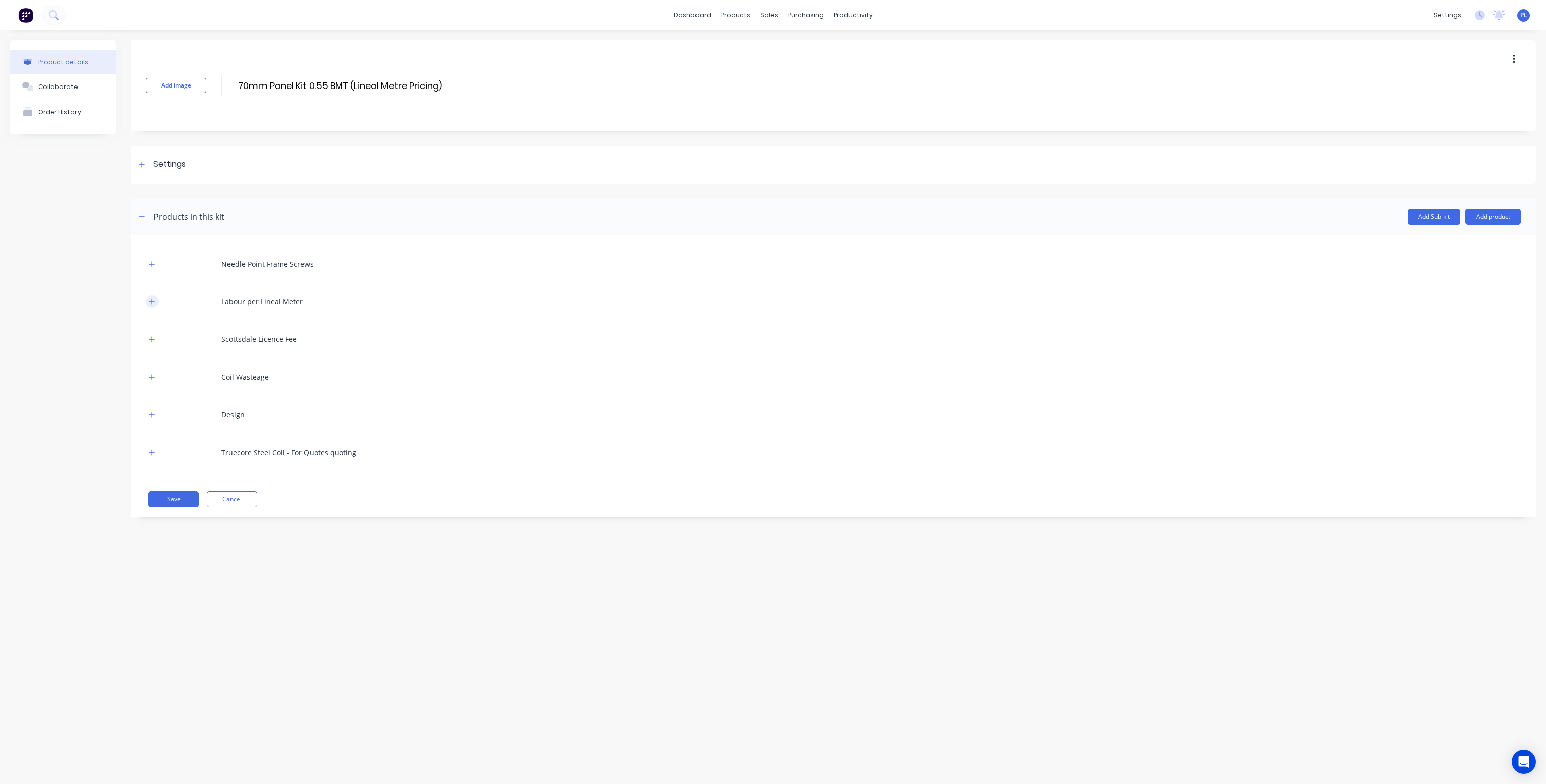
click at [149, 299] on icon "button" at bounding box center [152, 302] width 6 height 7
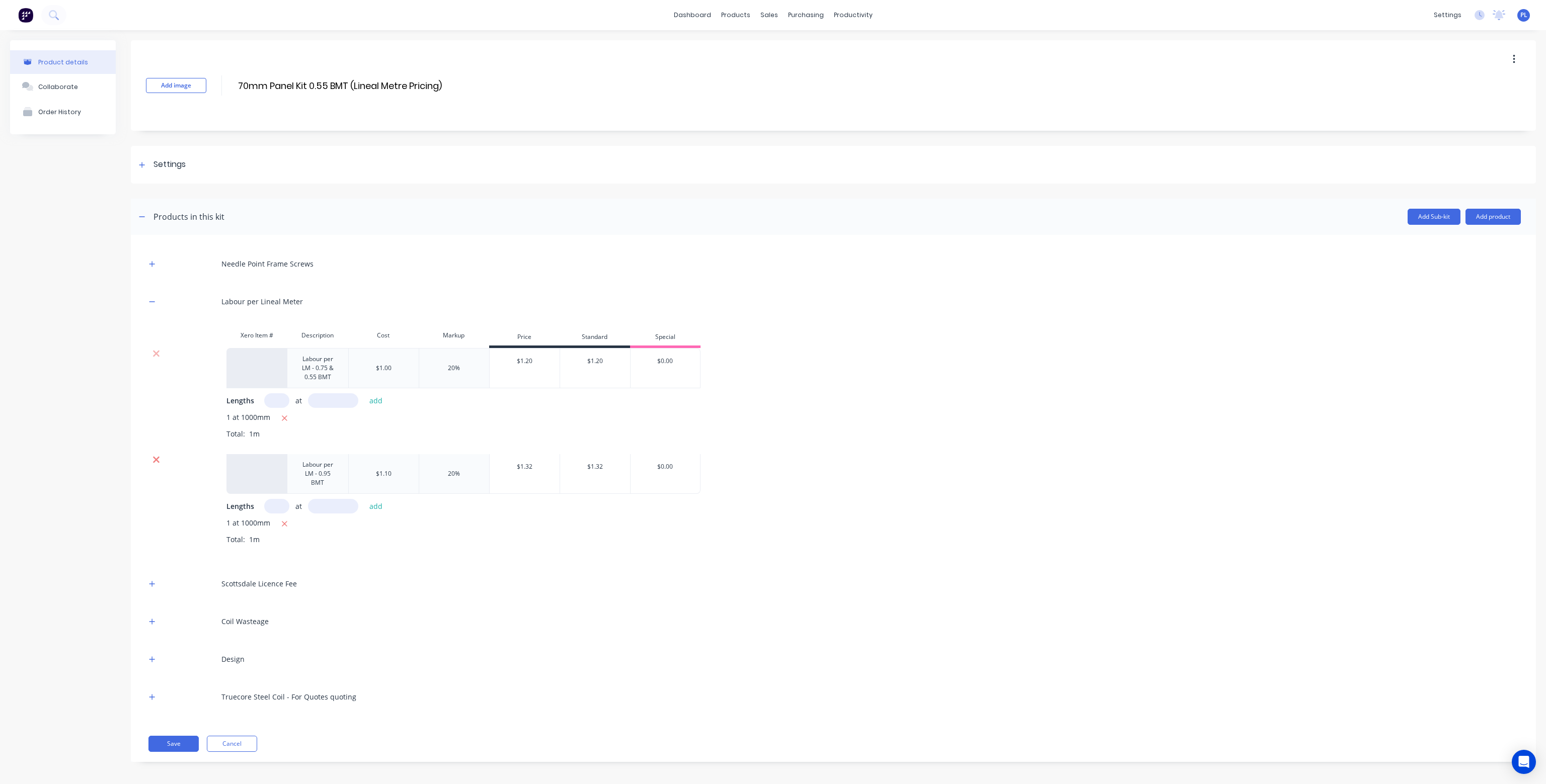
click at [158, 459] on icon at bounding box center [156, 459] width 8 height 10
click at [1504, 216] on button "Add product" at bounding box center [1493, 217] width 55 height 16
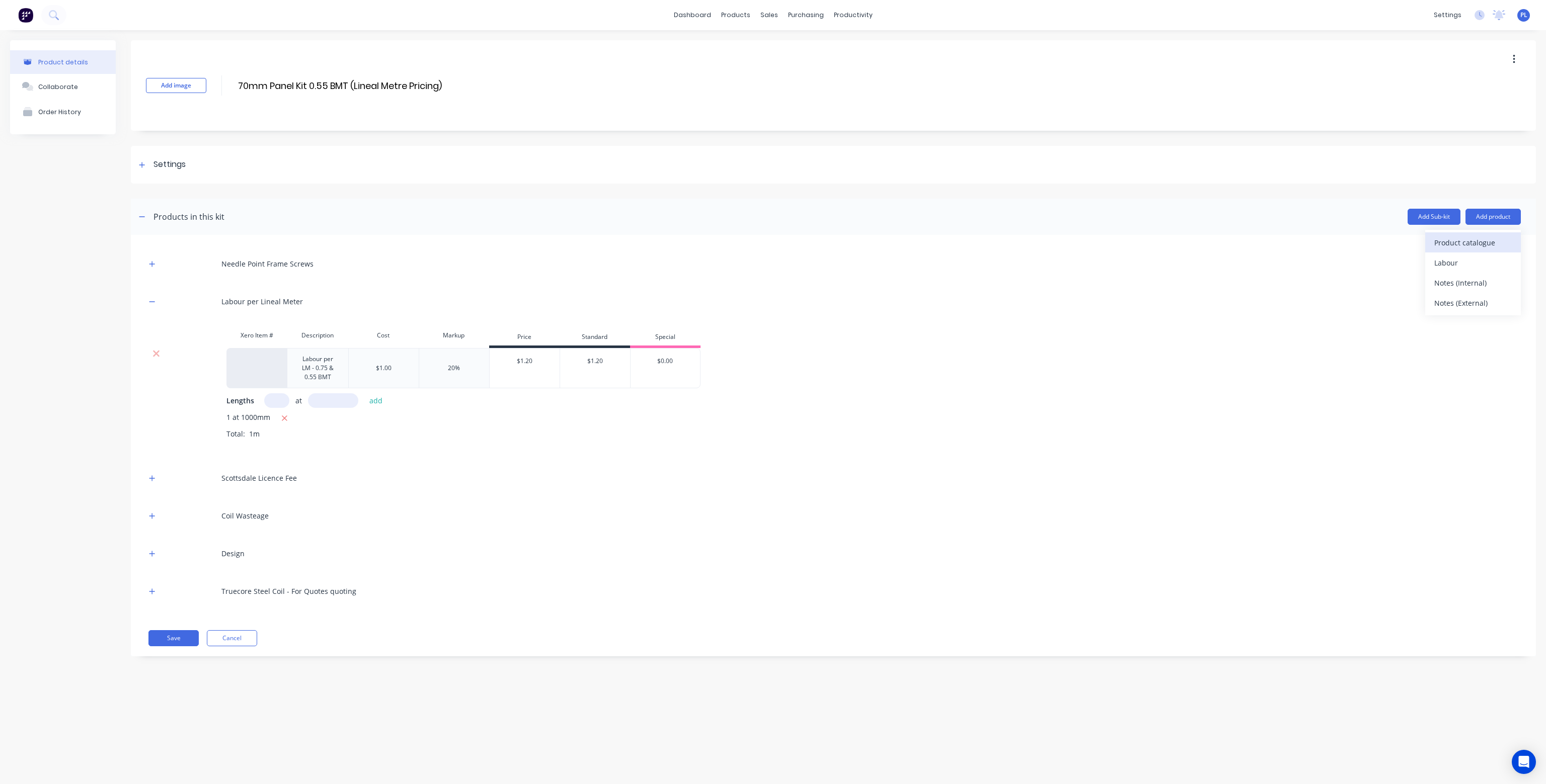
click at [1485, 244] on div "Product catalogue" at bounding box center [1473, 242] width 77 height 14
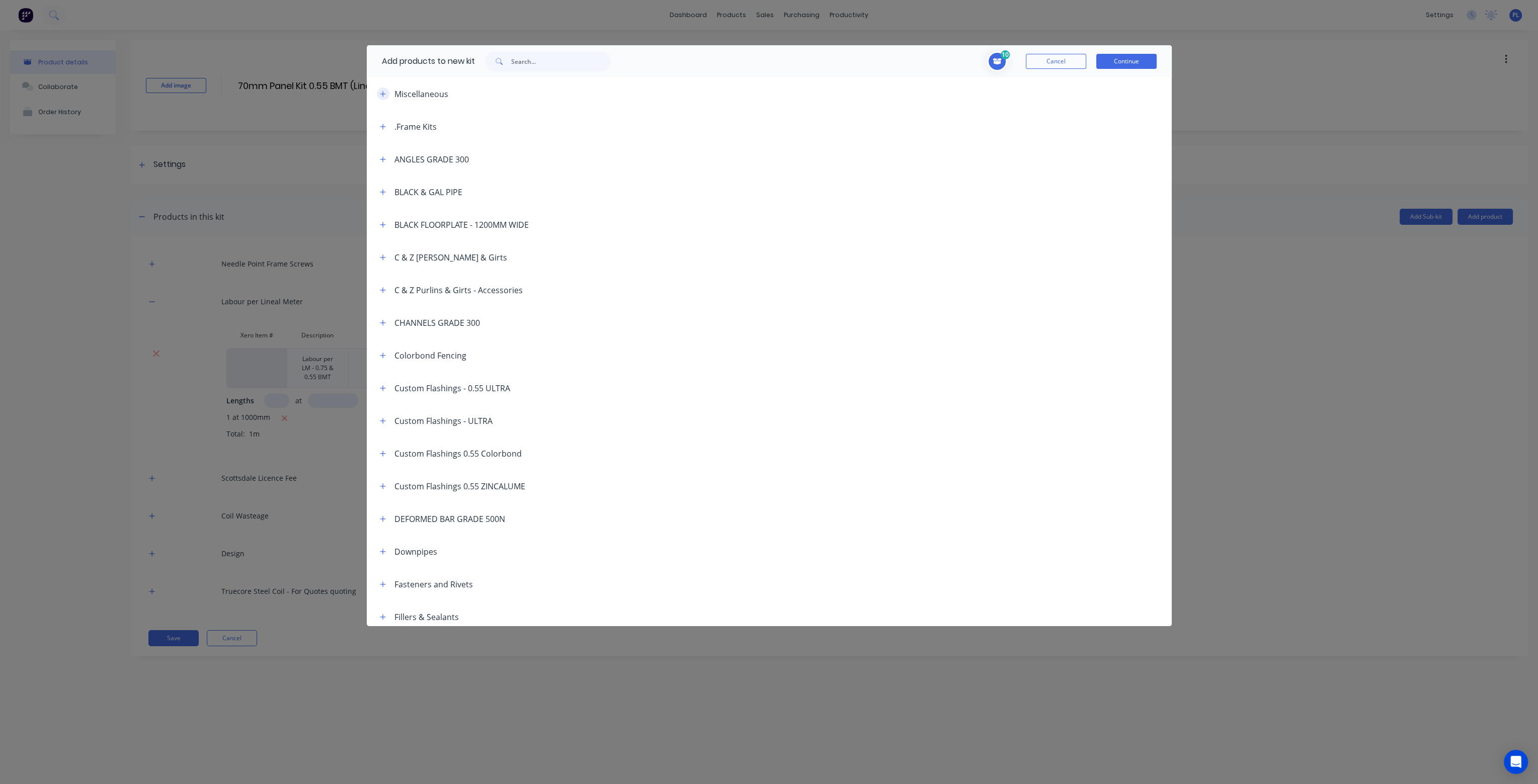
click at [385, 89] on button "button" at bounding box center [383, 94] width 13 height 13
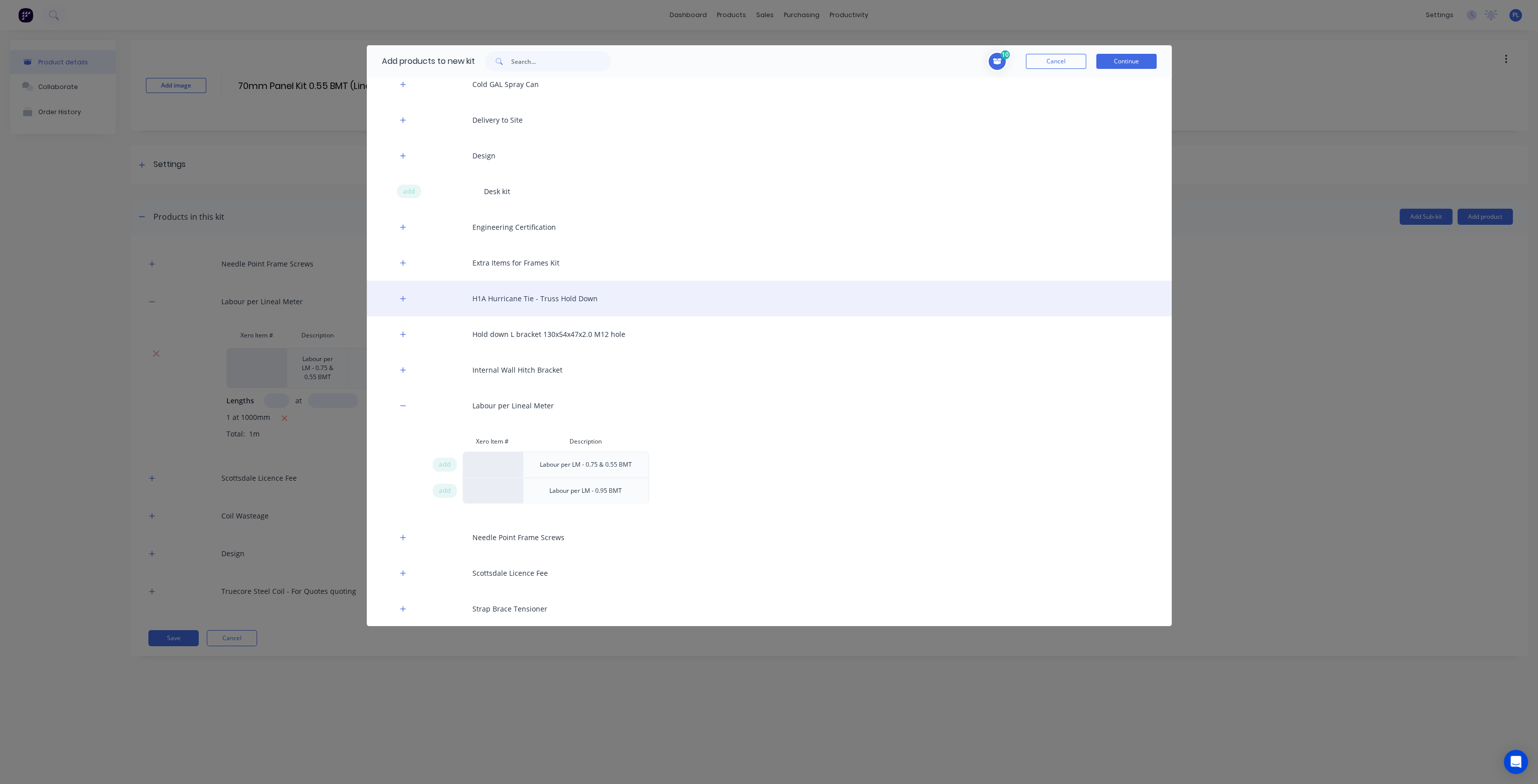
scroll to position [201, 0]
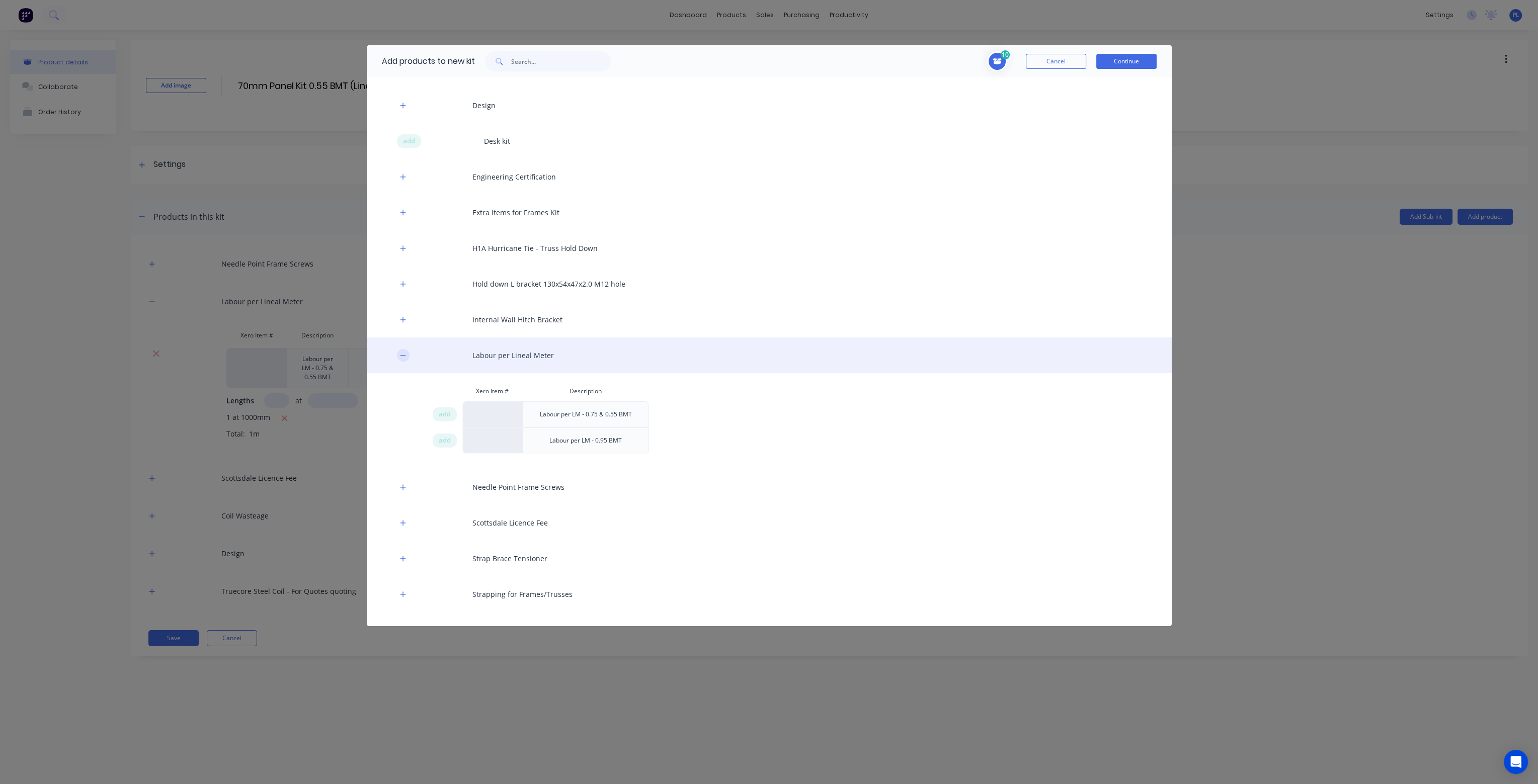
click at [404, 358] on icon "button" at bounding box center [403, 356] width 6 height 7
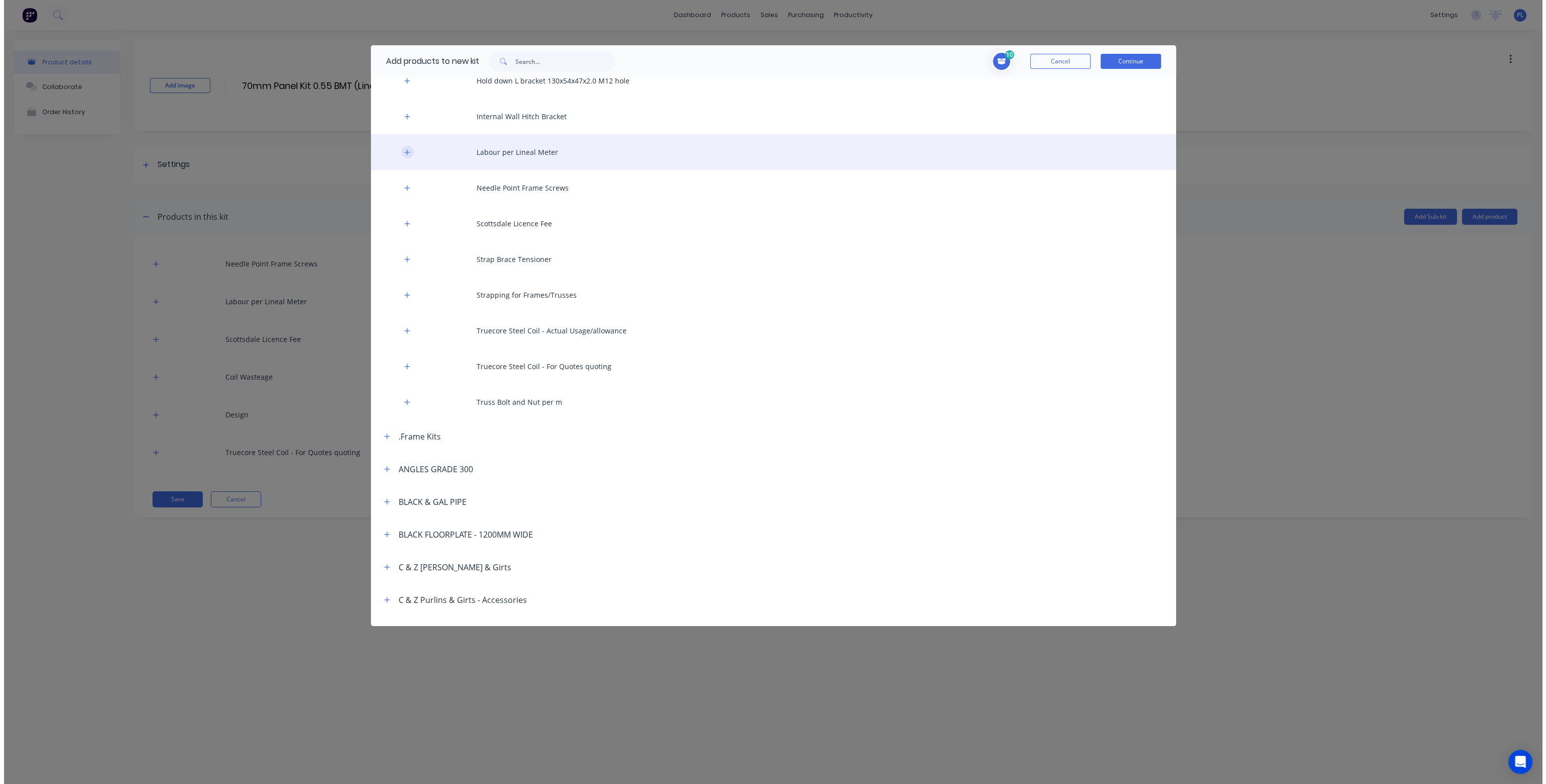
scroll to position [453, 0]
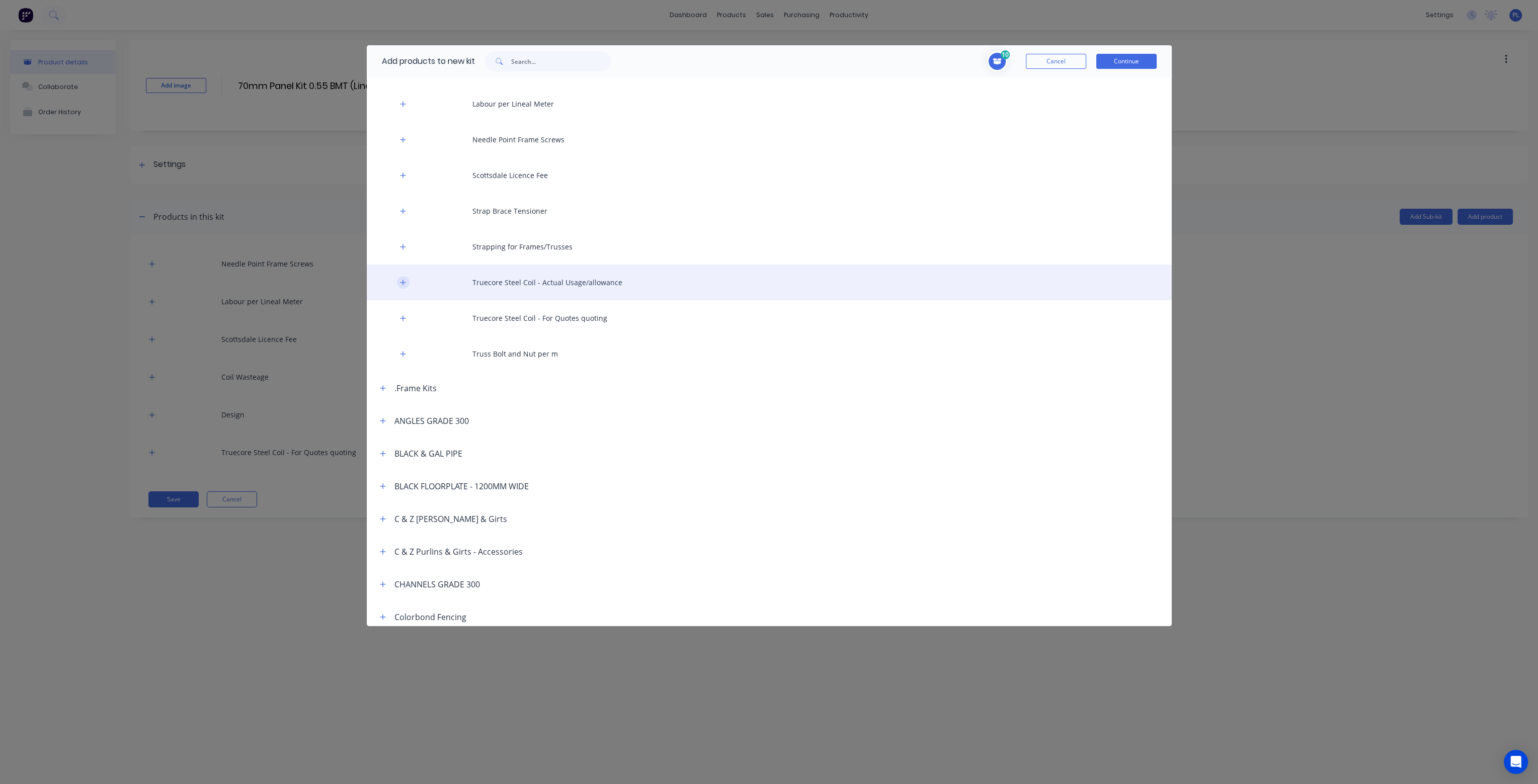
click at [404, 281] on icon "button" at bounding box center [403, 283] width 6 height 7
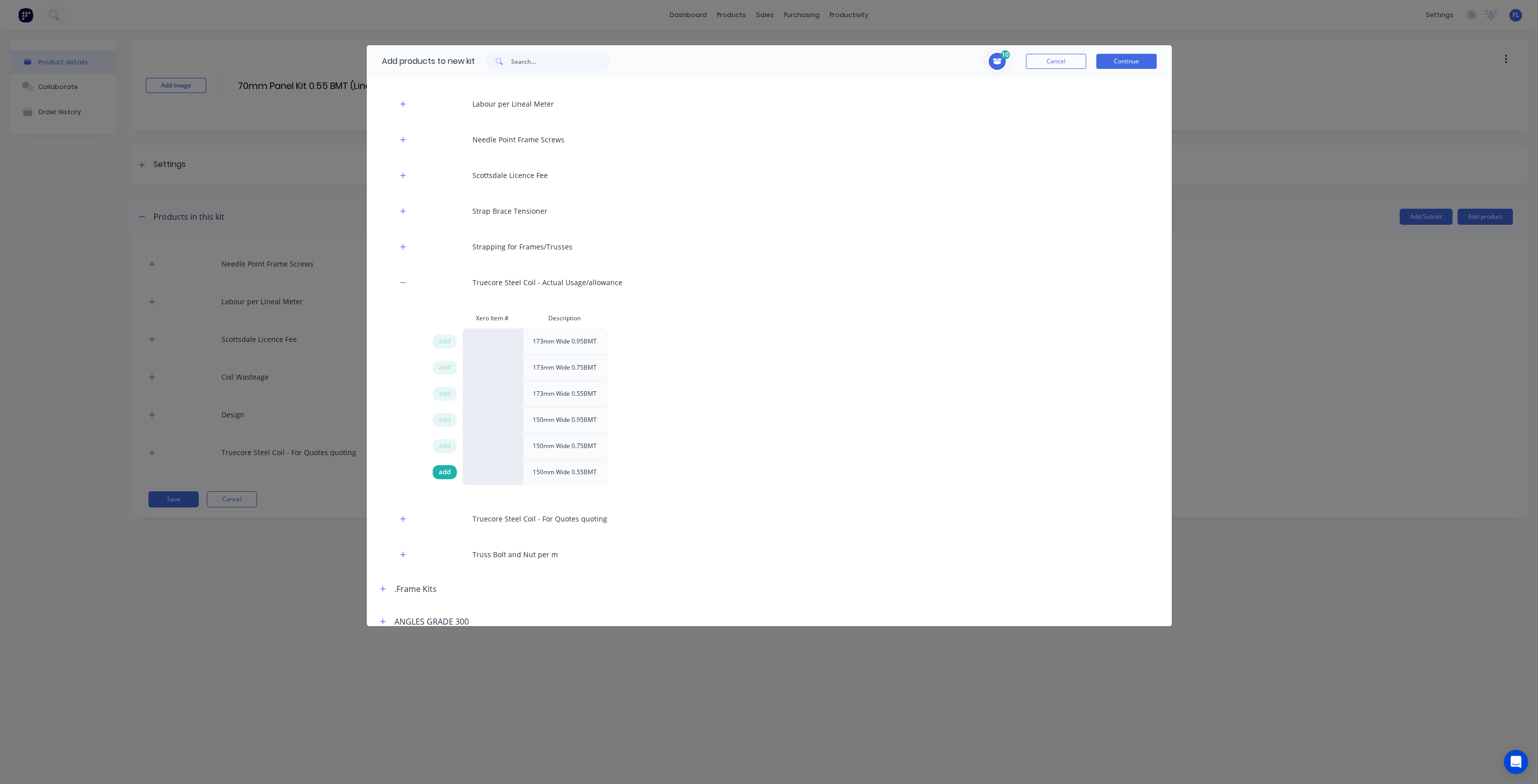
click at [444, 471] on span "add" at bounding box center [445, 472] width 12 height 10
click at [1130, 58] on button "Continue" at bounding box center [1126, 61] width 61 height 15
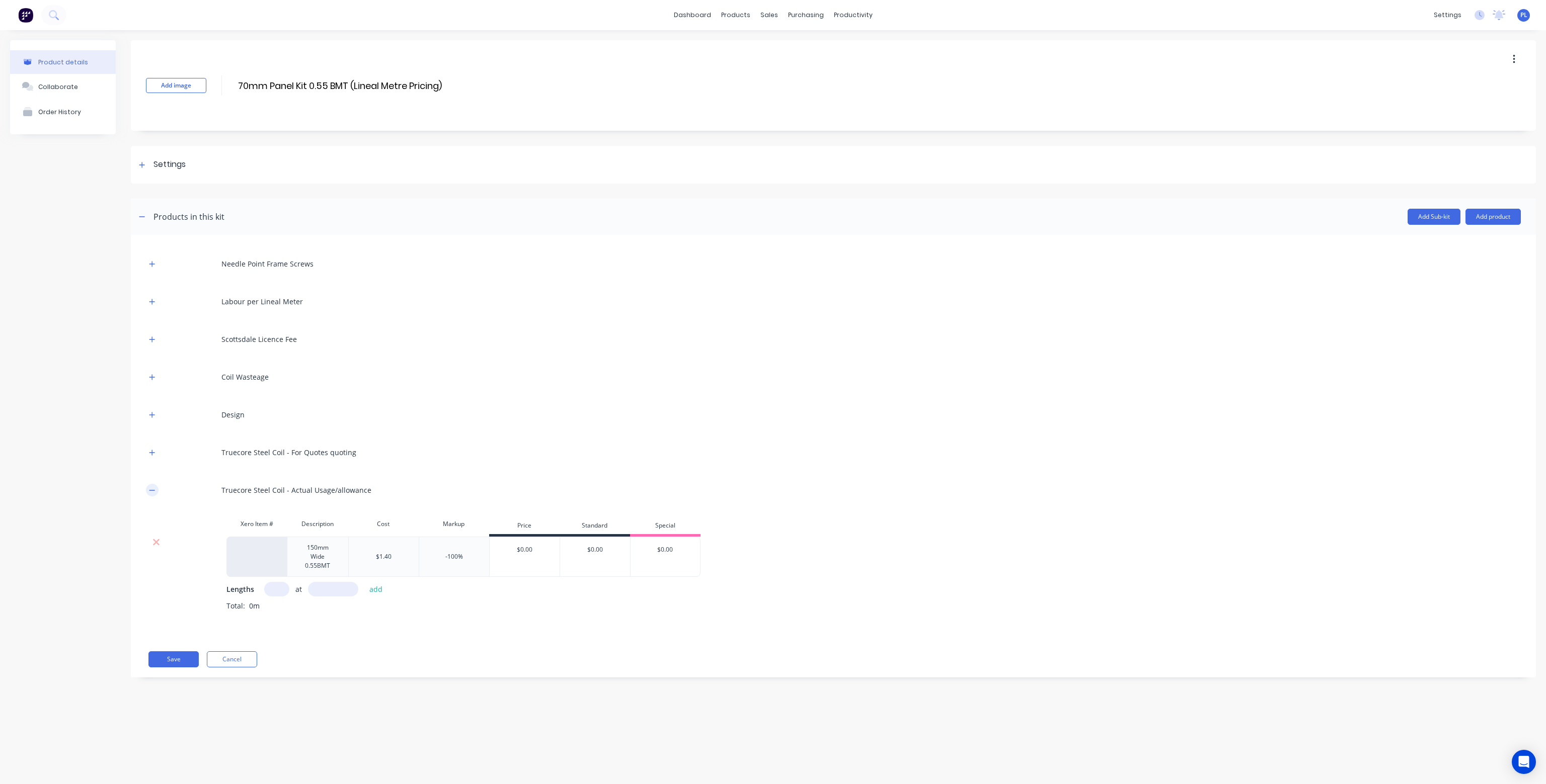
click at [155, 488] on icon "button" at bounding box center [152, 491] width 6 height 7
drag, startPoint x: 248, startPoint y: 491, endPoint x: 272, endPoint y: 474, distance: 29.4
click at [272, 474] on div "Needle Point Frame Screws Labour per Lineal Meter Scottsdale Licence Fee Coil W…" at bounding box center [833, 377] width 1375 height 254
click at [226, 484] on div "Truecore Steel Coil - Actual Usage/allowance" at bounding box center [833, 490] width 1375 height 28
click at [151, 487] on icon "button" at bounding box center [152, 491] width 6 height 7
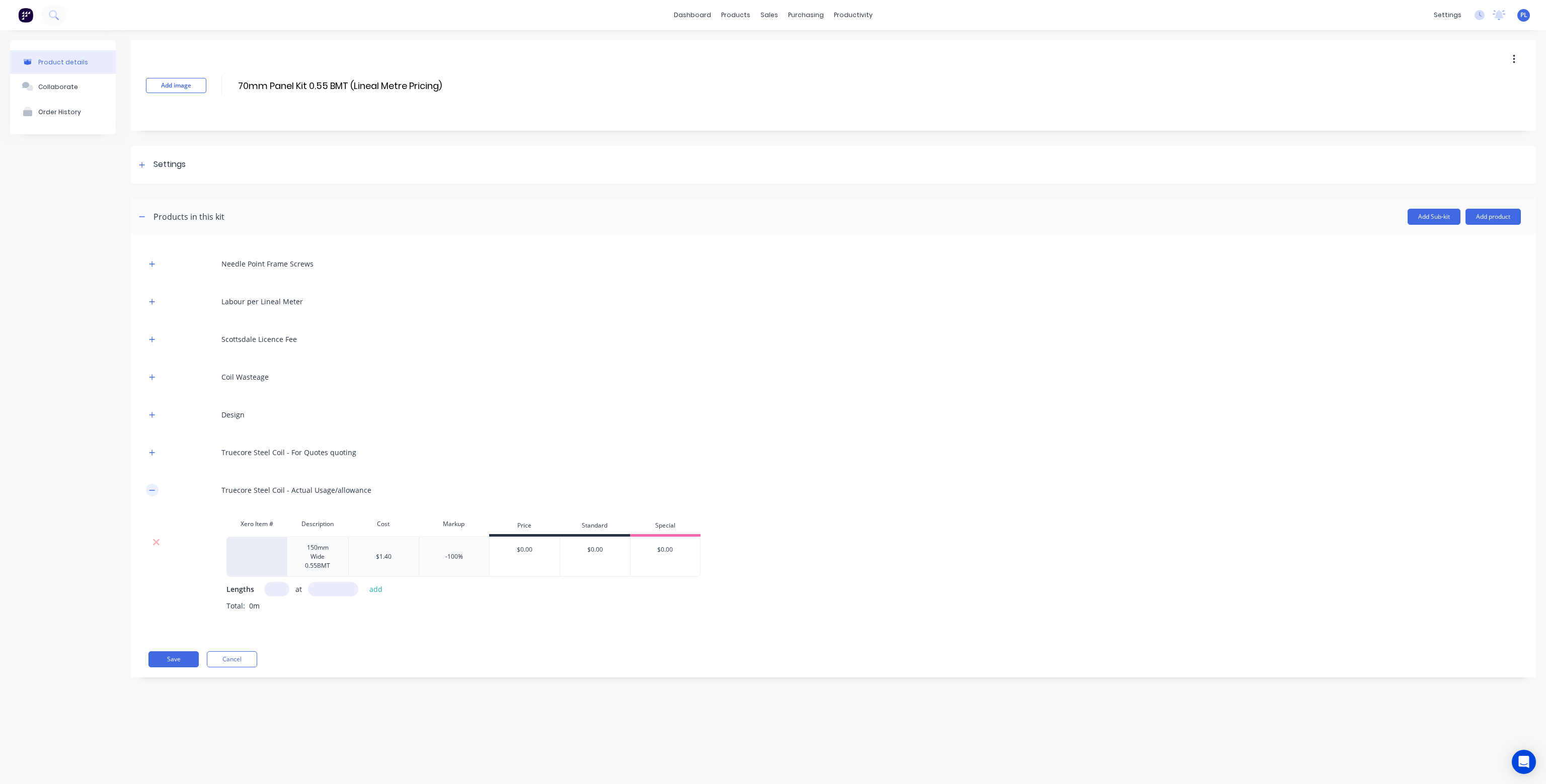
click at [151, 487] on icon "button" at bounding box center [152, 491] width 6 height 7
click at [153, 450] on icon "button" at bounding box center [152, 453] width 6 height 7
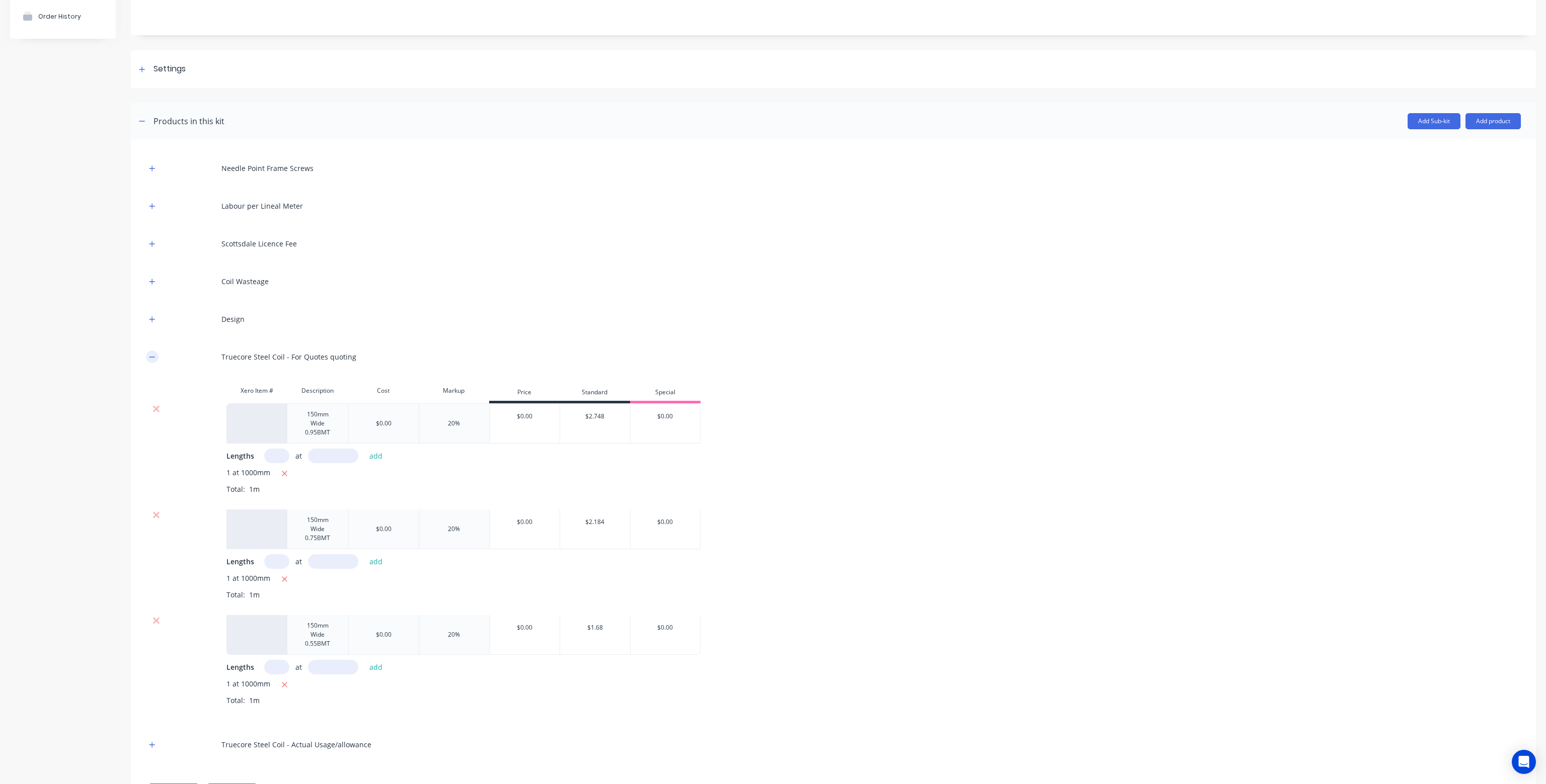
scroll to position [101, 0]
click at [154, 404] on icon at bounding box center [156, 404] width 8 height 10
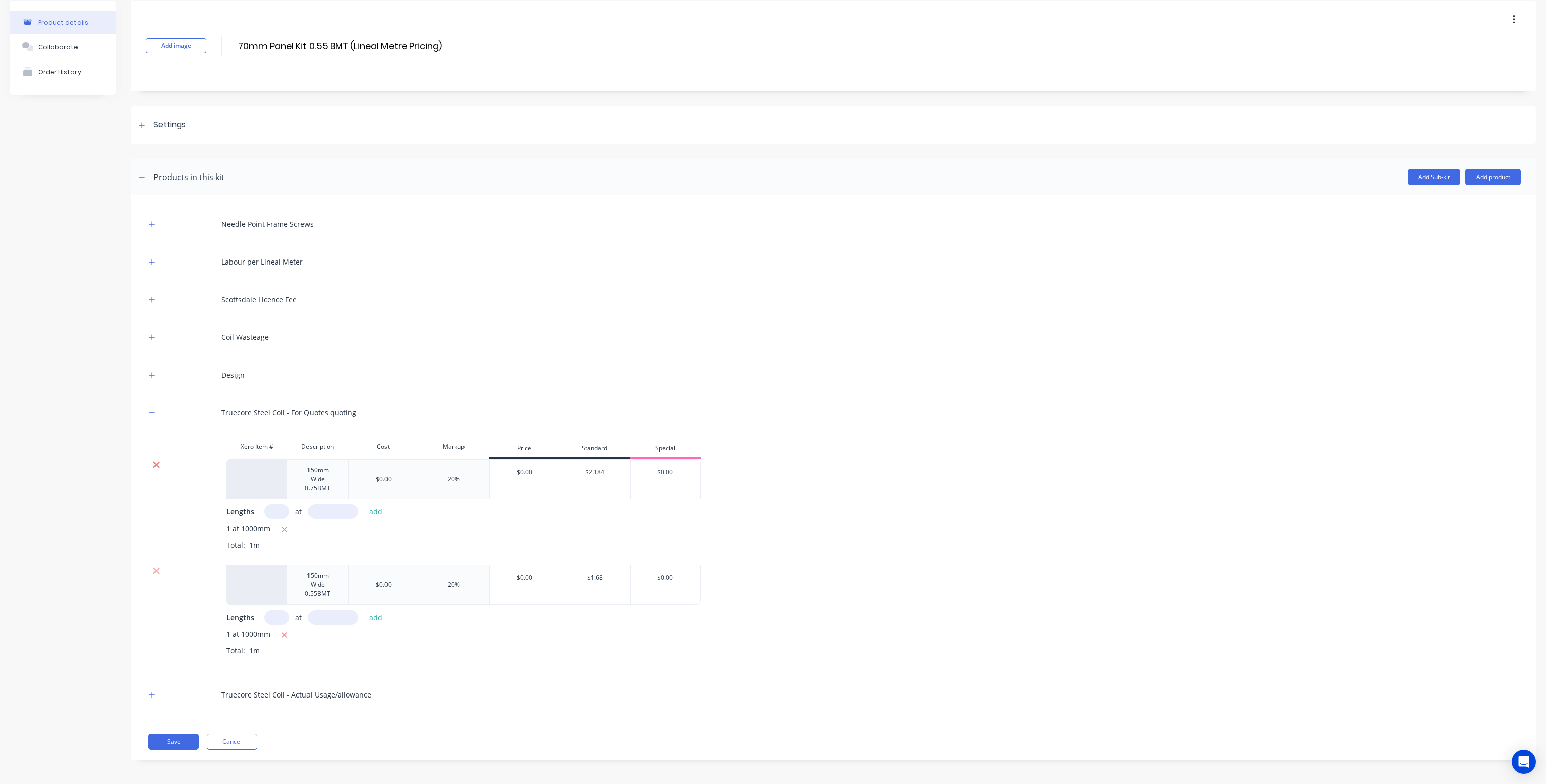
click at [159, 463] on icon at bounding box center [156, 464] width 8 height 10
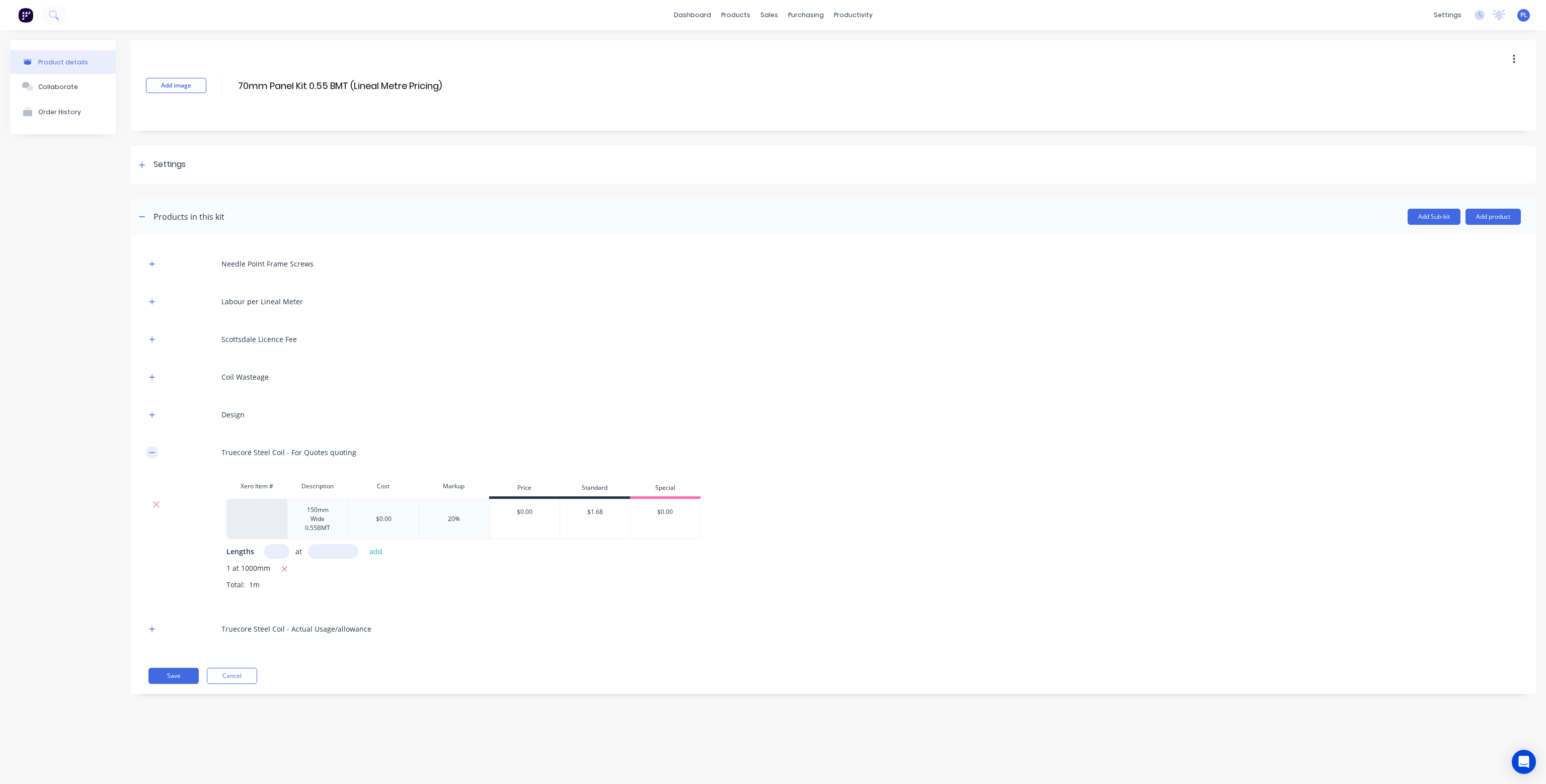
click at [155, 450] on button "button" at bounding box center [152, 452] width 13 height 13
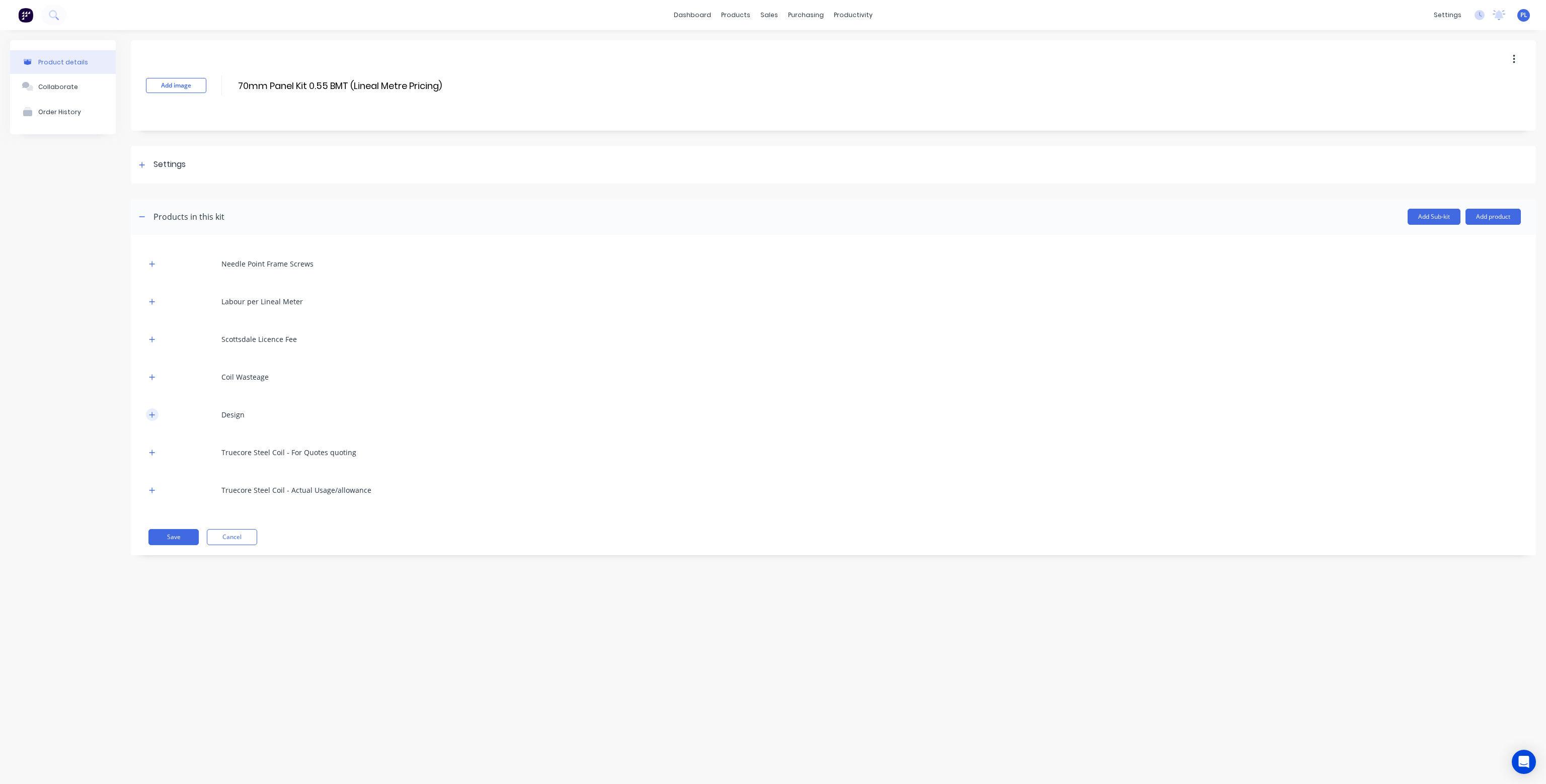
click at [152, 413] on icon "button" at bounding box center [152, 414] width 5 height 5
click at [152, 413] on icon "button" at bounding box center [152, 415] width 6 height 7
click at [152, 413] on icon "button" at bounding box center [152, 414] width 5 height 5
click at [152, 413] on icon "button" at bounding box center [152, 415] width 6 height 7
click at [152, 413] on icon "button" at bounding box center [152, 414] width 5 height 5
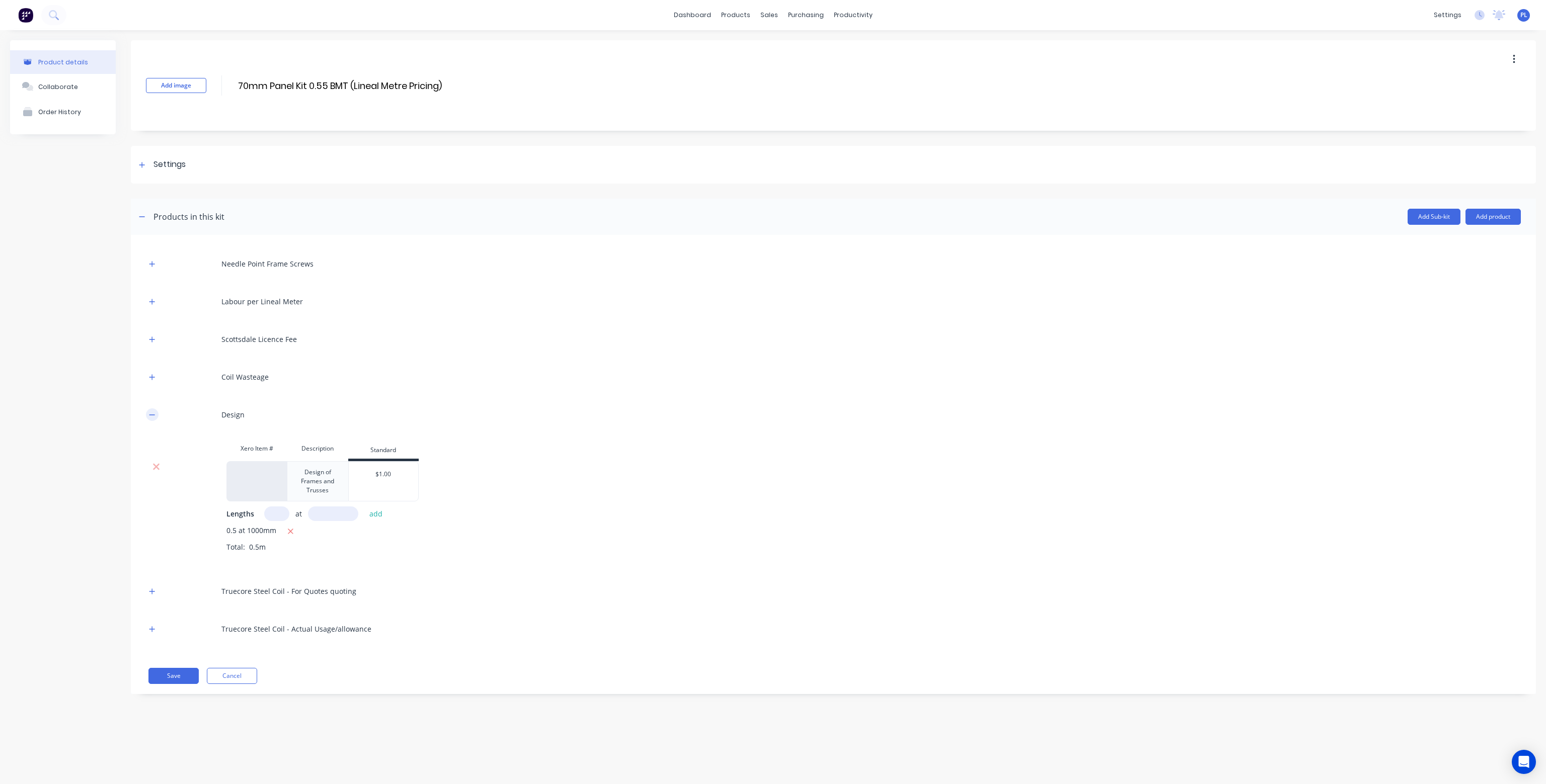
click at [152, 413] on icon "button" at bounding box center [152, 415] width 6 height 7
click at [152, 413] on icon "button" at bounding box center [152, 414] width 5 height 5
click at [158, 467] on icon at bounding box center [156, 467] width 8 height 10
click at [150, 376] on icon "button" at bounding box center [152, 377] width 6 height 7
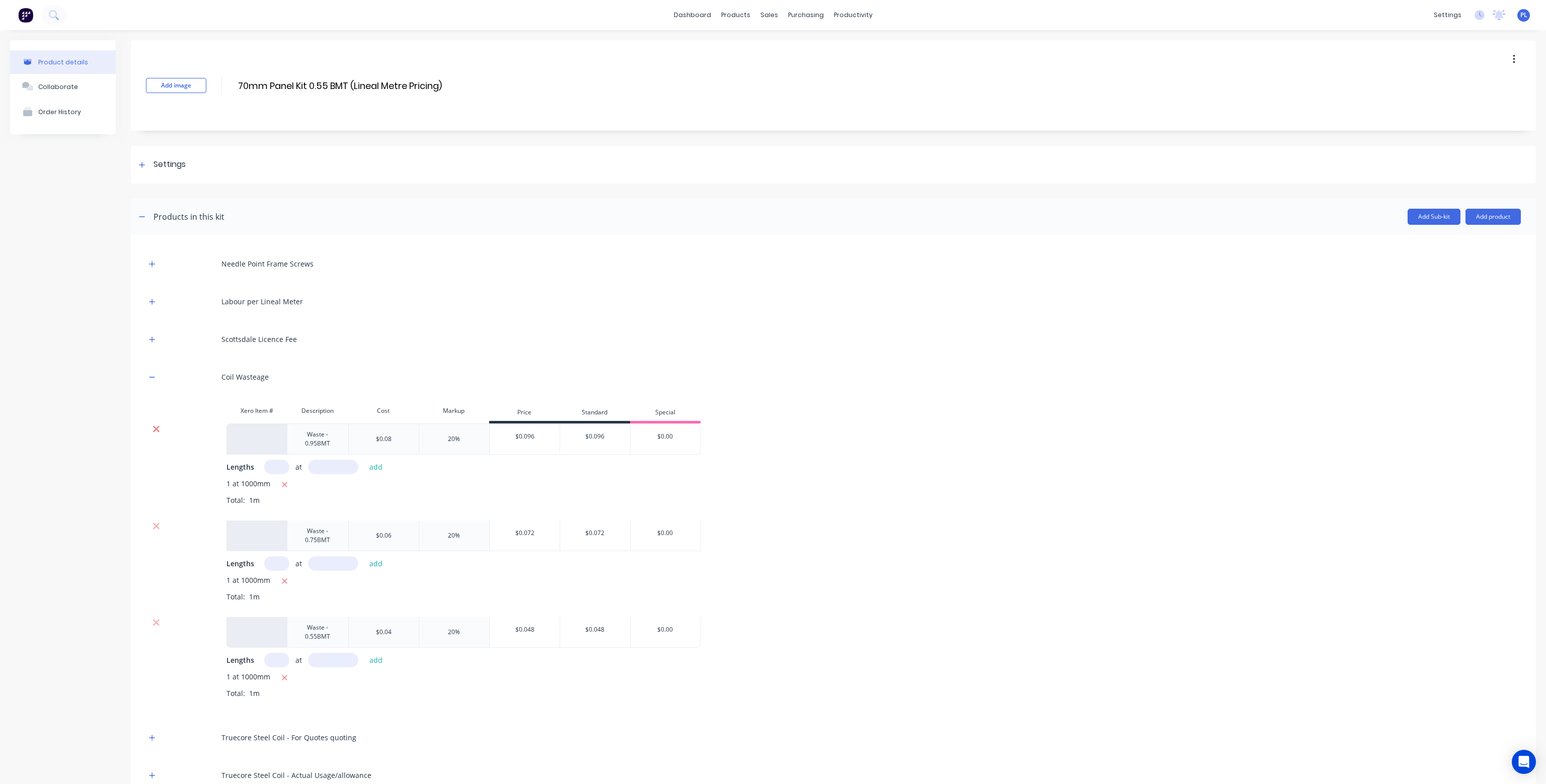
click at [156, 429] on icon at bounding box center [156, 429] width 7 height 7
click at [157, 427] on icon at bounding box center [156, 429] width 8 height 10
click at [152, 375] on icon "button" at bounding box center [152, 377] width 6 height 7
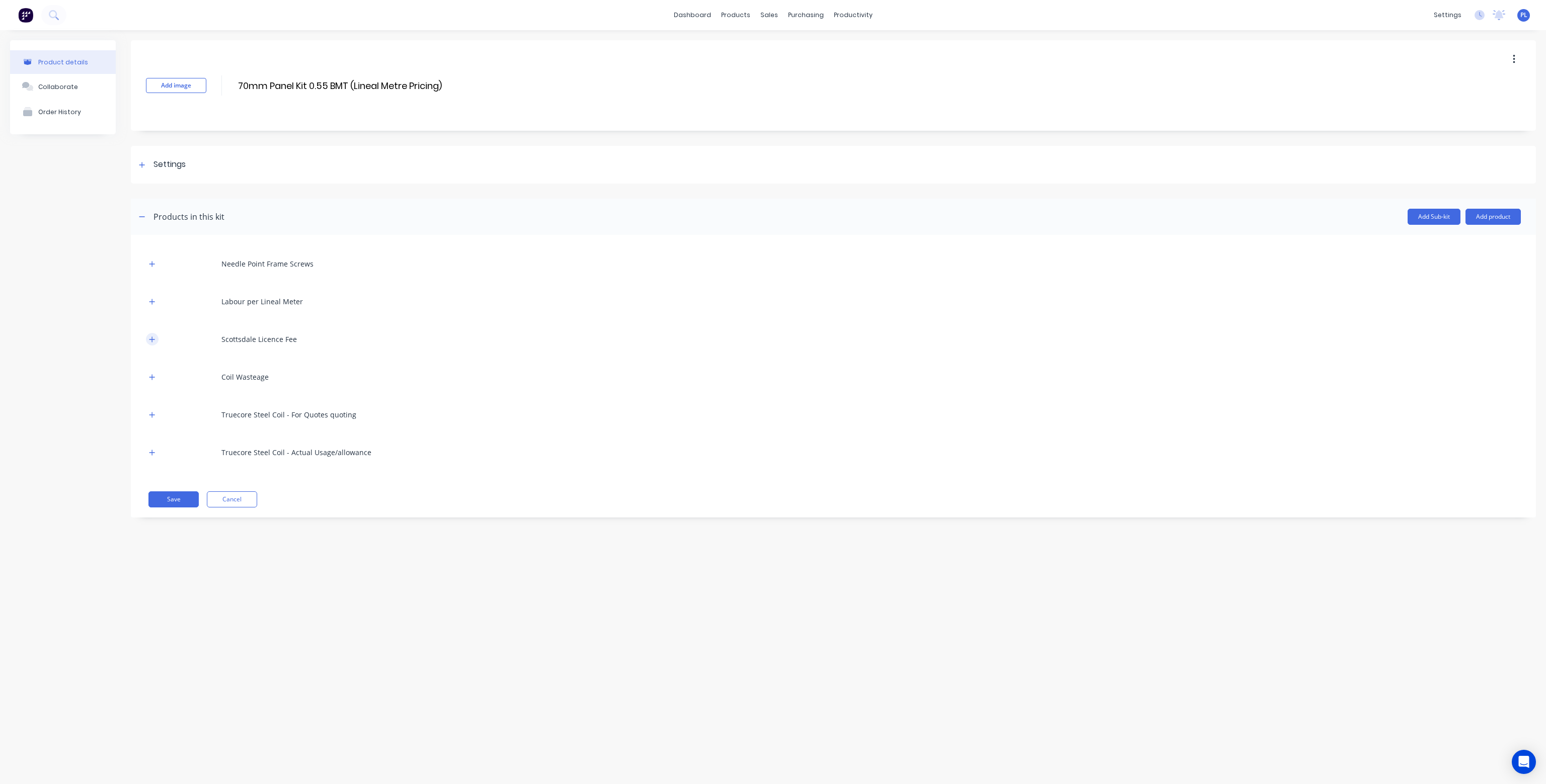
click at [154, 340] on icon "button" at bounding box center [152, 340] width 6 height 7
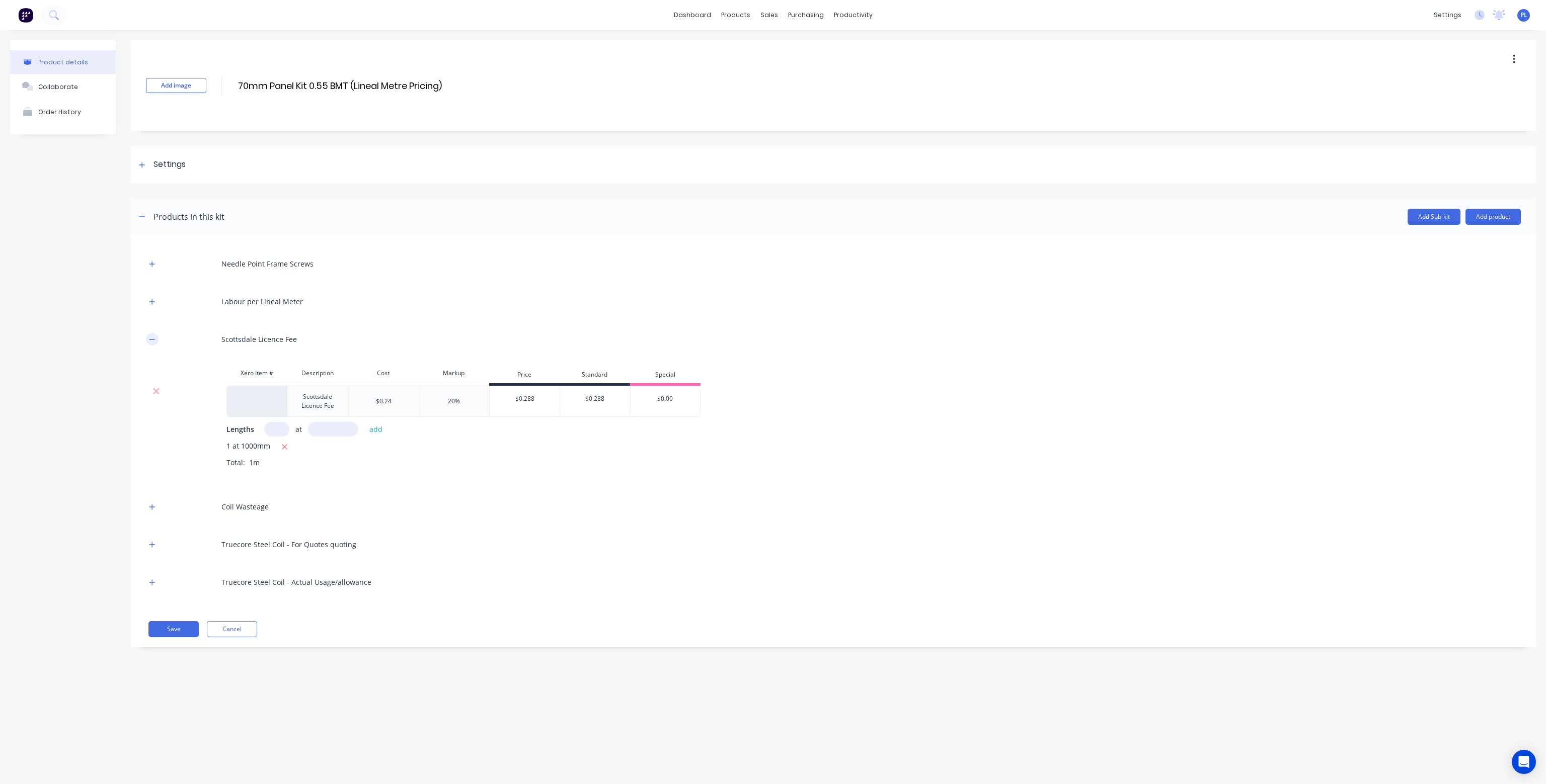
click at [154, 340] on icon "button" at bounding box center [152, 340] width 6 height 7
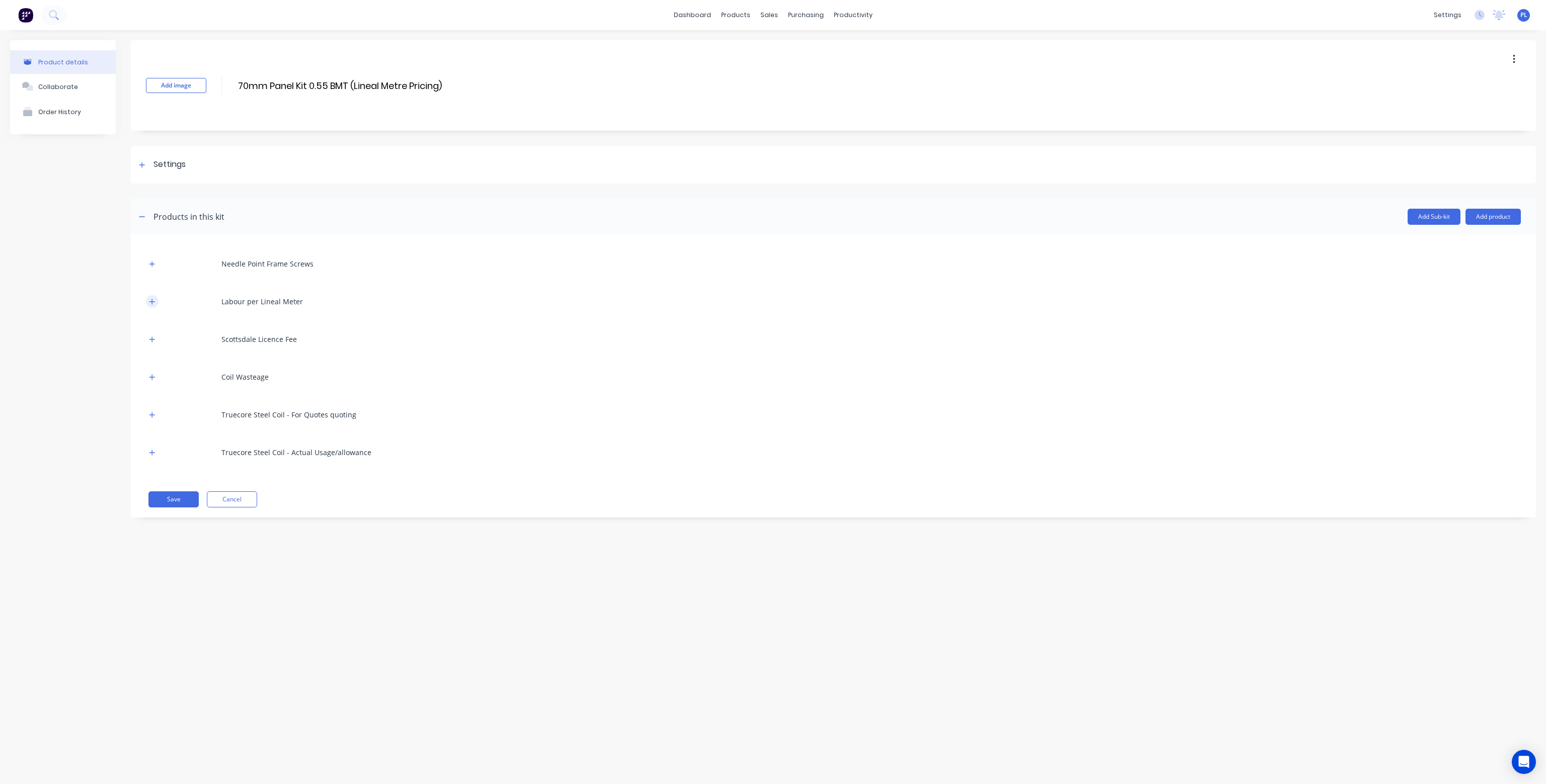
click at [155, 299] on icon "button" at bounding box center [152, 302] width 6 height 7
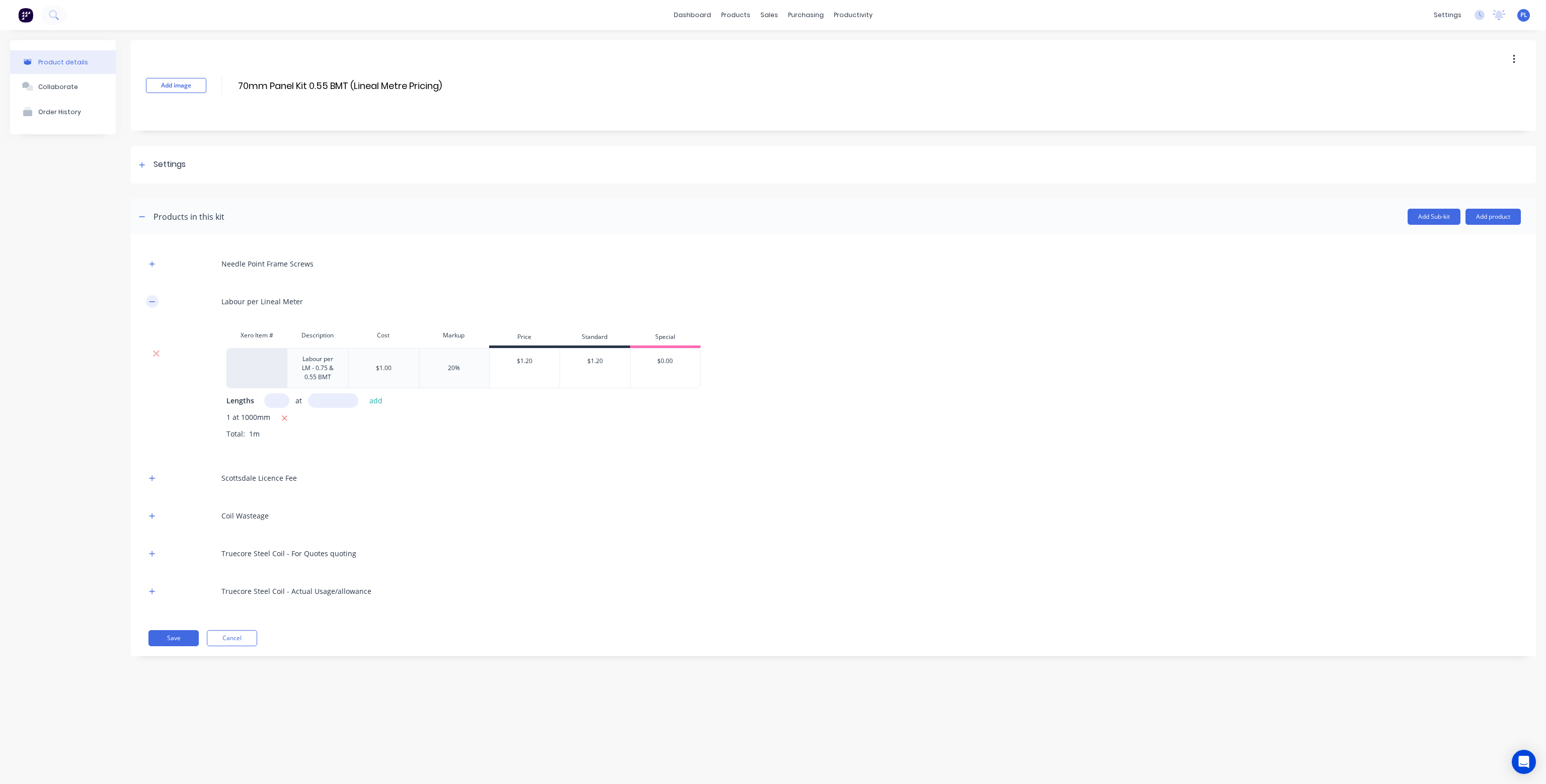
click at [155, 299] on icon "button" at bounding box center [152, 302] width 6 height 7
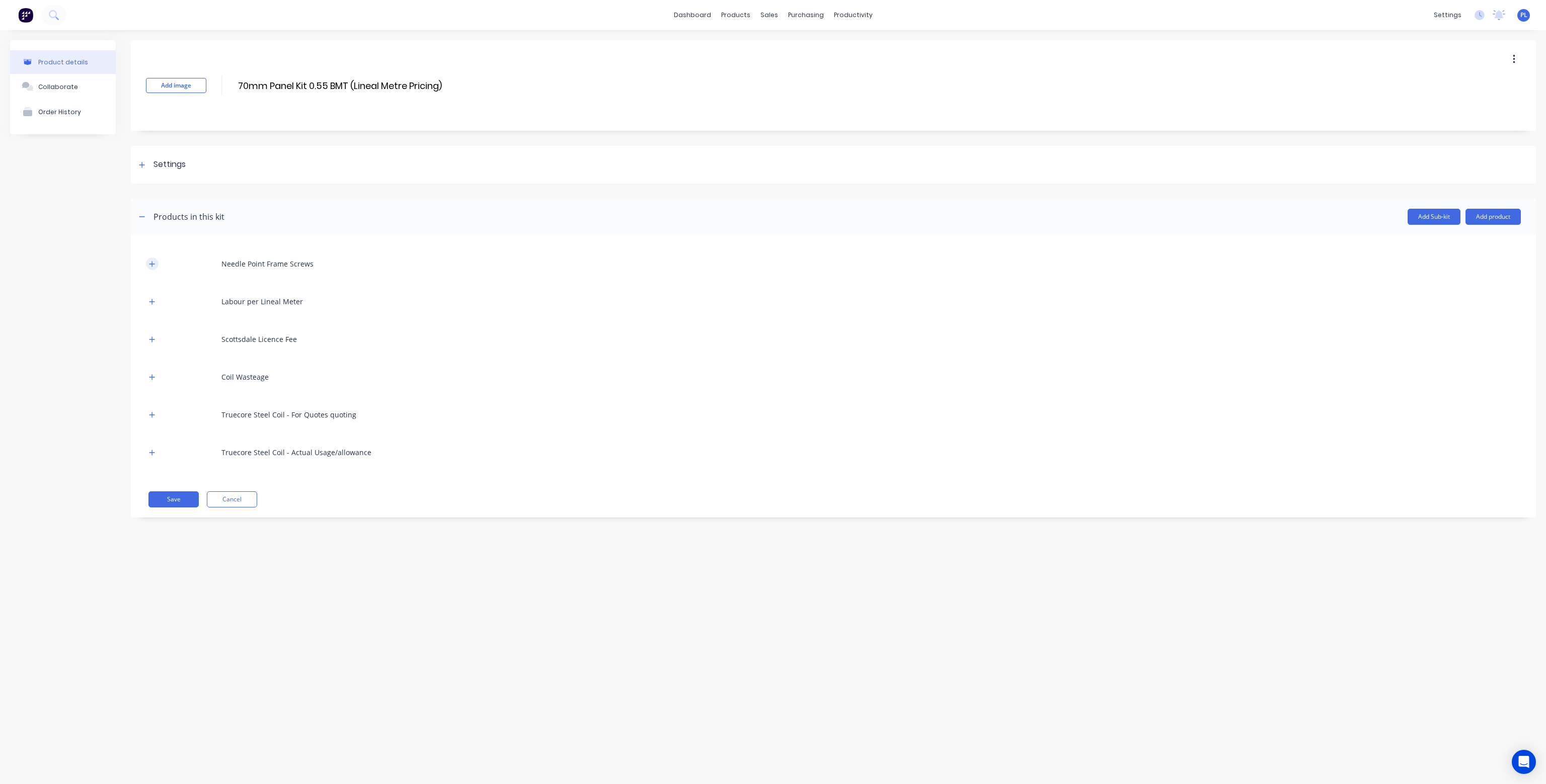
click at [151, 259] on button "button" at bounding box center [152, 263] width 13 height 13
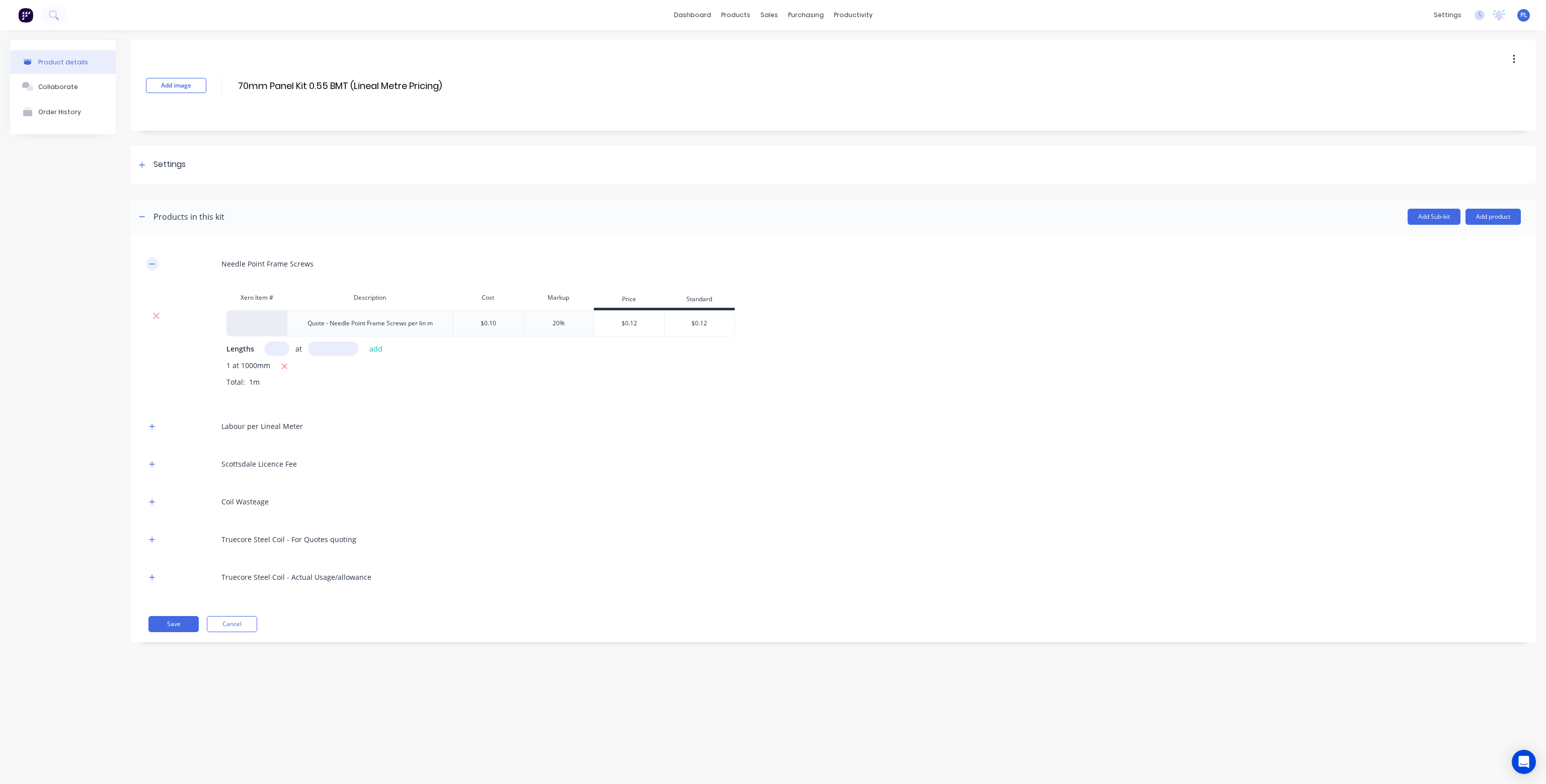
click at [151, 259] on button "button" at bounding box center [152, 263] width 13 height 13
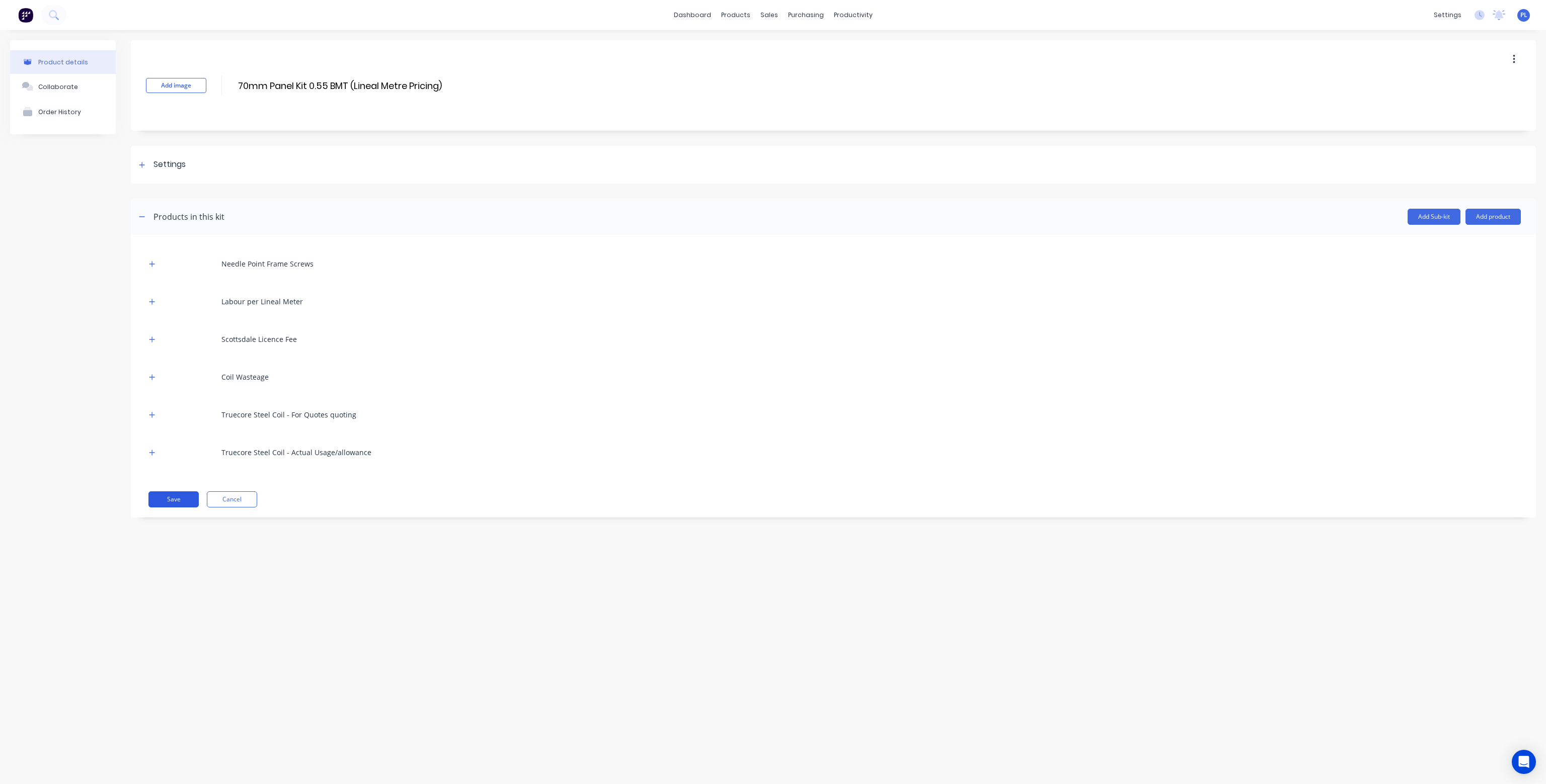
click at [191, 497] on button "Save" at bounding box center [173, 499] width 50 height 16
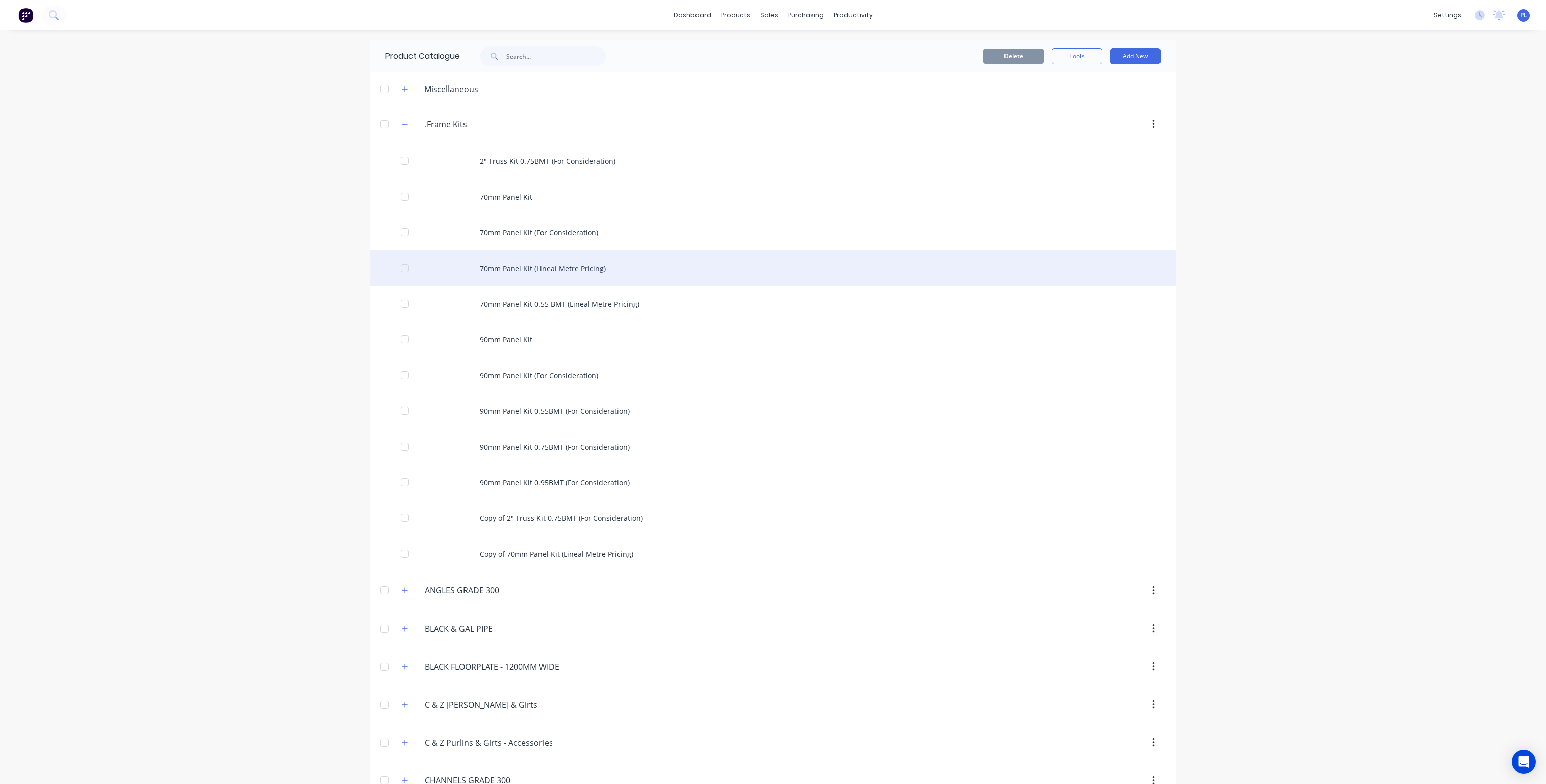
click at [547, 267] on div "70mm Panel Kit (Lineal Metre Pricing)" at bounding box center [773, 269] width 805 height 36
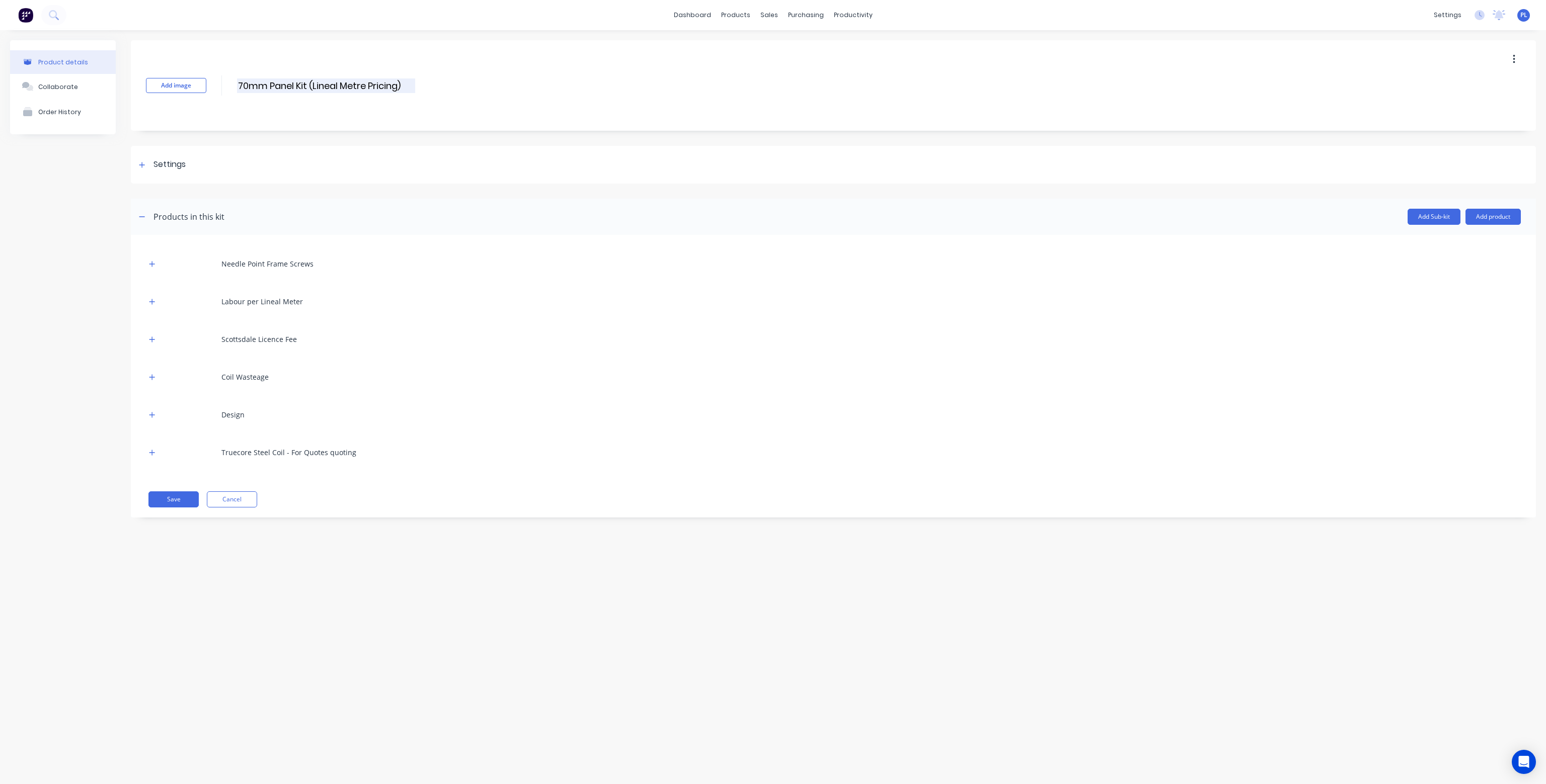
click at [308, 81] on input "70mm Panel Kit (Lineal Metre Pricing)" at bounding box center [326, 86] width 178 height 14
type input "70mm Panel Kit 0.75BMT (Lineal Metre Pricing)"
click at [471, 163] on div "Settings" at bounding box center [833, 164] width 1405 height 38
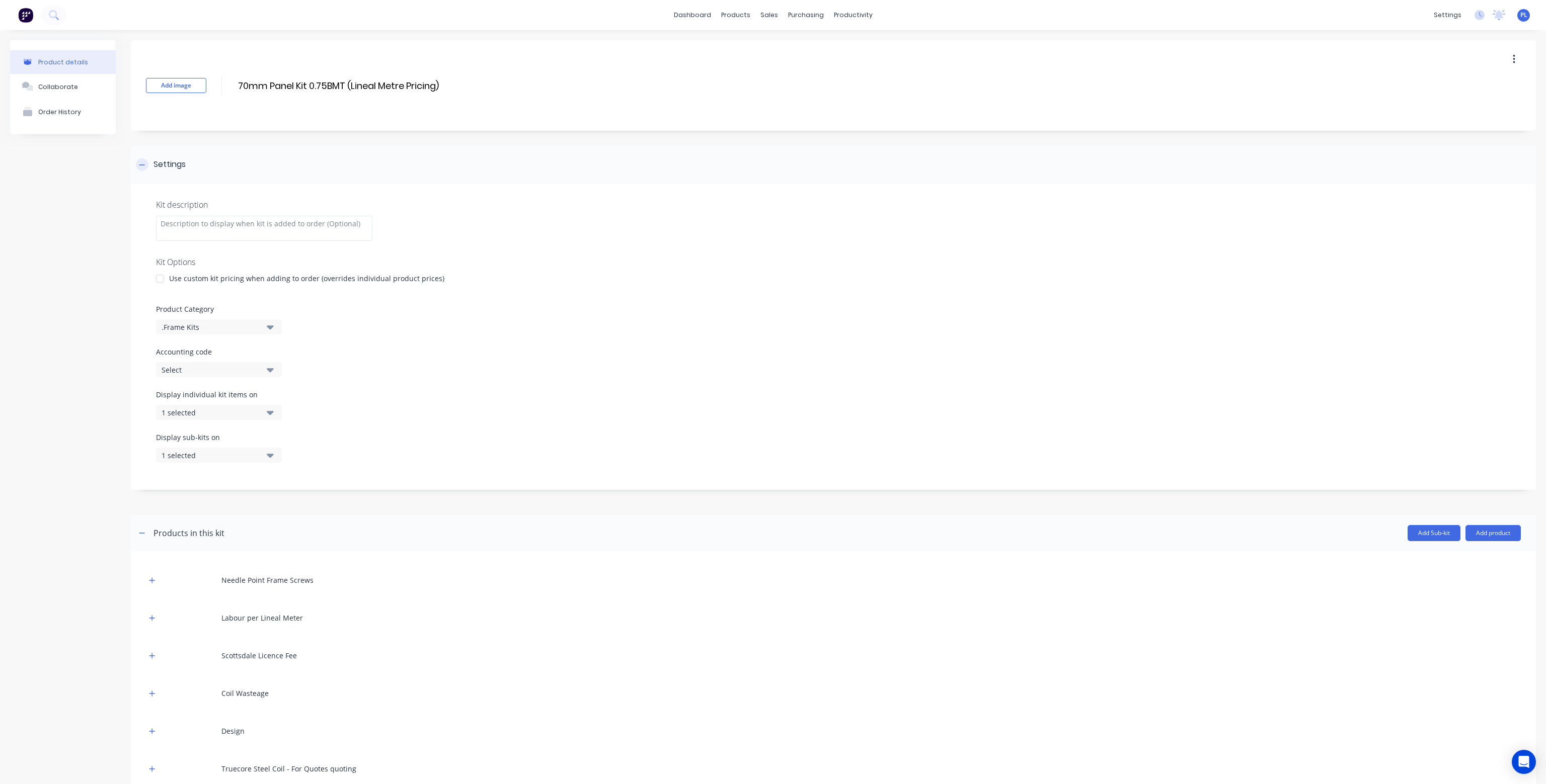
click at [471, 163] on div "Settings" at bounding box center [833, 164] width 1405 height 38
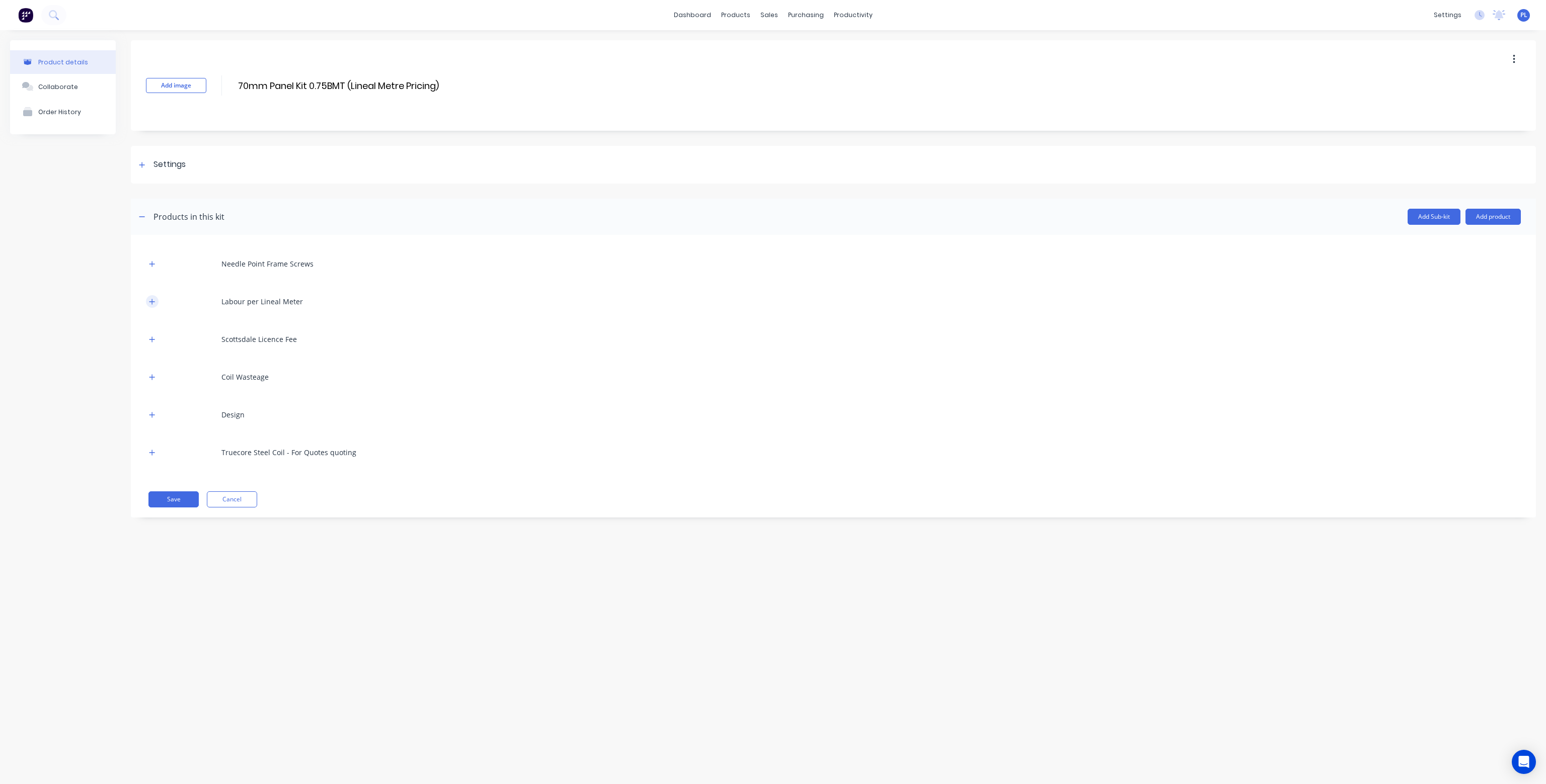
click at [153, 302] on icon "button" at bounding box center [152, 302] width 6 height 7
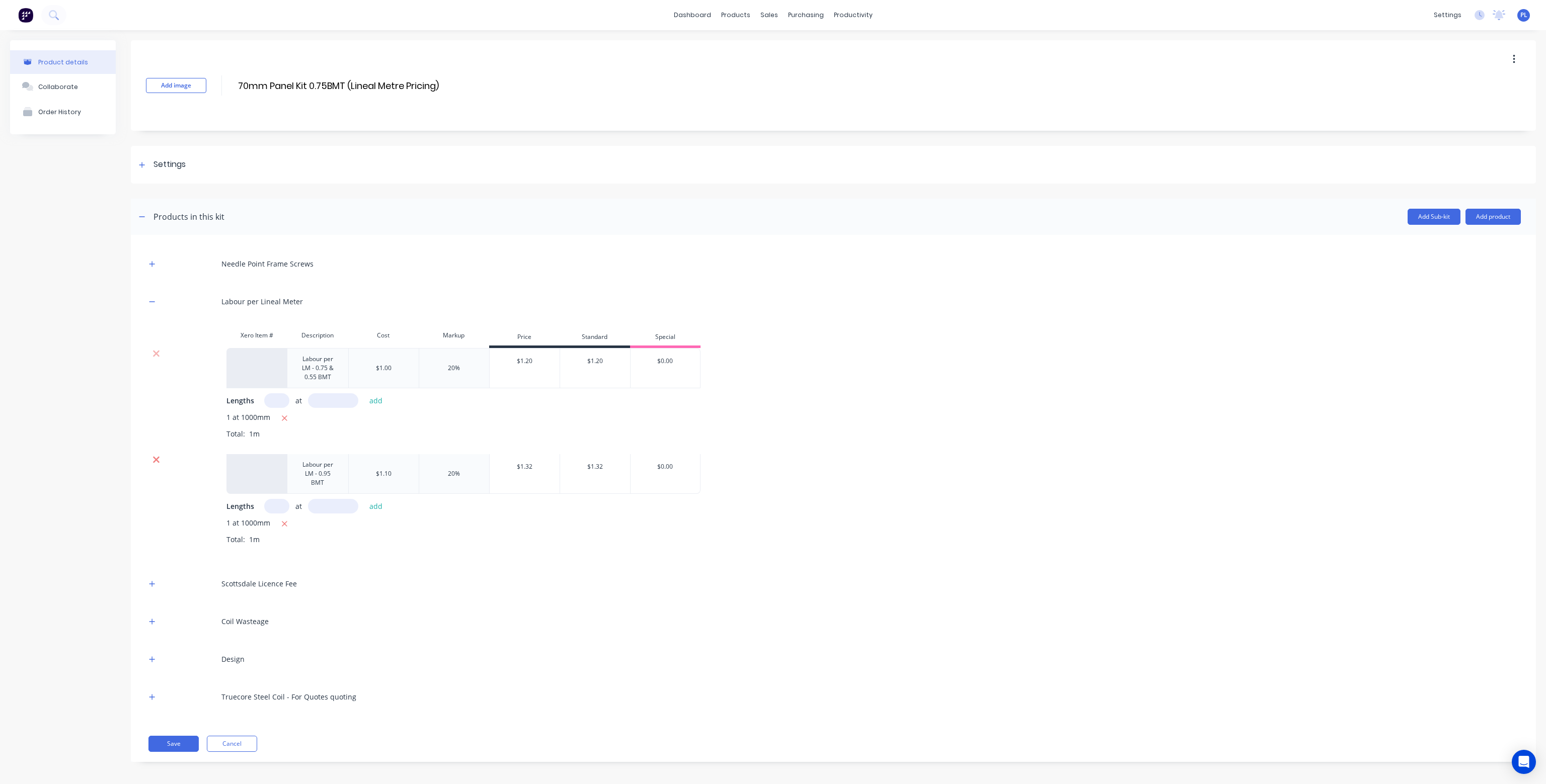
click at [154, 458] on icon at bounding box center [156, 459] width 7 height 7
click at [151, 553] on icon "button" at bounding box center [152, 554] width 6 height 7
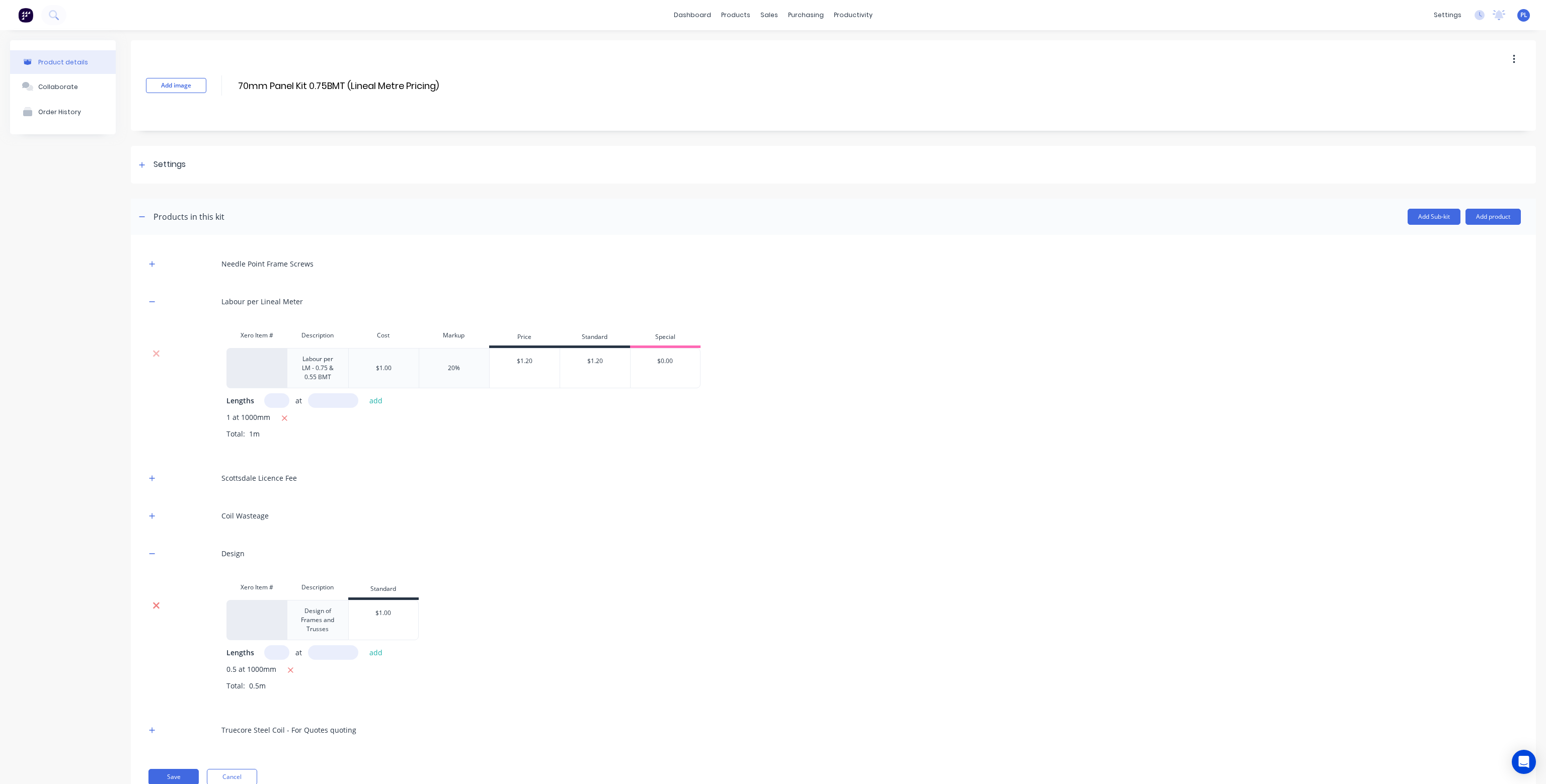
click at [154, 606] on icon at bounding box center [156, 606] width 7 height 7
click at [155, 556] on button "button" at bounding box center [152, 553] width 13 height 13
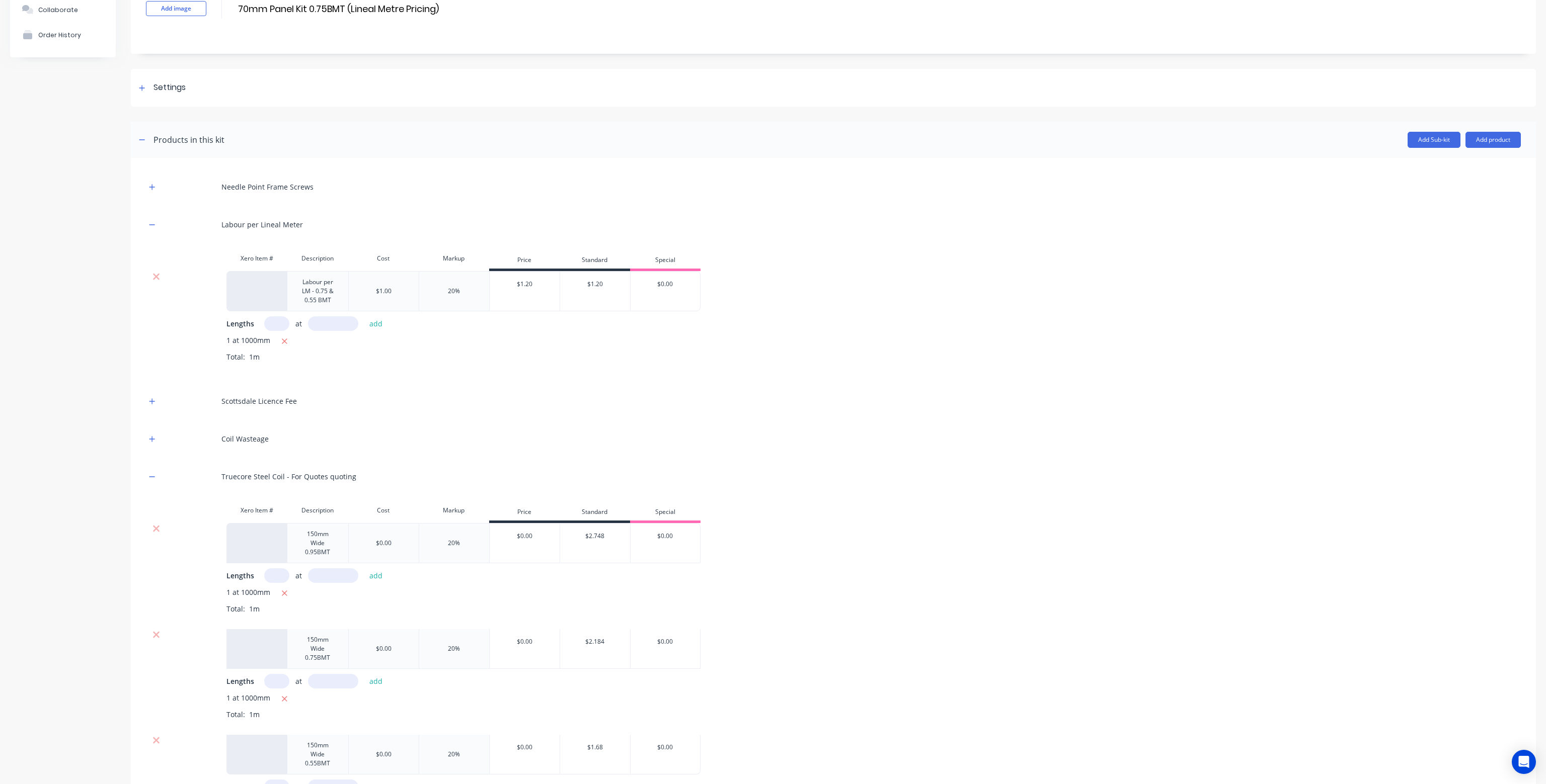
scroll to position [101, 0]
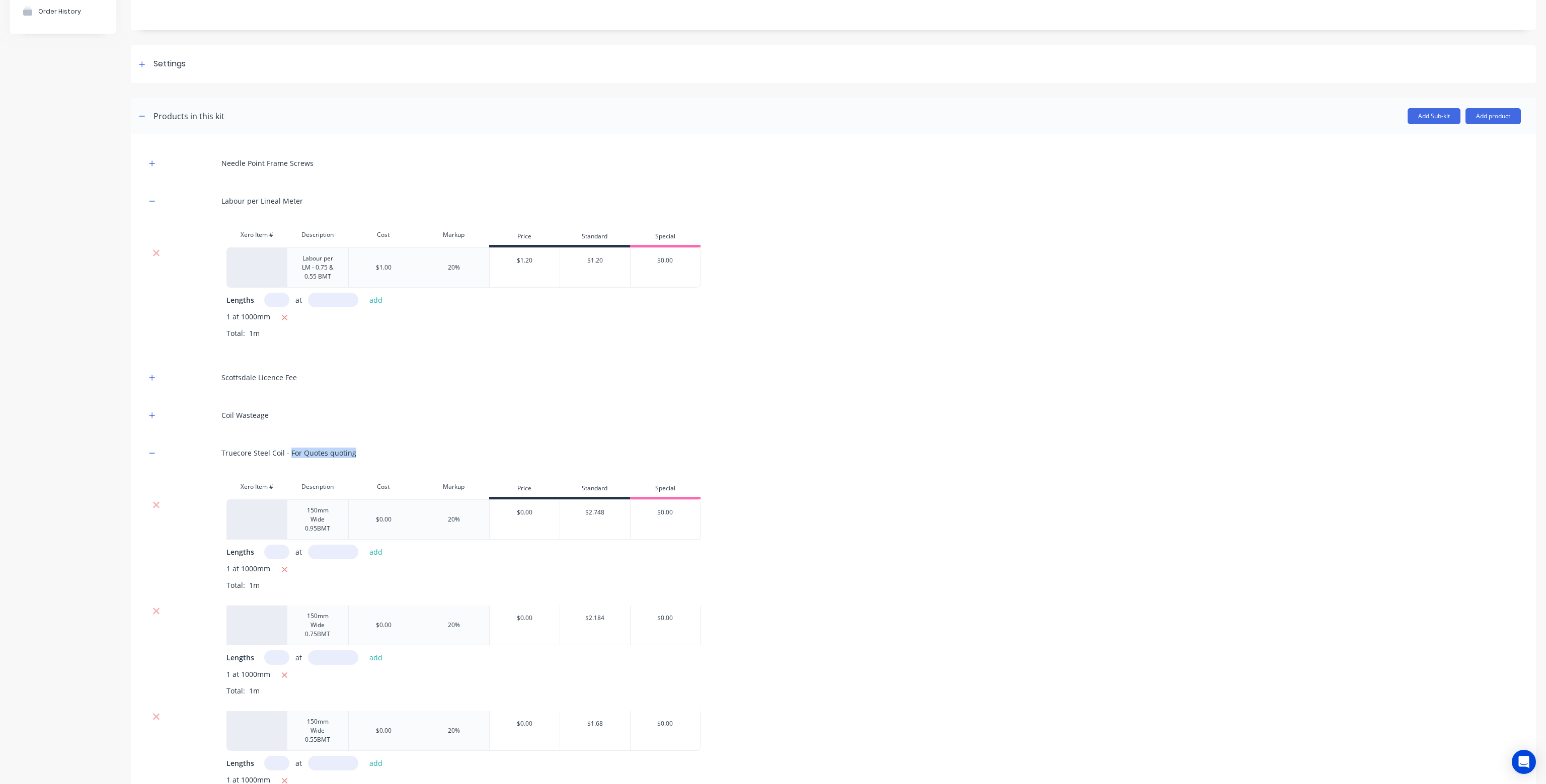
drag, startPoint x: 350, startPoint y: 454, endPoint x: 288, endPoint y: 458, distance: 62.1
click at [288, 458] on div "Truecore Steel Coil - For Quotes quoting" at bounding box center [833, 453] width 1375 height 28
click at [381, 446] on div "Truecore Steel Coil - For Quotes quoting" at bounding box center [833, 453] width 1375 height 28
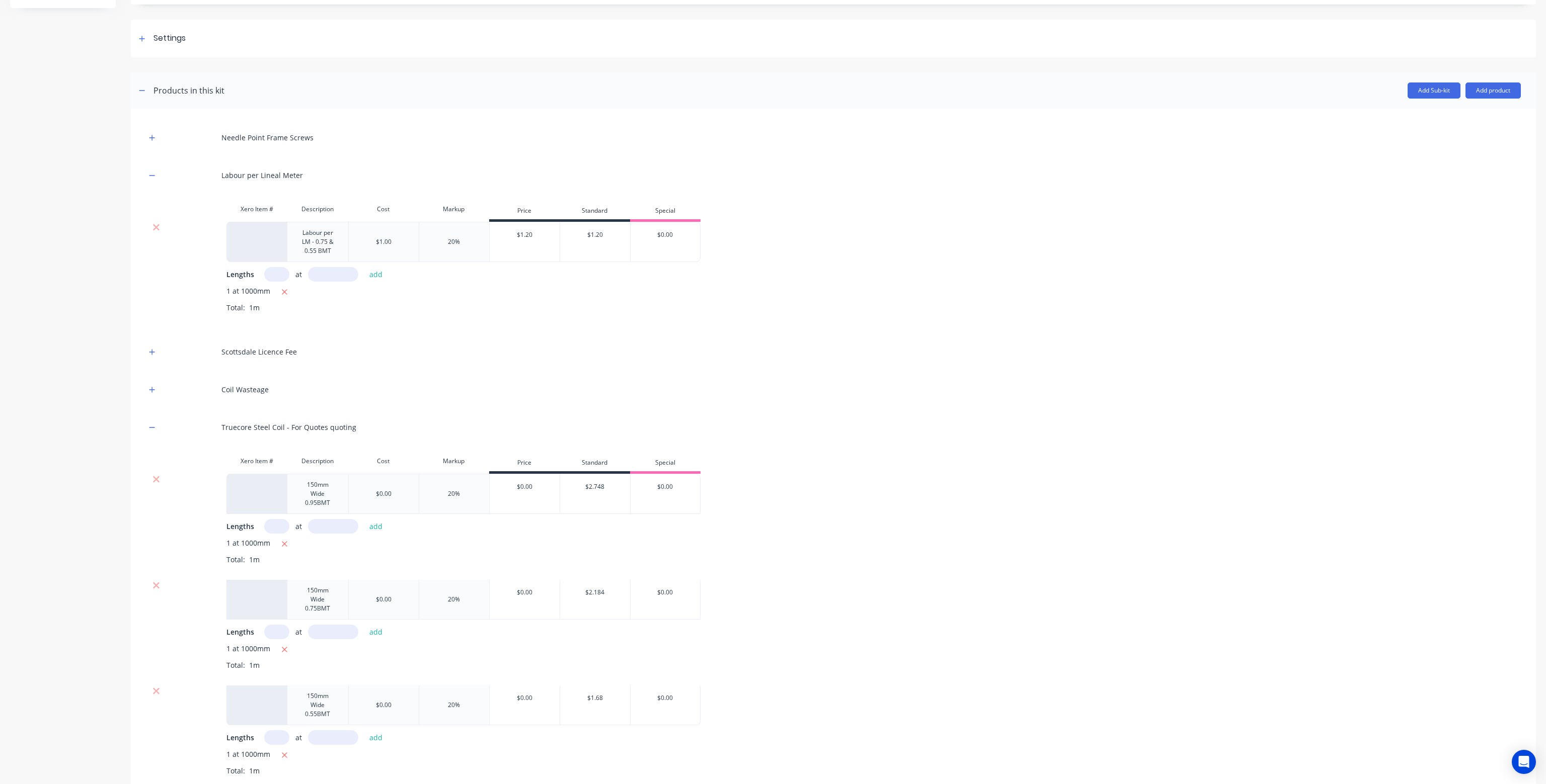
scroll to position [151, 0]
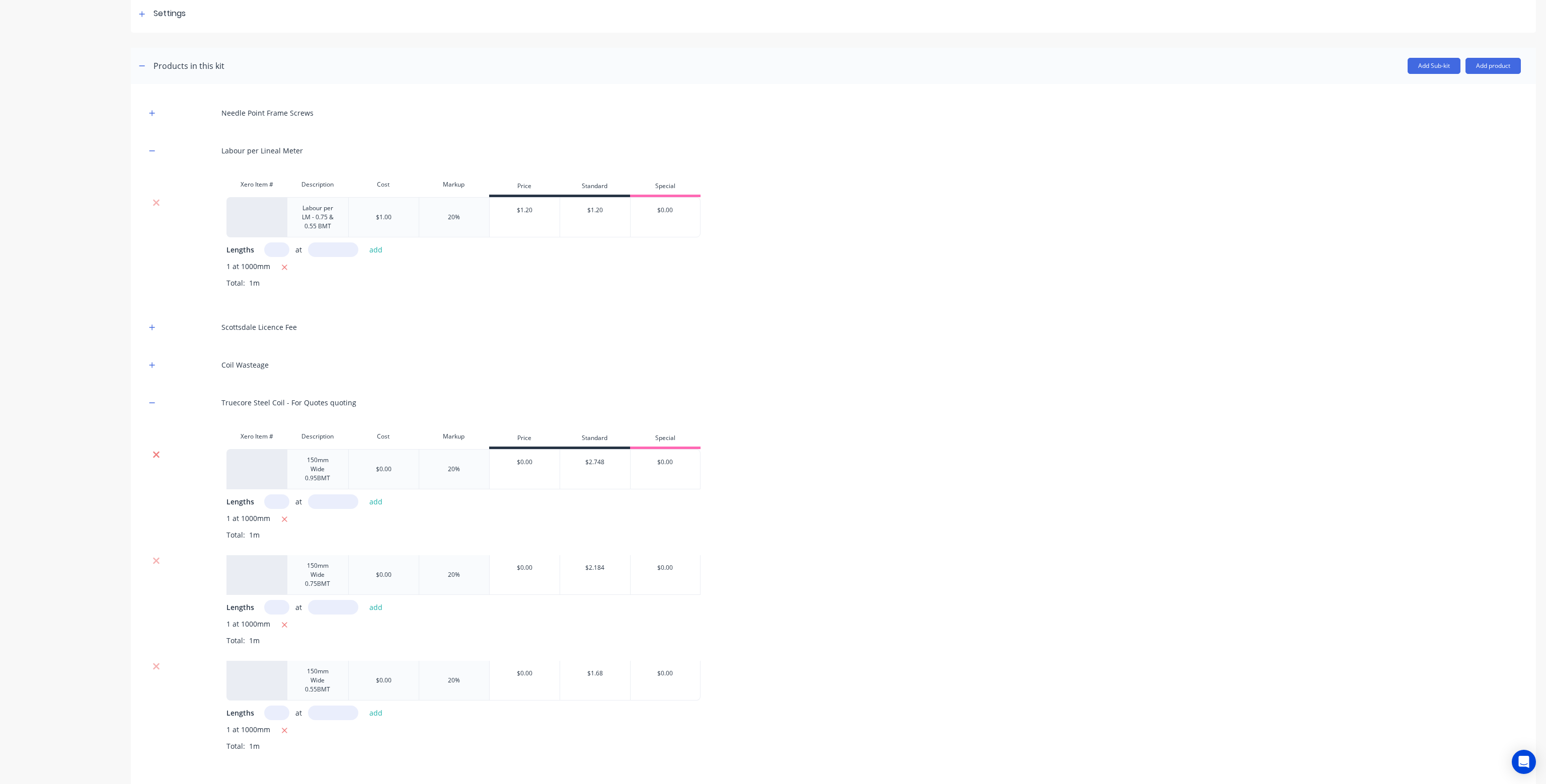
click at [158, 452] on icon at bounding box center [156, 455] width 7 height 7
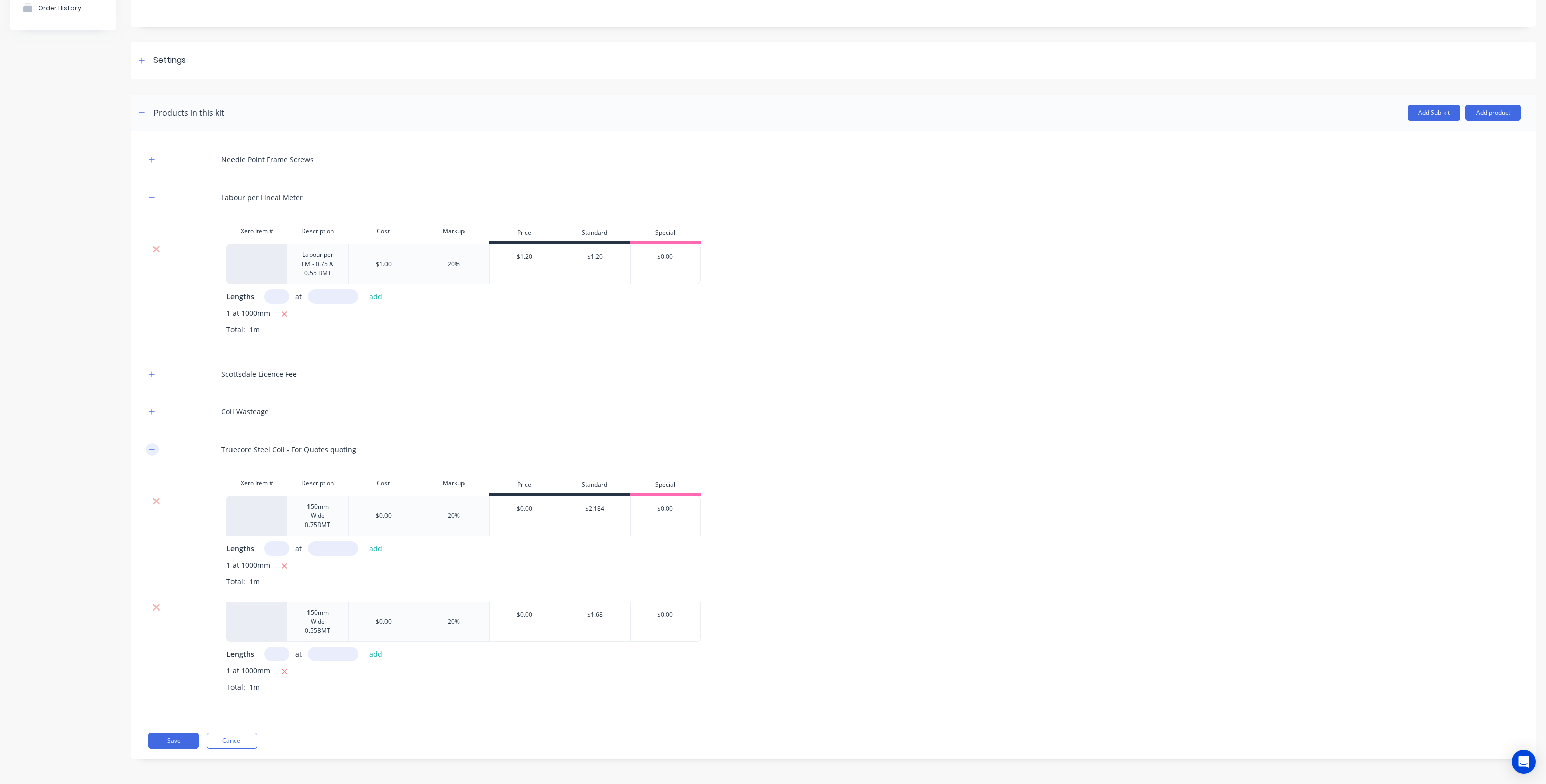
scroll to position [103, 0]
click at [156, 608] on icon at bounding box center [156, 609] width 7 height 7
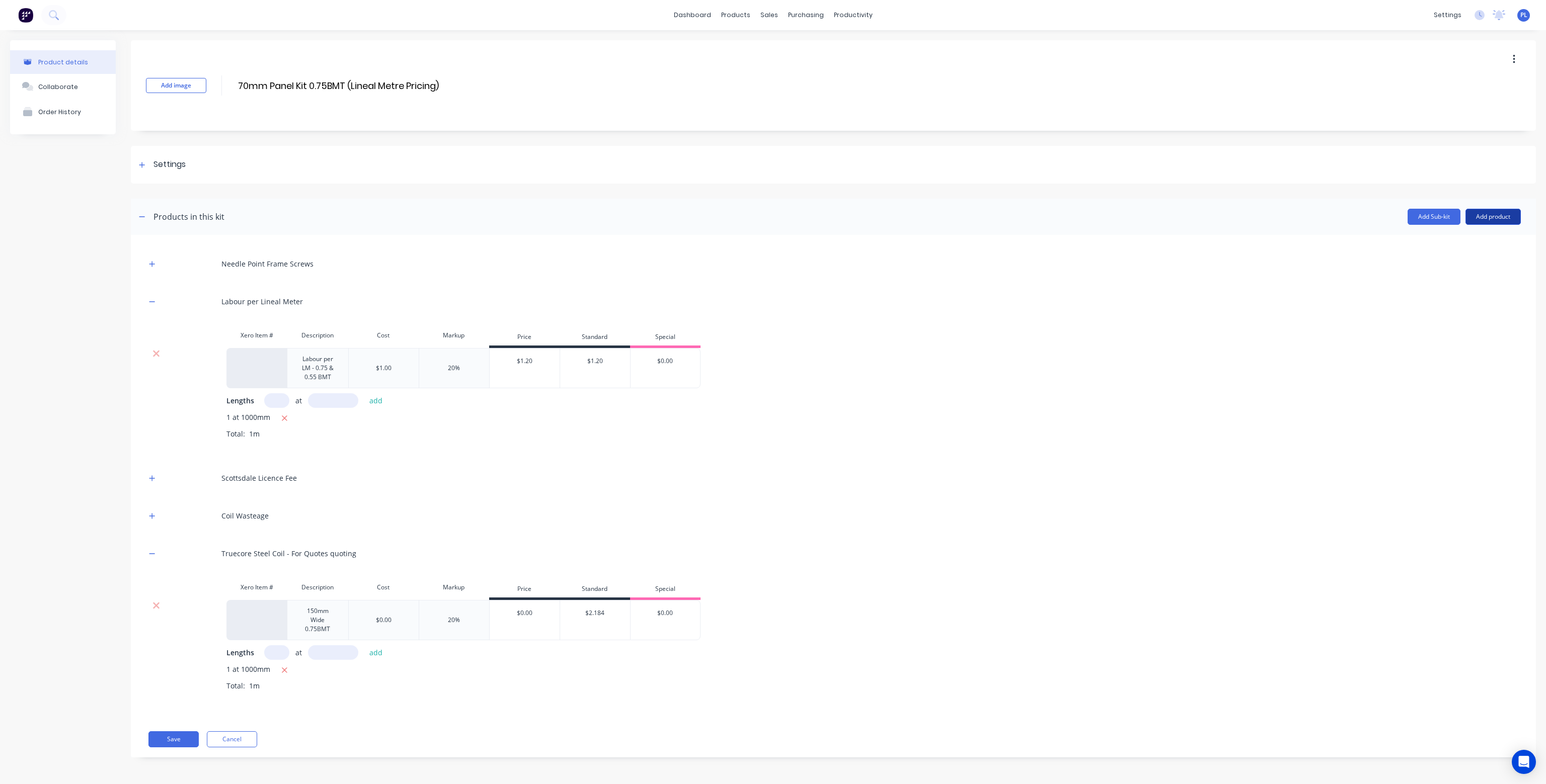
click at [1494, 220] on button "Add product" at bounding box center [1493, 217] width 55 height 16
click at [1474, 238] on div "Product catalogue" at bounding box center [1473, 242] width 77 height 14
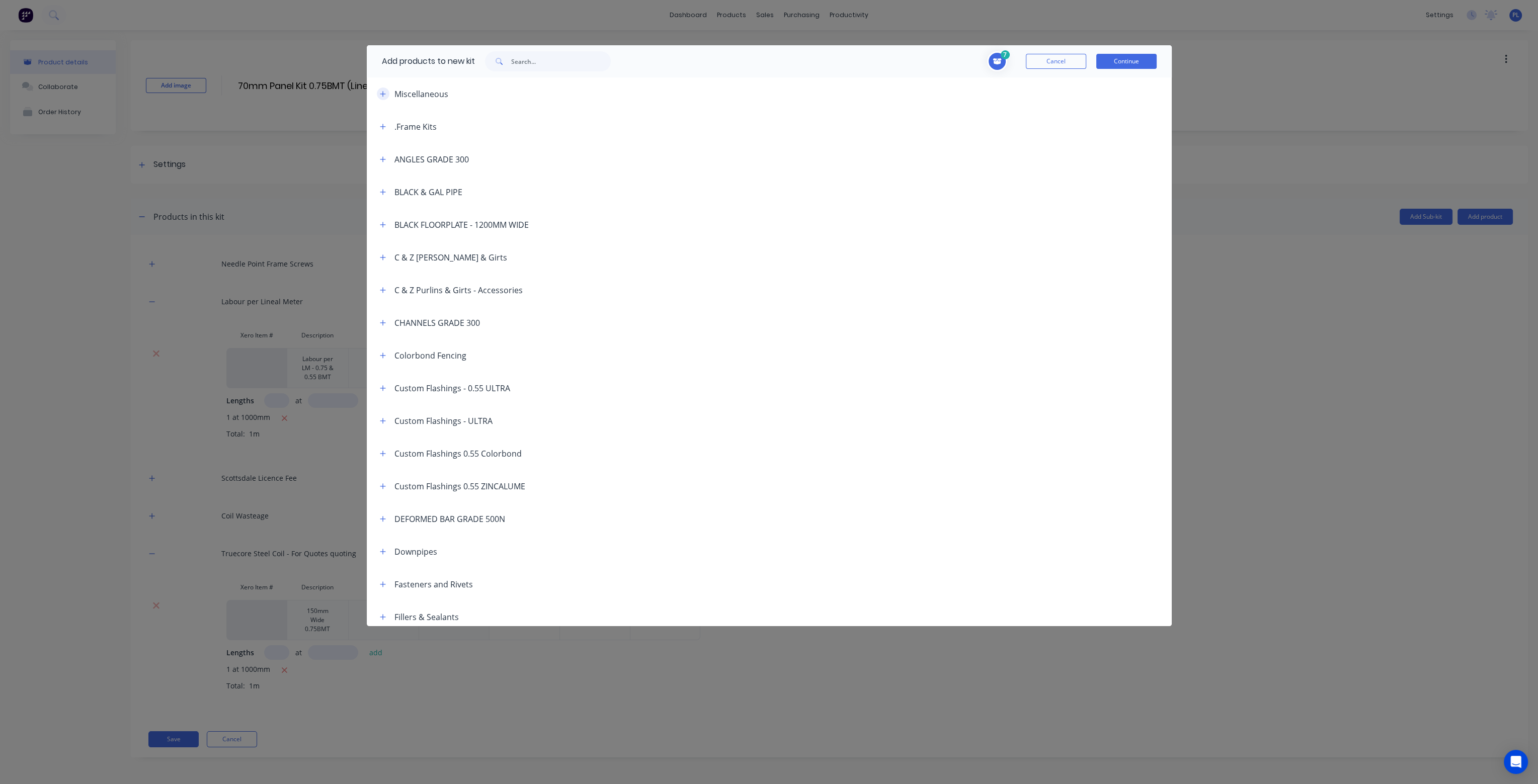
click at [382, 92] on icon "button" at bounding box center [383, 94] width 6 height 7
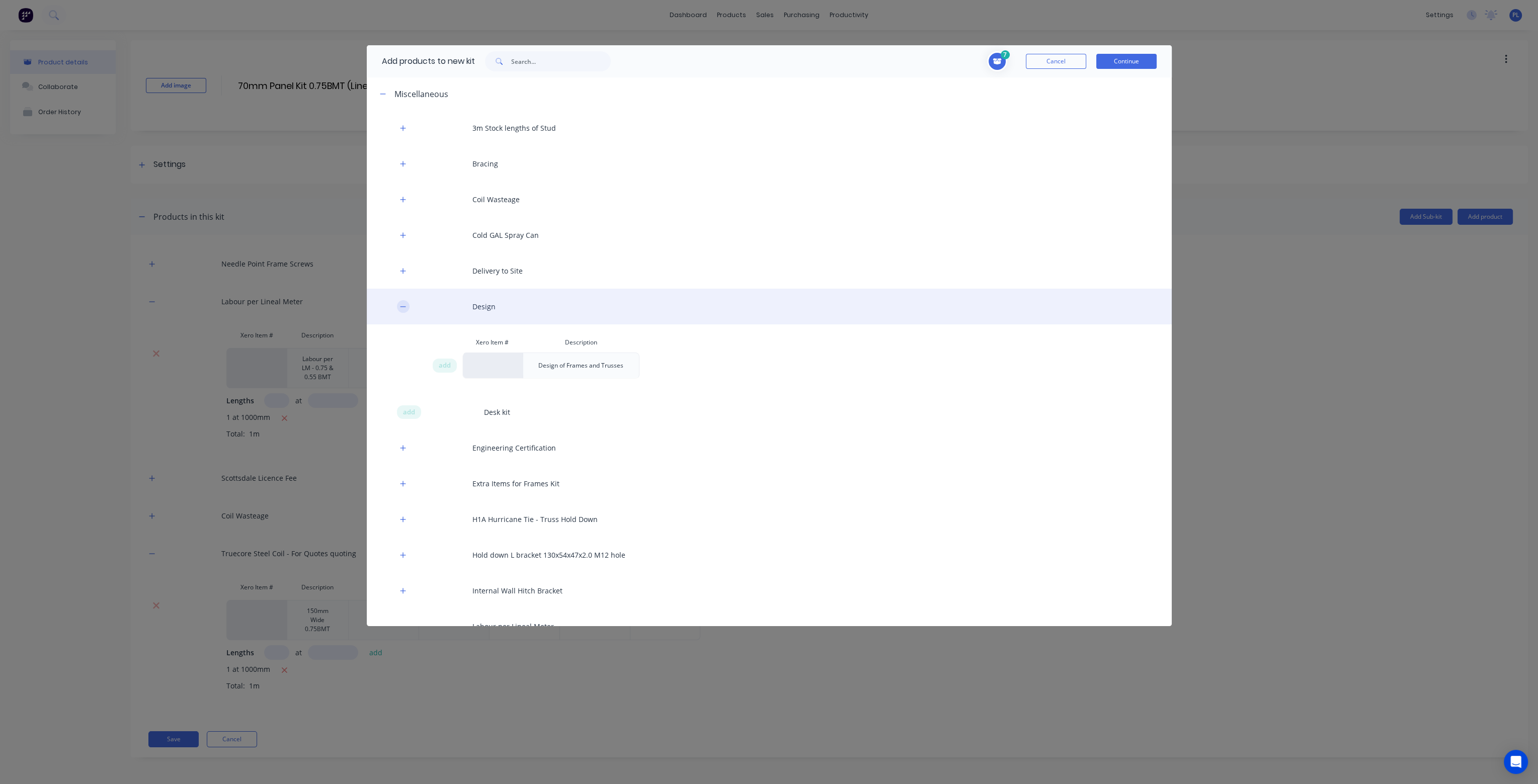
click at [403, 304] on icon "button" at bounding box center [403, 307] width 6 height 7
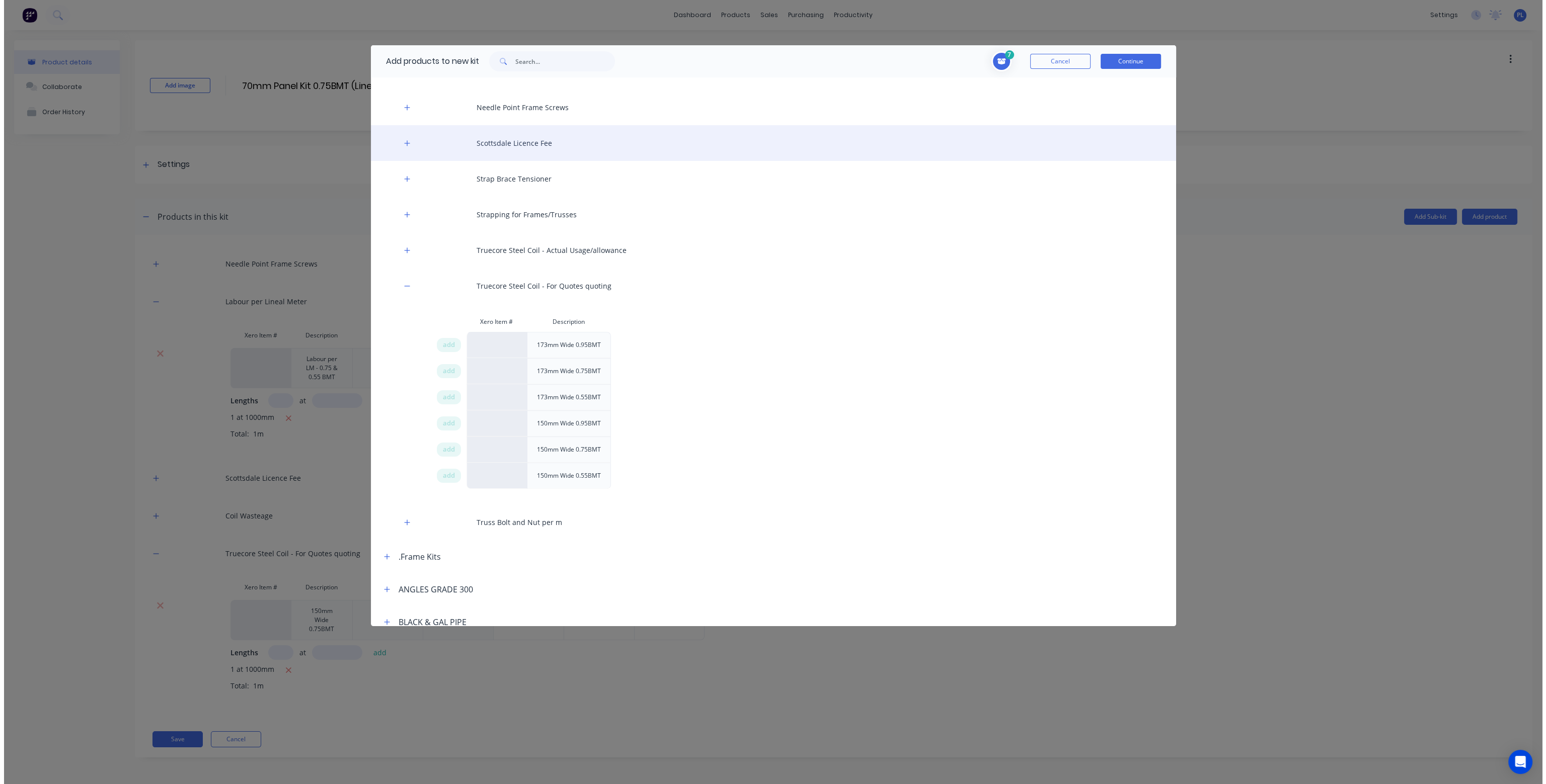
scroll to position [603, 0]
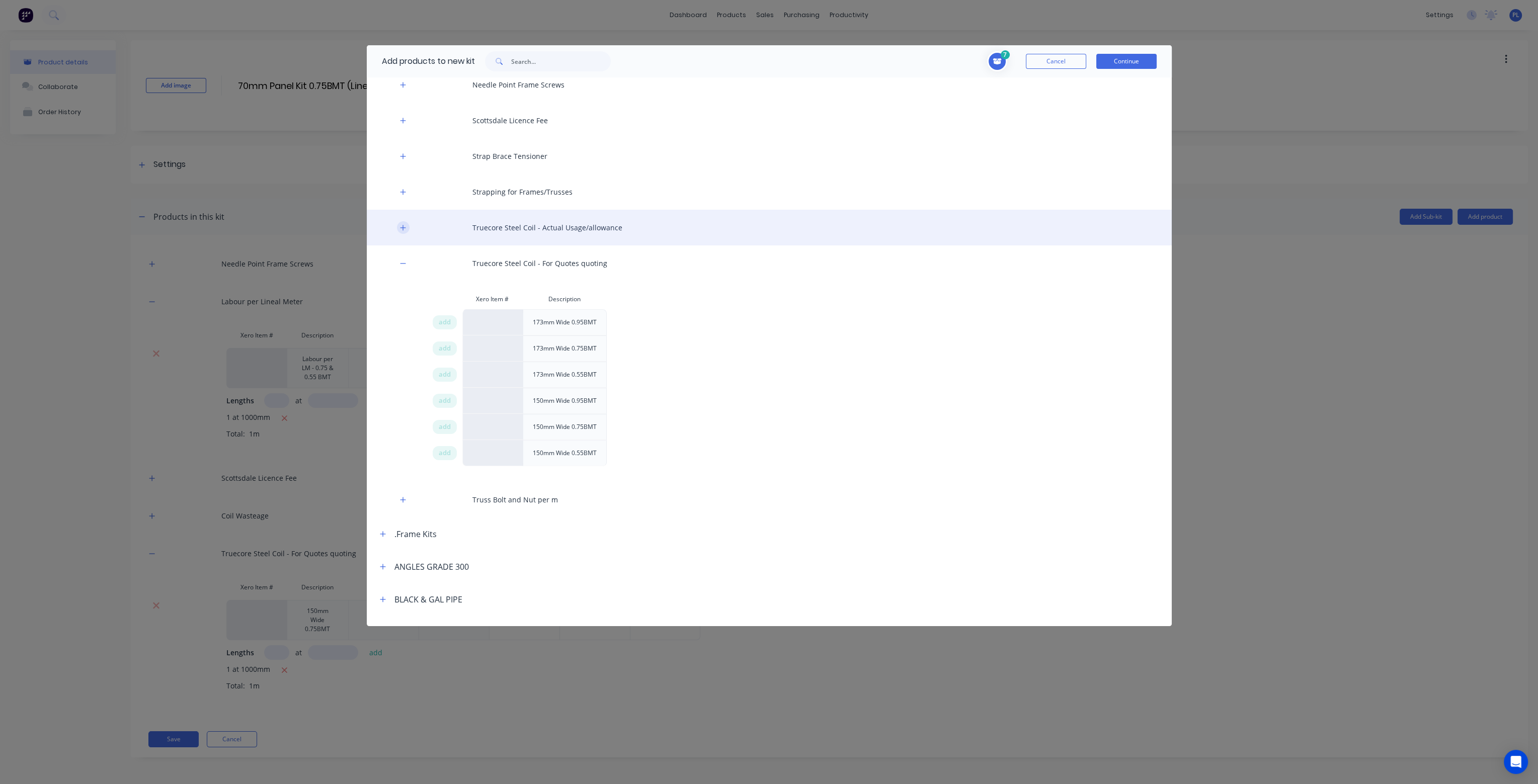
click at [403, 229] on icon "button" at bounding box center [403, 228] width 6 height 7
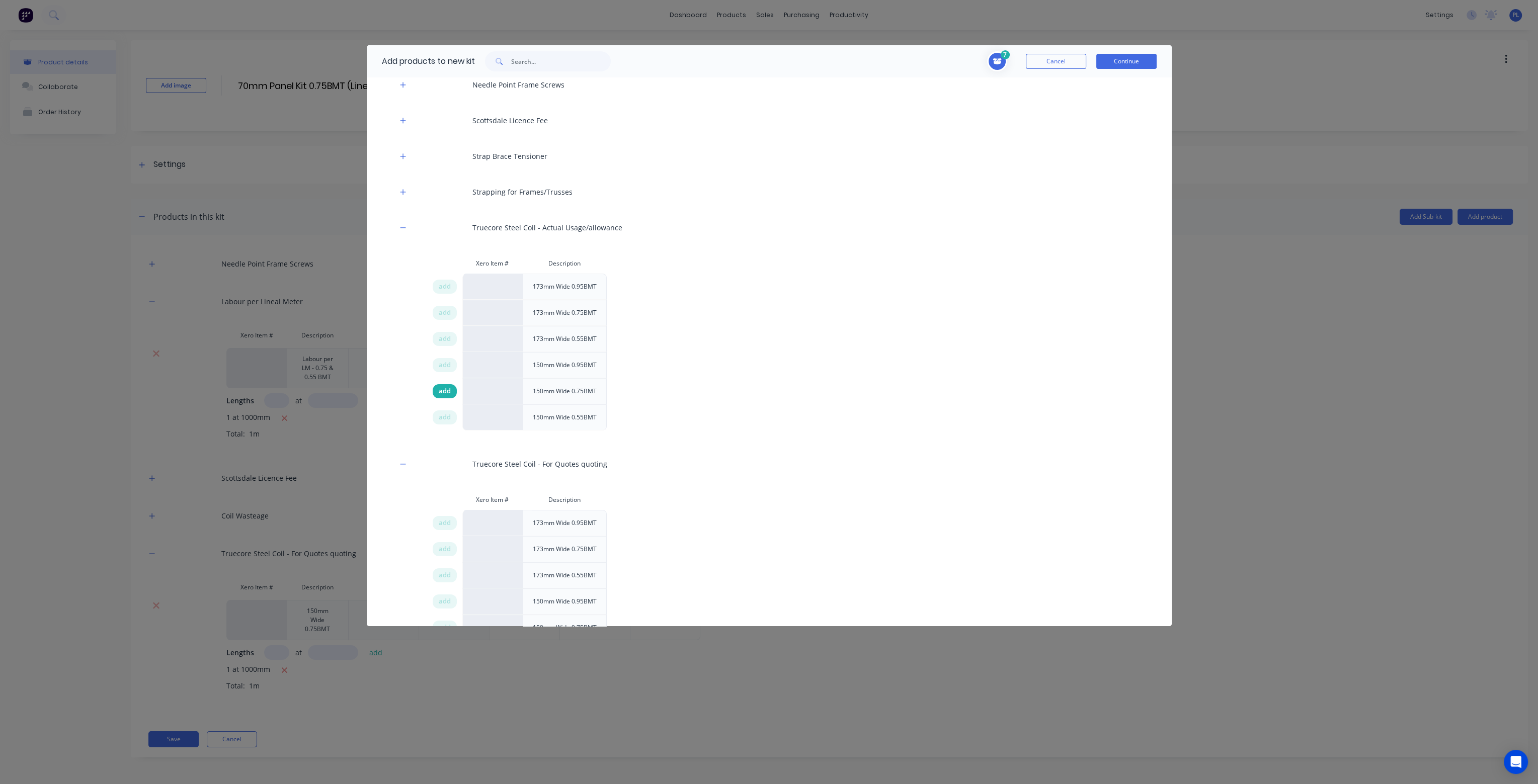
click at [443, 391] on span "add" at bounding box center [445, 391] width 12 height 10
click at [1121, 58] on button "Continue" at bounding box center [1126, 61] width 61 height 15
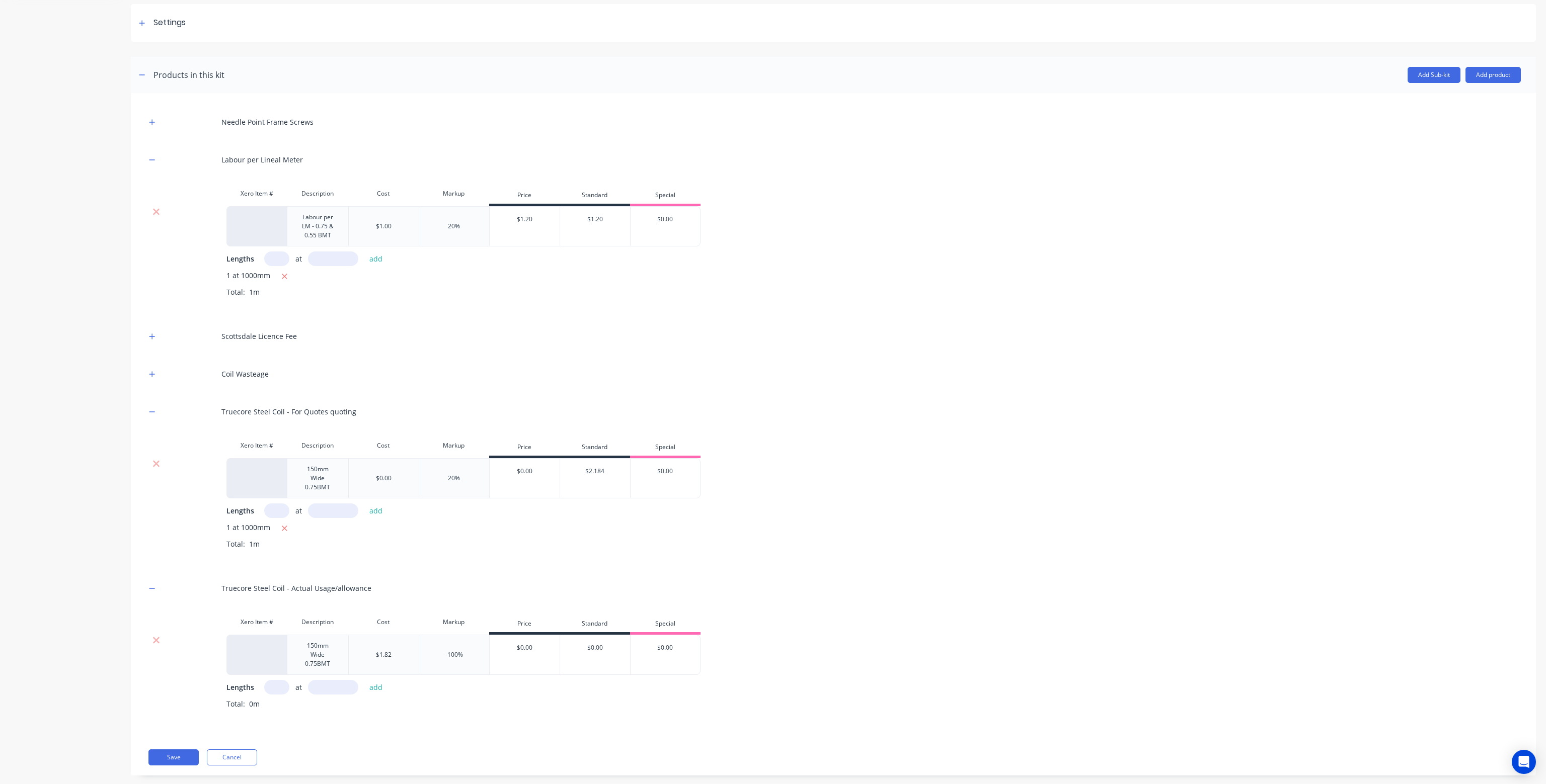
scroll to position [157, 0]
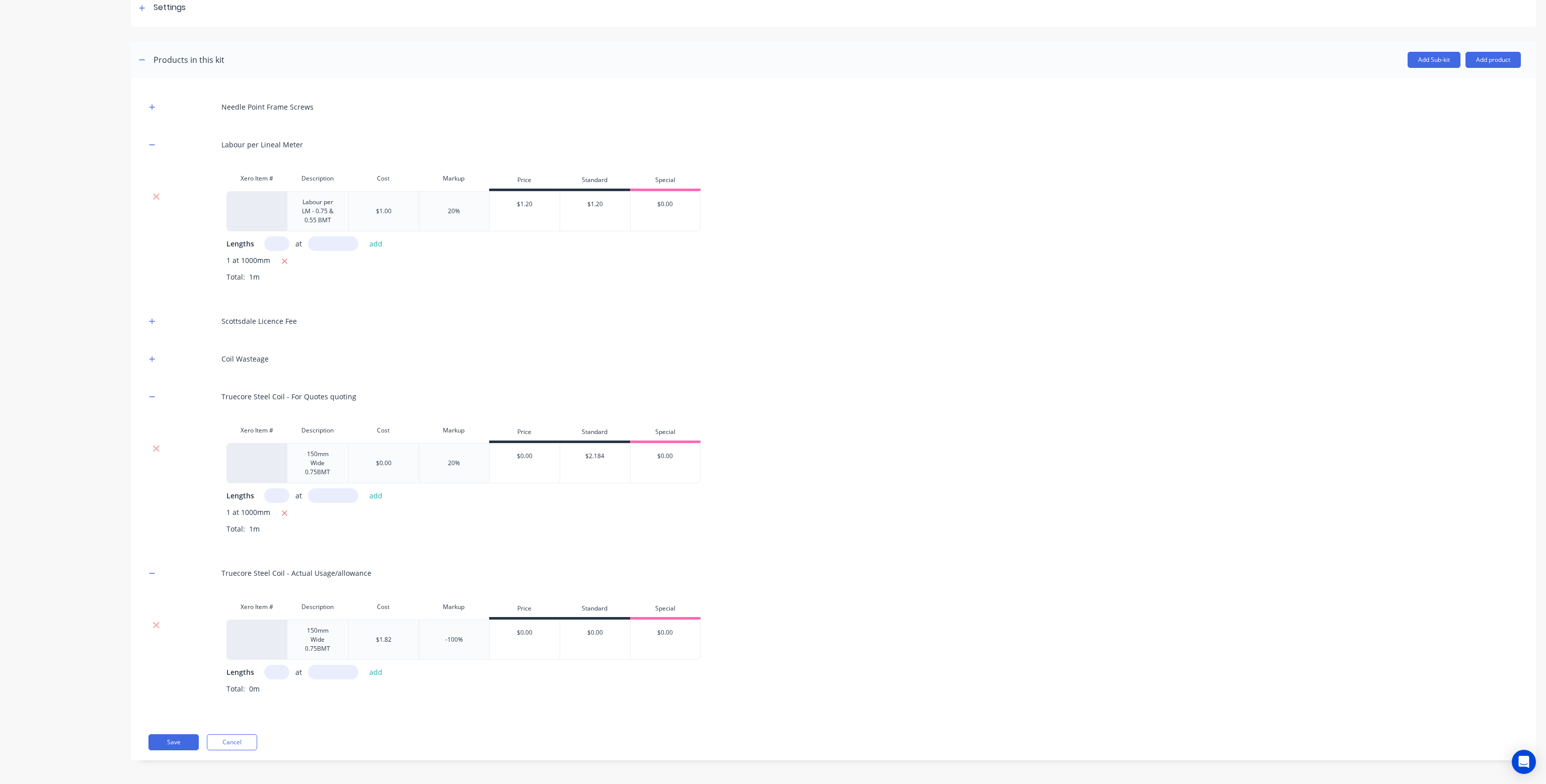
click at [272, 673] on input "text" at bounding box center [277, 672] width 25 height 14
type input "1"
type input "1000"
click at [184, 738] on button "Save" at bounding box center [173, 742] width 50 height 16
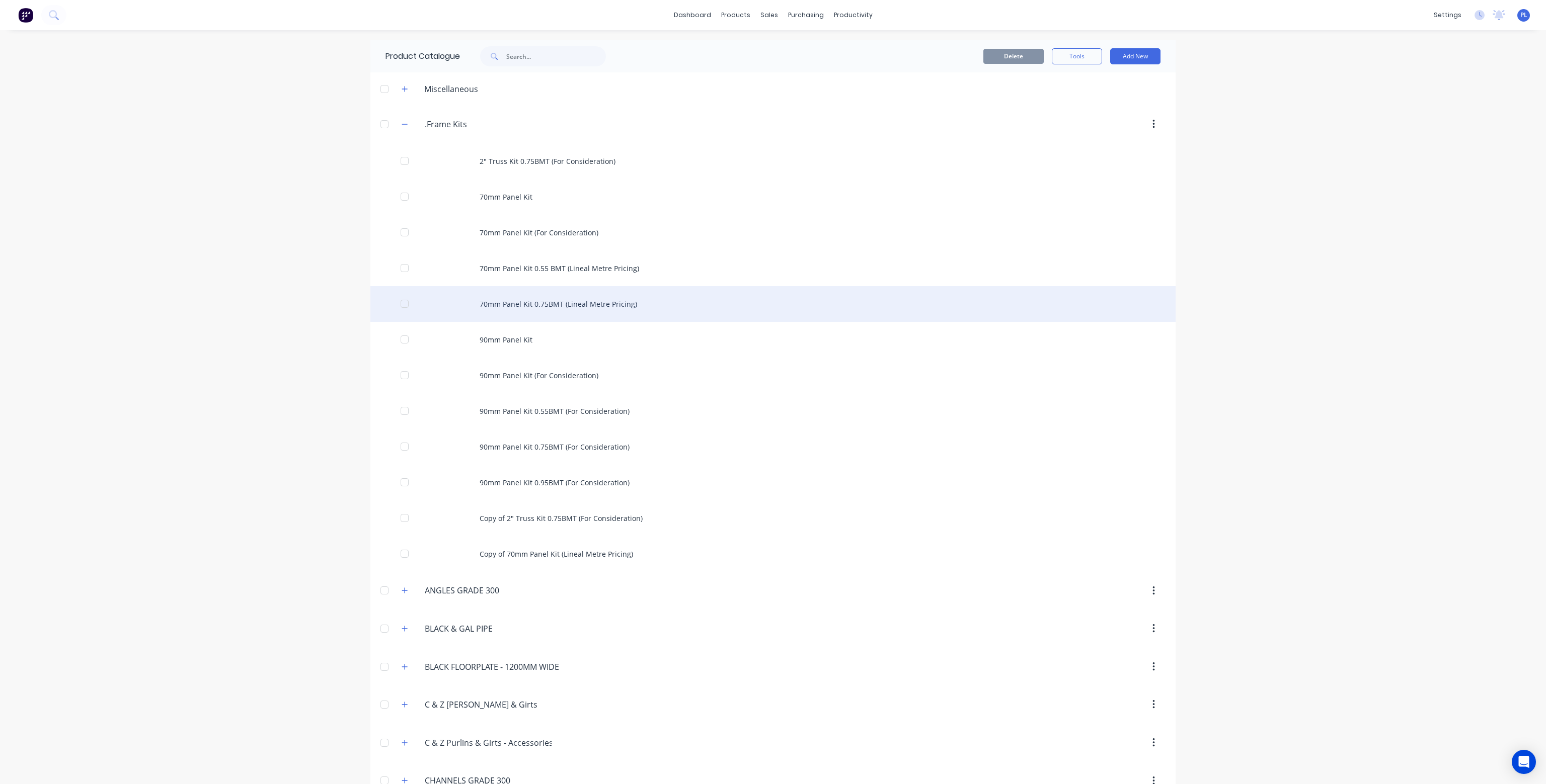
click at [532, 301] on div "70mm Panel Kit 0.75BMT (Lineal Metre Pricing)" at bounding box center [773, 304] width 805 height 36
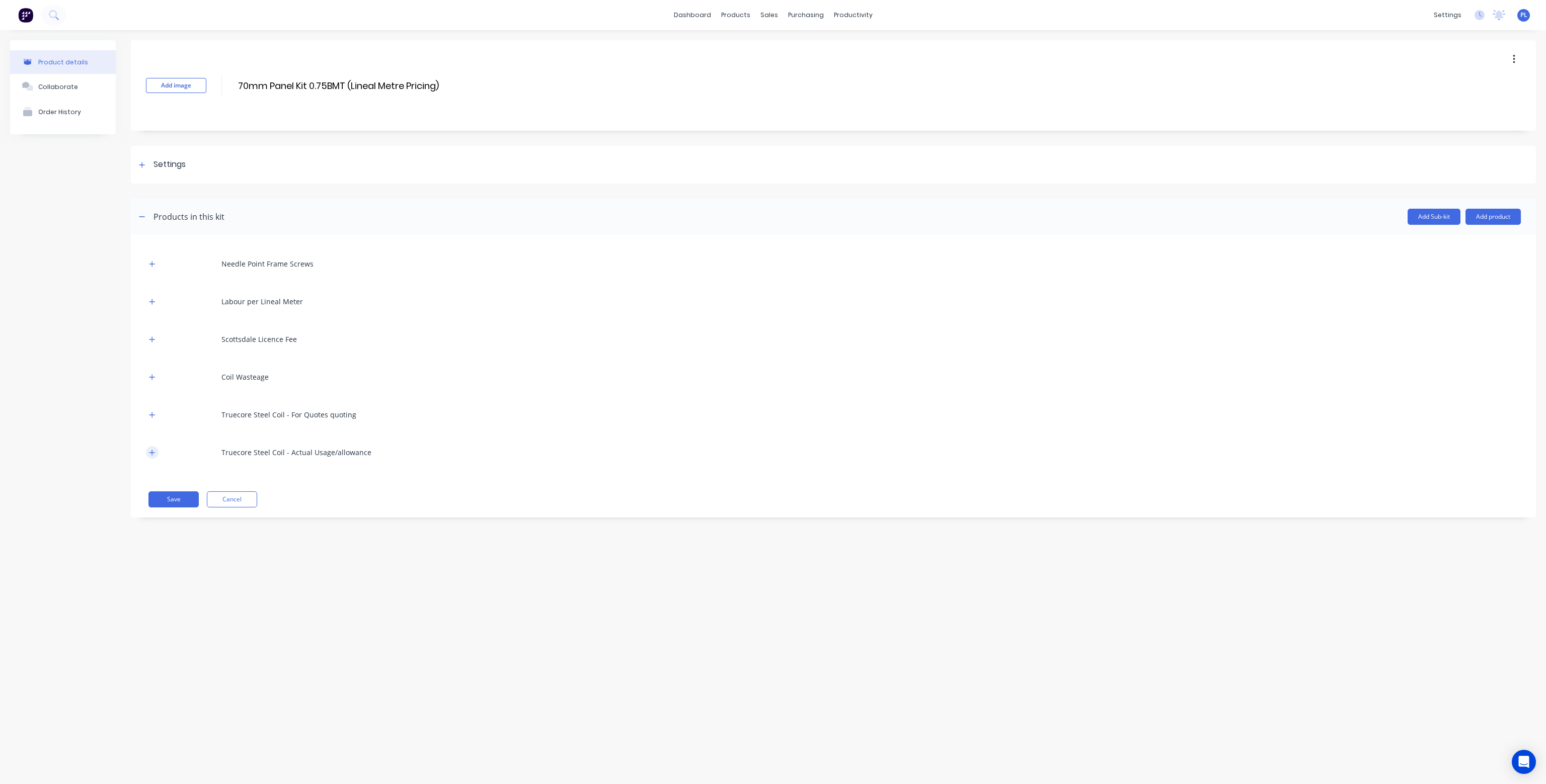
click at [148, 452] on button "button" at bounding box center [152, 452] width 13 height 13
click at [149, 413] on icon "button" at bounding box center [152, 415] width 6 height 7
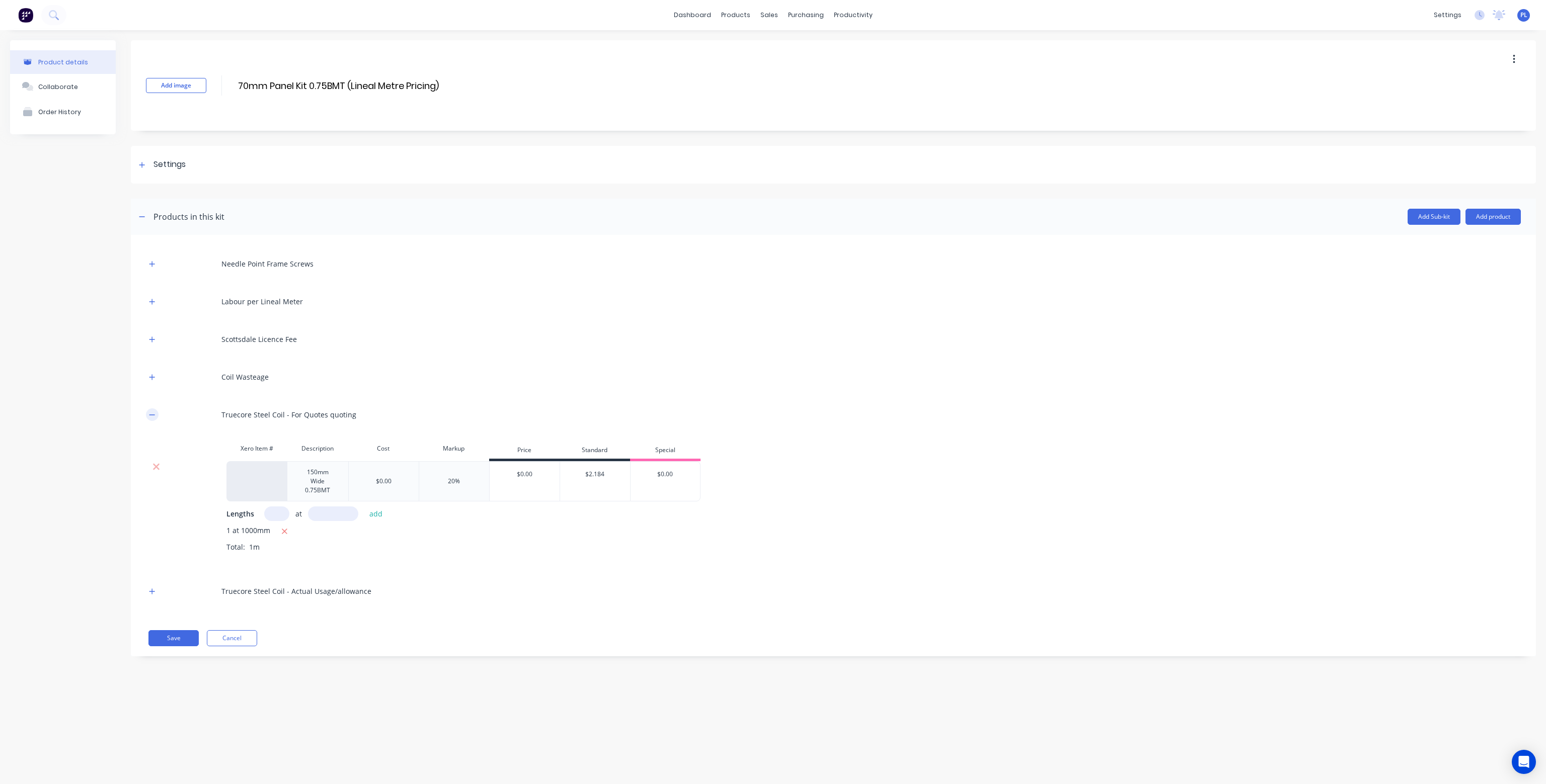
click at [149, 413] on icon "button" at bounding box center [152, 415] width 6 height 7
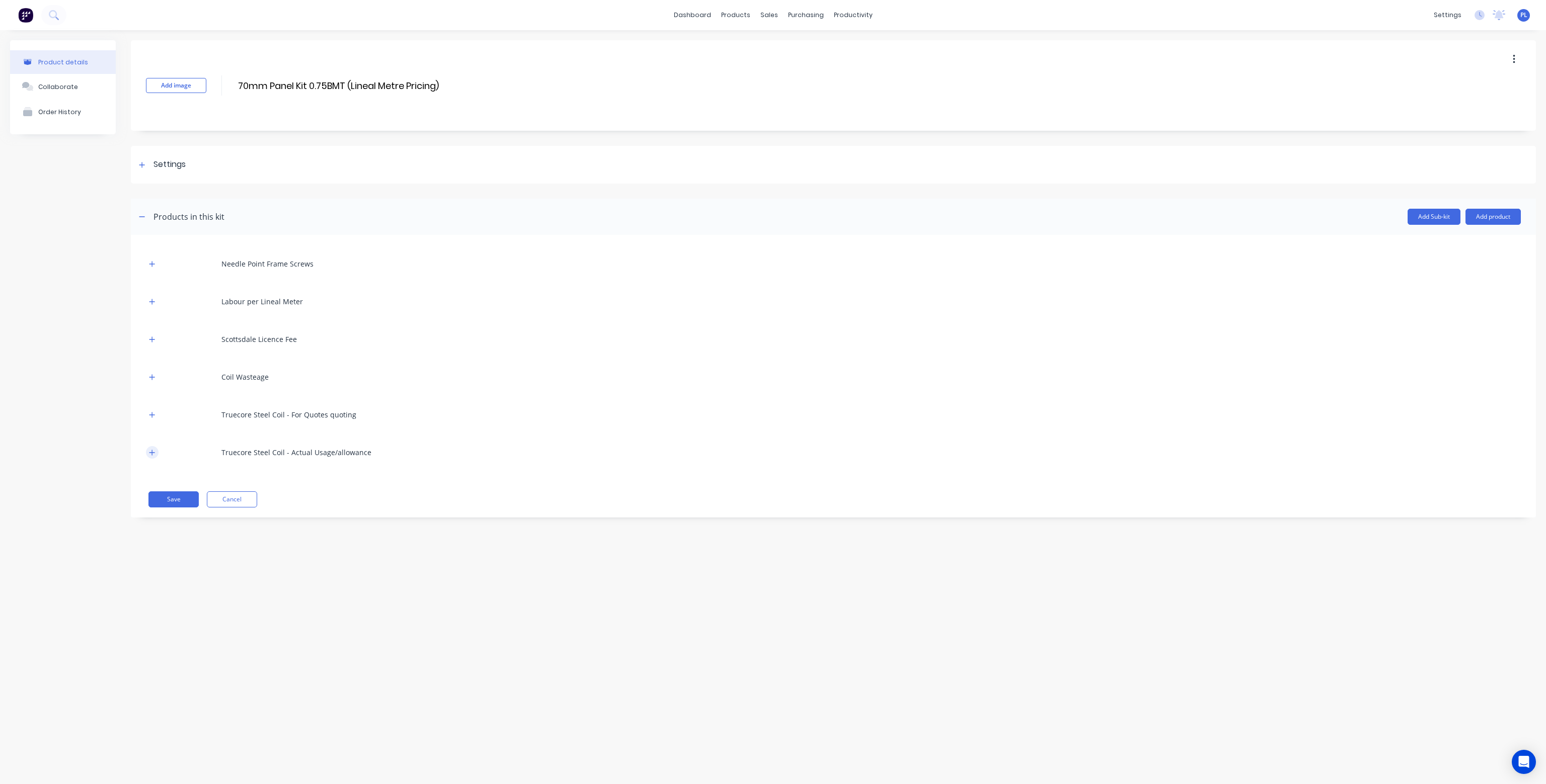
click at [153, 452] on icon "button" at bounding box center [152, 453] width 6 height 7
click at [740, 19] on div "products" at bounding box center [735, 15] width 39 height 15
click at [760, 50] on div "Product Catalogue" at bounding box center [780, 48] width 62 height 9
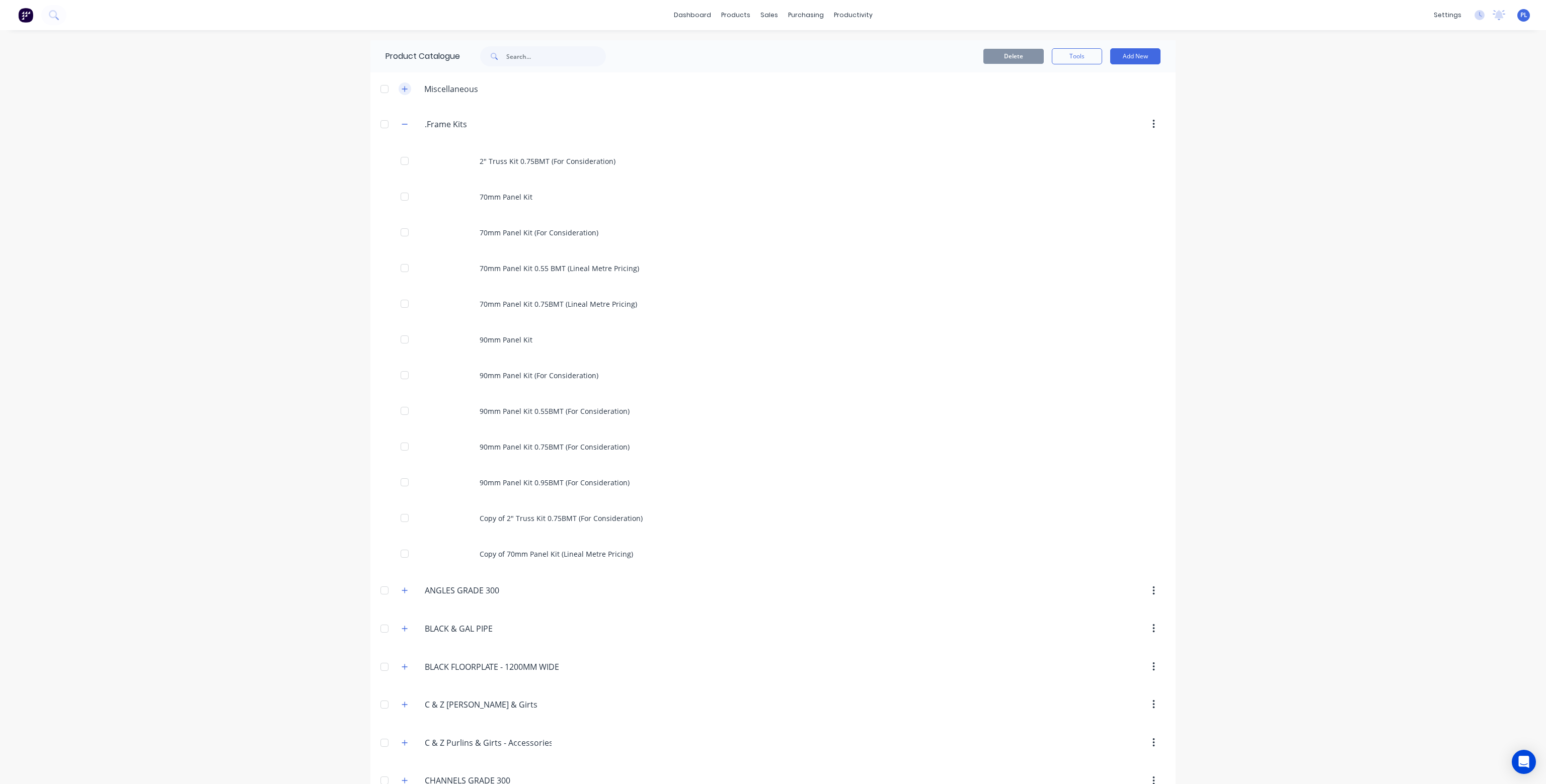
click at [402, 92] on icon "button" at bounding box center [405, 89] width 6 height 7
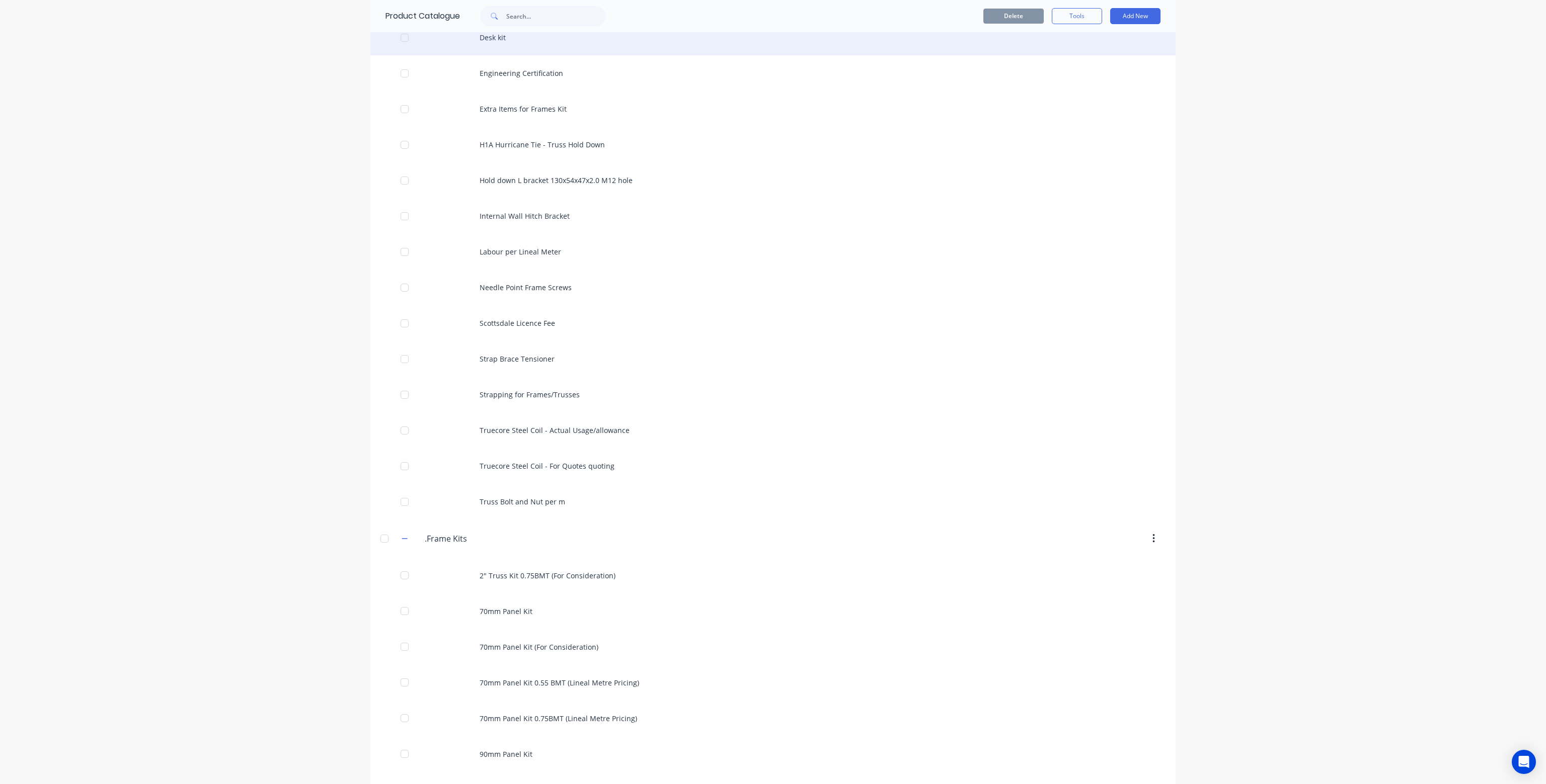
scroll to position [302, 0]
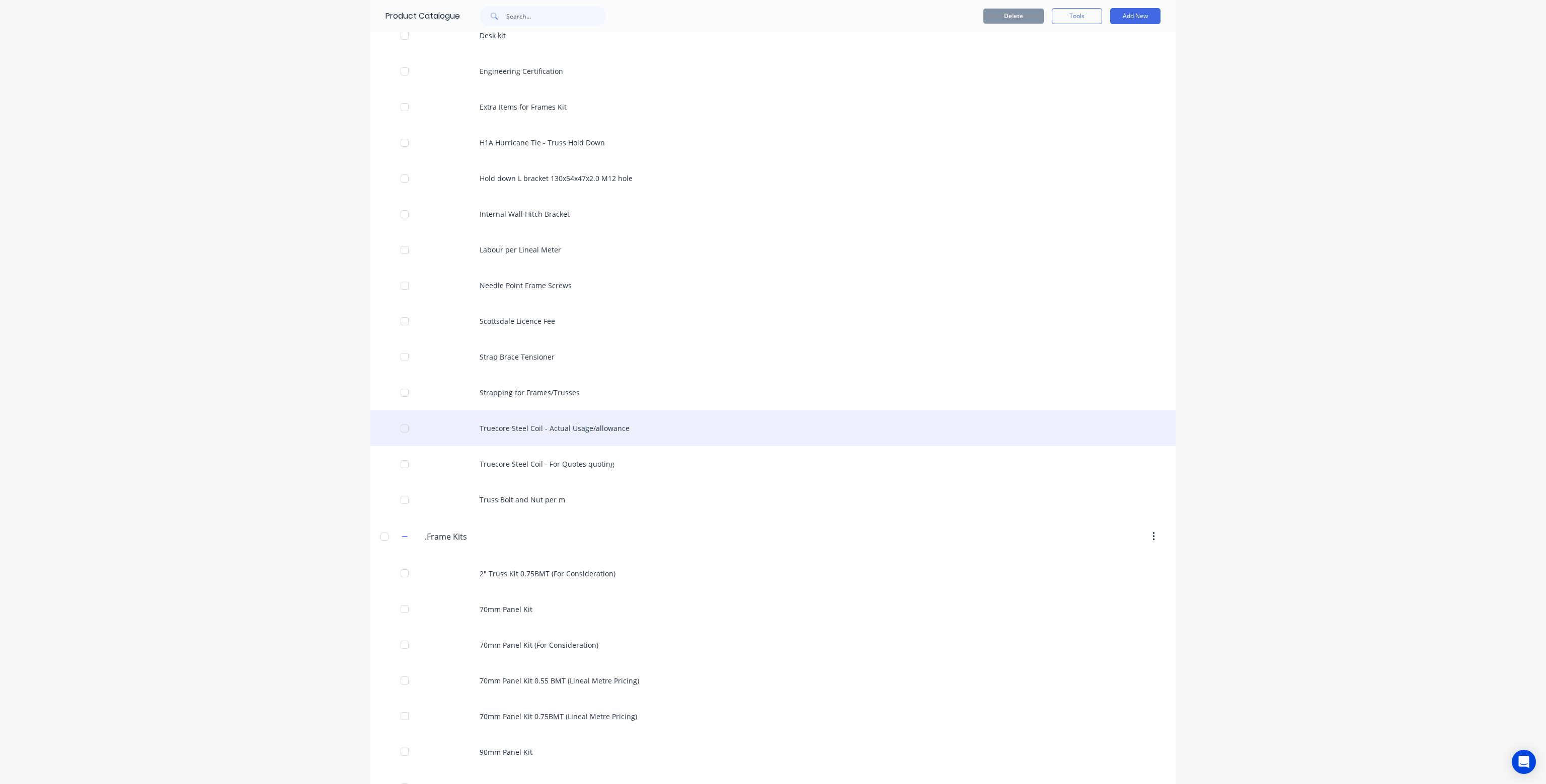
click at [512, 432] on div "Truecore Steel Coil - Actual Usage/allowance" at bounding box center [773, 428] width 805 height 36
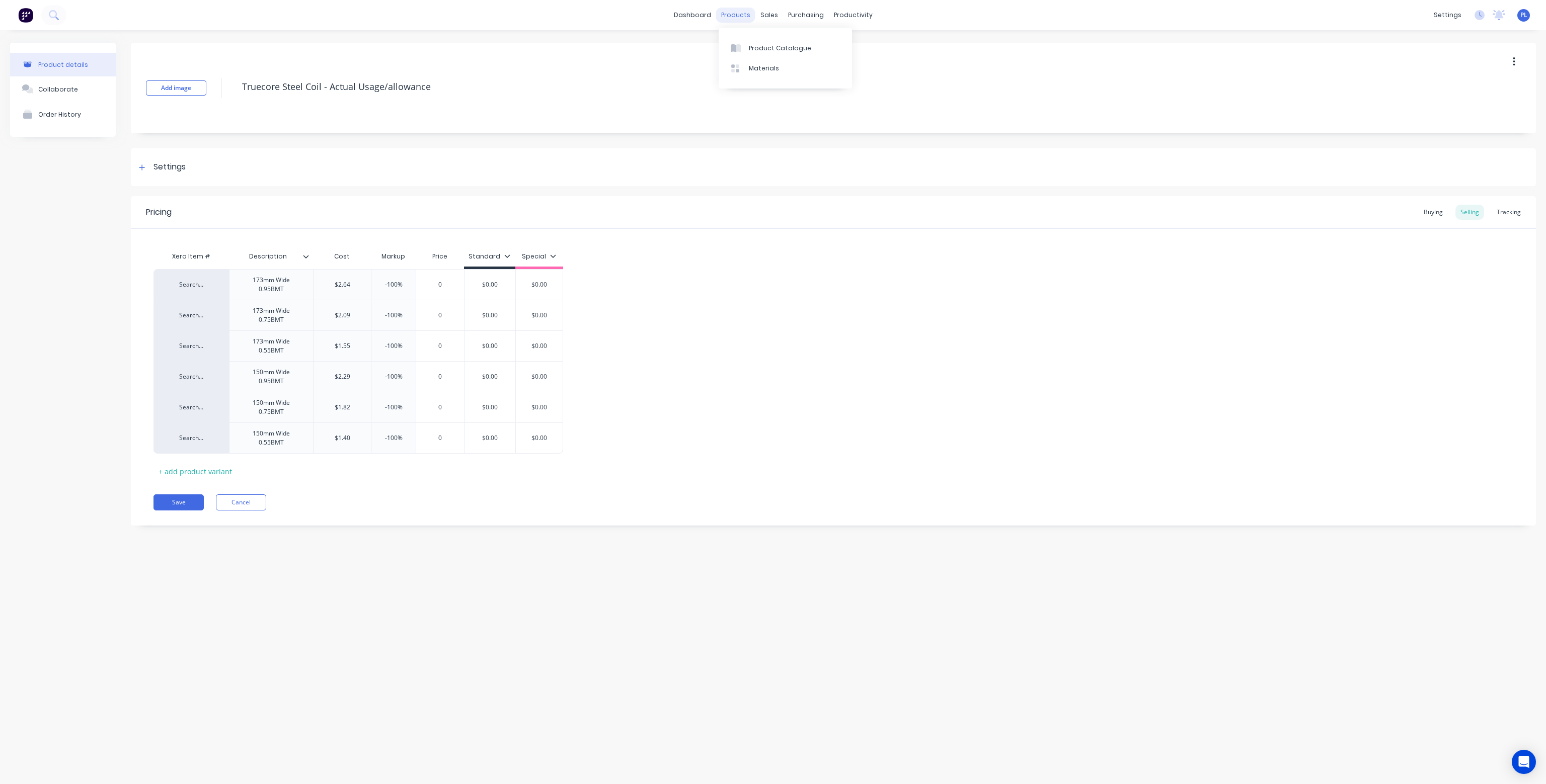
click at [737, 17] on div "products" at bounding box center [735, 15] width 39 height 15
click at [748, 41] on link "Product Catalogue" at bounding box center [785, 48] width 133 height 20
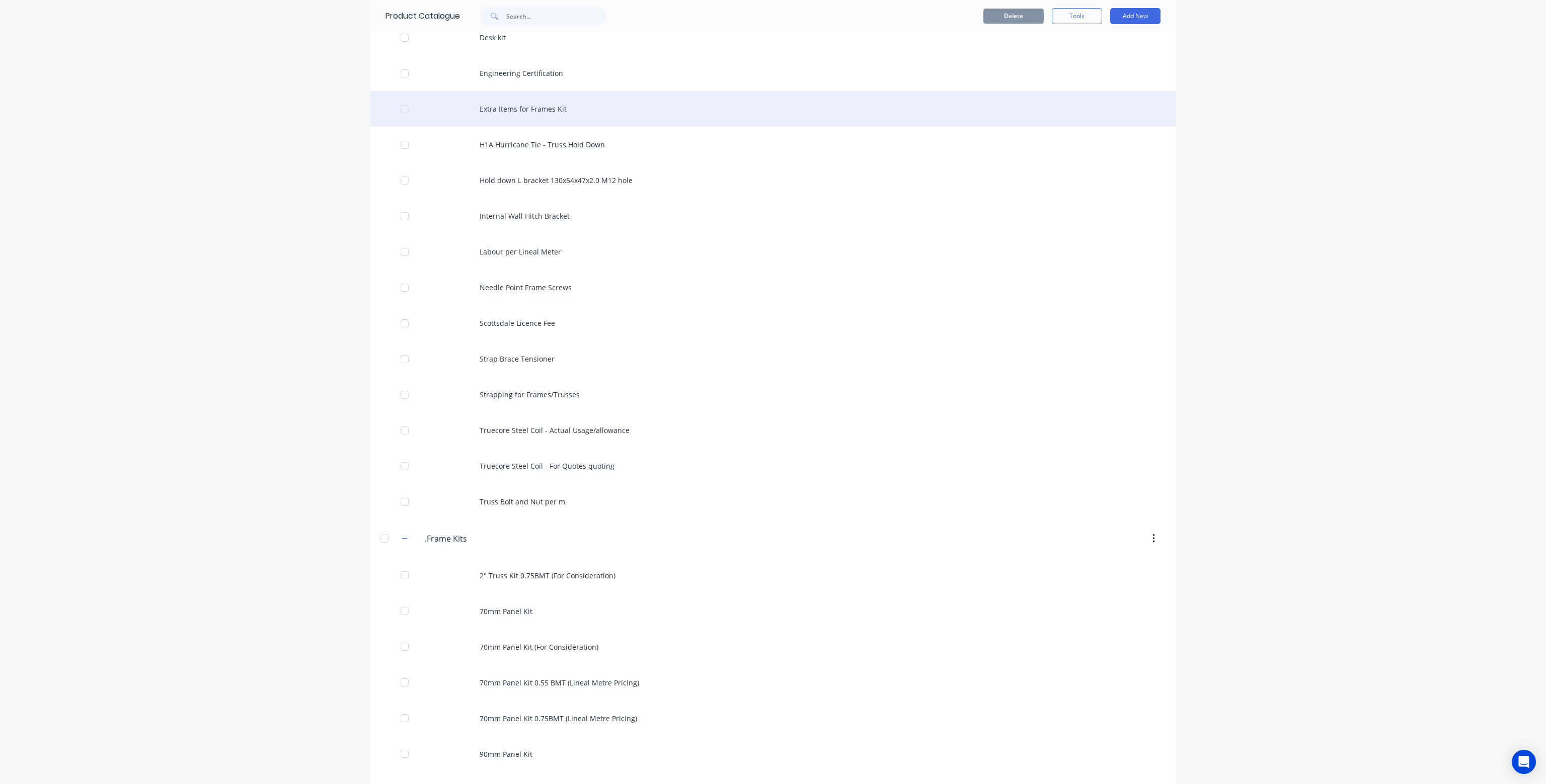
scroll to position [302, 0]
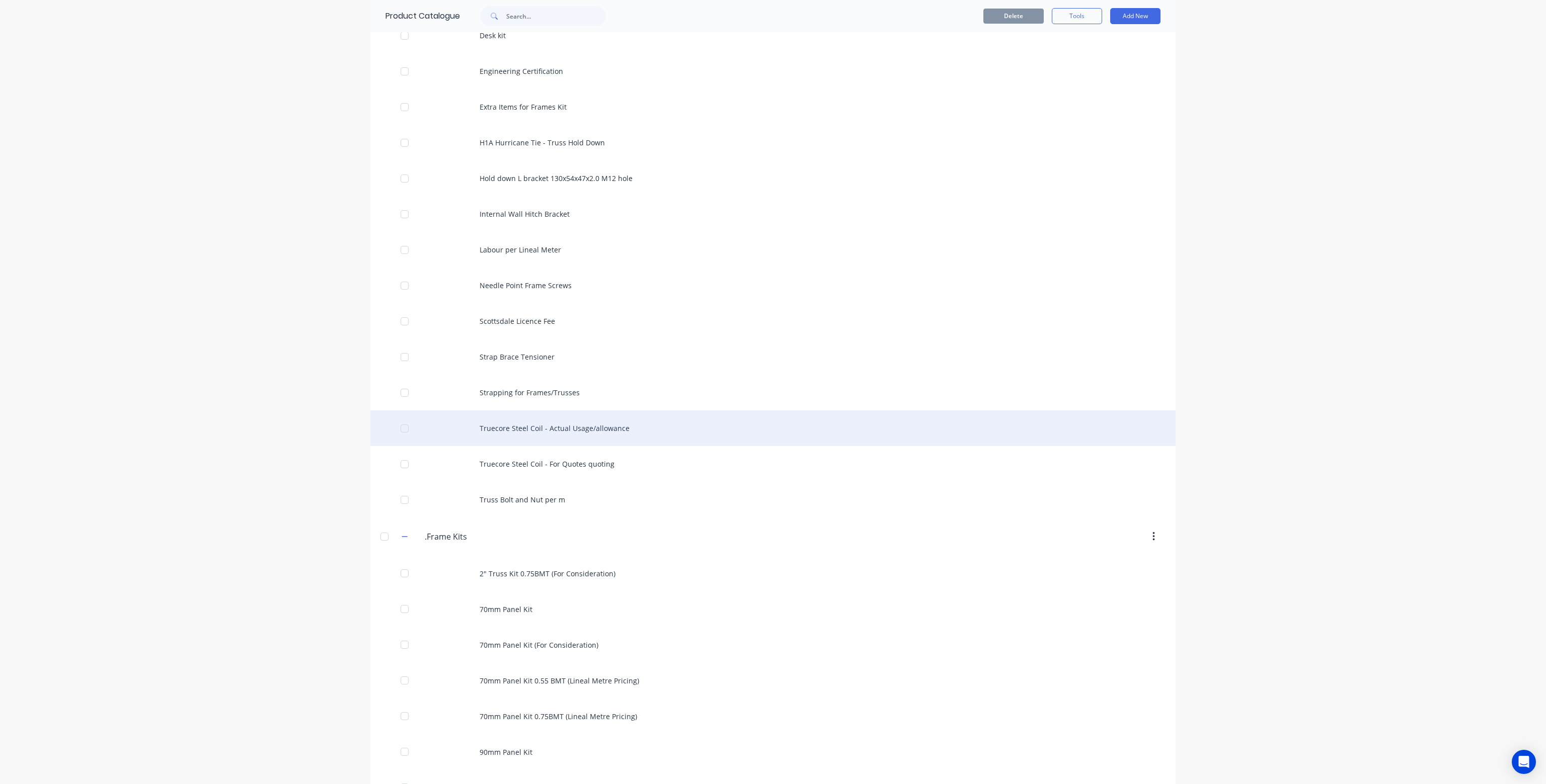
click at [518, 431] on div "Truecore Steel Coil - Actual Usage/allowance" at bounding box center [773, 428] width 805 height 36
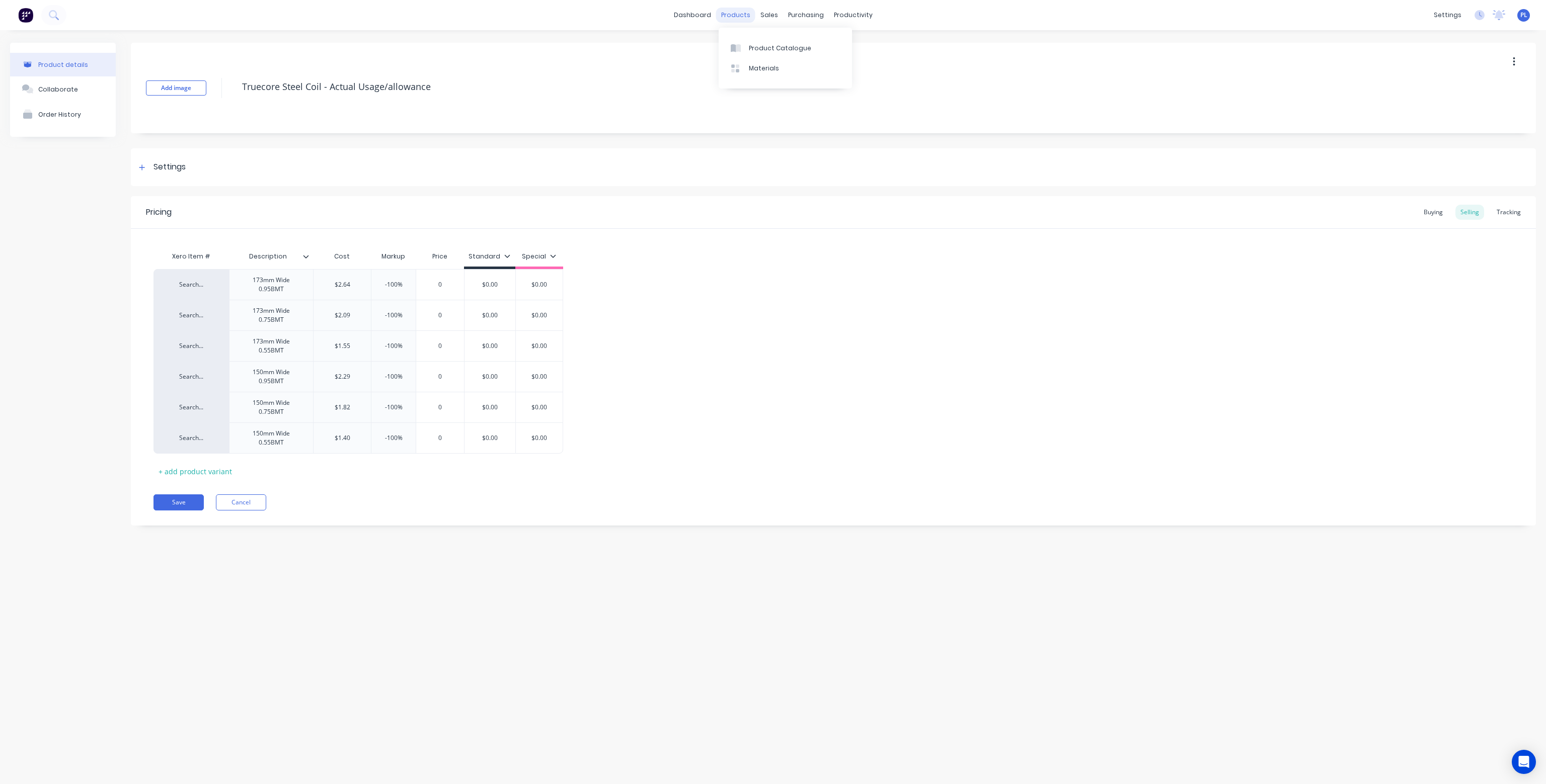
click at [739, 14] on div "products" at bounding box center [735, 15] width 39 height 15
type textarea "x"
click at [758, 45] on div "Product Catalogue" at bounding box center [780, 48] width 62 height 9
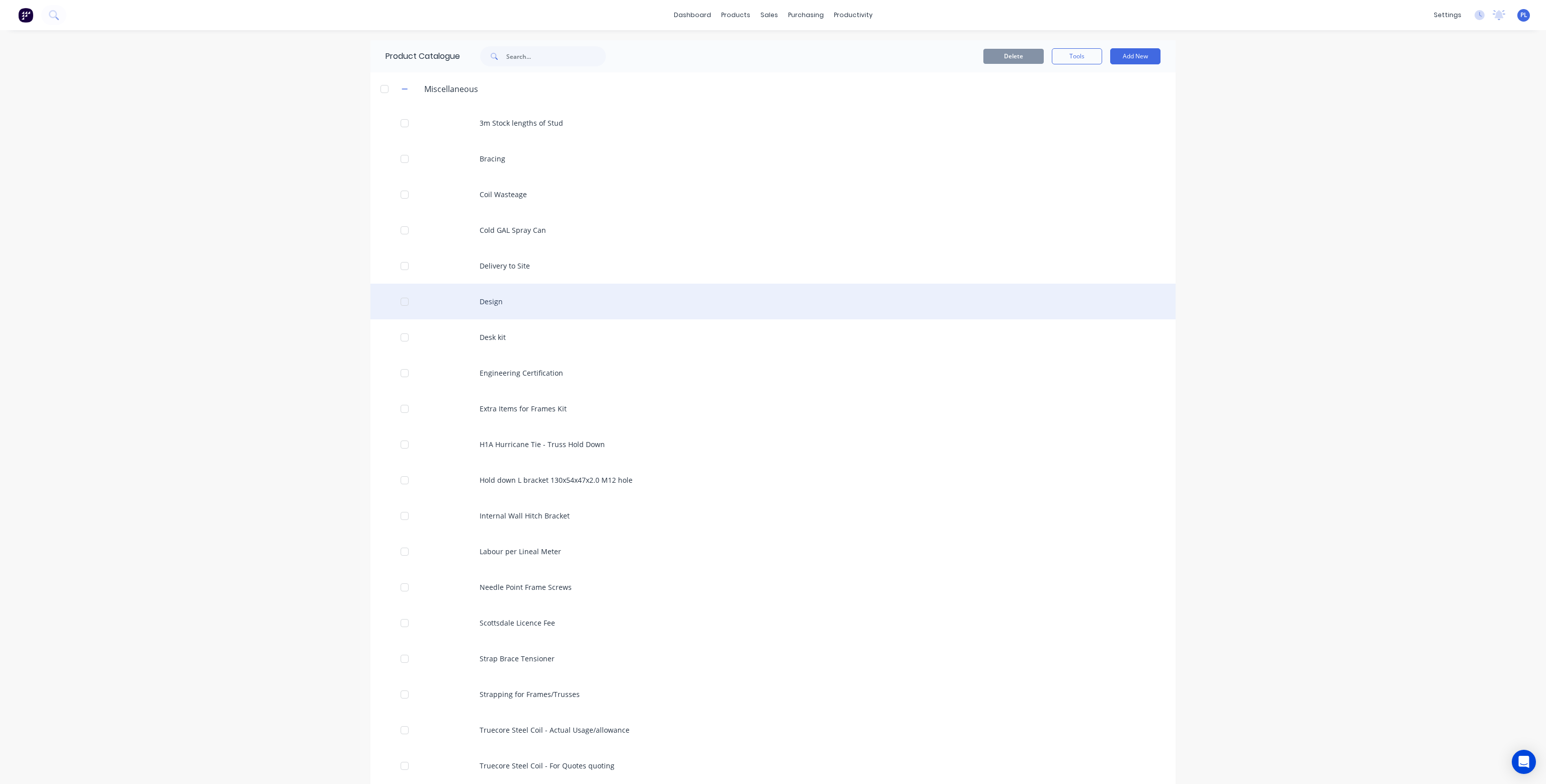
scroll to position [352, 0]
